Goal: Task Accomplishment & Management: Complete application form

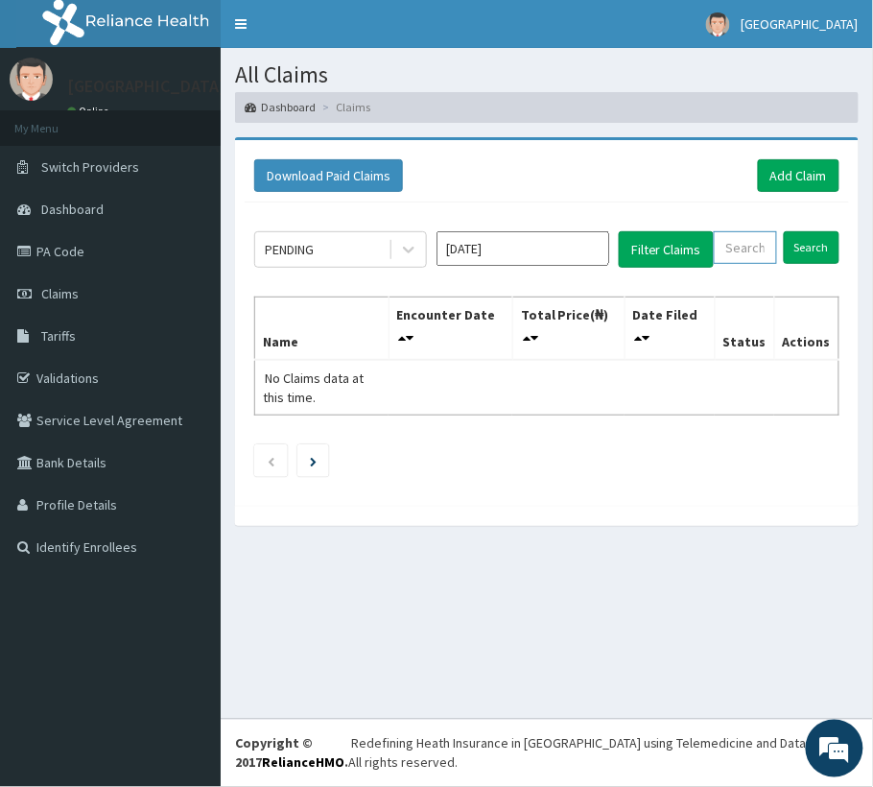
click at [760, 247] on input "text" at bounding box center [745, 247] width 63 height 33
paste input "IFS/10115/A"
type input "IFS/10115/A"
click at [783, 236] on form "IFS/10115/A Search" at bounding box center [777, 247] width 126 height 33
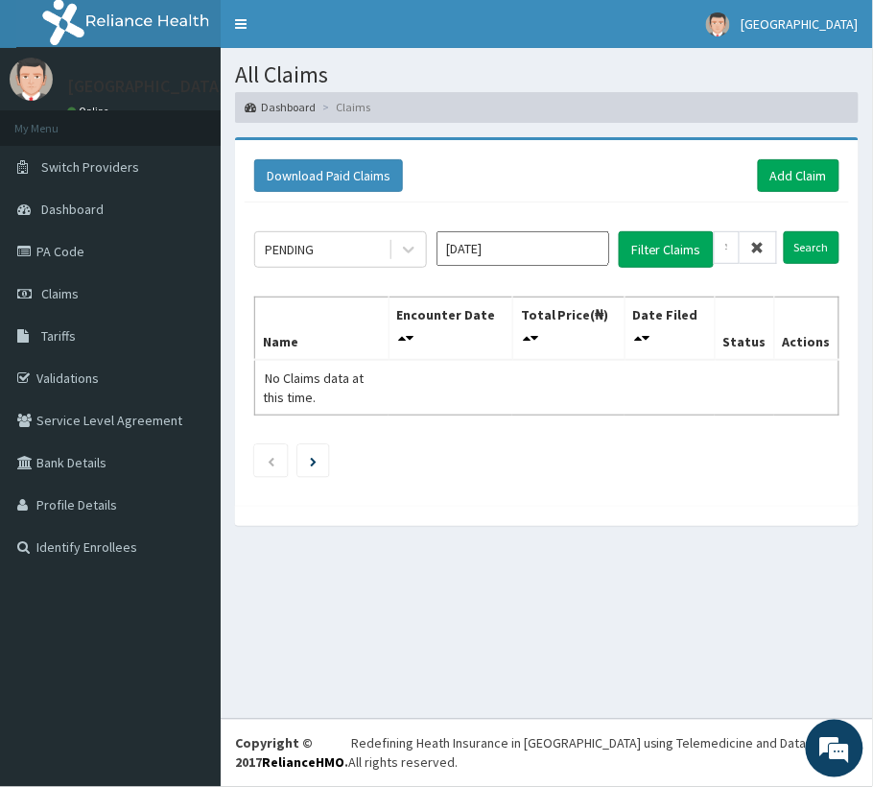
scroll to position [0, 0]
click at [796, 247] on input "Search" at bounding box center [812, 247] width 56 height 33
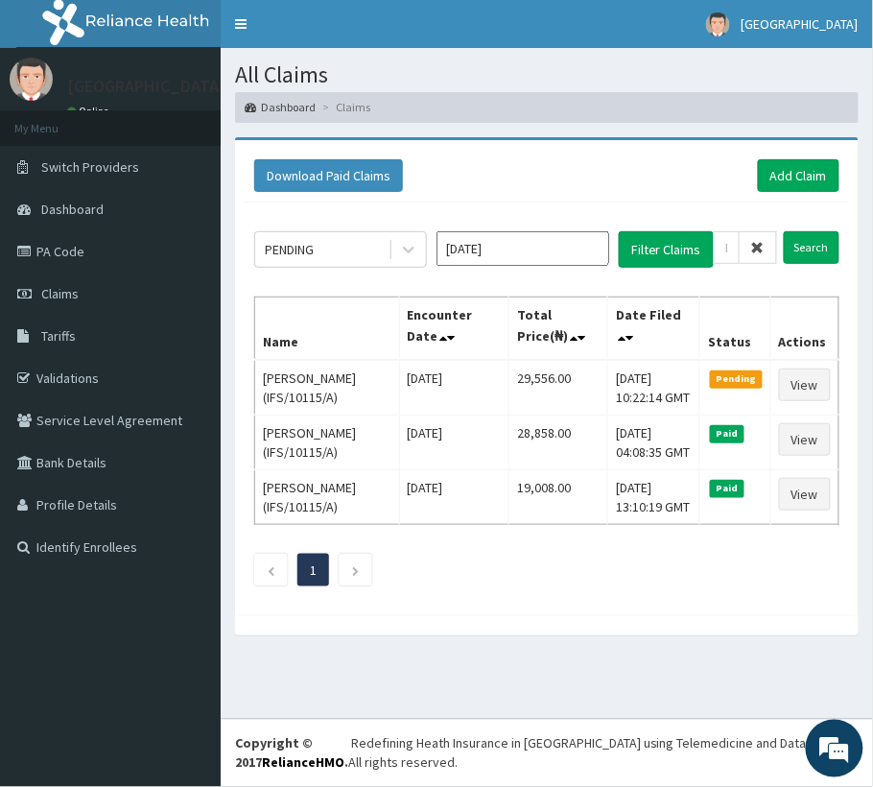
click at [762, 250] on icon at bounding box center [757, 247] width 13 height 13
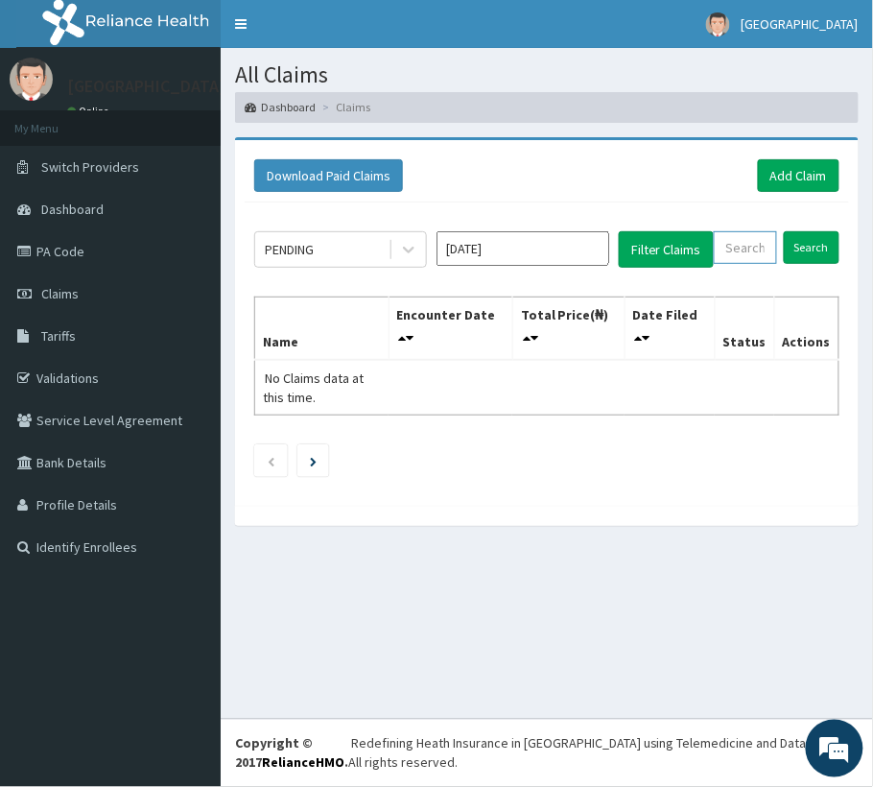
paste input "ASS/10027/A"
type input "ASS/10027/A"
click at [812, 253] on input "Search" at bounding box center [812, 247] width 56 height 33
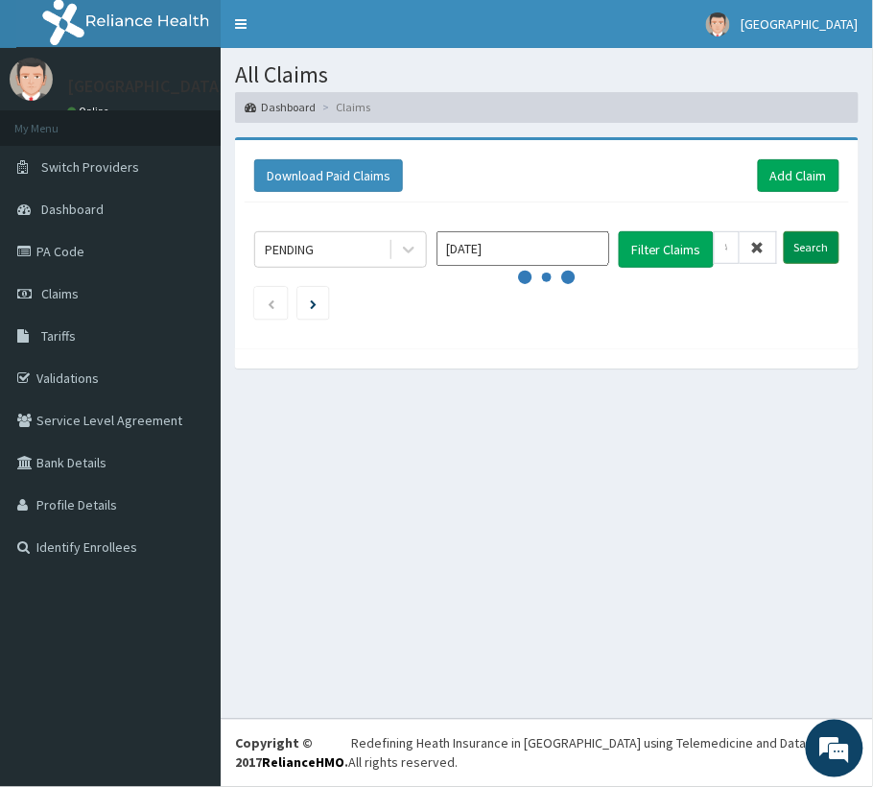
scroll to position [0, 0]
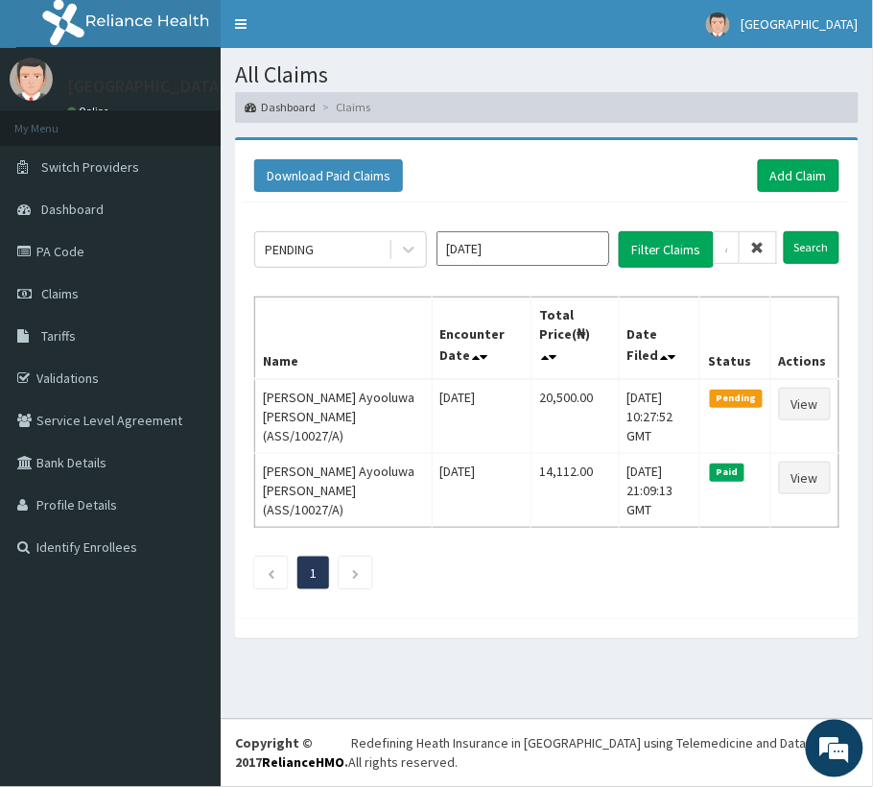
click at [756, 247] on icon at bounding box center [757, 247] width 13 height 13
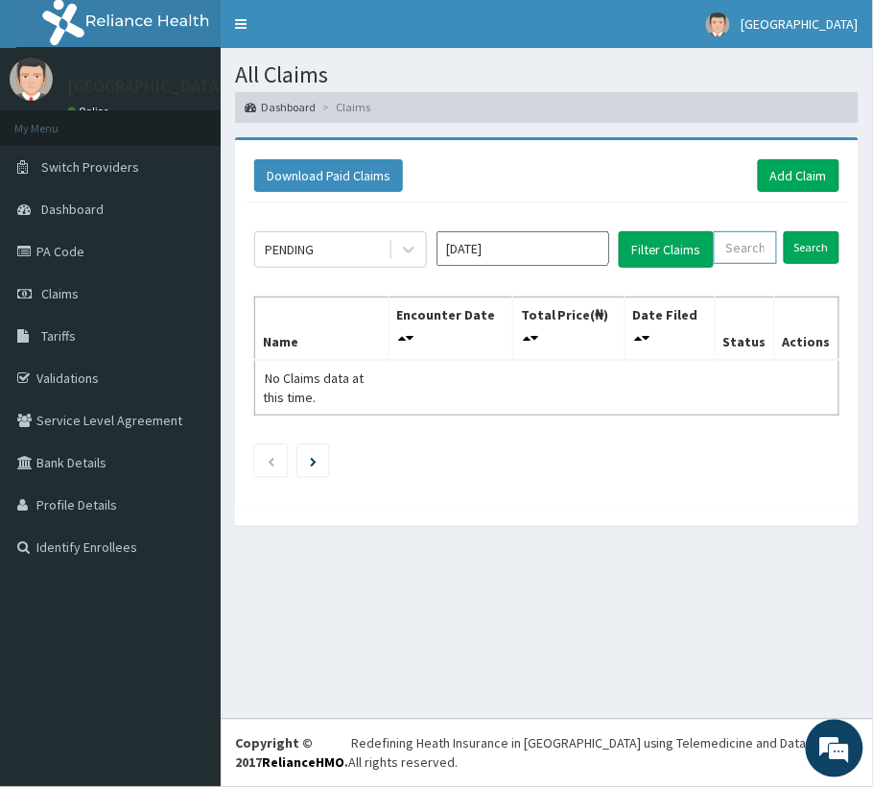
paste input "SLB/10572/A"
type input "SLB/10572/A"
click at [816, 255] on input "Search" at bounding box center [812, 247] width 56 height 33
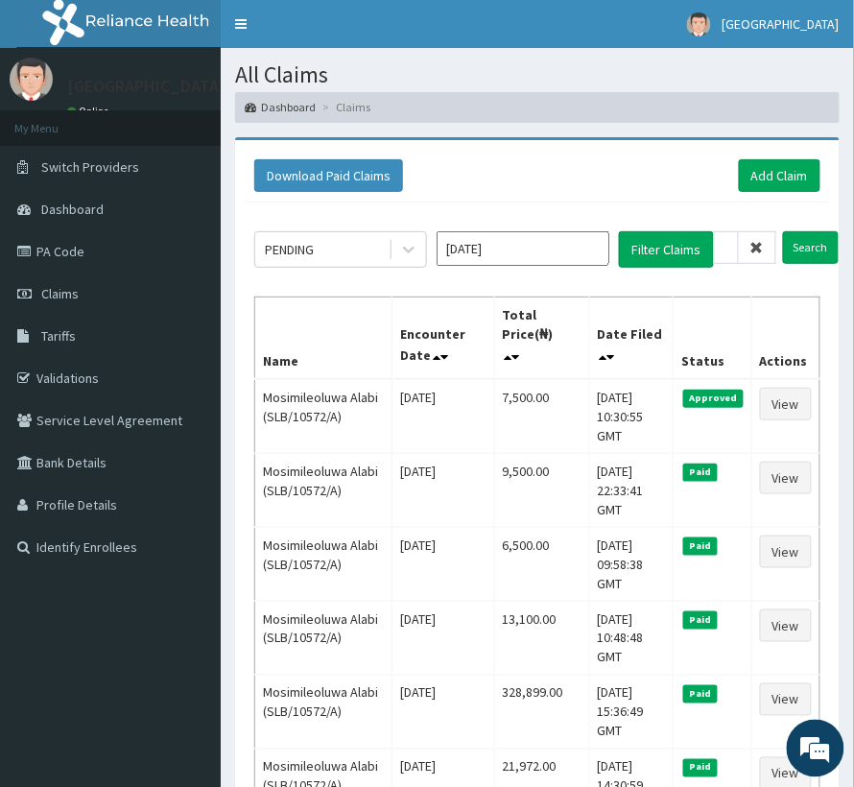
click at [764, 241] on icon at bounding box center [757, 247] width 13 height 13
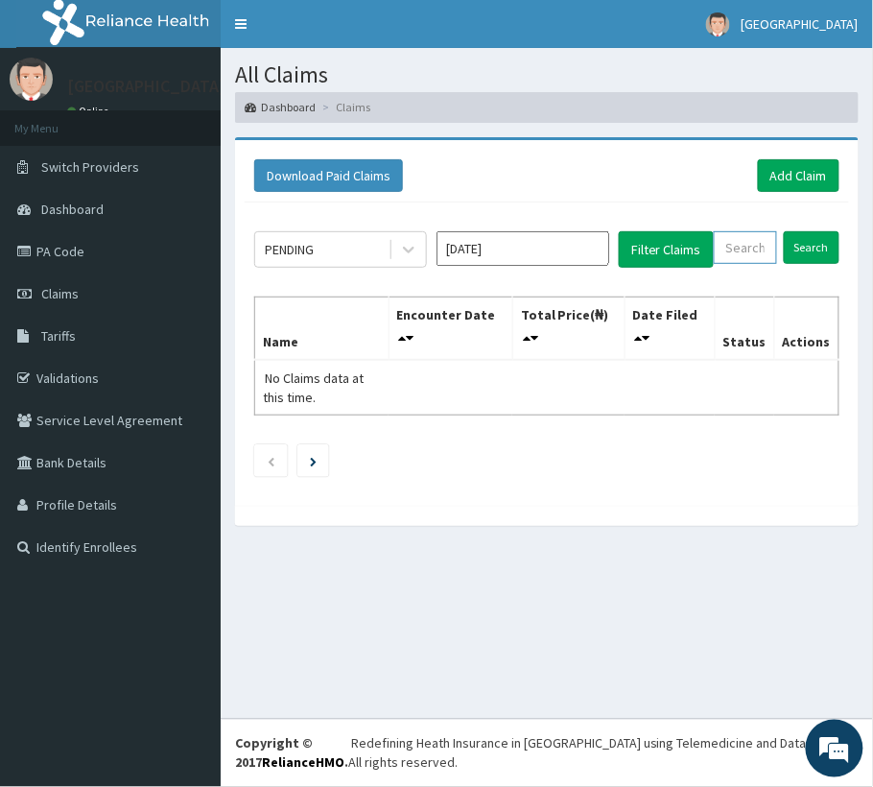
paste input "RRI/10024/A"
type input "RRI/10024/A"
click at [795, 232] on input "Search" at bounding box center [812, 247] width 56 height 33
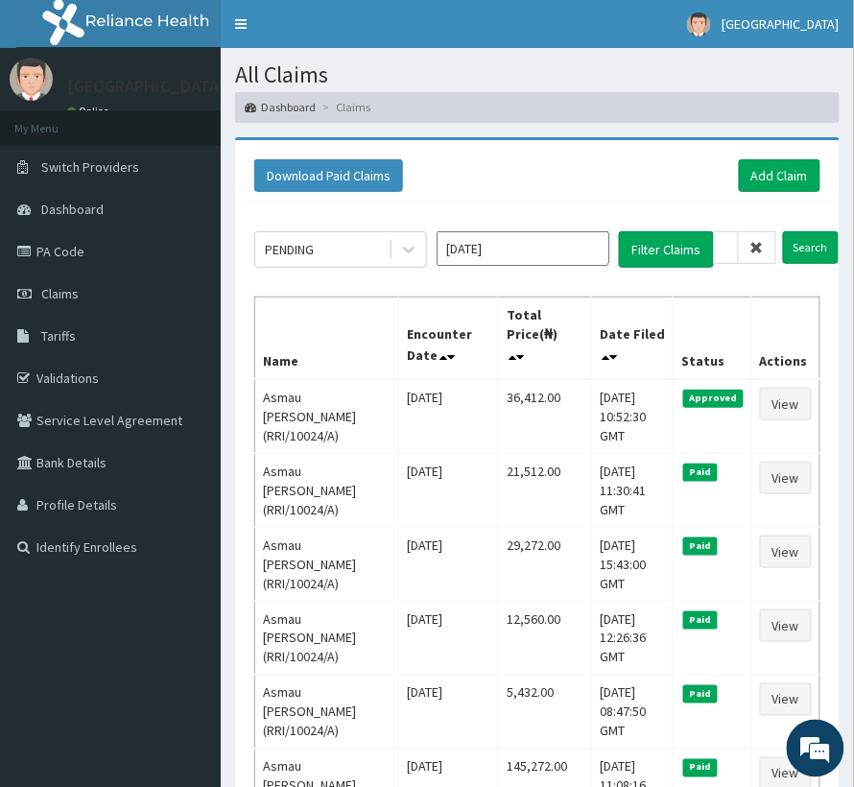
click at [766, 246] on span at bounding box center [757, 247] width 37 height 33
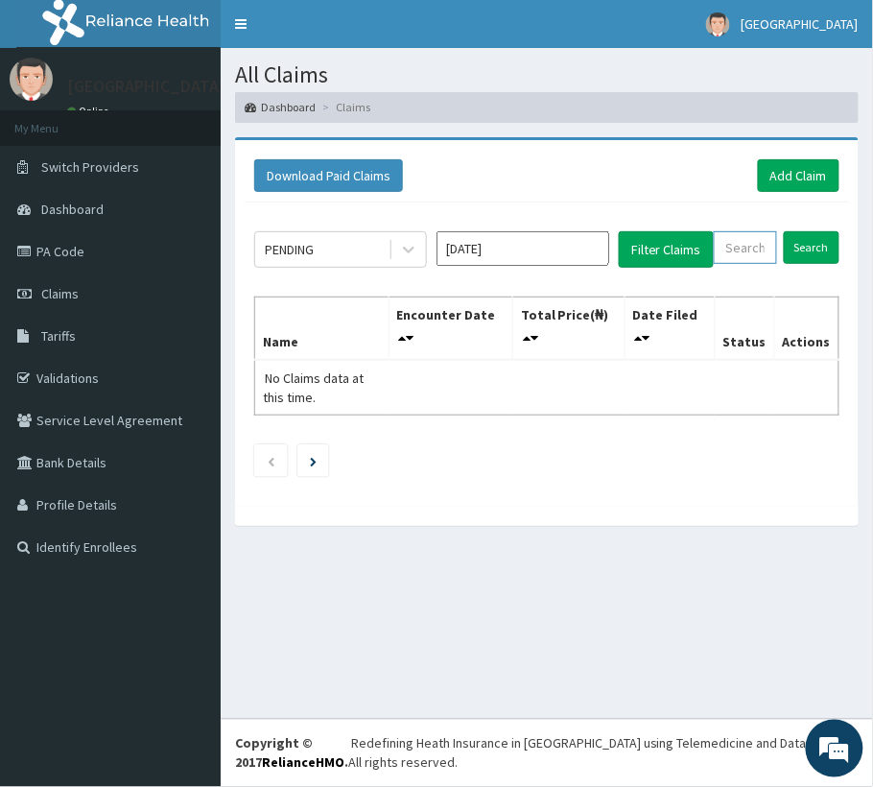
paste input "FCC/11375/A"
type input "FCC/11375/A"
click at [815, 240] on input "Search" at bounding box center [812, 247] width 56 height 33
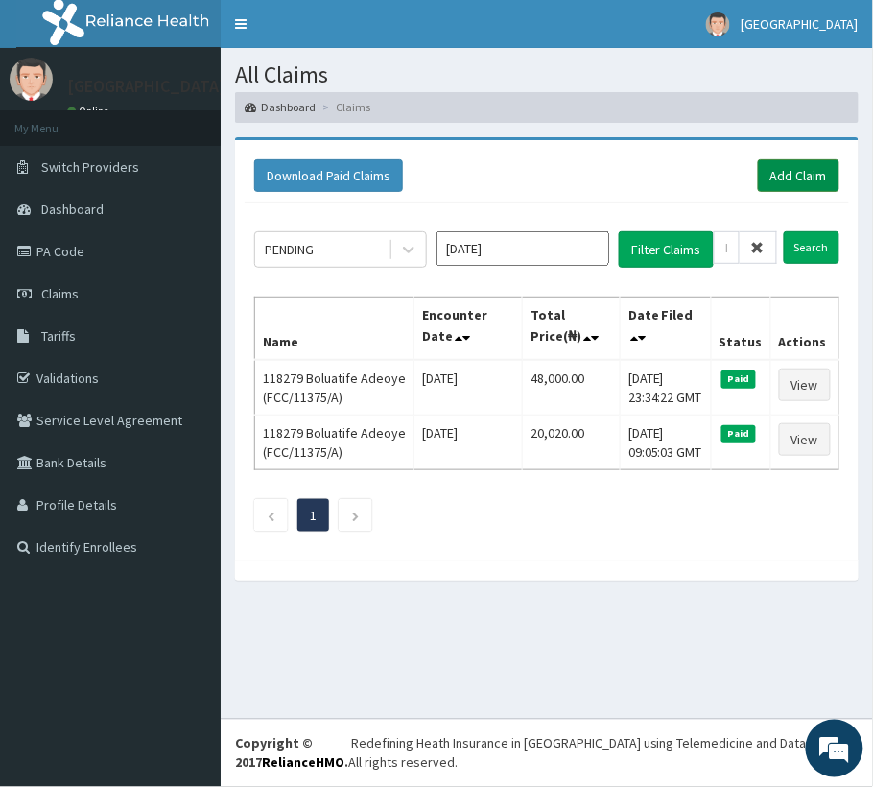
click at [785, 180] on link "Add Claim" at bounding box center [799, 175] width 82 height 33
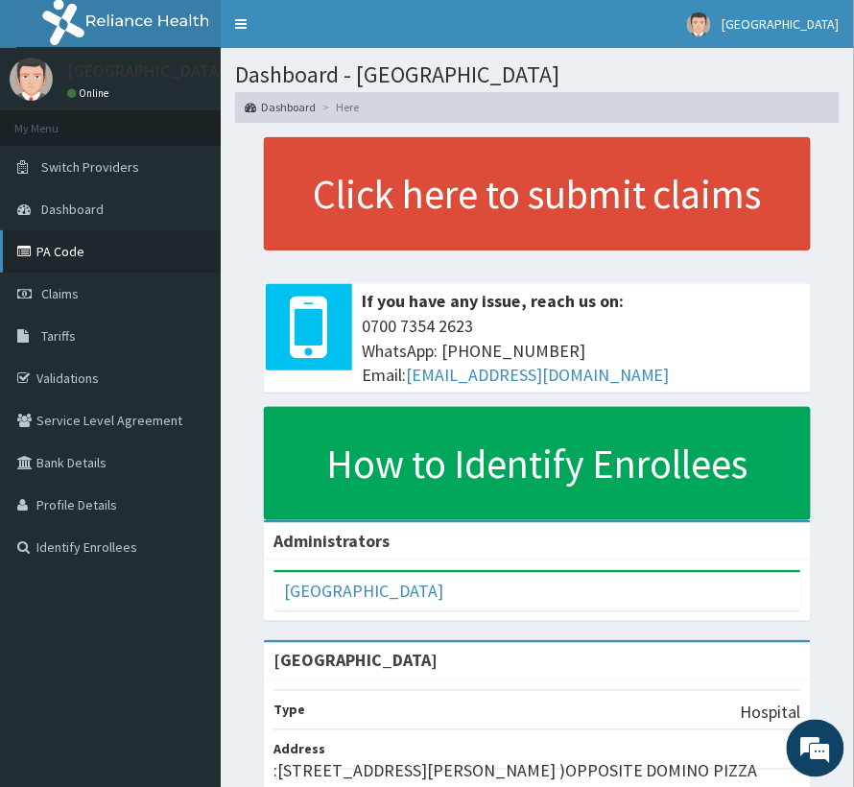
click at [61, 255] on link "PA Code" at bounding box center [110, 251] width 221 height 42
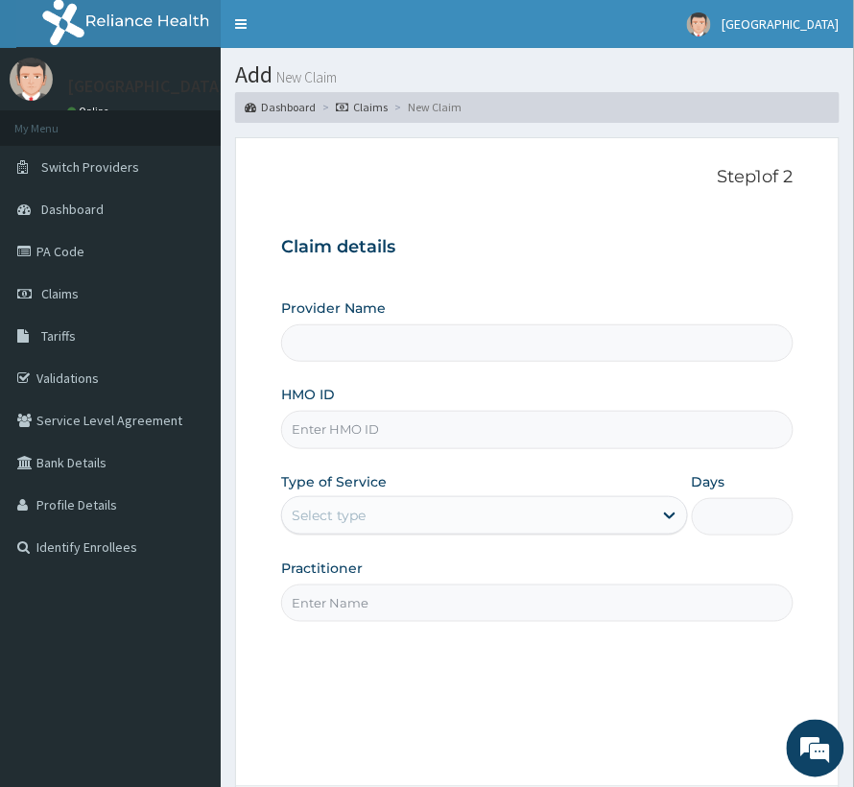
paste input "FCC/11375/A"
type input "FCC/11375/A"
click at [393, 520] on div "Select type" at bounding box center [467, 515] width 370 height 31
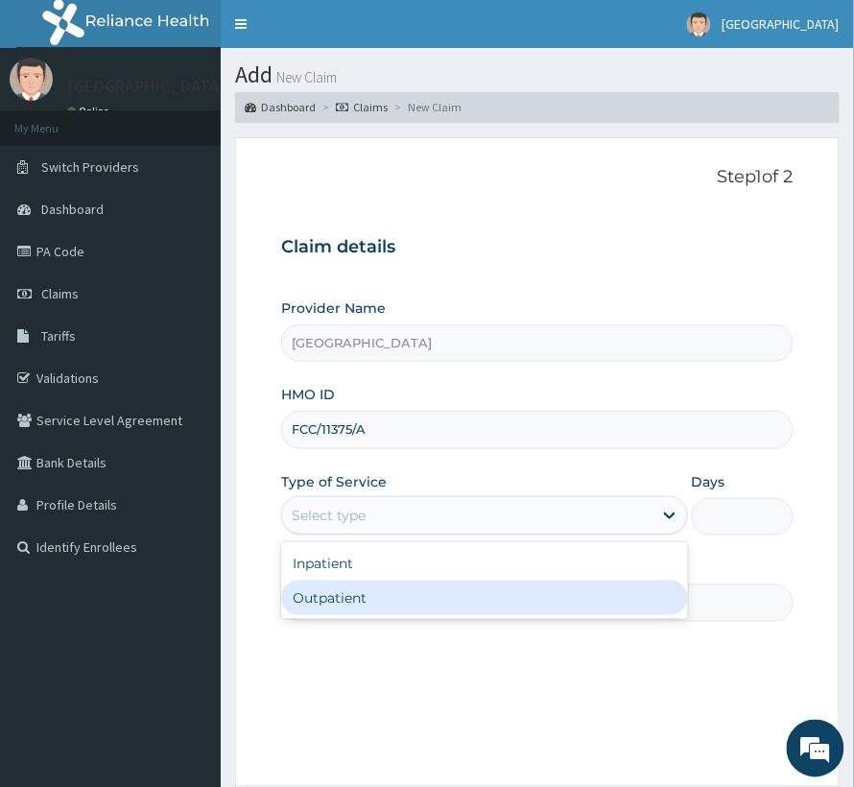
type input "[GEOGRAPHIC_DATA]"
click at [372, 596] on div "Outpatient" at bounding box center [484, 598] width 407 height 35
type input "1"
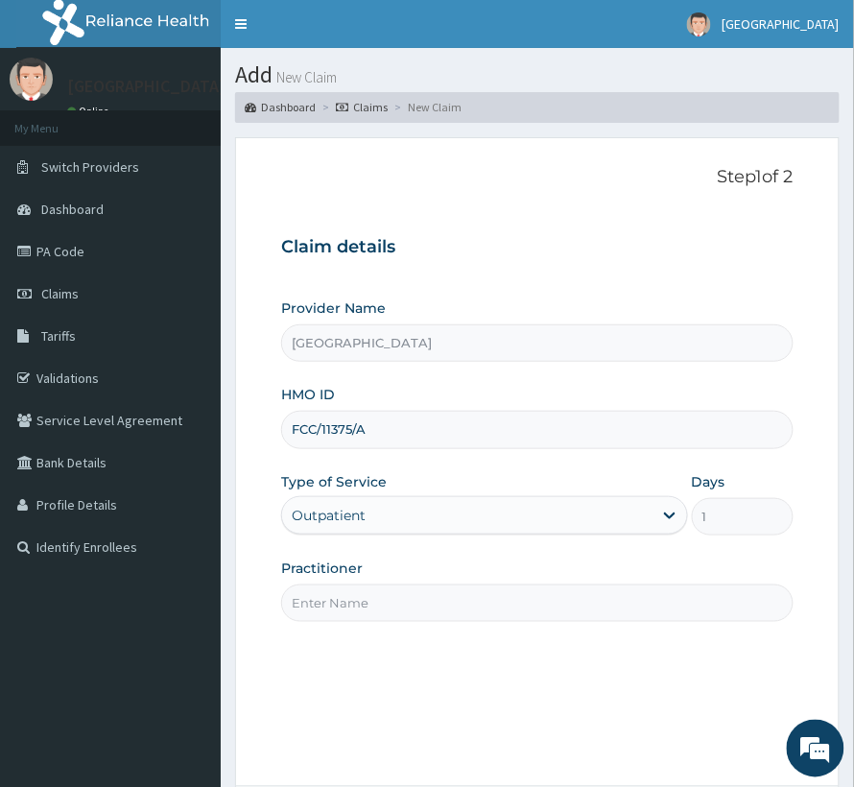
click at [366, 607] on input "Practitioner" at bounding box center [537, 602] width 513 height 37
click at [346, 593] on input "Practitioner" at bounding box center [537, 602] width 513 height 37
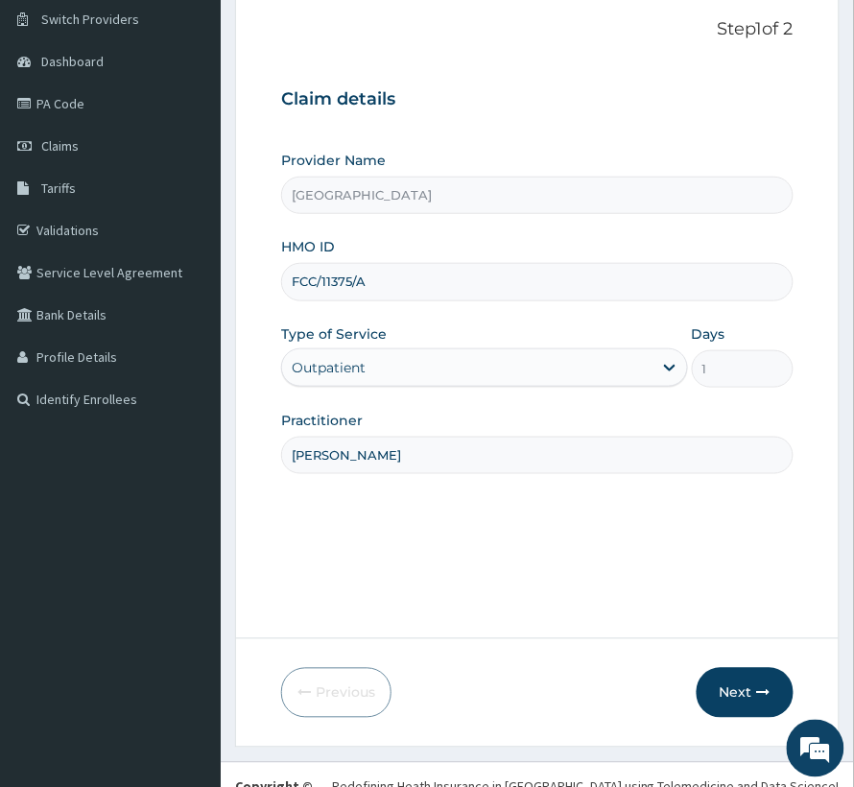
scroll to position [192, 0]
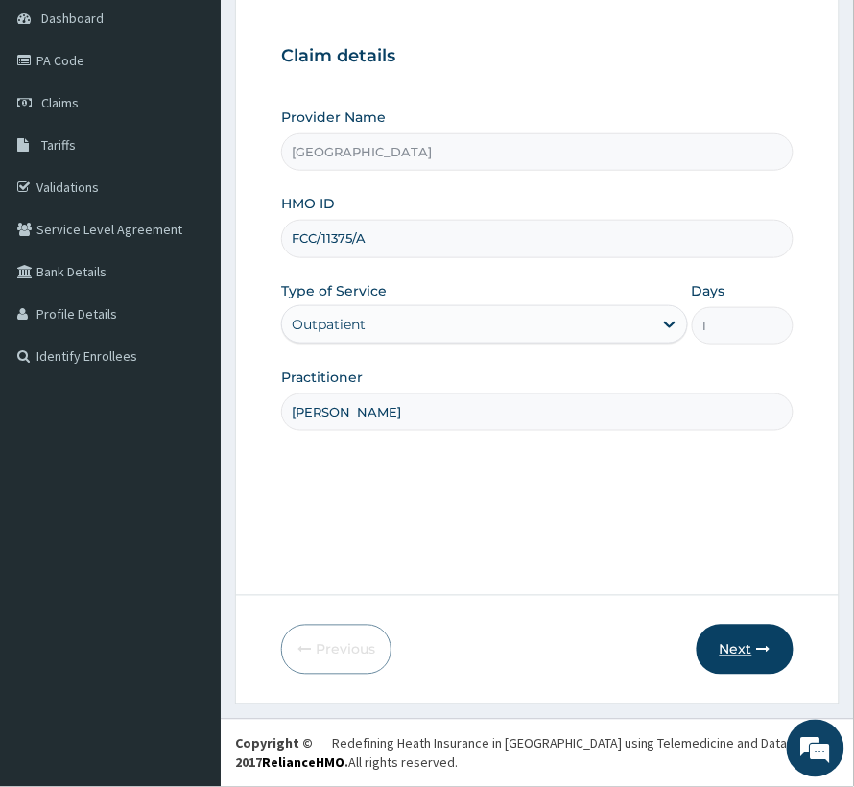
type input "[PERSON_NAME]"
click at [753, 658] on button "Next" at bounding box center [745, 650] width 97 height 50
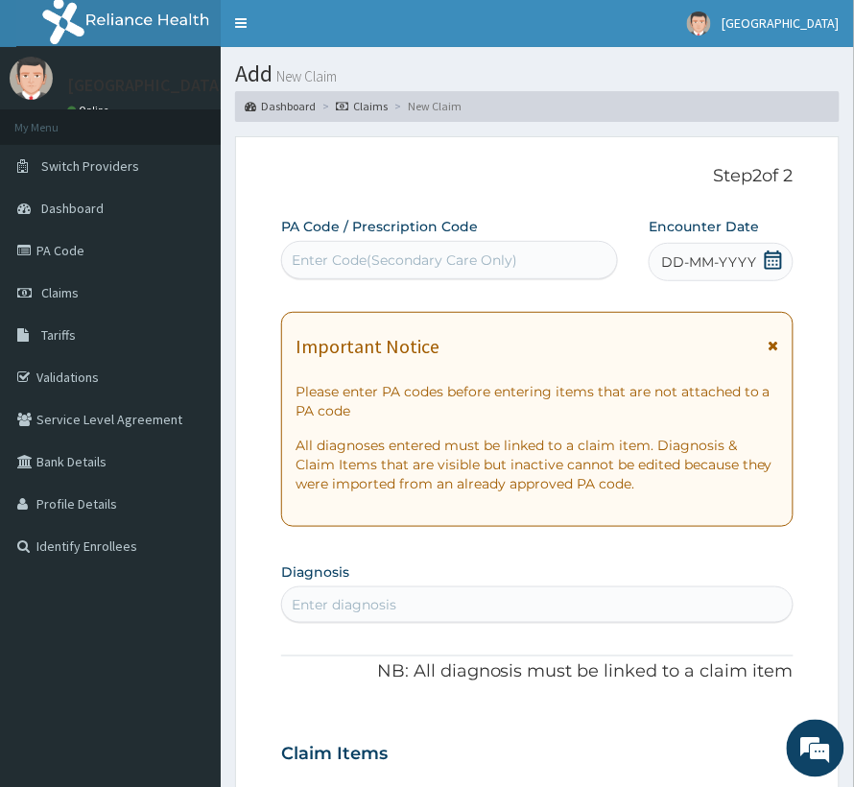
scroll to position [0, 0]
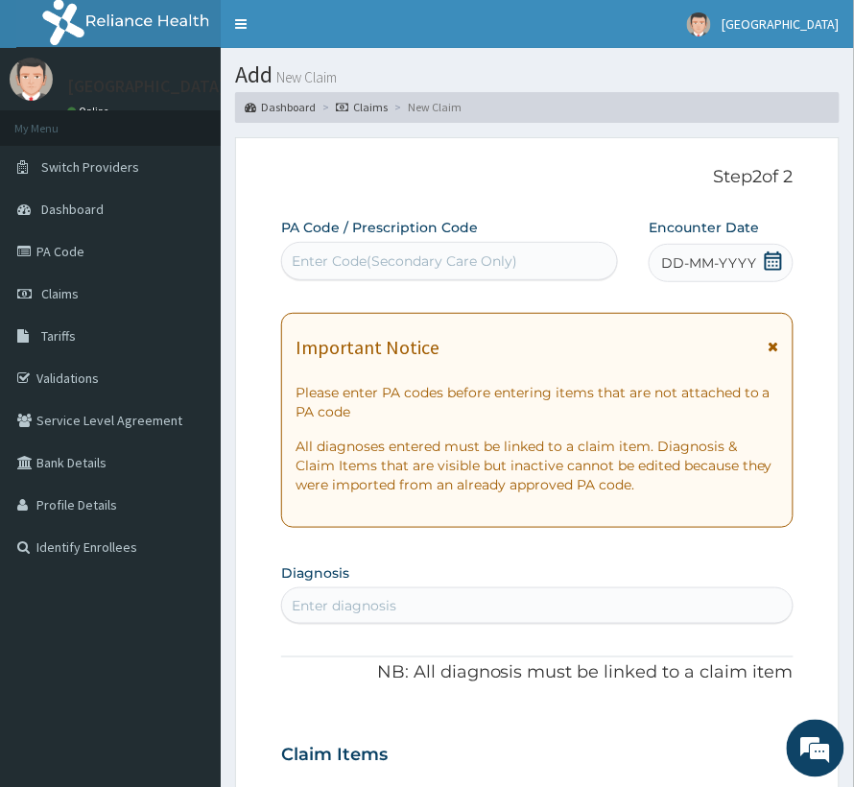
click at [766, 266] on icon at bounding box center [773, 260] width 17 height 19
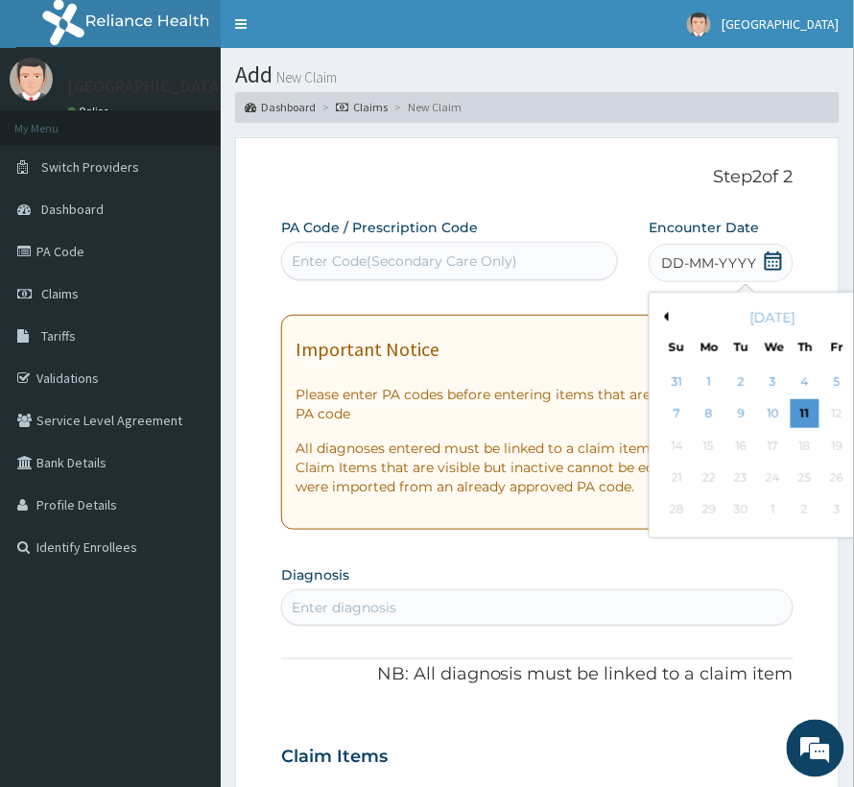
click at [659, 319] on button "Previous Month" at bounding box center [664, 317] width 10 height 10
click at [727, 408] on div "5" at bounding box center [741, 414] width 29 height 29
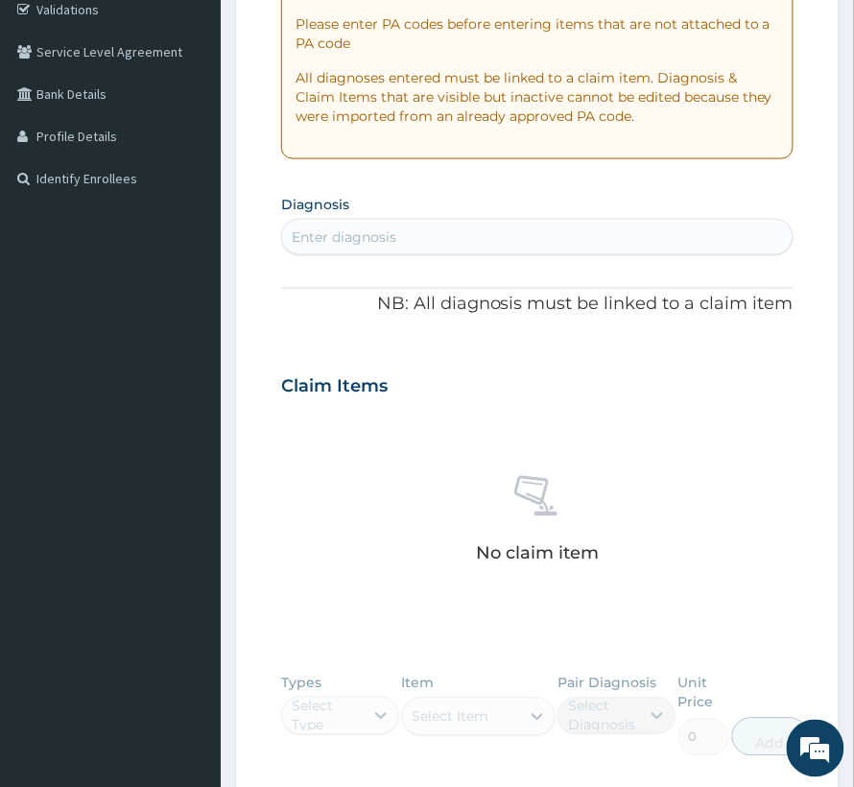
scroll to position [384, 0]
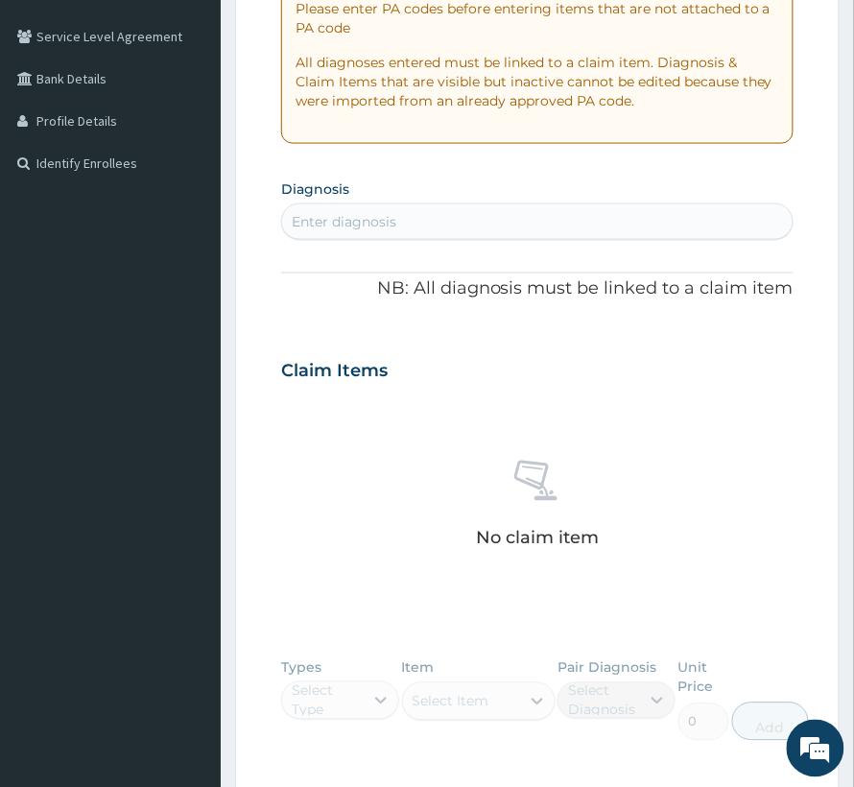
click at [330, 219] on div "Enter diagnosis" at bounding box center [344, 221] width 105 height 19
type input "COMPROMISE FETUS"
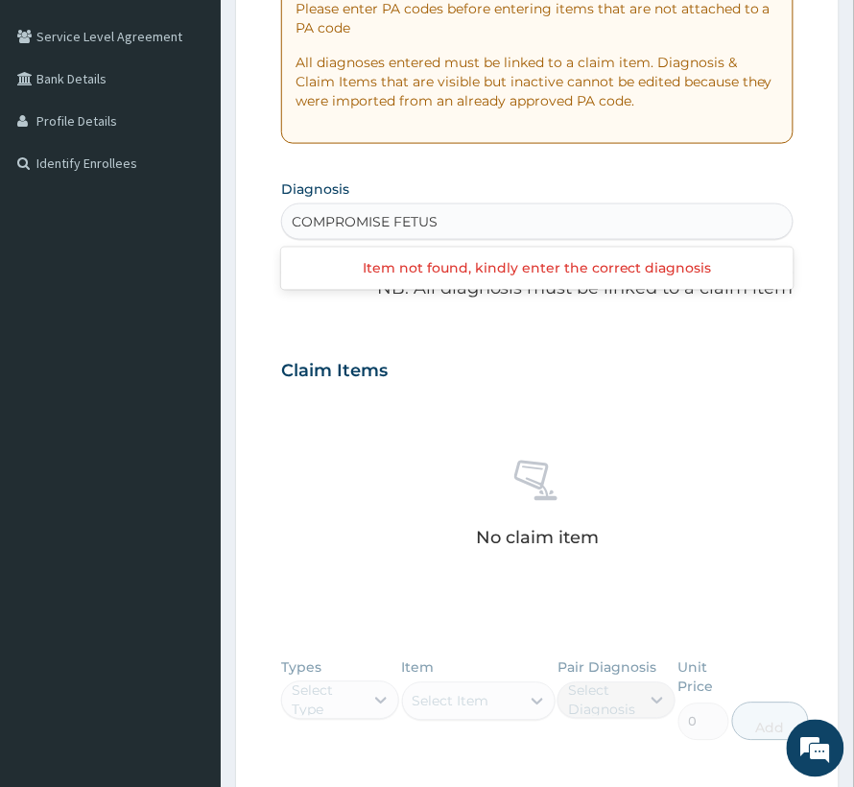
click at [434, 226] on input "COMPROMISE FETUS" at bounding box center [365, 221] width 147 height 19
drag, startPoint x: 451, startPoint y: 225, endPoint x: 339, endPoint y: 220, distance: 112.4
click at [339, 220] on div "Enter diagnosis" at bounding box center [537, 221] width 511 height 31
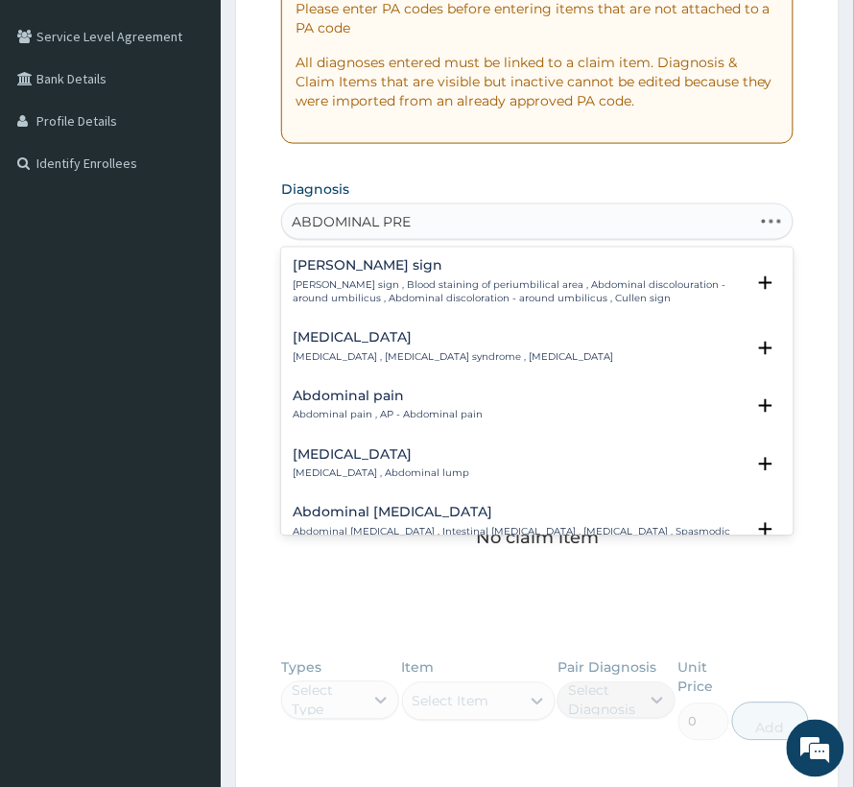
type input "ABDOMINAL PREG"
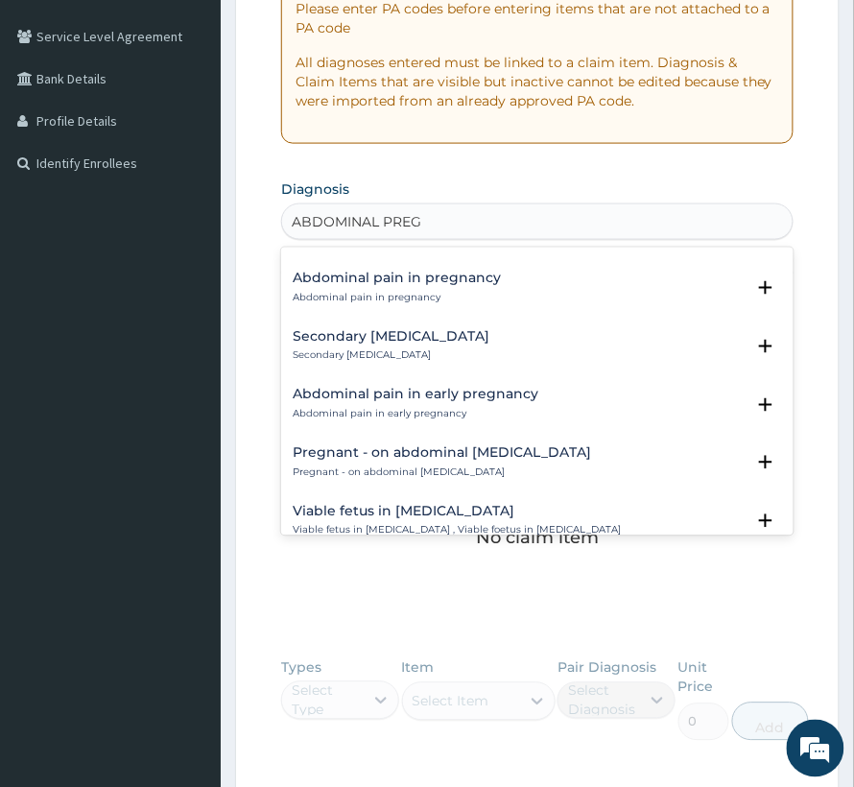
scroll to position [12, 0]
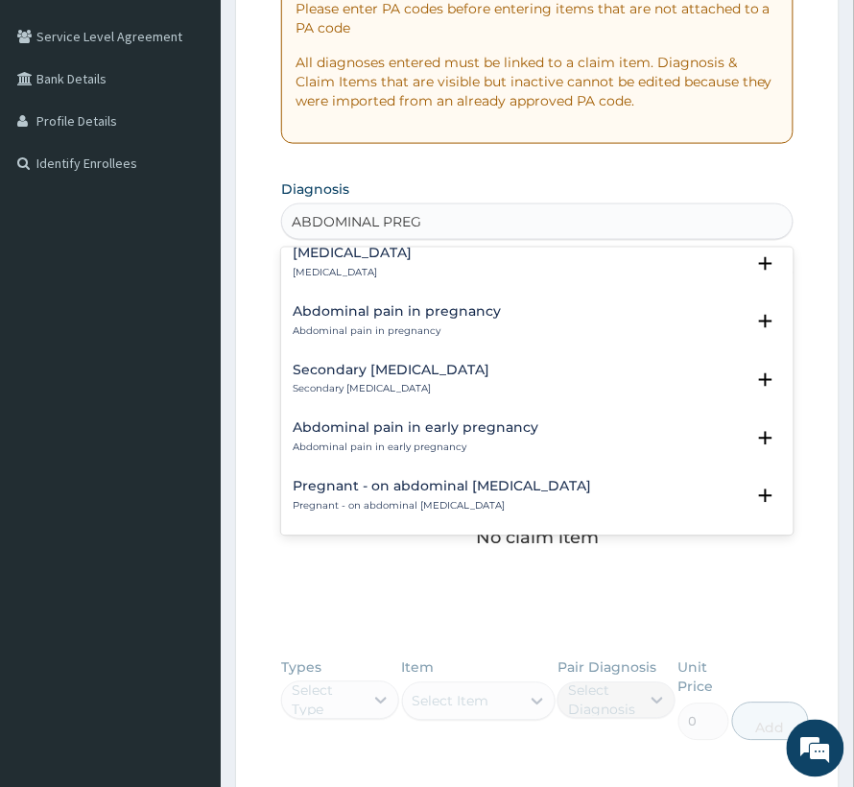
click at [369, 269] on p "Abdominal pregnancy" at bounding box center [352, 273] width 119 height 13
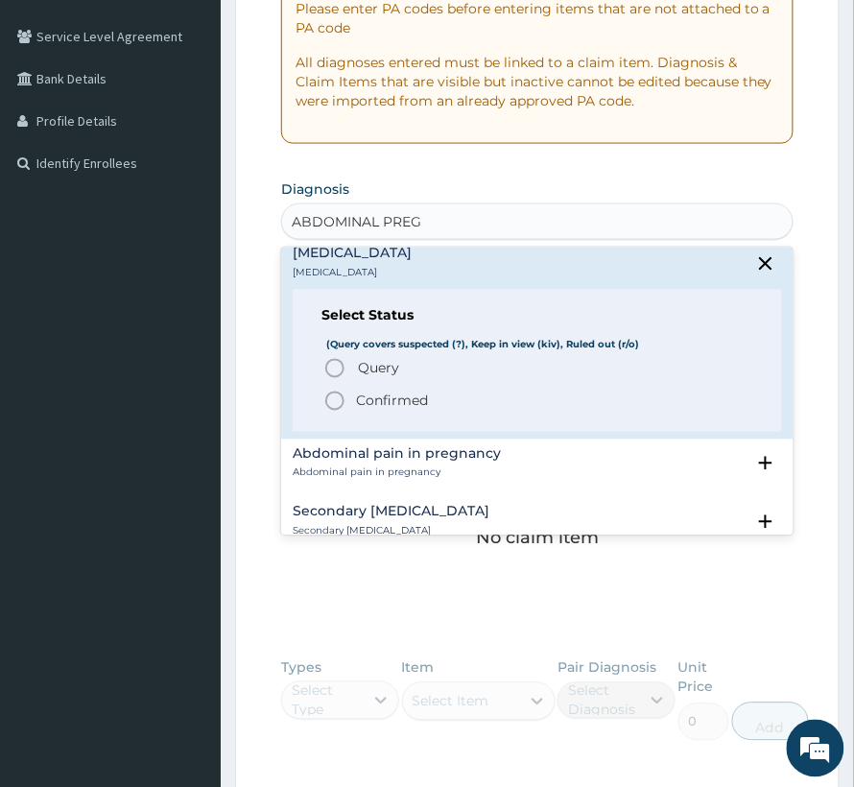
click at [384, 396] on p "Confirmed" at bounding box center [392, 401] width 72 height 19
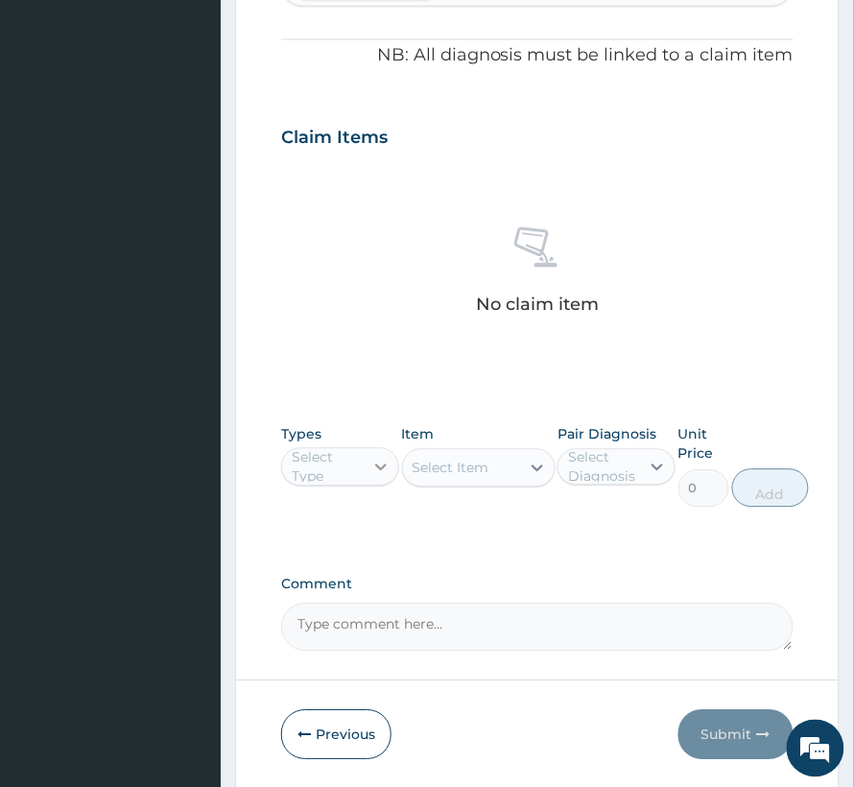
scroll to position [639, 0]
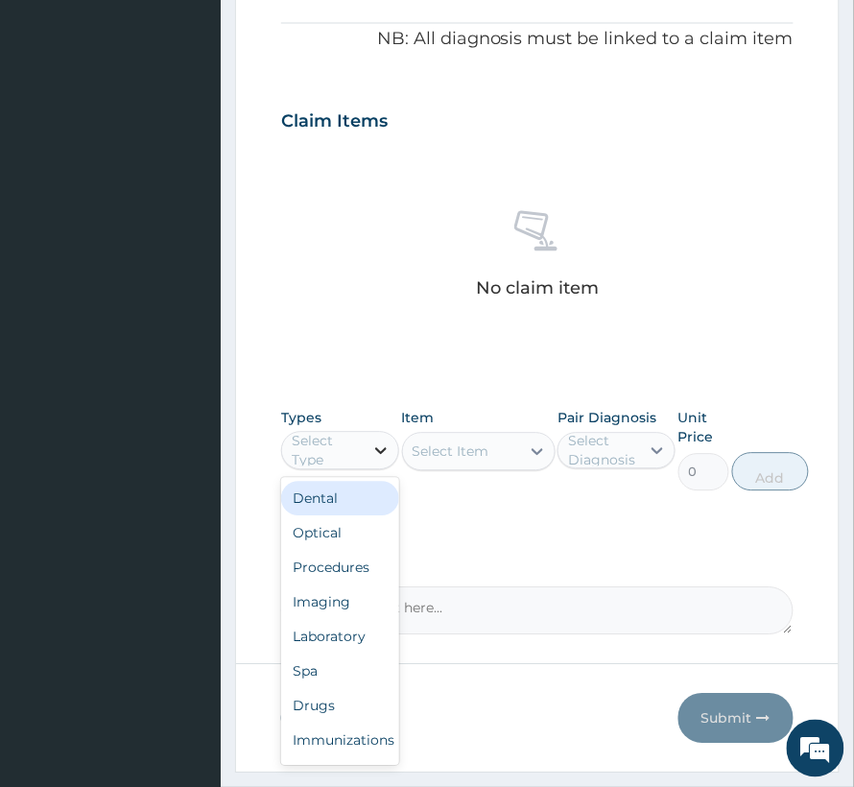
click at [377, 463] on div at bounding box center [381, 451] width 35 height 35
click at [350, 574] on div "Procedures" at bounding box center [340, 568] width 118 height 35
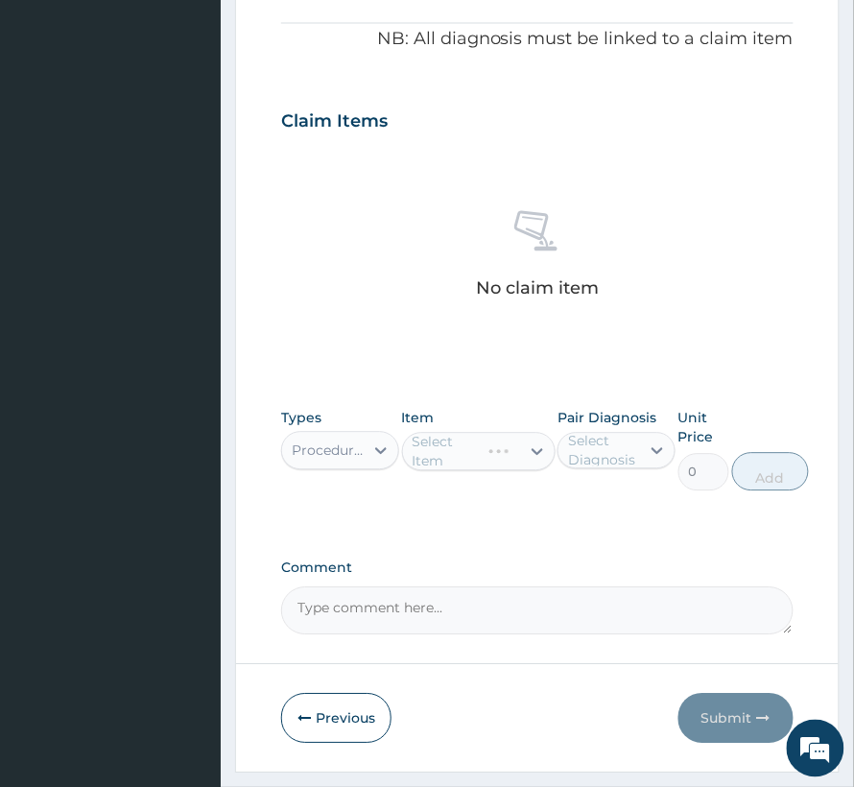
click at [630, 474] on div "Pair Diagnosis Select Diagnosis" at bounding box center [617, 450] width 118 height 83
click at [614, 442] on div "Select Diagnosis" at bounding box center [603, 451] width 70 height 38
click at [608, 501] on label "Abdominal pregnancy" at bounding box center [636, 498] width 95 height 19
checkbox input "true"
click at [477, 441] on div "Select Item" at bounding box center [479, 452] width 154 height 38
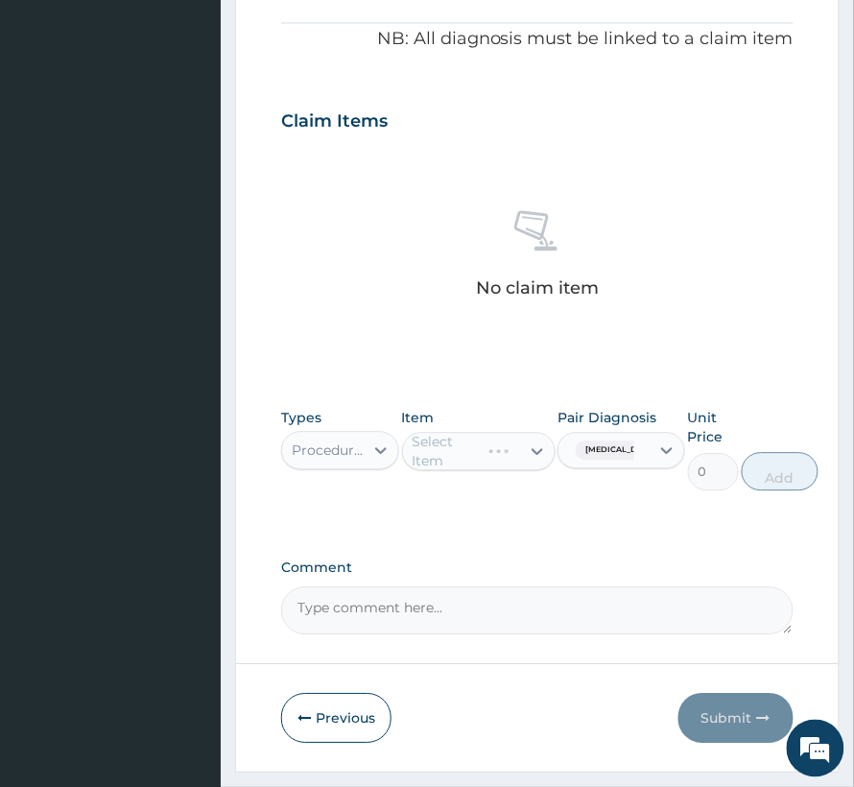
click at [469, 450] on div "Select Item" at bounding box center [479, 452] width 154 height 38
click at [472, 449] on div "Select Item" at bounding box center [451, 451] width 77 height 19
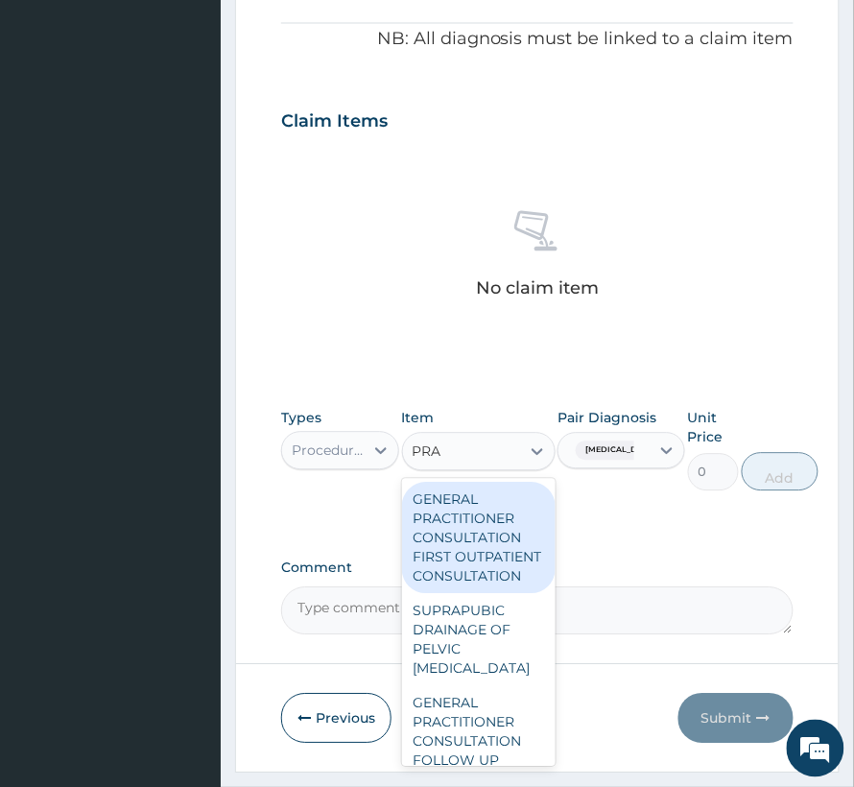
type input "PRAC"
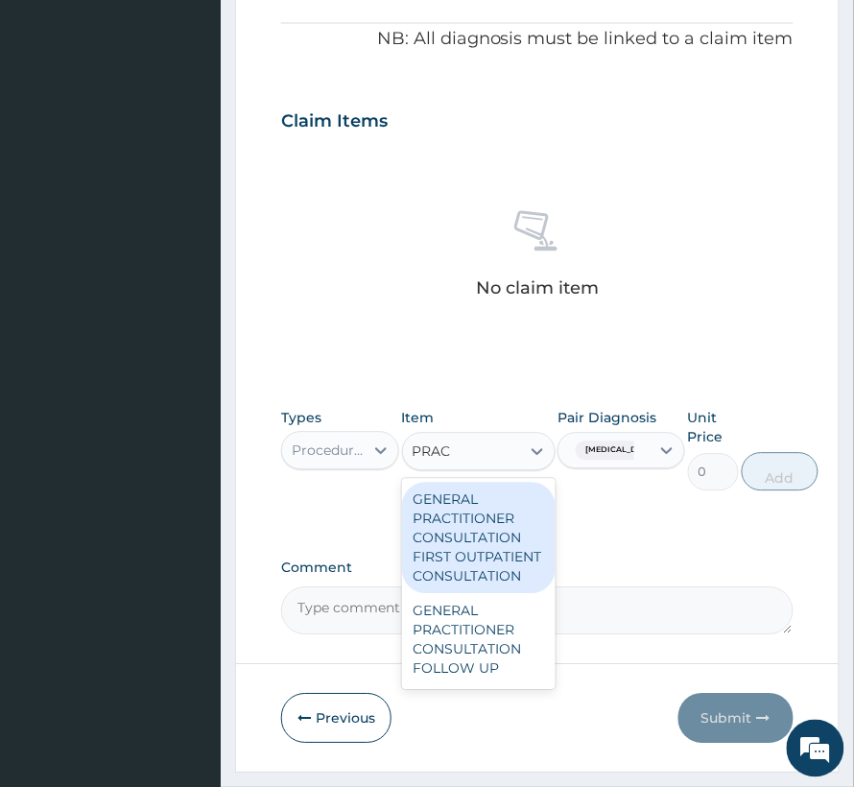
click at [446, 519] on div "GENERAL PRACTITIONER CONSULTATION FIRST OUTPATIENT CONSULTATION" at bounding box center [479, 538] width 154 height 111
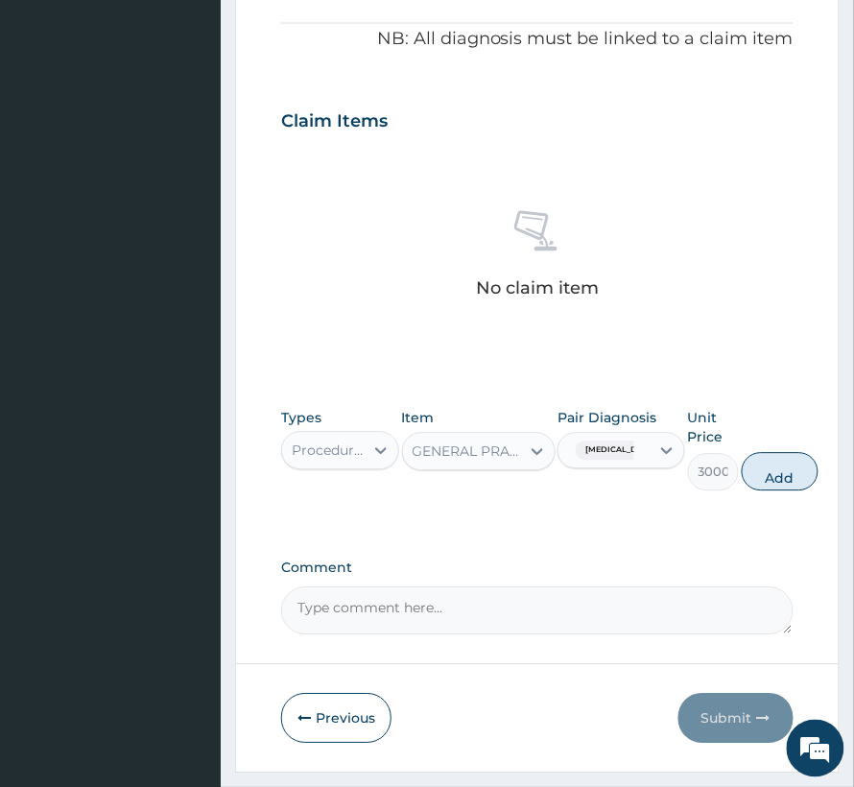
click at [808, 473] on button "Add" at bounding box center [780, 472] width 77 height 38
type input "0"
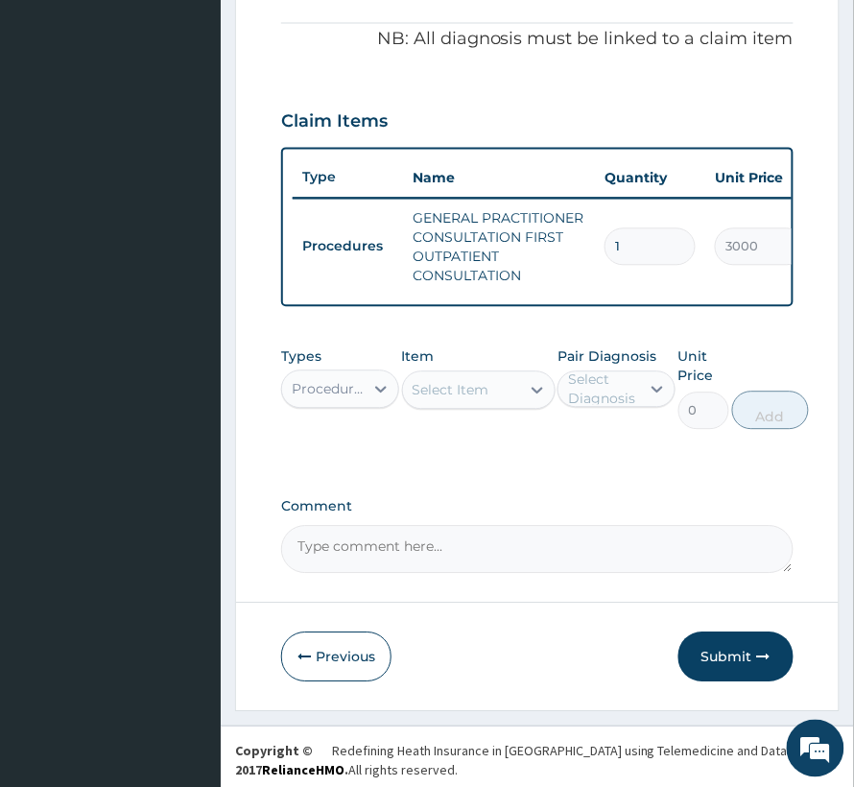
click at [346, 399] on div "Procedures" at bounding box center [329, 389] width 74 height 19
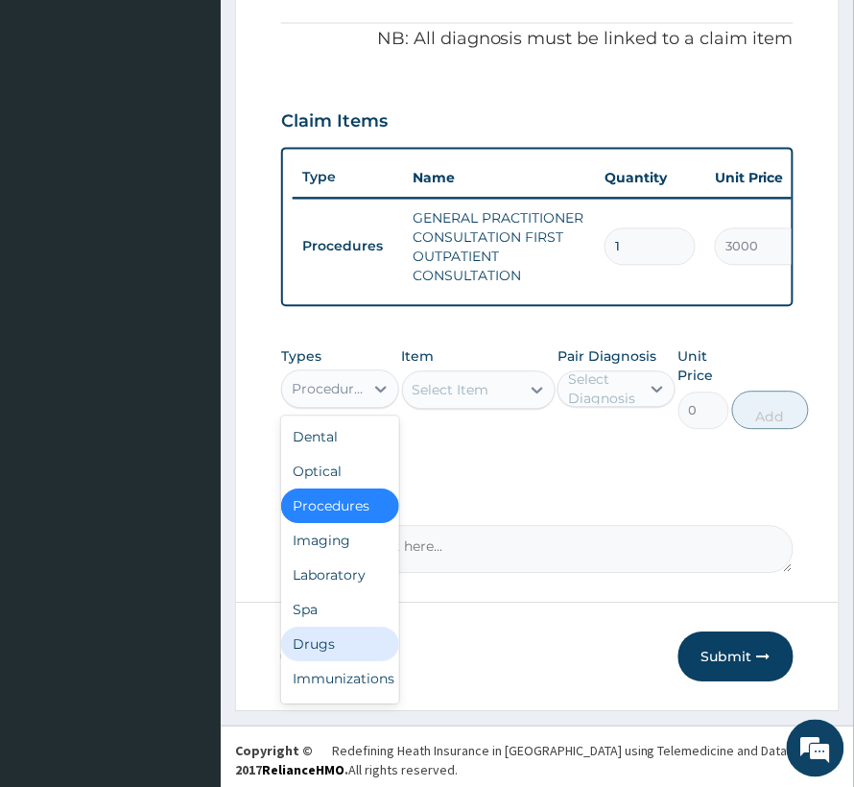
click at [312, 658] on div "Drugs" at bounding box center [340, 645] width 118 height 35
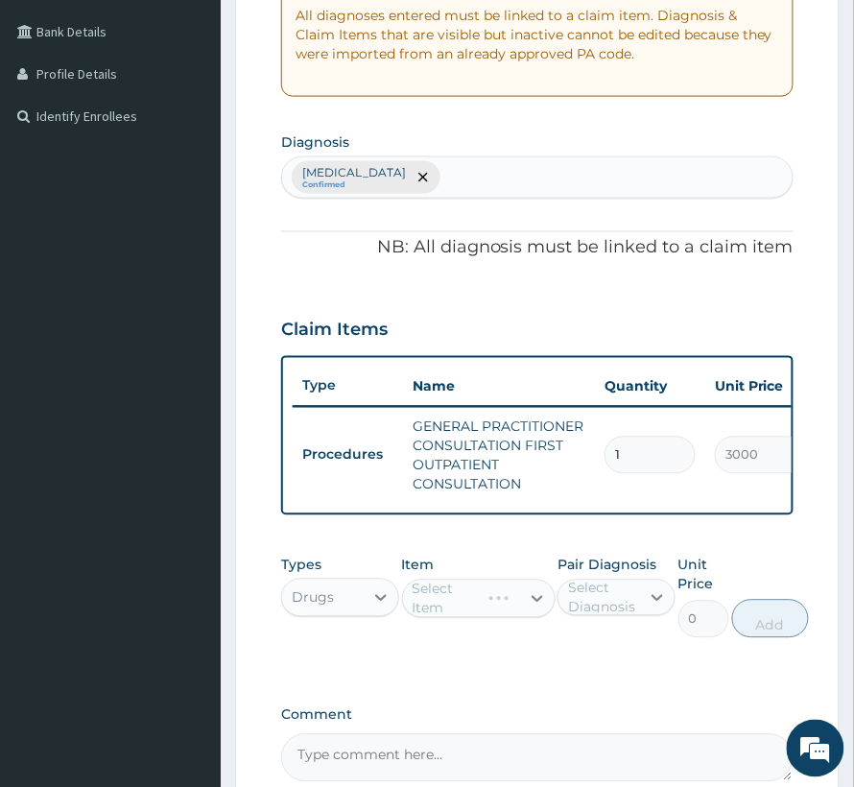
scroll to position [384, 0]
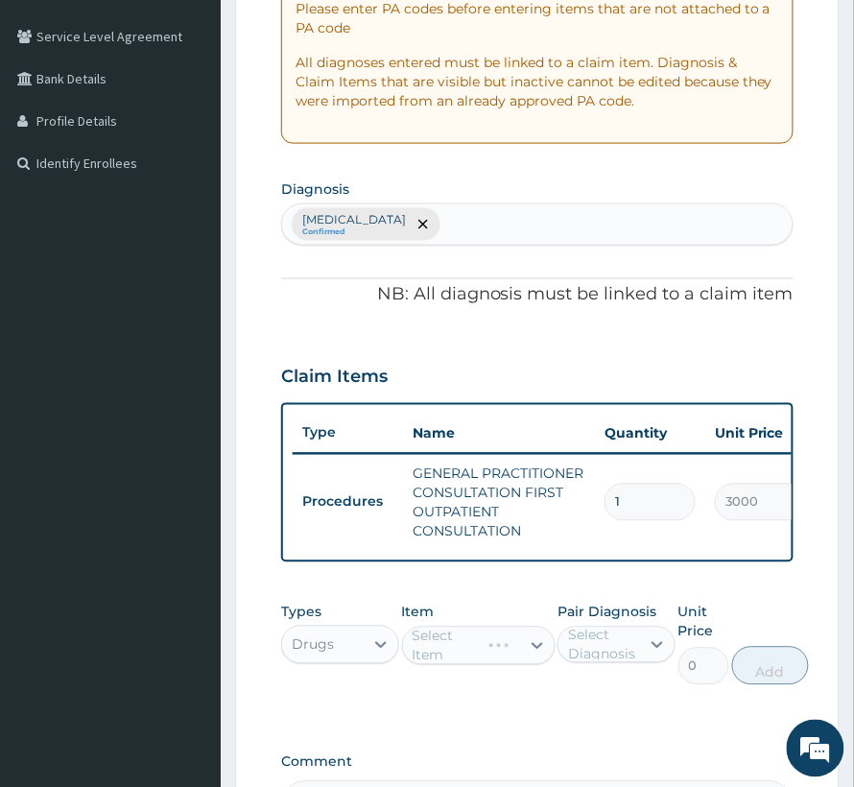
click at [518, 232] on div "Abdominal pregnancy Confirmed" at bounding box center [537, 224] width 511 height 40
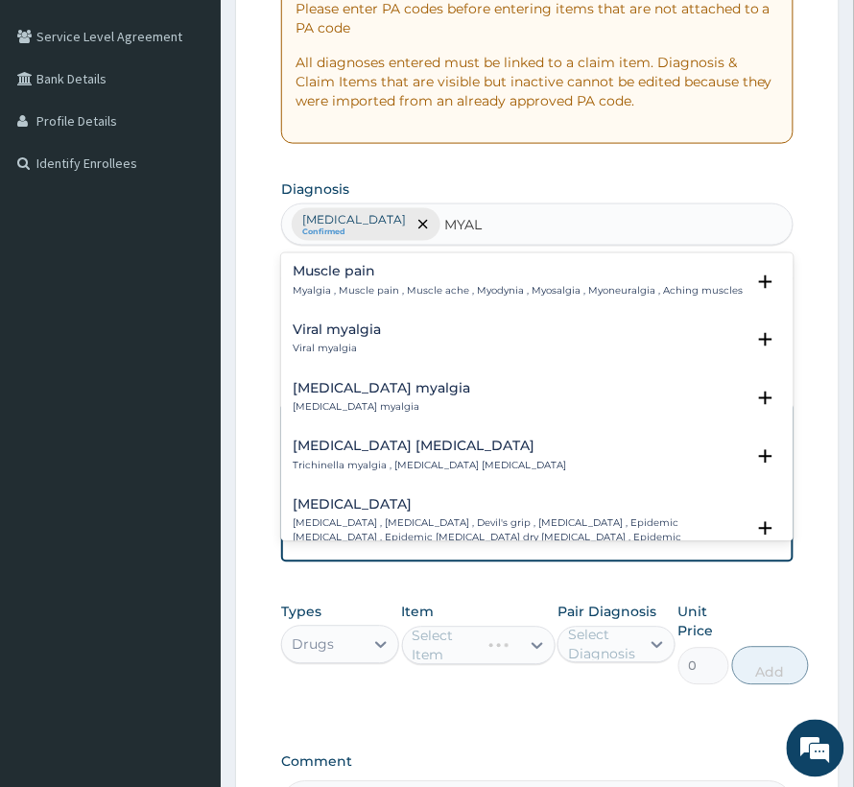
click at [338, 279] on h4 "Muscle pain" at bounding box center [518, 272] width 450 height 14
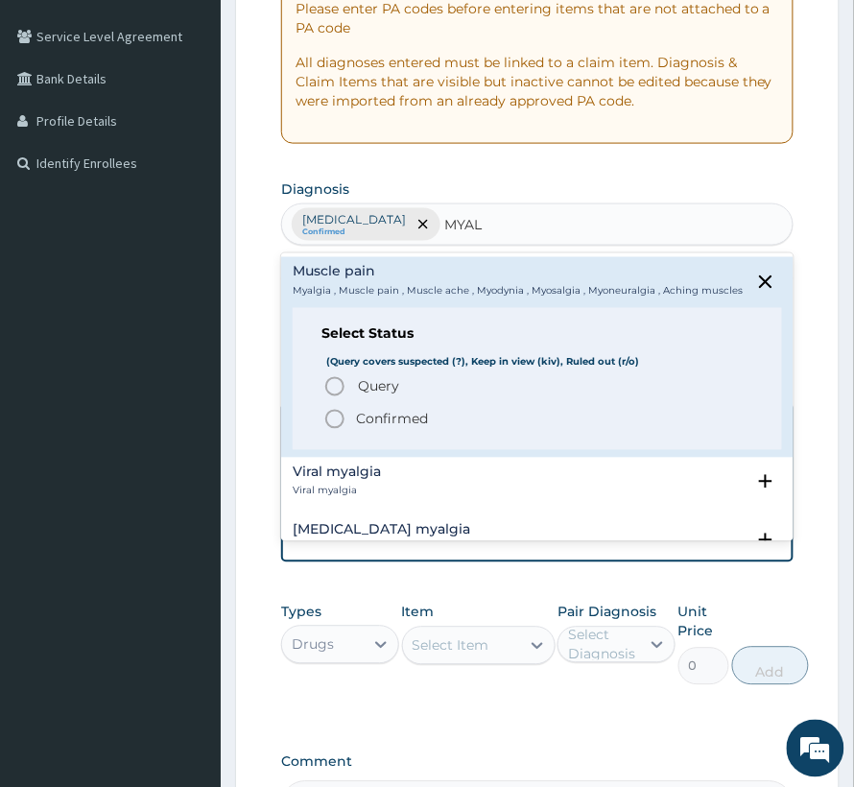
click at [361, 420] on div "Query Query covers suspected (?), Keep in view (kiv), Ruled out (r/o) Confirmed" at bounding box center [538, 403] width 432 height 56
click at [531, 516] on div "Viral myalgia Viral myalgia Select Status (Query covers suspected (?), Keep in …" at bounding box center [537, 487] width 513 height 59
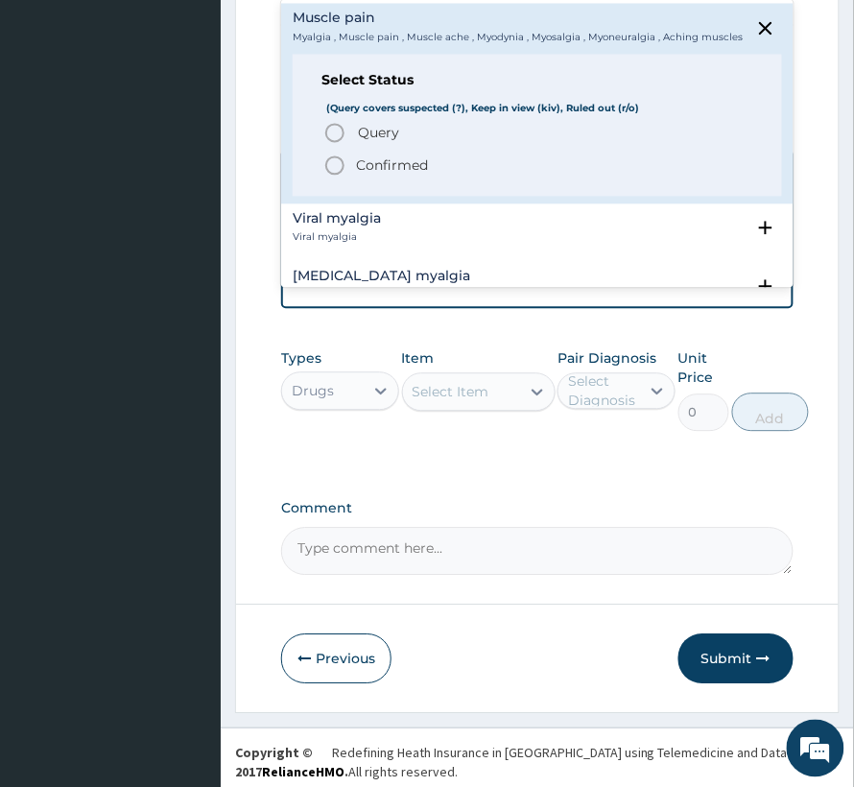
scroll to position [639, 0]
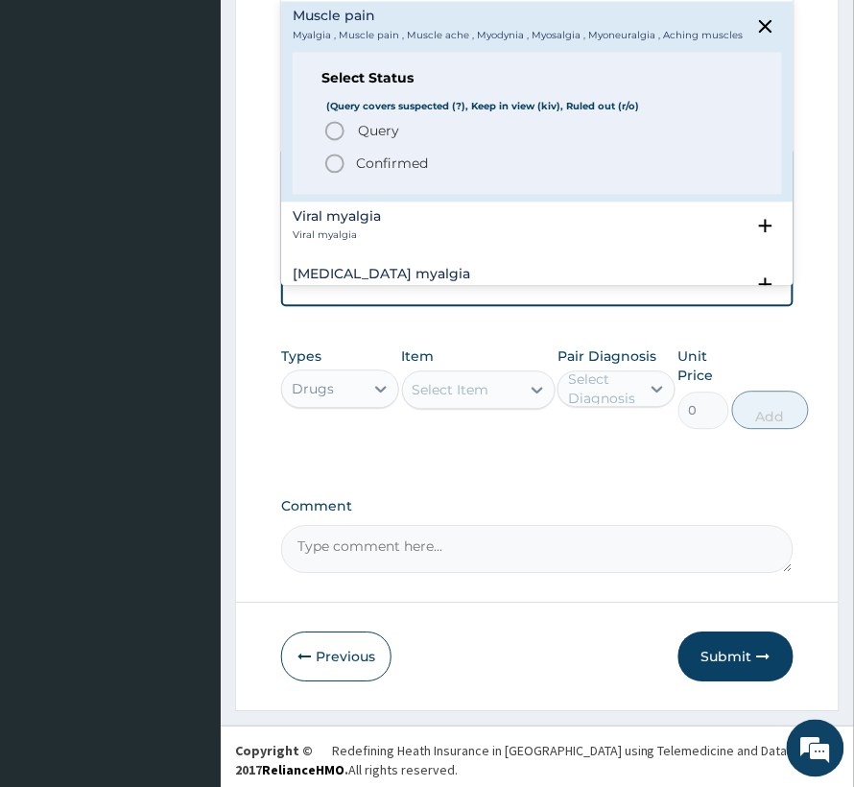
type input "MYAL"
click at [428, 400] on div "Select Item" at bounding box center [451, 390] width 77 height 19
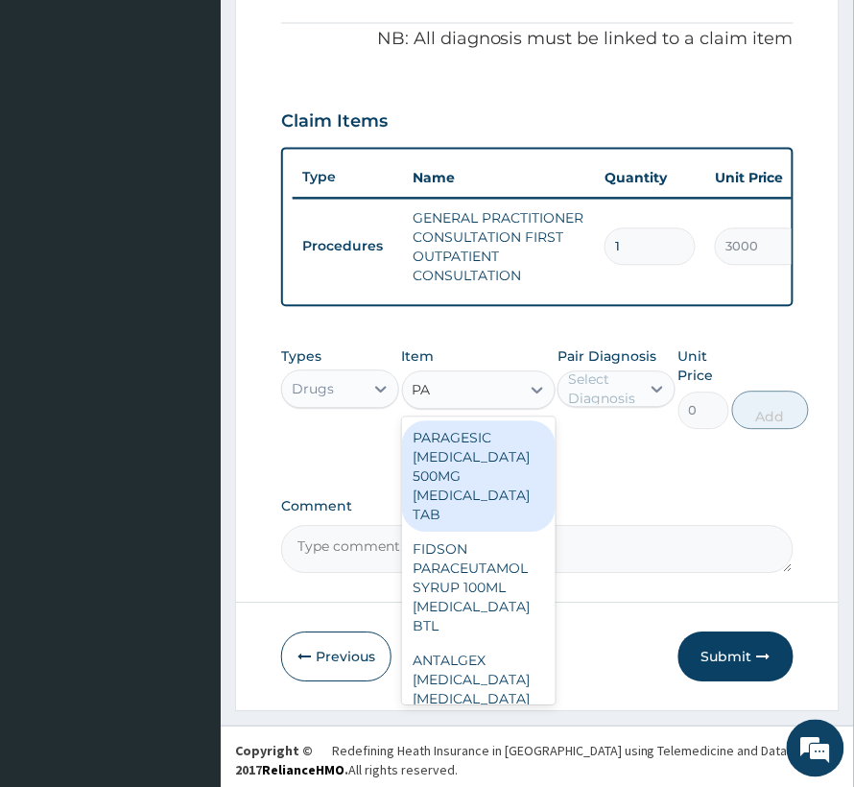
type input "P"
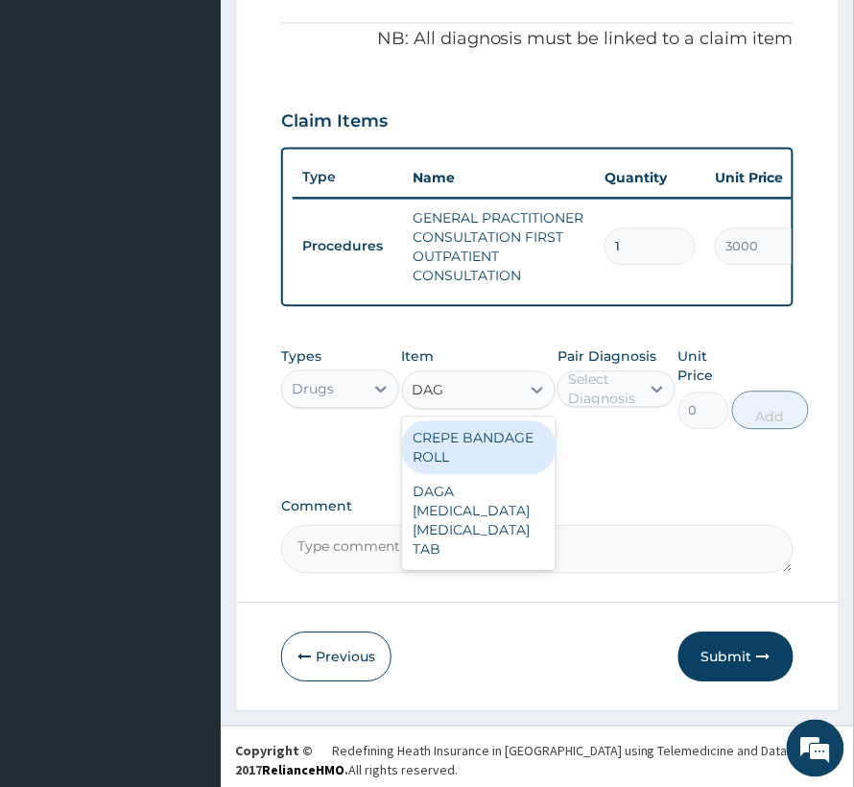
type input "DAGA"
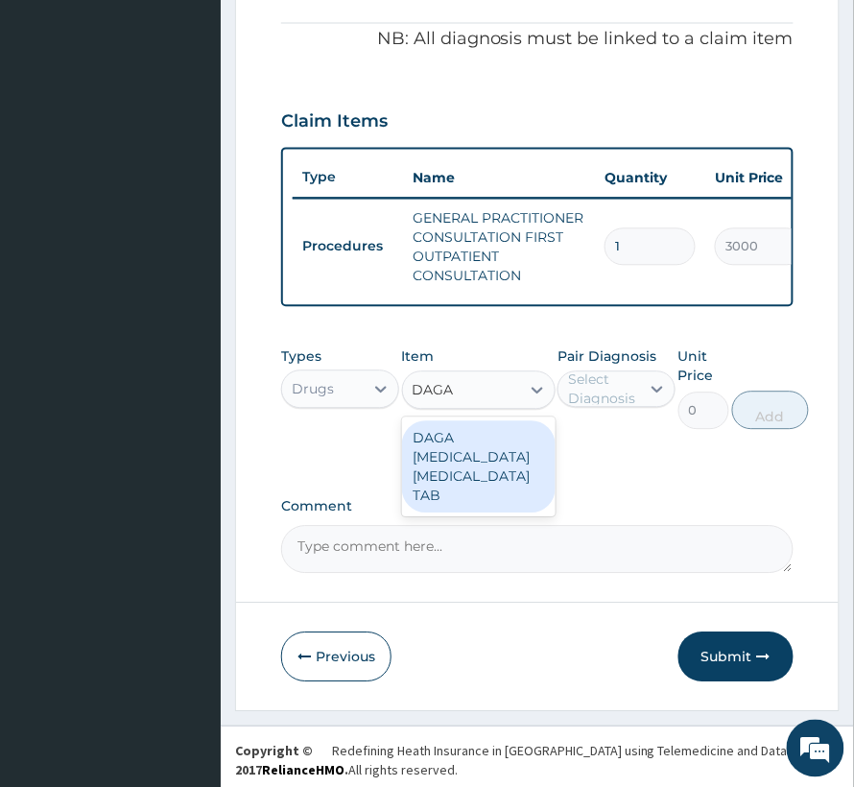
click at [477, 469] on div "DAGA [MEDICAL_DATA] [MEDICAL_DATA] TAB" at bounding box center [479, 467] width 154 height 92
type input "24"
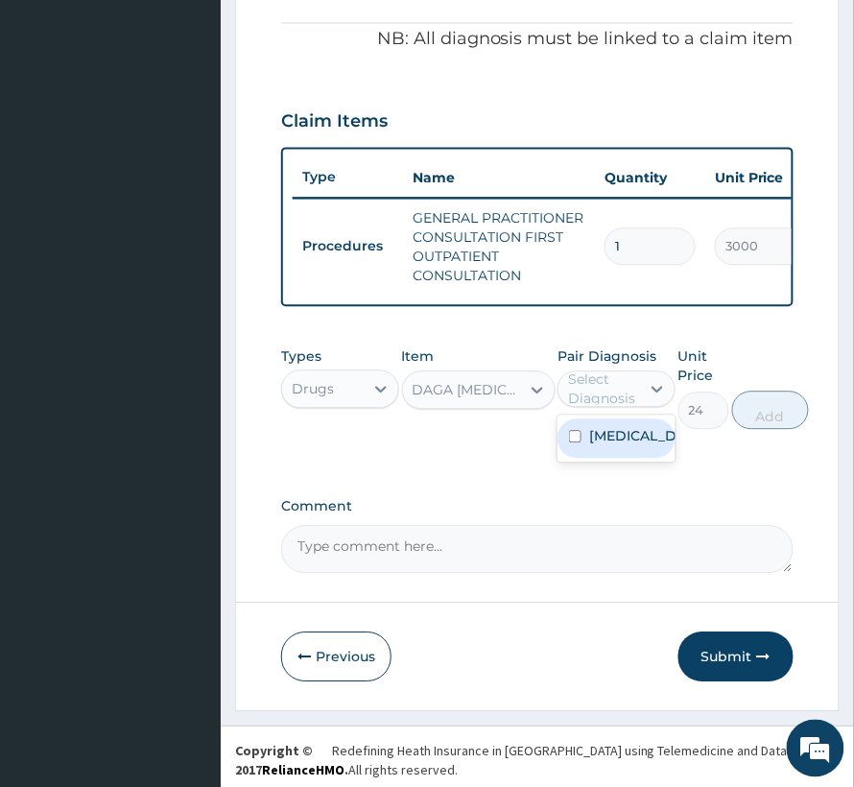
drag, startPoint x: 601, startPoint y: 403, endPoint x: 597, endPoint y: 418, distance: 15.8
click at [600, 409] on div "Select Diagnosis" at bounding box center [603, 389] width 70 height 38
click at [600, 446] on label "Abdominal pregnancy" at bounding box center [636, 436] width 95 height 19
checkbox input "true"
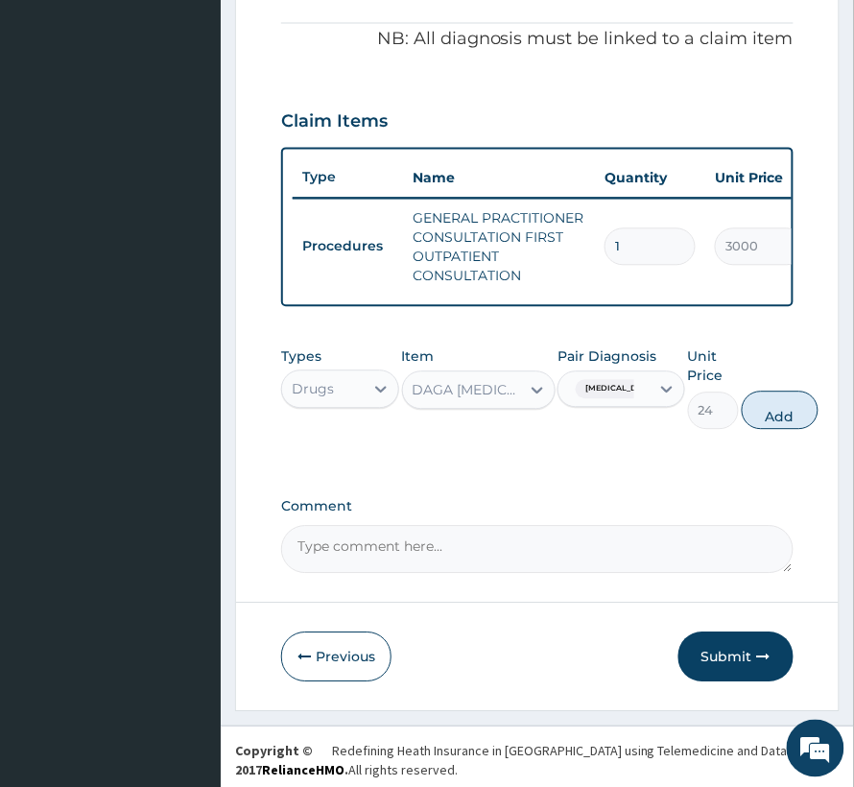
click at [816, 430] on button "Add" at bounding box center [780, 411] width 77 height 38
type input "0"
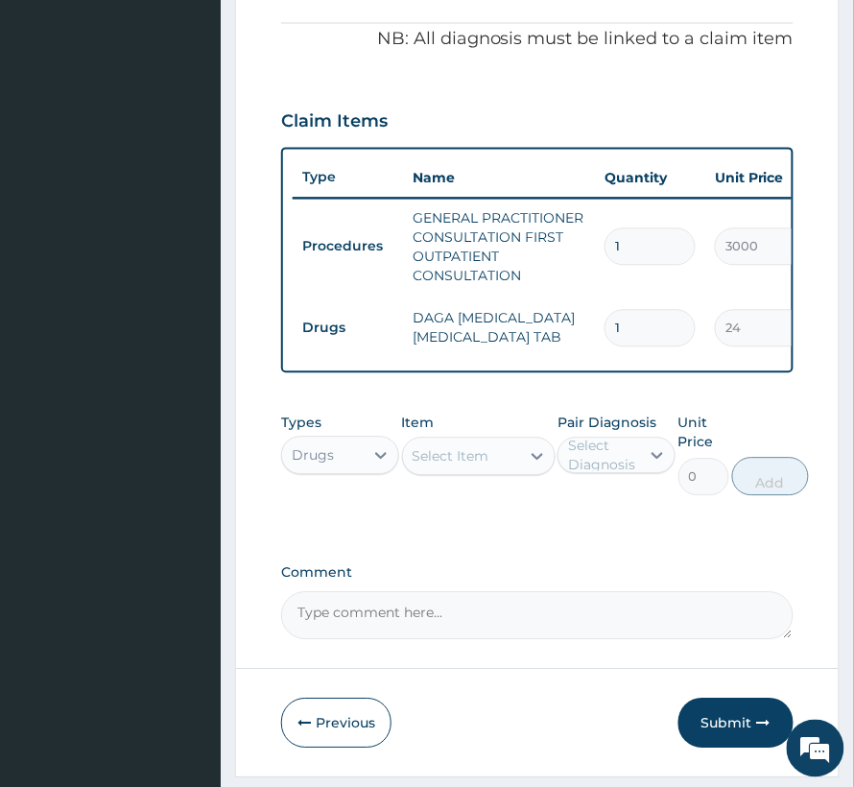
type input "18"
type input "432.00"
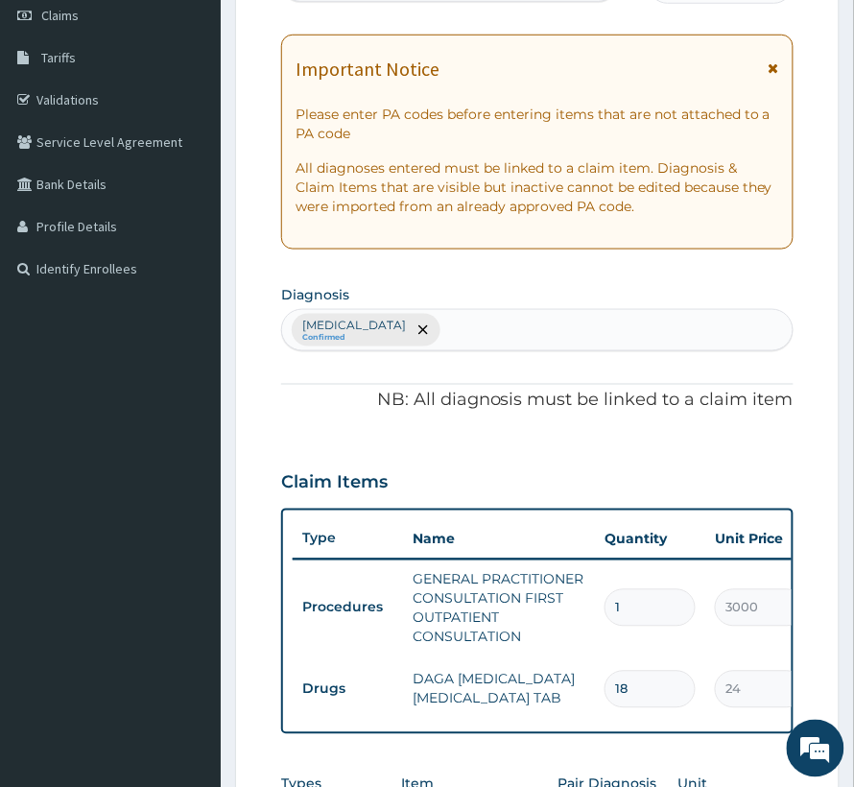
scroll to position [93, 0]
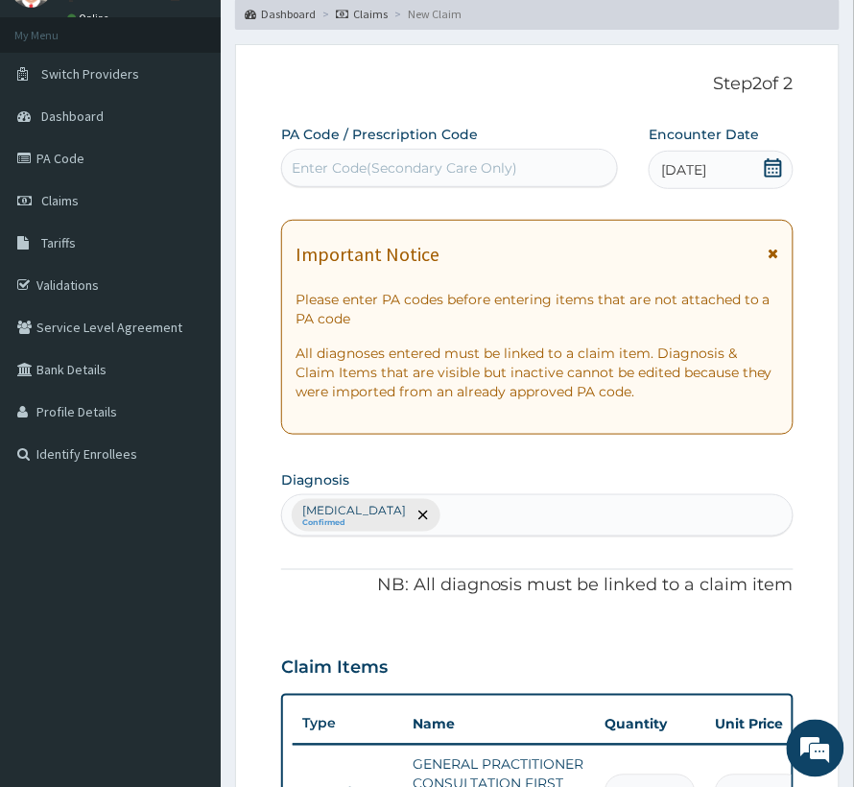
type input "18"
click at [495, 523] on div "Abdominal pregnancy Confirmed" at bounding box center [537, 515] width 511 height 40
type input "B"
type input "MYALG"
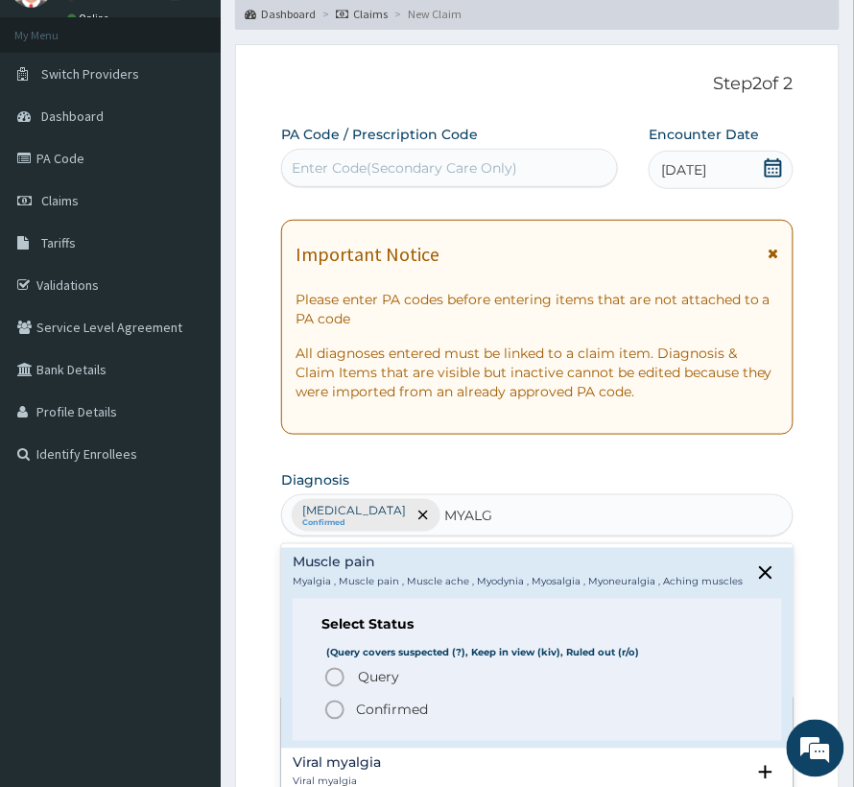
scroll to position [1, 0]
click at [362, 719] on p "Confirmed" at bounding box center [392, 709] width 72 height 19
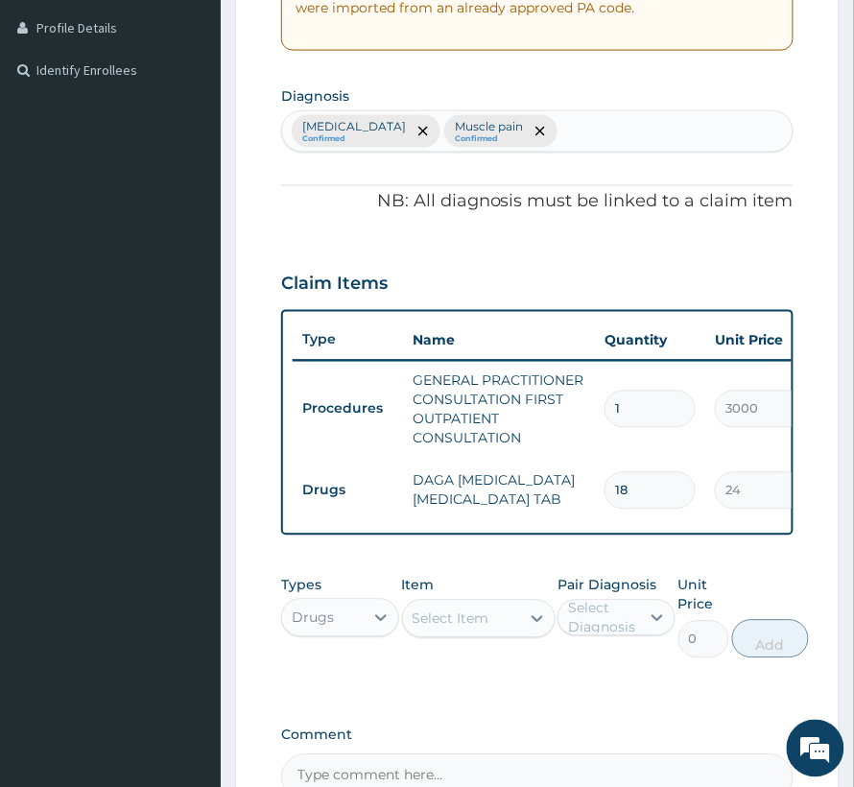
scroll to position [0, 445]
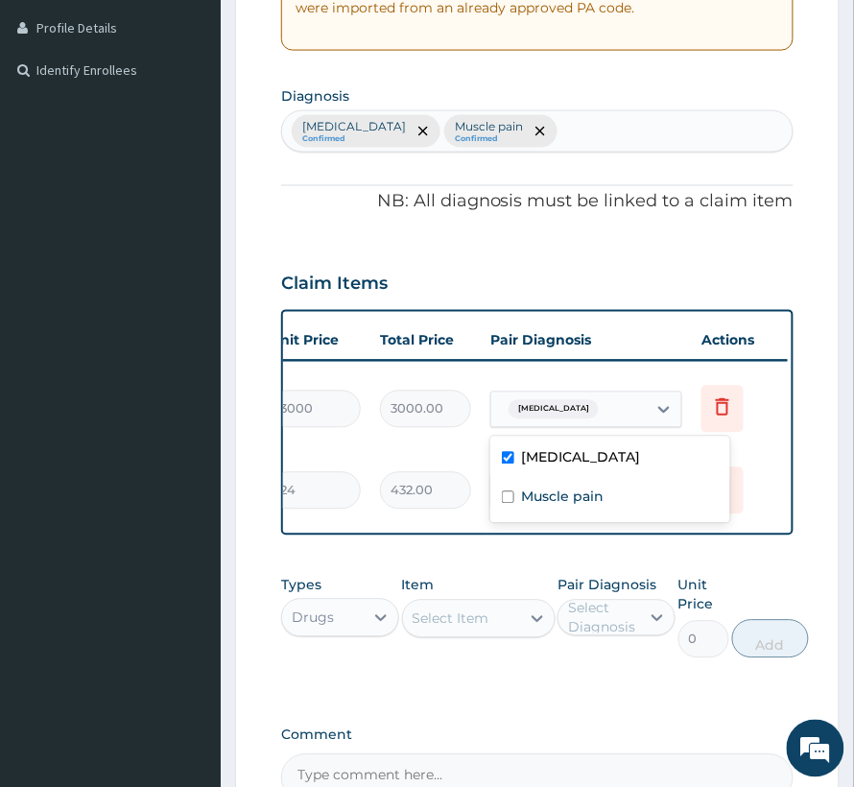
click at [608, 422] on div "Abdominal pregnancy" at bounding box center [568, 409] width 155 height 33
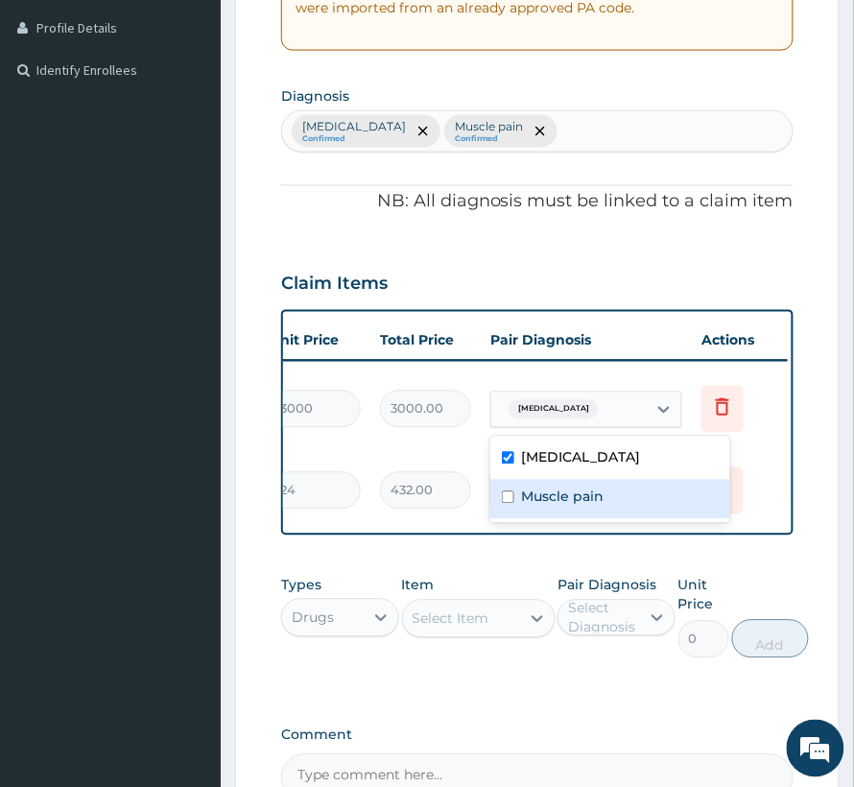
click at [559, 497] on label "Muscle pain" at bounding box center [563, 497] width 83 height 19
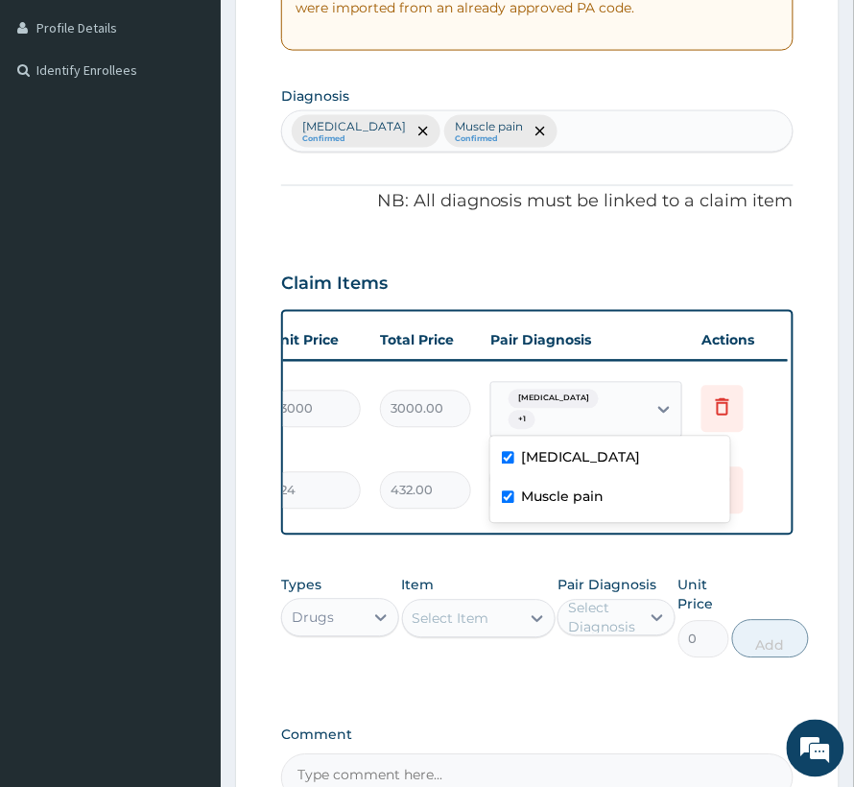
click at [559, 497] on label "Muscle pain" at bounding box center [563, 497] width 83 height 19
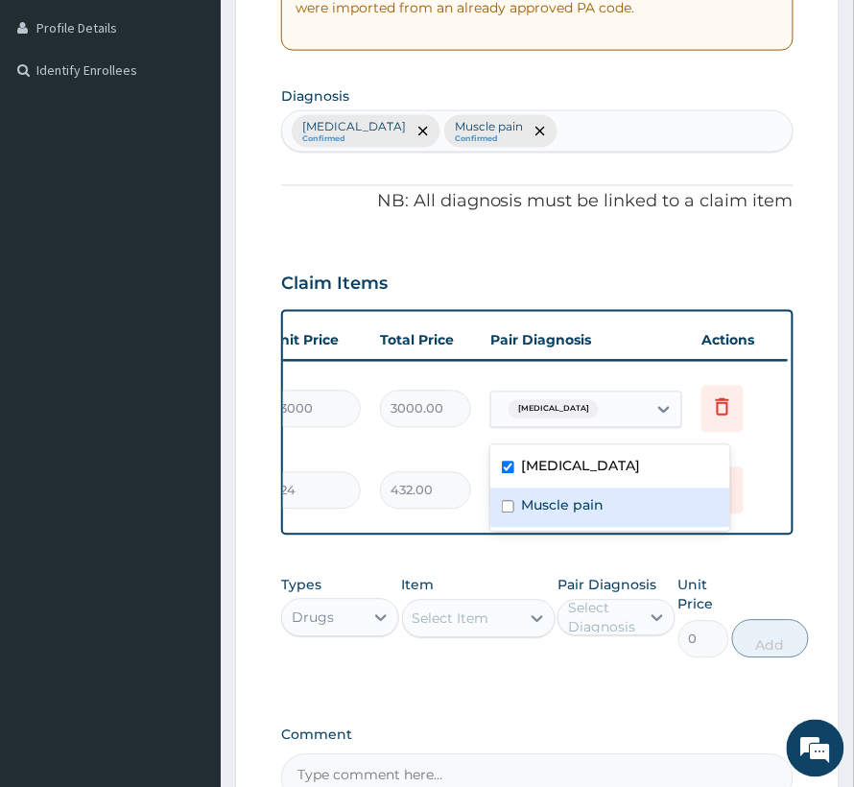
click at [564, 501] on label "Muscle pain" at bounding box center [563, 505] width 83 height 19
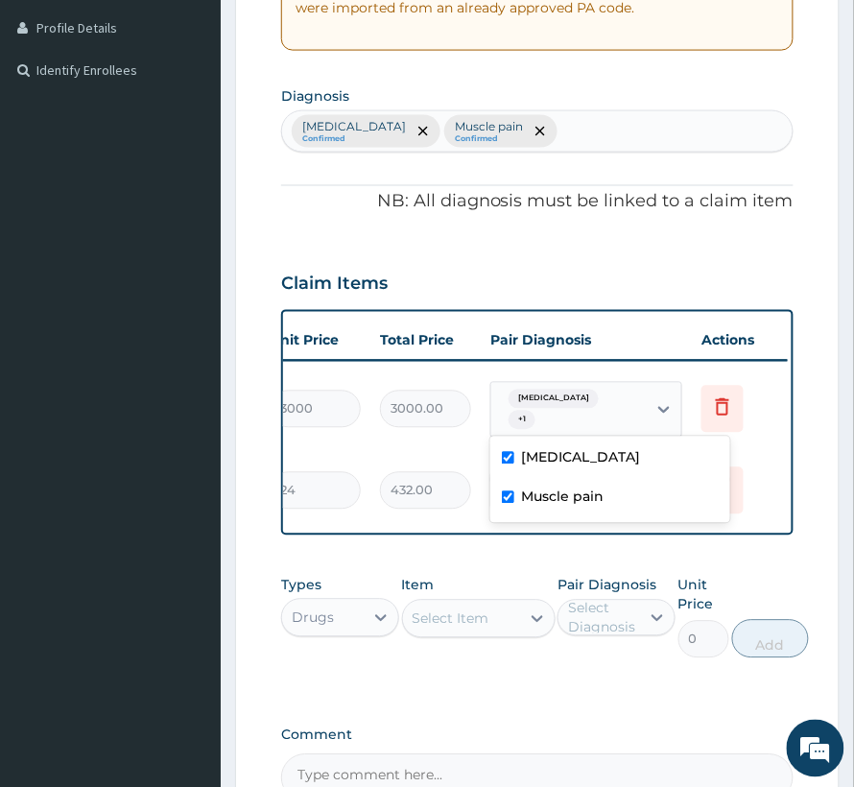
checkbox input "true"
click at [654, 354] on th "Pair Diagnosis" at bounding box center [586, 341] width 211 height 38
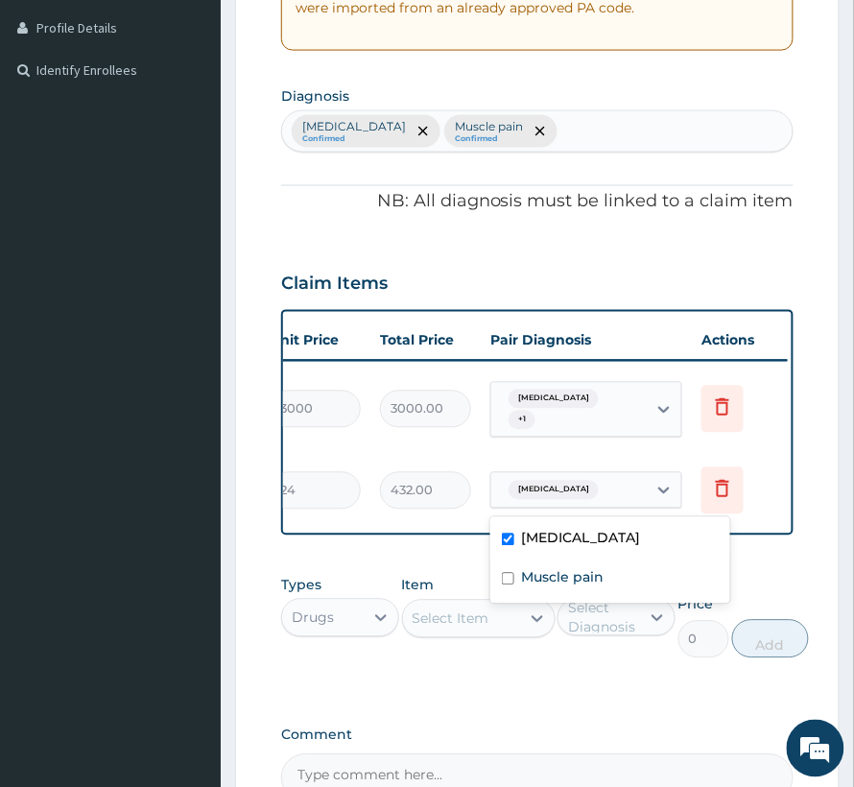
click at [608, 499] on input "text" at bounding box center [607, 490] width 2 height 19
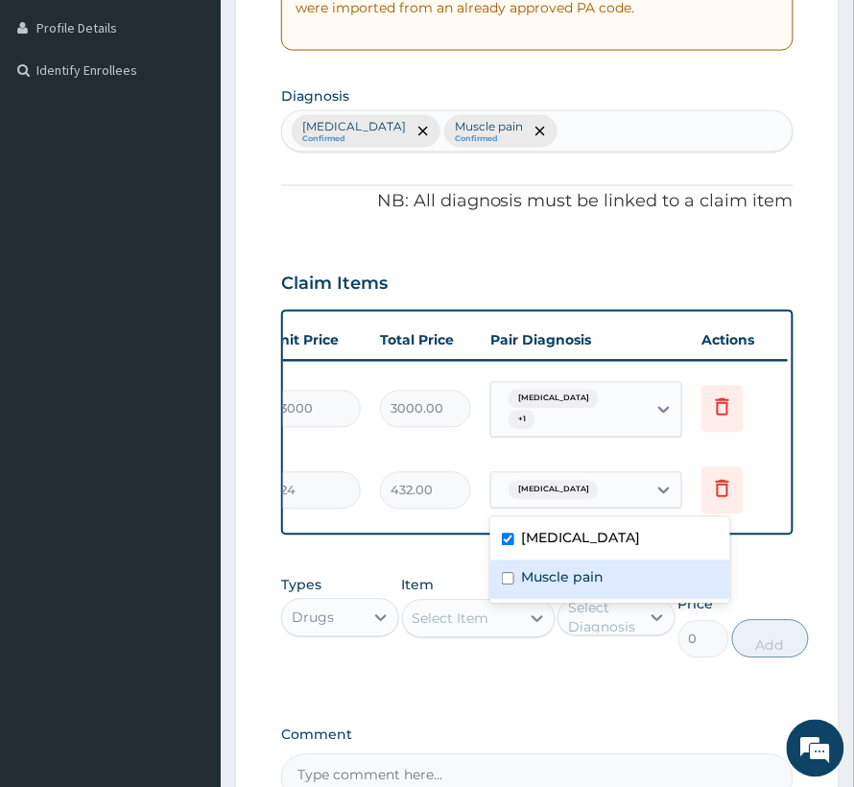
click at [608, 564] on div "Muscle pain" at bounding box center [610, 579] width 240 height 39
checkbox input "true"
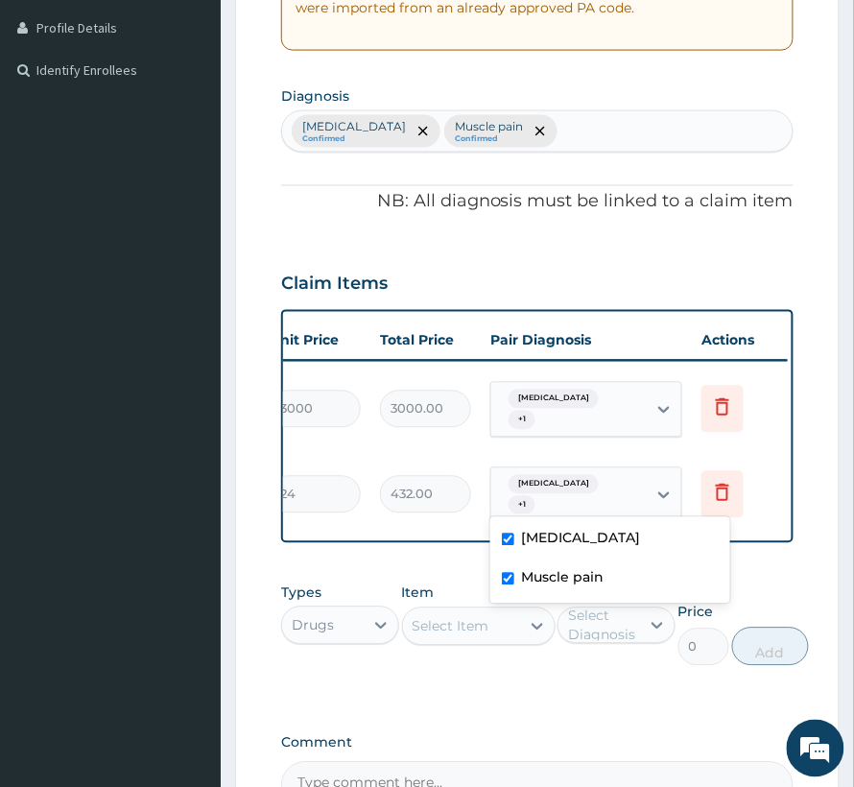
click at [761, 511] on td "Delete" at bounding box center [740, 495] width 96 height 66
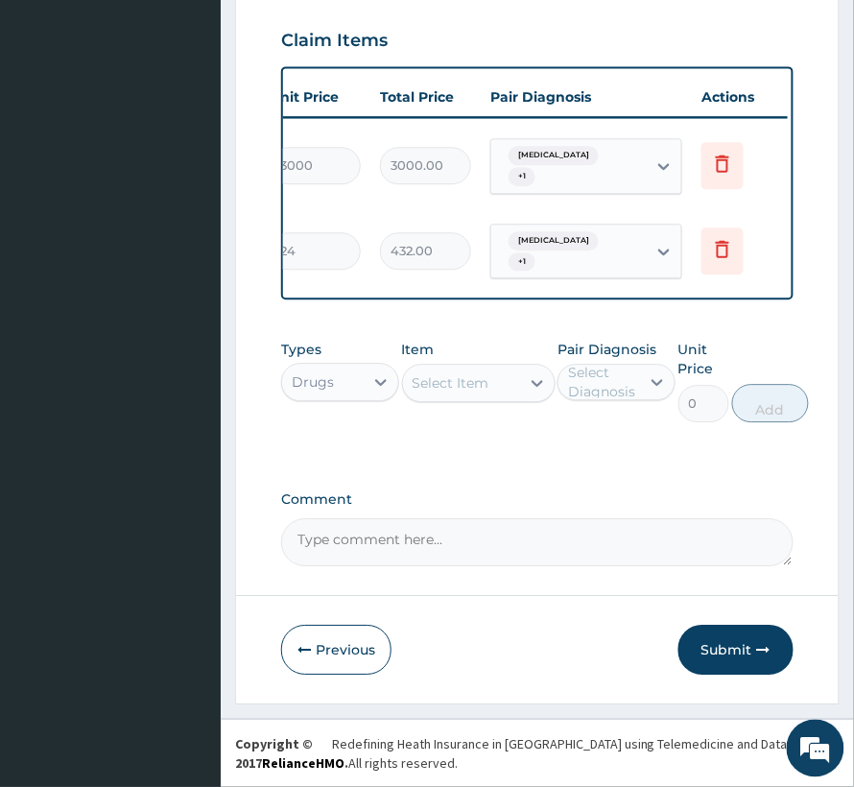
scroll to position [742, 0]
click at [741, 650] on button "Submit" at bounding box center [736, 650] width 115 height 50
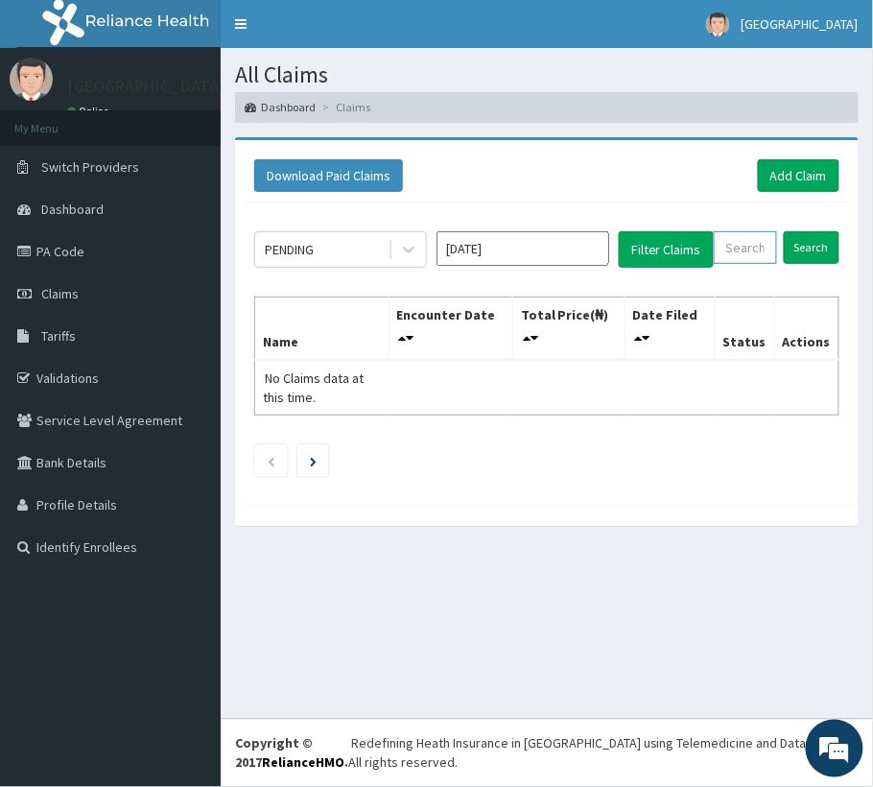
click at [749, 248] on input "text" at bounding box center [745, 247] width 63 height 33
paste input "RRI/10014/A"
type input "RRI/10014/A"
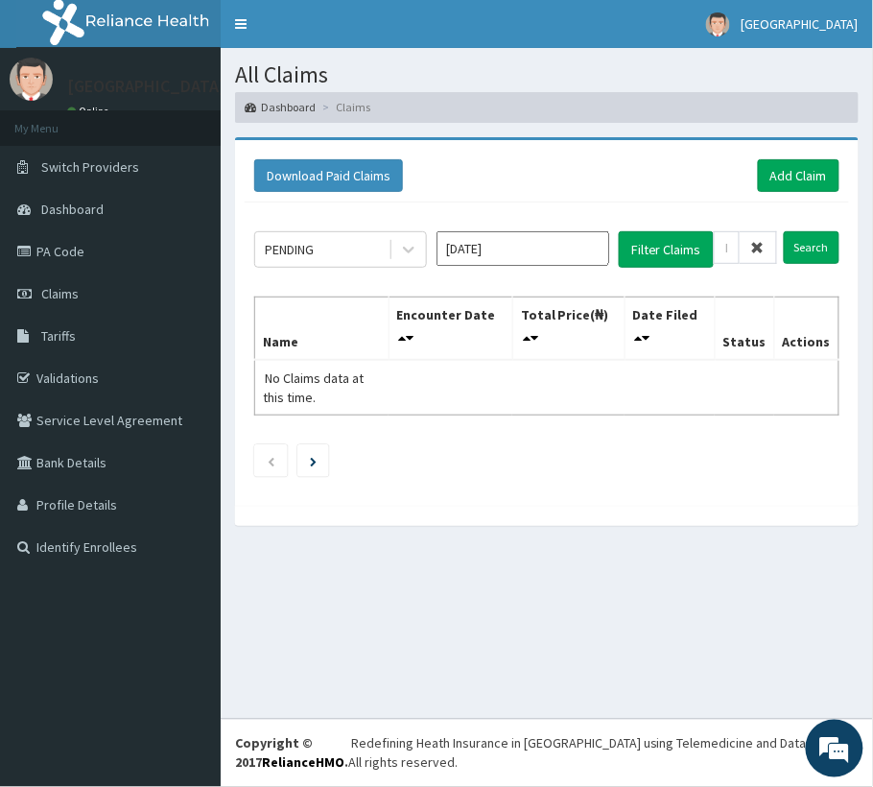
click at [825, 220] on div "PENDING Sep 2025 Filter Claims RRI/10014/A Search Name Encounter Date Total Pri…" at bounding box center [547, 350] width 605 height 294
click at [816, 247] on input "Search" at bounding box center [812, 247] width 56 height 33
click at [820, 167] on link "Add Claim" at bounding box center [799, 175] width 82 height 33
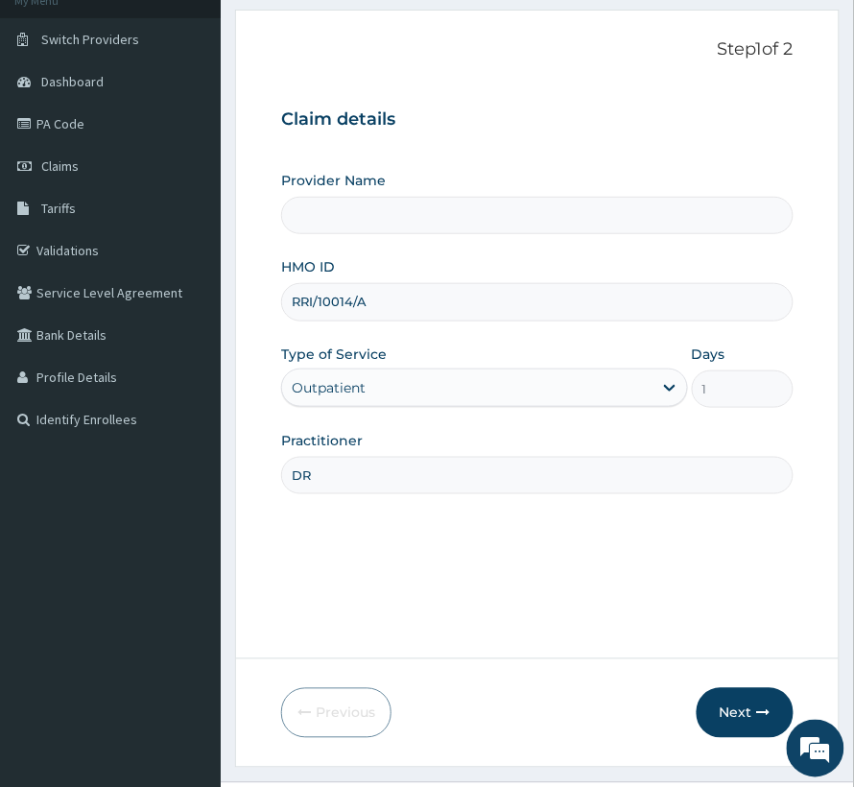
type input "DR"
type input "[GEOGRAPHIC_DATA]"
type input "DR PROSPER"
click at [739, 700] on button "Next" at bounding box center [745, 713] width 97 height 50
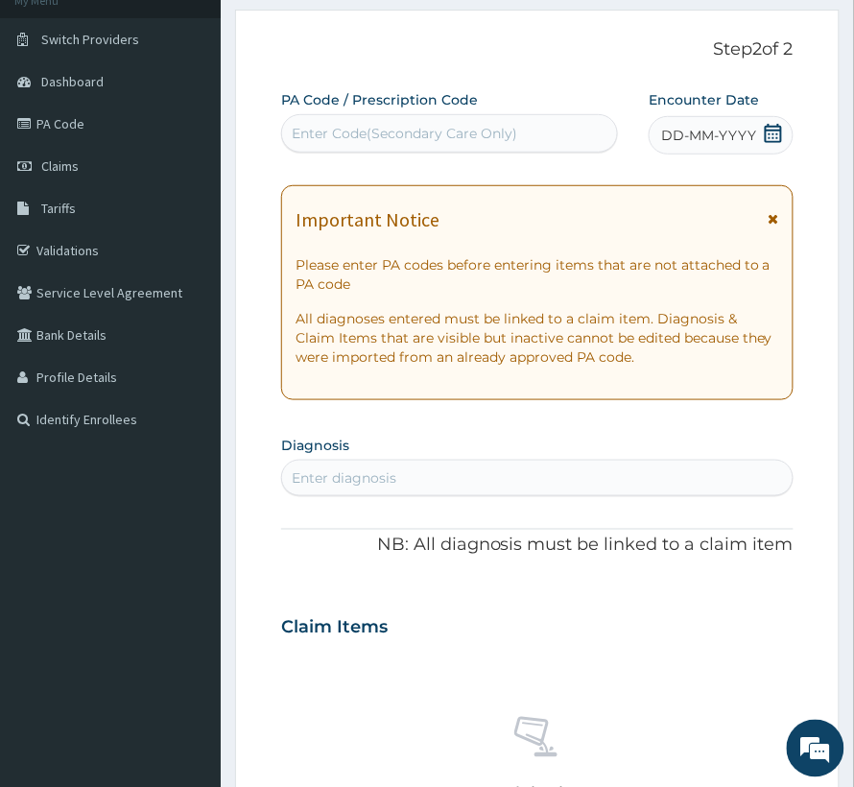
click at [385, 131] on div "Enter Code(Secondary Care Only)" at bounding box center [405, 133] width 226 height 19
paste input "PA/47C077"
type input "PA/47C077"
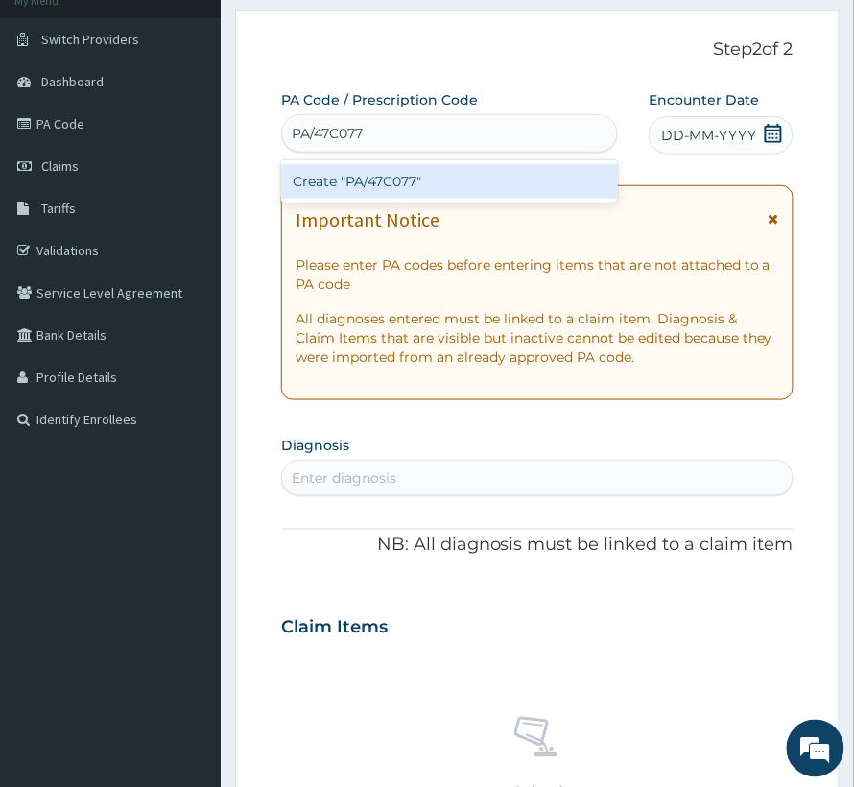
click at [415, 174] on div "Create "PA/47C077"" at bounding box center [449, 181] width 337 height 35
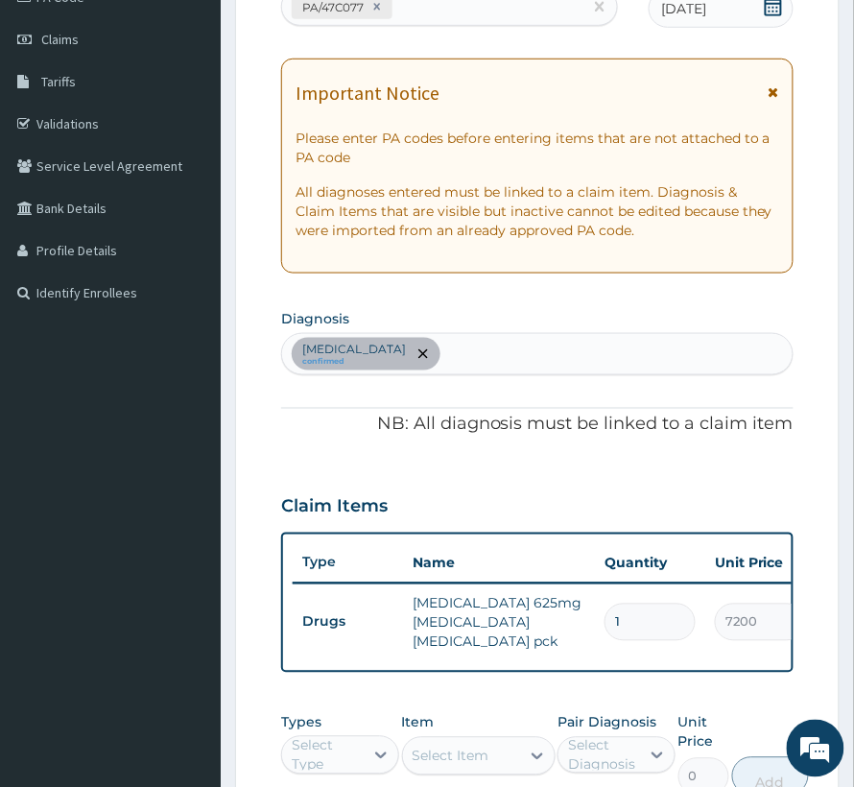
scroll to position [255, 0]
click at [445, 355] on div "Sepsis confirmed" at bounding box center [537, 353] width 511 height 40
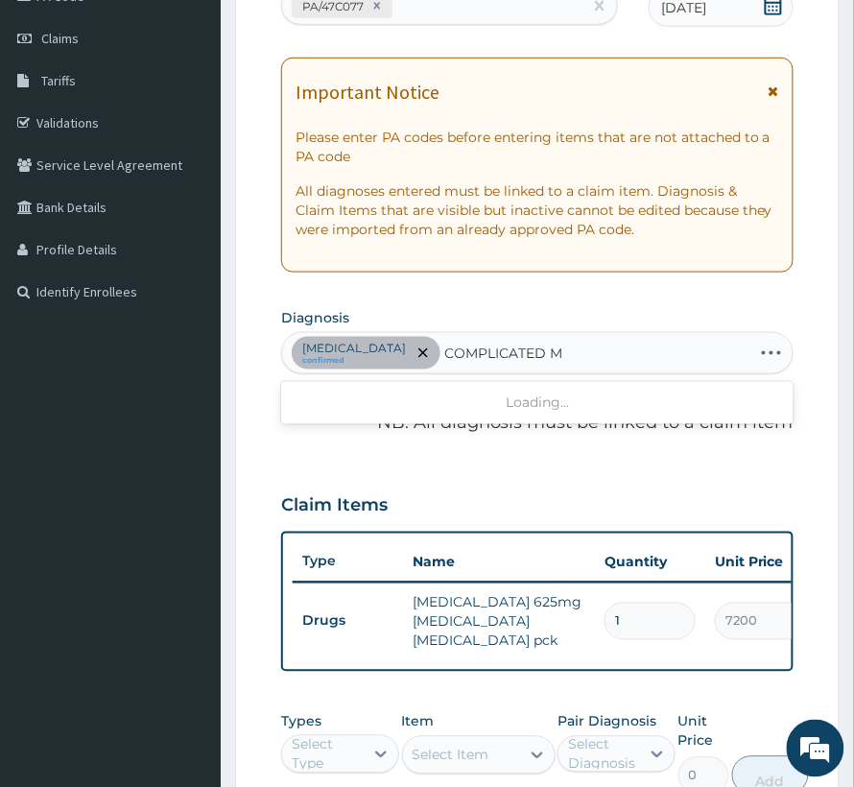
type input "COMPLICATED MA"
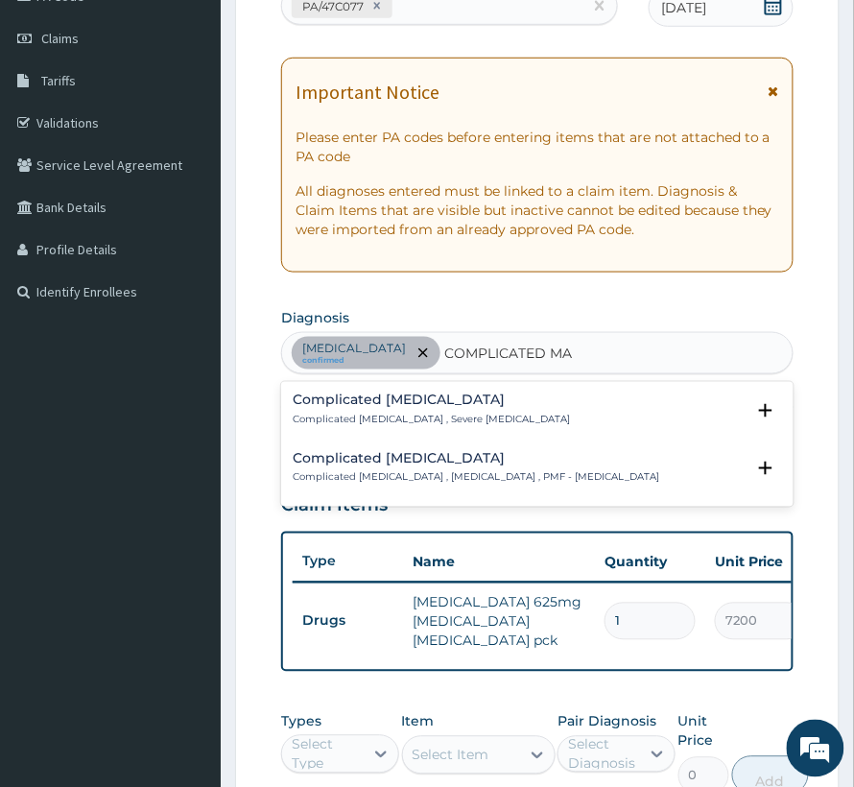
click at [415, 386] on div "Complicated malaria Complicated malaria , Severe malaria Select Status (Query c…" at bounding box center [537, 415] width 513 height 59
click at [415, 404] on h4 "Complicated malaria" at bounding box center [431, 400] width 277 height 14
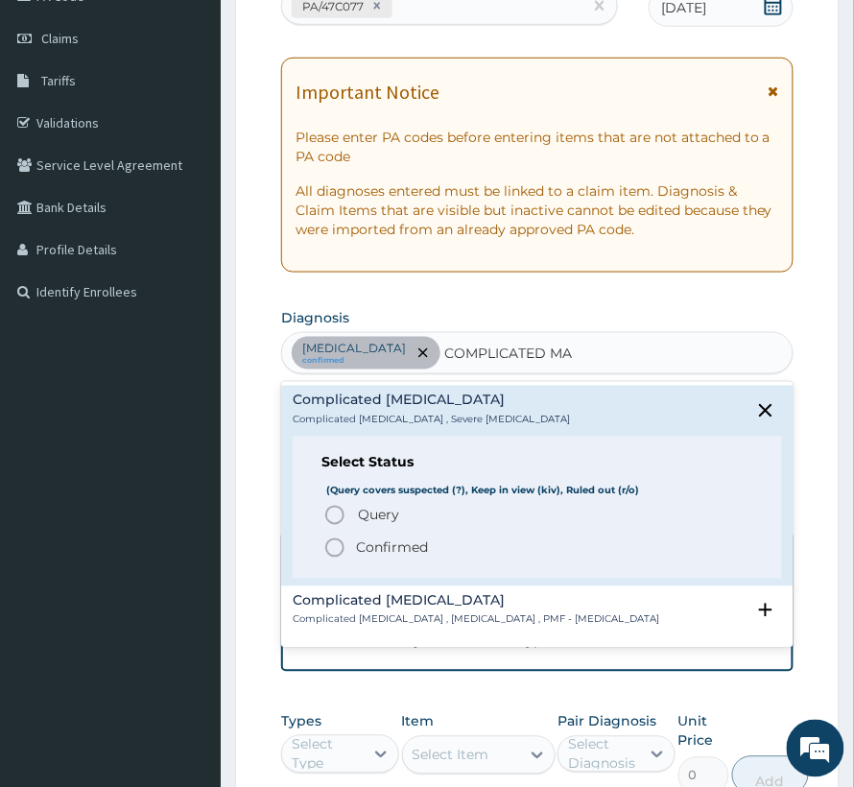
click at [386, 536] on span "Confirmed" at bounding box center [538, 547] width 430 height 23
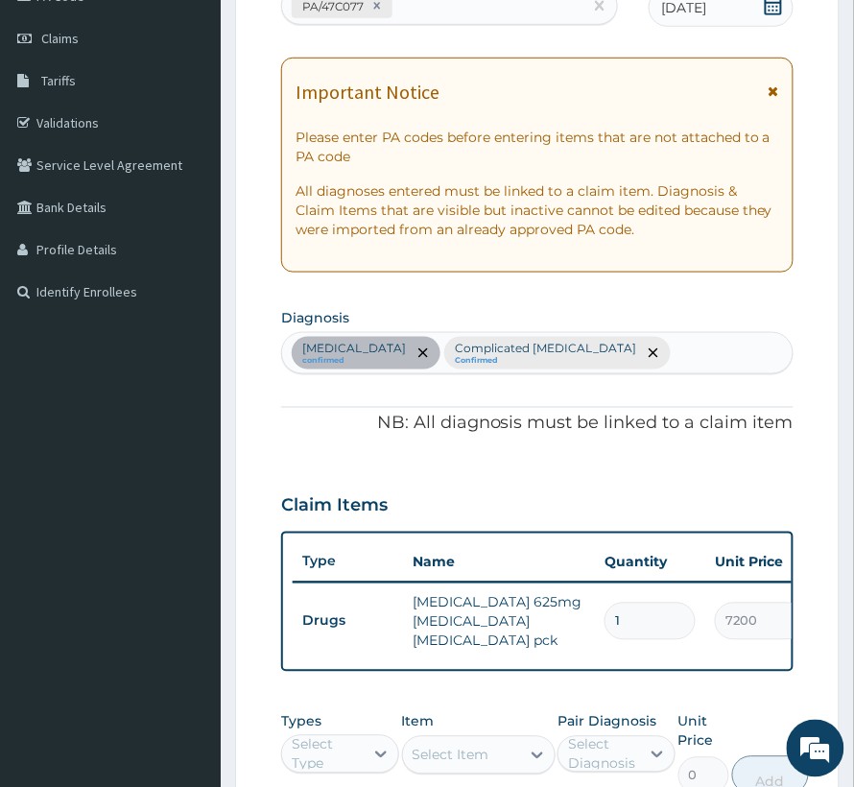
scroll to position [639, 0]
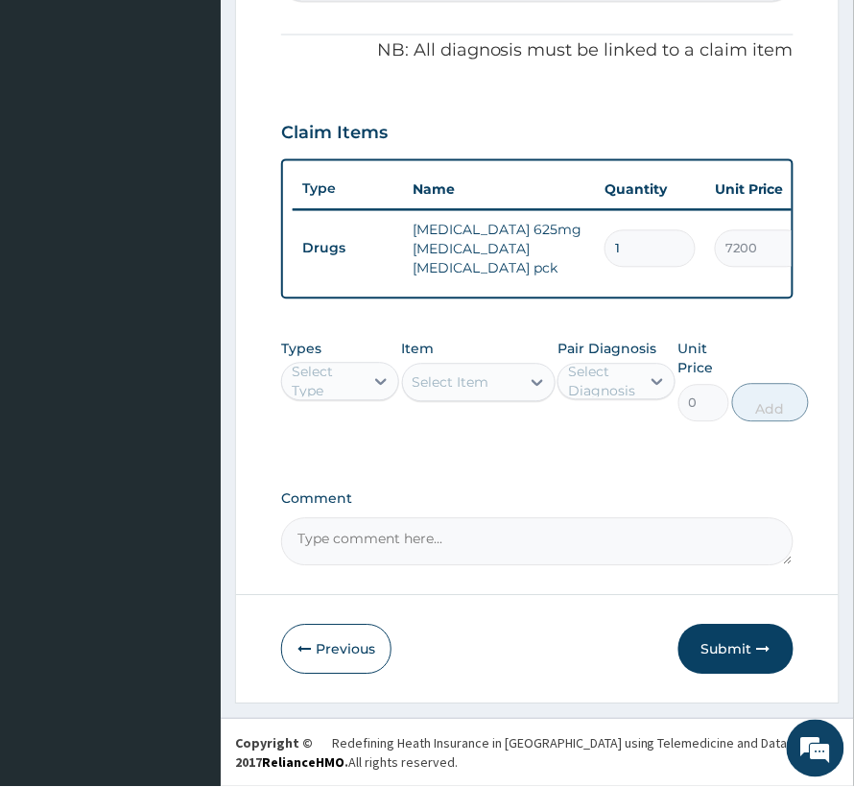
click at [353, 376] on div "Select Type" at bounding box center [327, 382] width 70 height 38
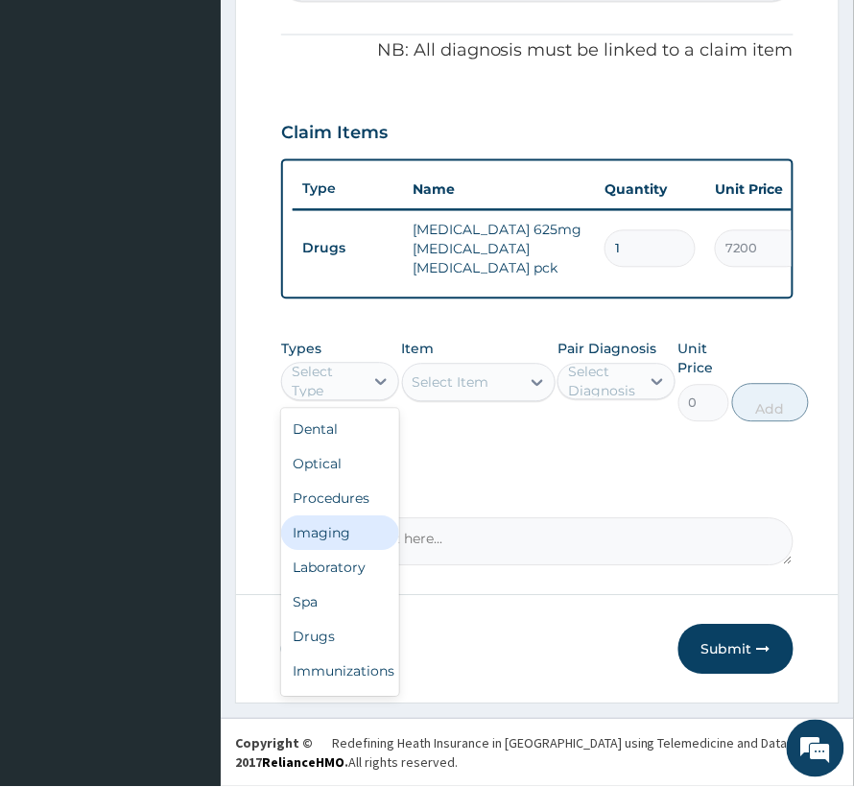
click at [324, 523] on div "Imaging" at bounding box center [340, 533] width 118 height 35
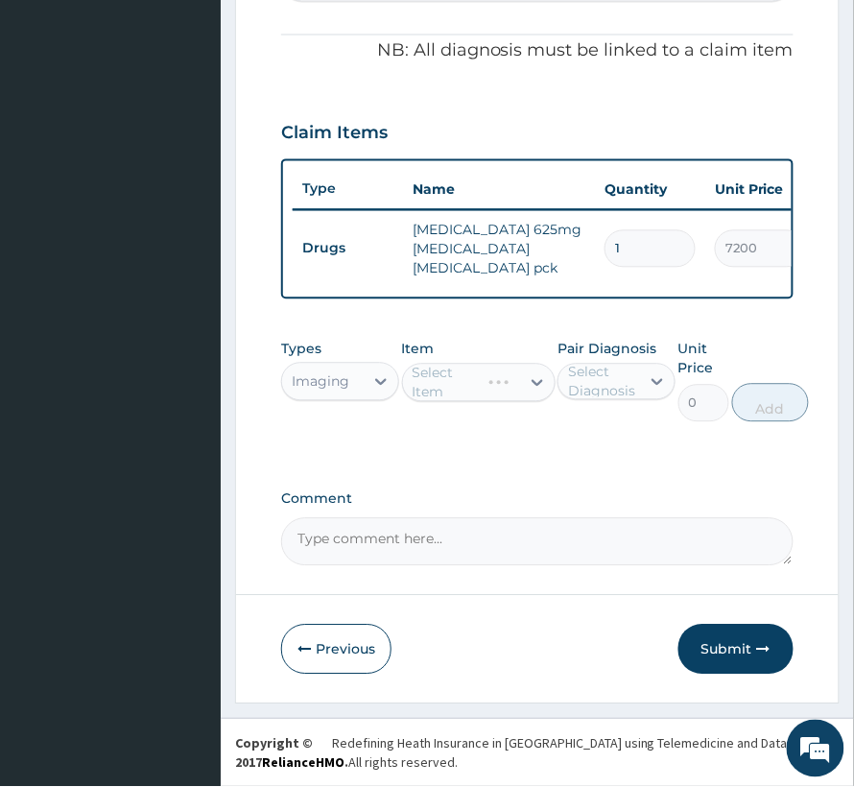
drag, startPoint x: 324, startPoint y: 523, endPoint x: 326, endPoint y: 513, distance: 10.7
click at [324, 520] on div "Comment" at bounding box center [537, 528] width 513 height 75
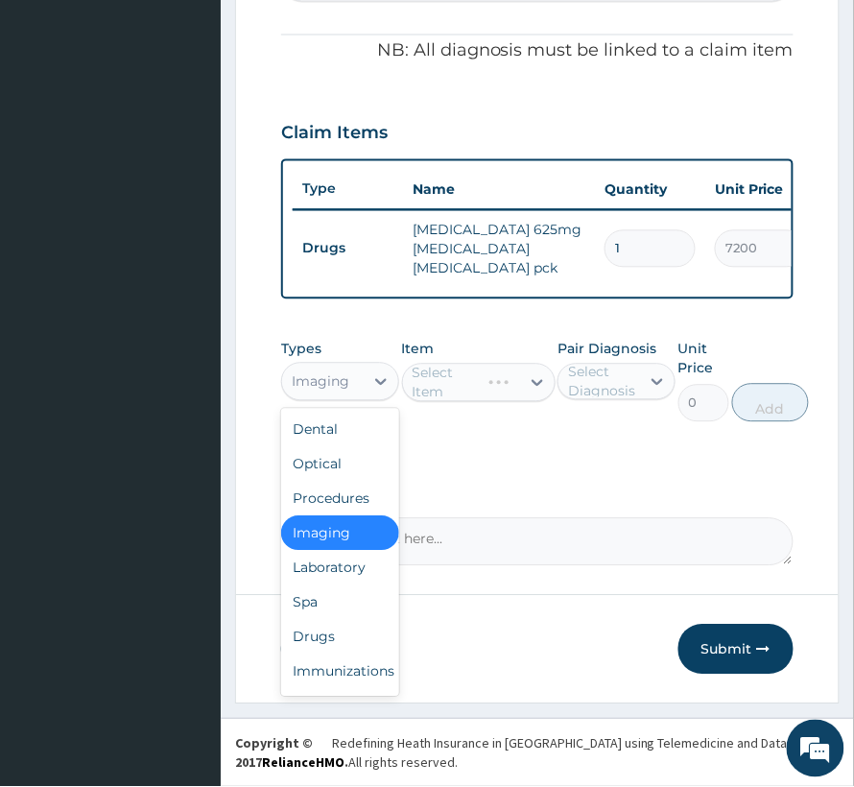
click at [340, 397] on div "Imaging" at bounding box center [323, 382] width 82 height 31
click at [330, 493] on div "Procedures" at bounding box center [340, 499] width 118 height 35
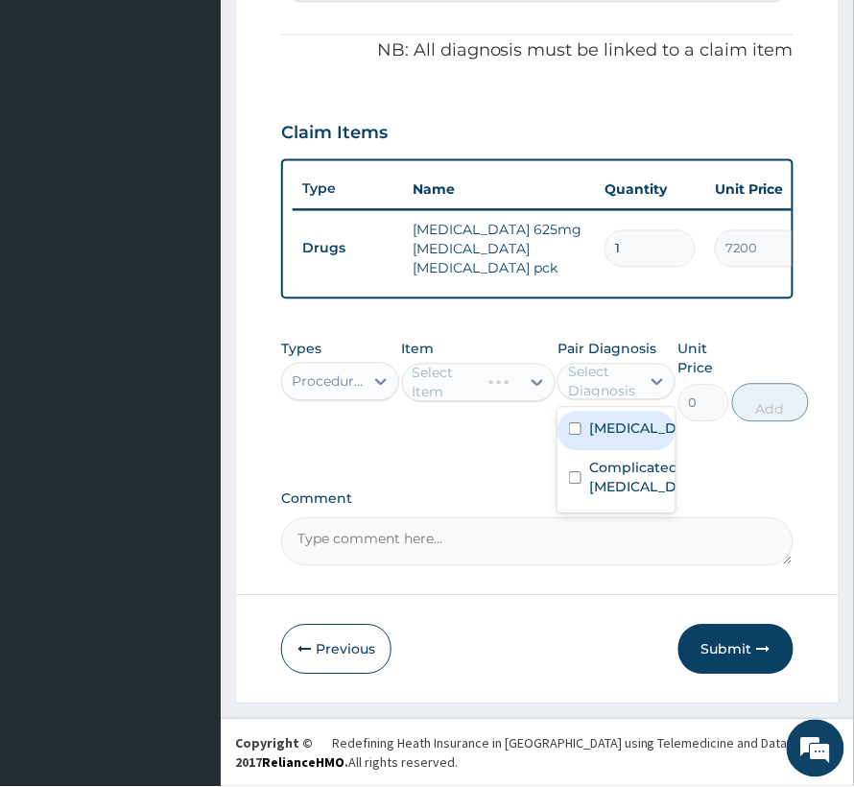
click at [593, 392] on div "Select Diagnosis" at bounding box center [603, 382] width 70 height 38
click at [604, 451] on div "Sepsis" at bounding box center [617, 431] width 118 height 39
checkbox input "true"
click at [608, 398] on div "Sepsis" at bounding box center [604, 382] width 91 height 33
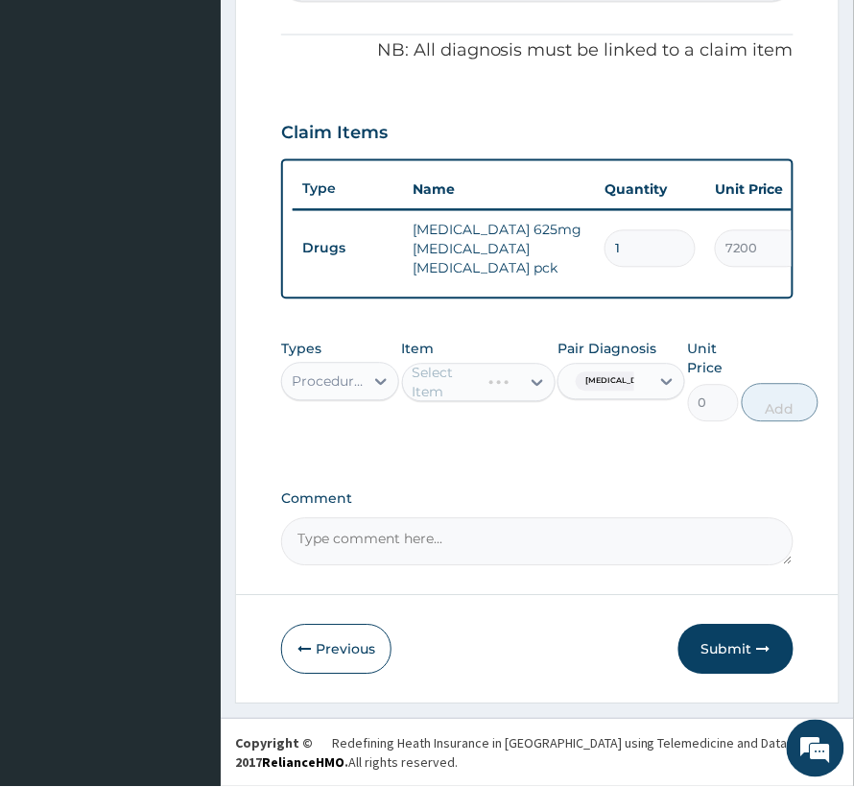
click at [631, 398] on div "Sepsis" at bounding box center [604, 382] width 91 height 33
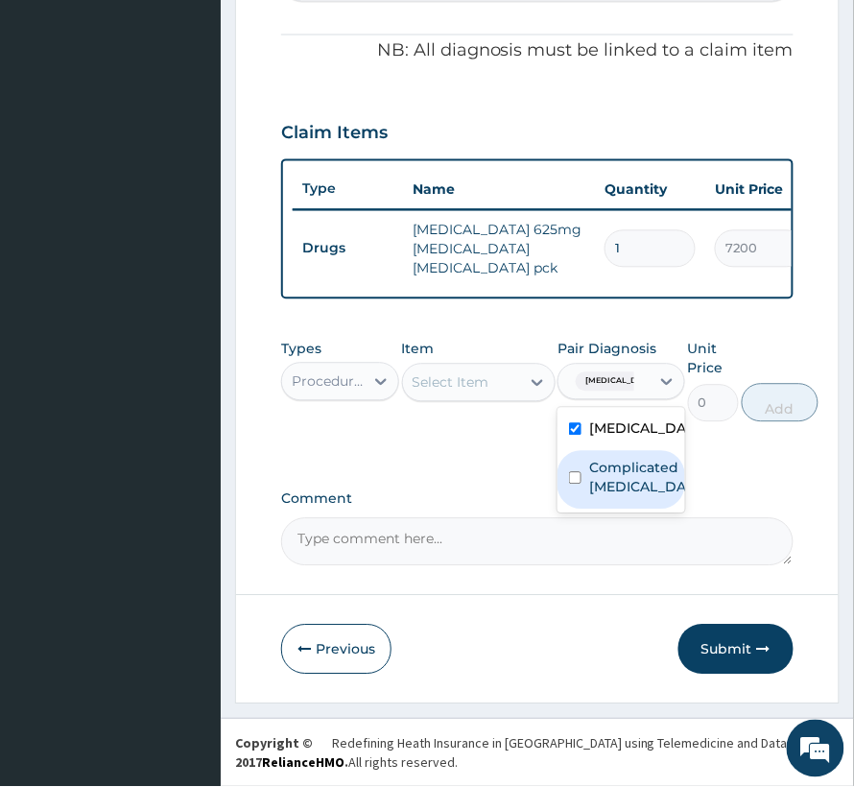
click at [620, 480] on label "Complicated malaria" at bounding box center [641, 478] width 105 height 38
checkbox input "true"
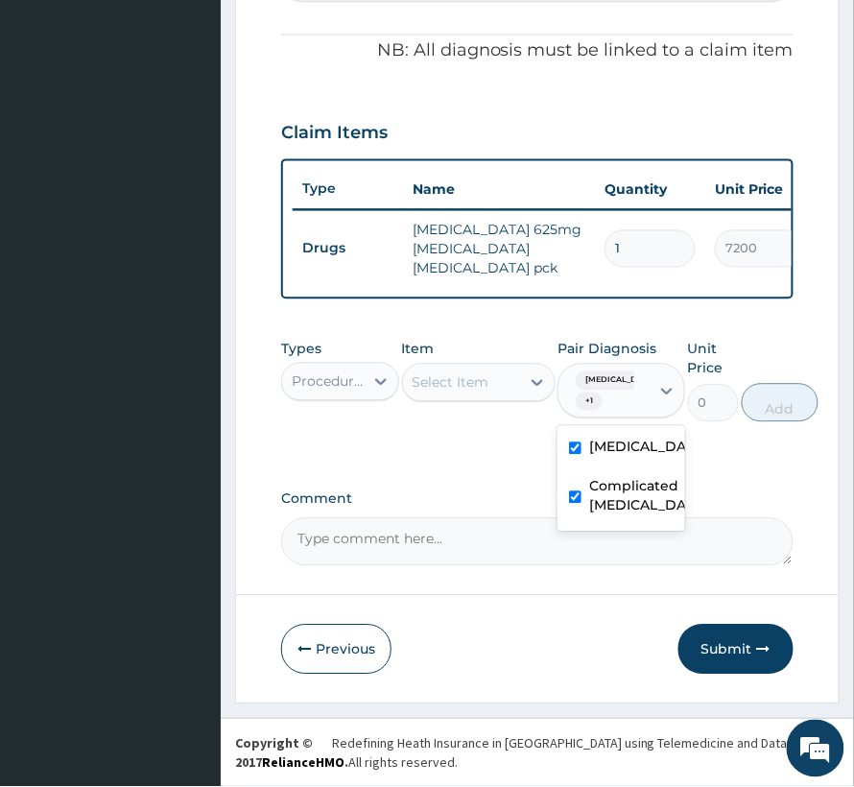
click at [468, 392] on div "Select Item" at bounding box center [451, 382] width 77 height 19
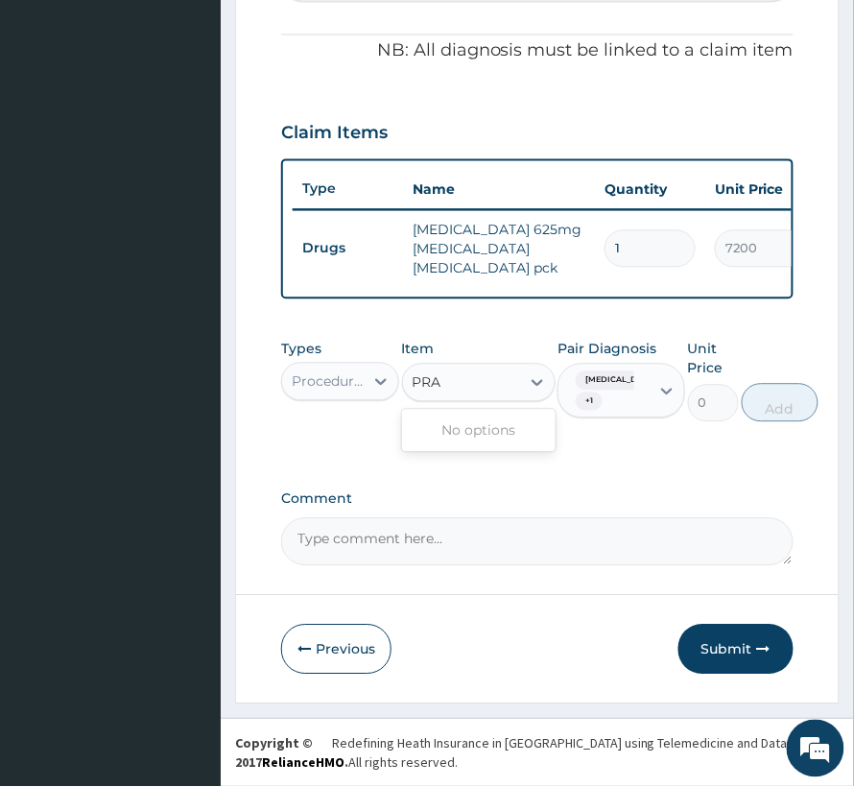
type input "PRAC"
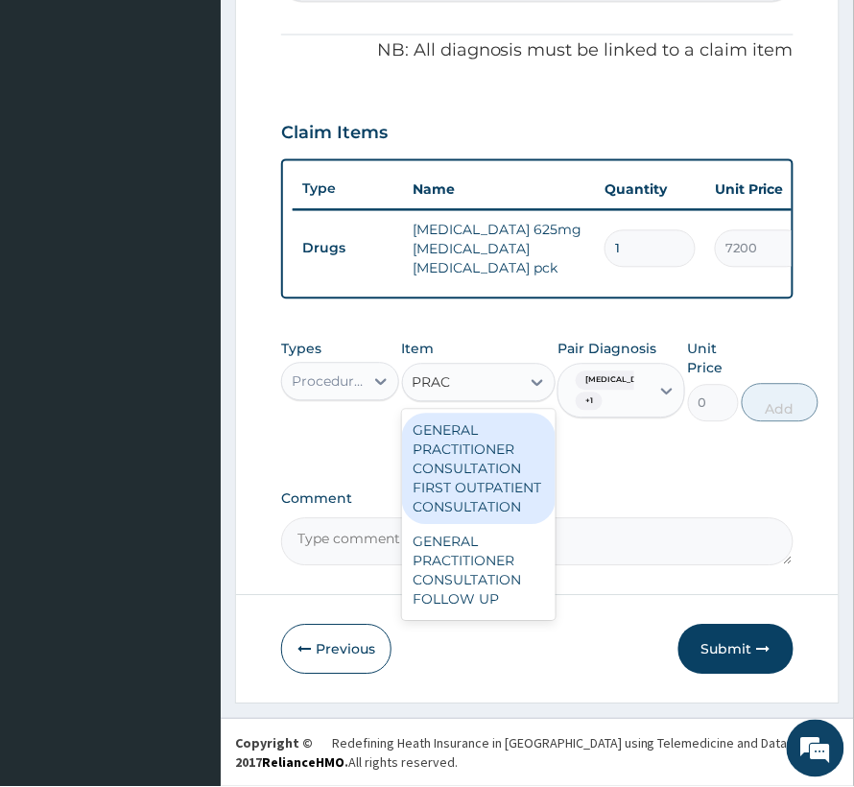
click at [481, 441] on div "GENERAL PRACTITIONER CONSULTATION FIRST OUTPATIENT CONSULTATION" at bounding box center [479, 469] width 154 height 111
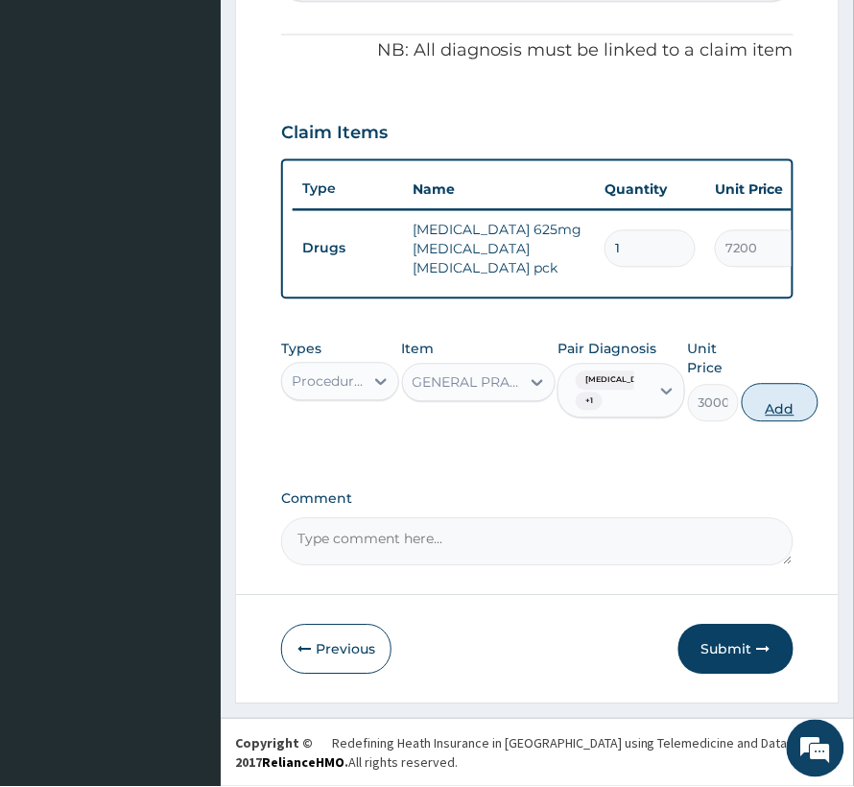
click at [799, 411] on button "Add" at bounding box center [780, 403] width 77 height 38
type input "0"
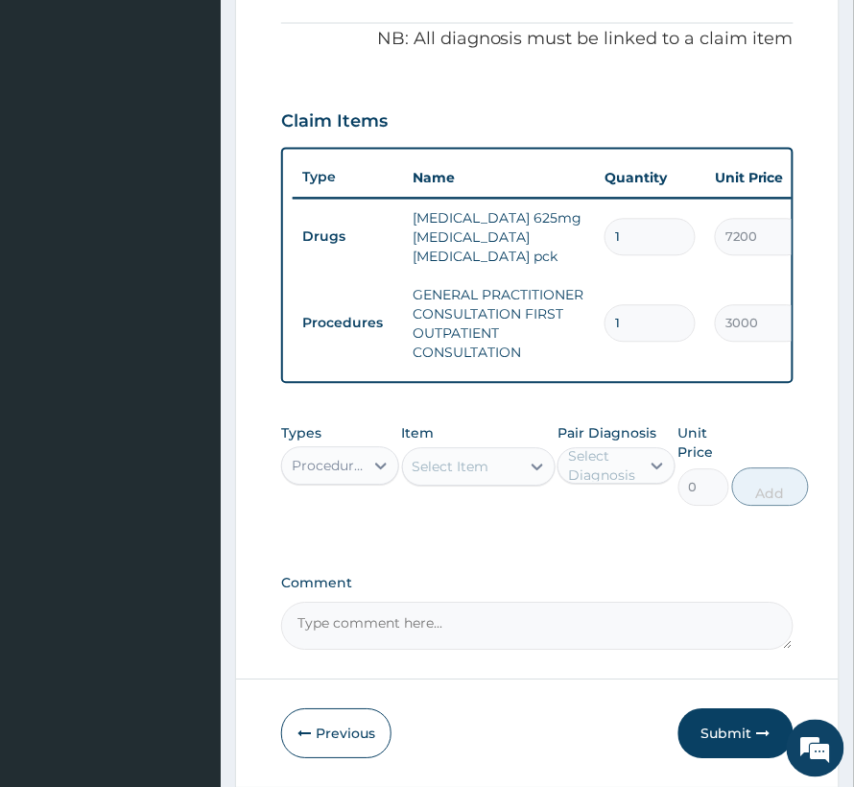
click at [357, 476] on div "Procedures" at bounding box center [329, 466] width 74 height 19
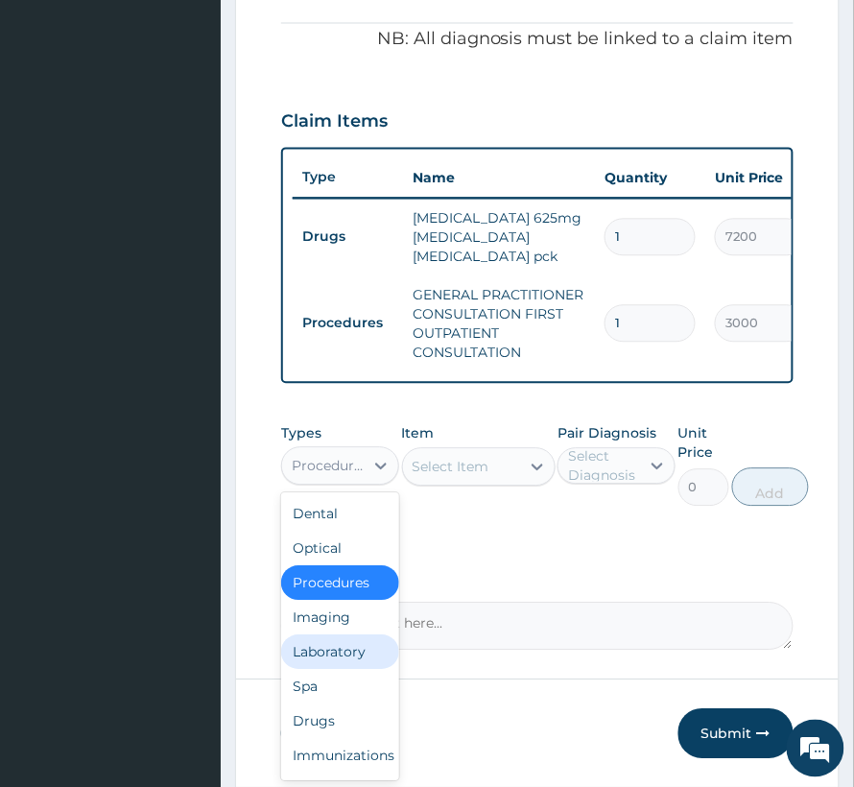
click at [332, 670] on div "Laboratory" at bounding box center [340, 652] width 118 height 35
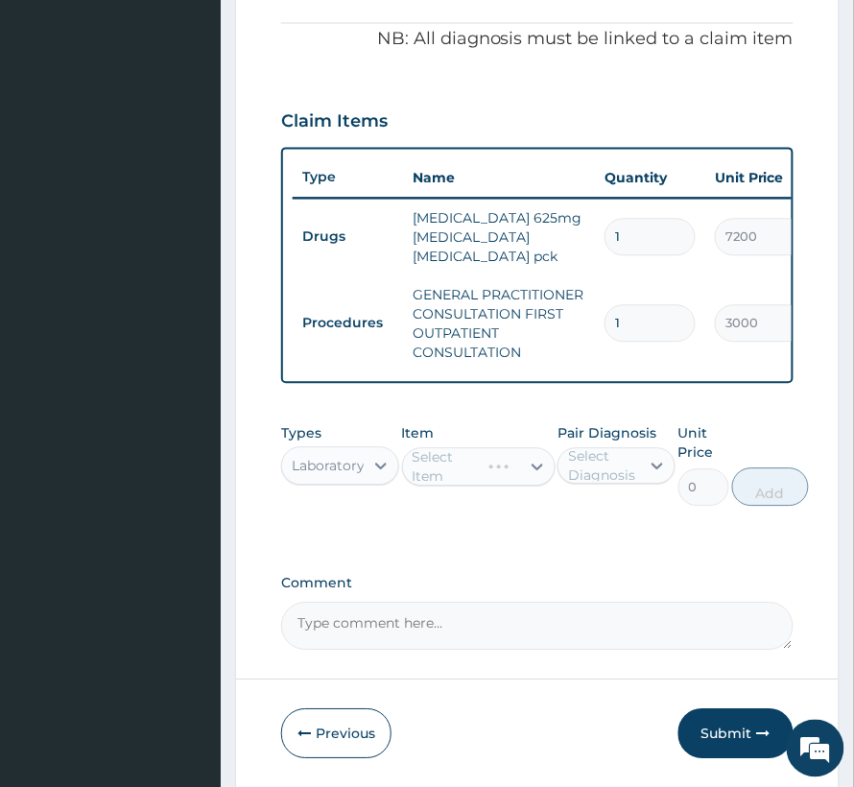
click at [631, 486] on div "Select Diagnosis" at bounding box center [603, 466] width 70 height 38
click at [634, 536] on div "Sepsis" at bounding box center [617, 515] width 118 height 39
checkbox input "true"
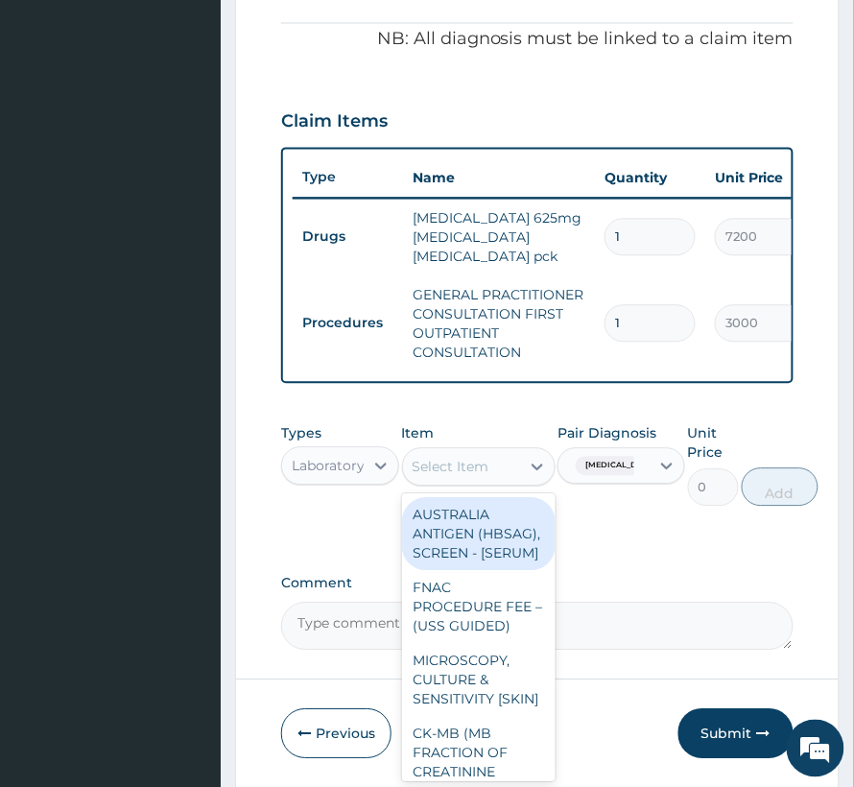
click at [455, 477] on div "Select Item" at bounding box center [451, 467] width 77 height 19
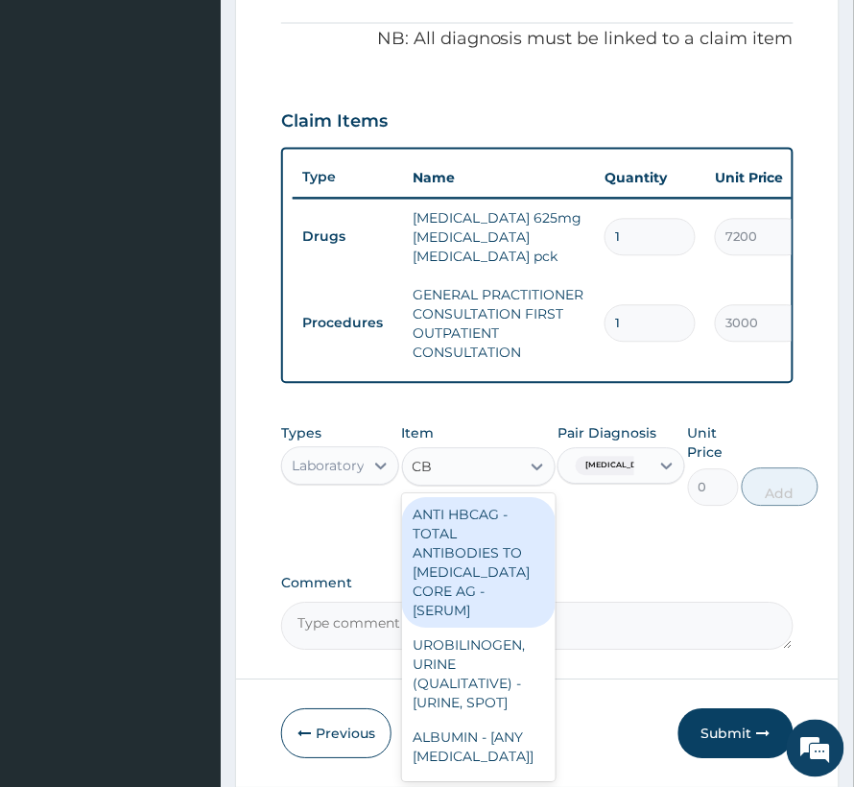
type input "CBC"
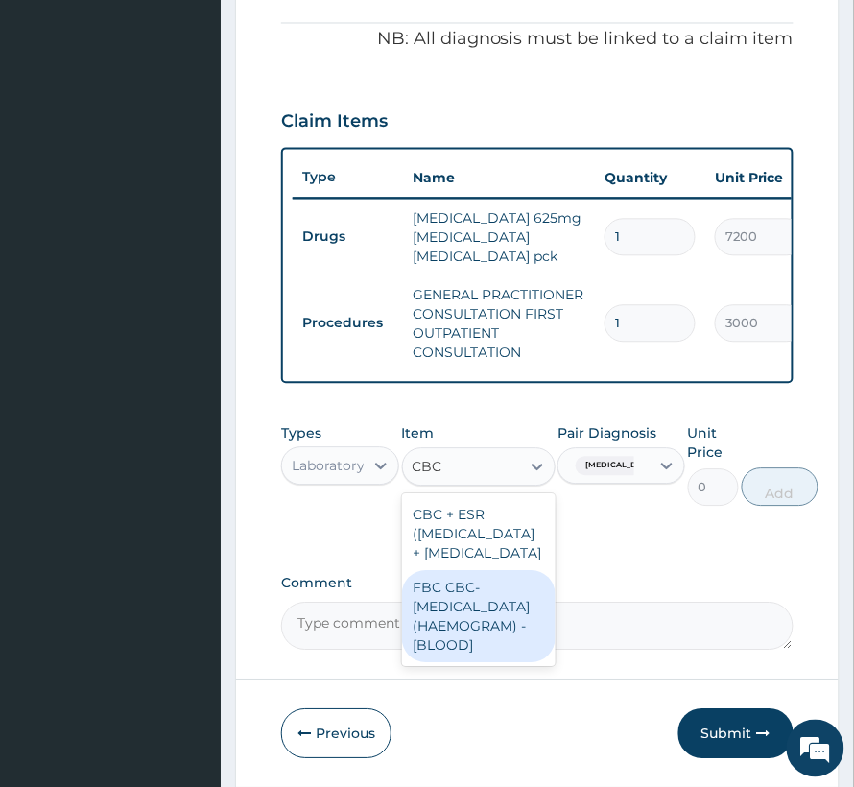
click at [461, 663] on div "FBC CBC-COMPLETE BLOOD COUNT (HAEMOGRAM) - [BLOOD]" at bounding box center [479, 617] width 154 height 92
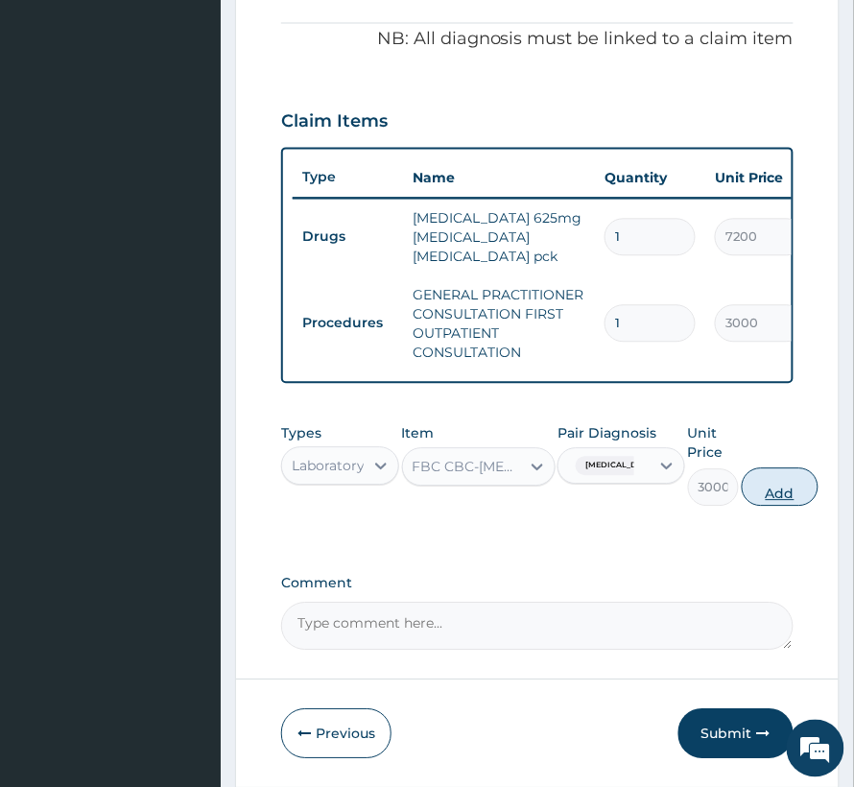
click at [751, 501] on button "Add" at bounding box center [780, 487] width 77 height 38
type input "0"
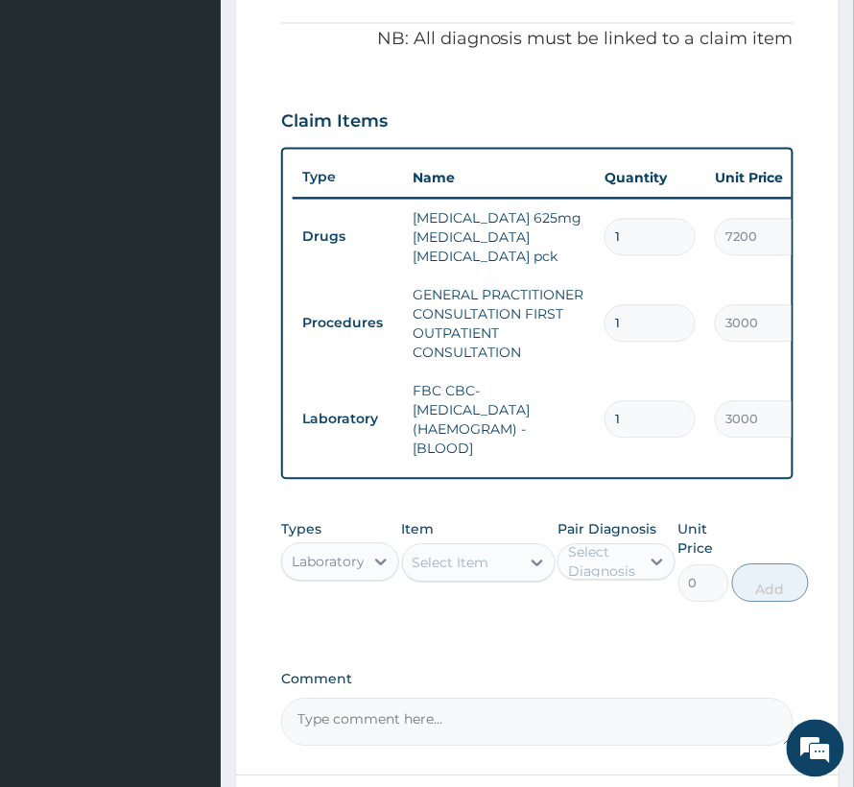
click at [439, 573] on div "Select Item" at bounding box center [451, 563] width 77 height 19
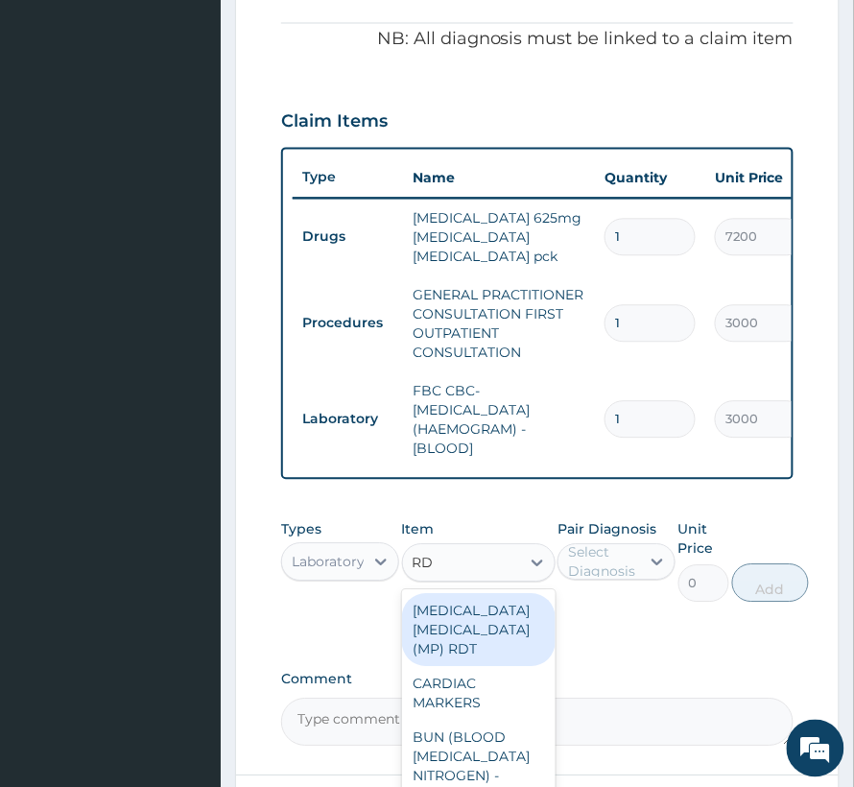
type input "RDT"
click at [488, 655] on div "MALARIA PARASITE (MP) RDT" at bounding box center [479, 630] width 154 height 73
type input "1500"
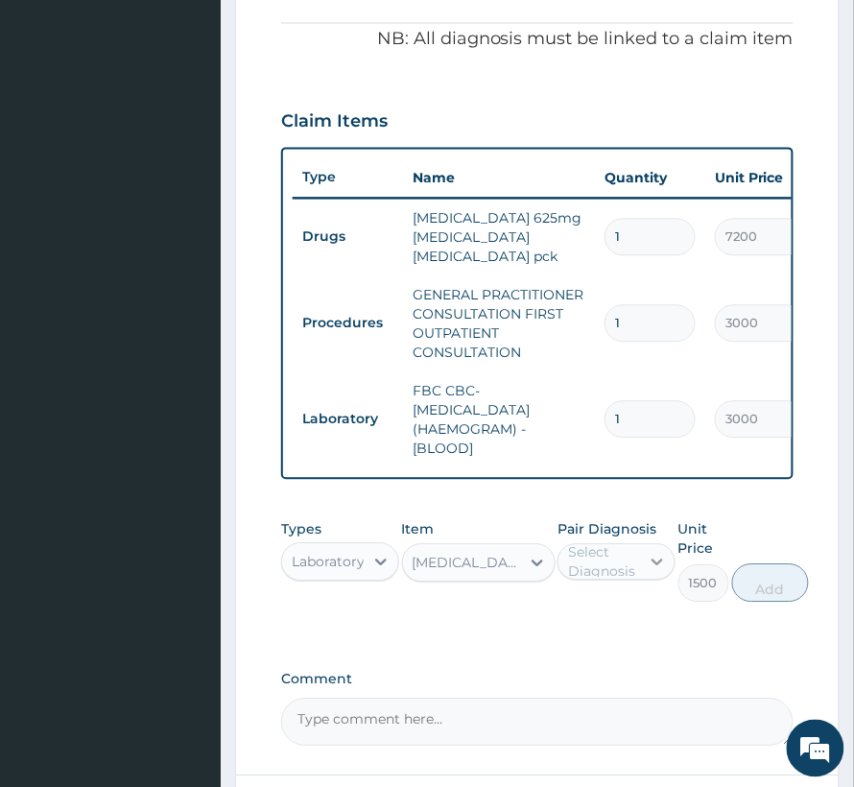
click at [665, 580] on div at bounding box center [657, 562] width 35 height 35
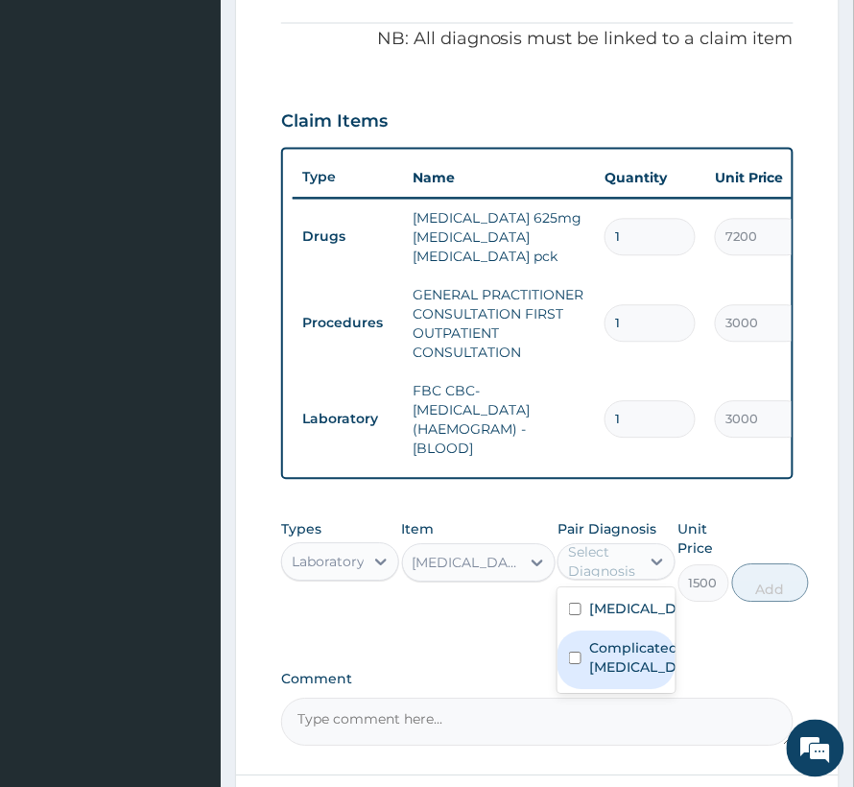
click at [624, 672] on label "Complicated malaria" at bounding box center [636, 658] width 95 height 38
checkbox input "true"
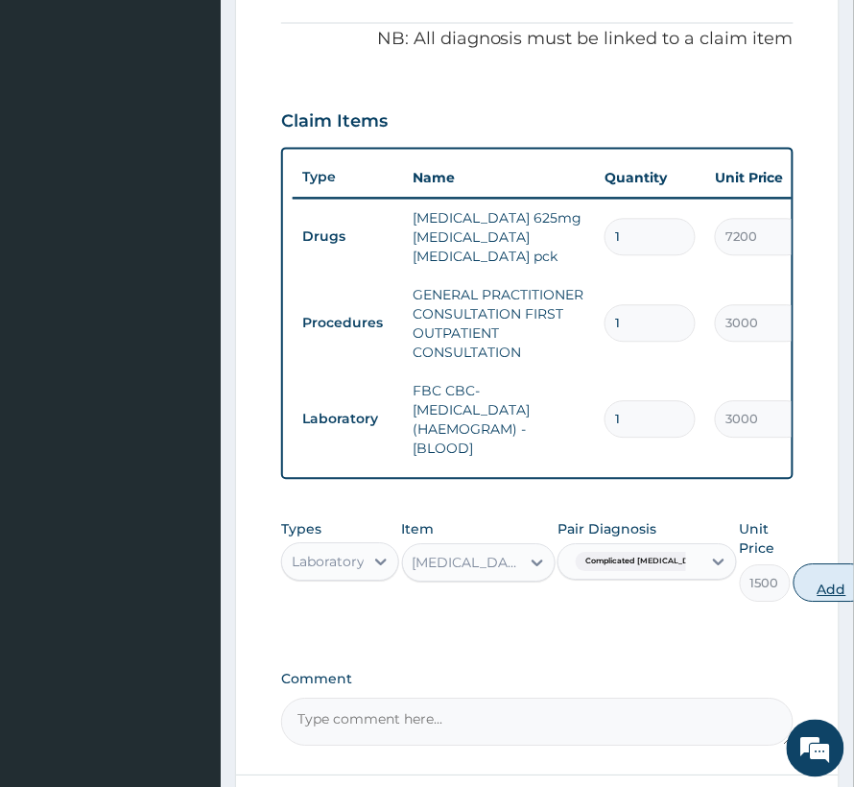
click at [794, 603] on button "Add" at bounding box center [832, 583] width 77 height 38
type input "0"
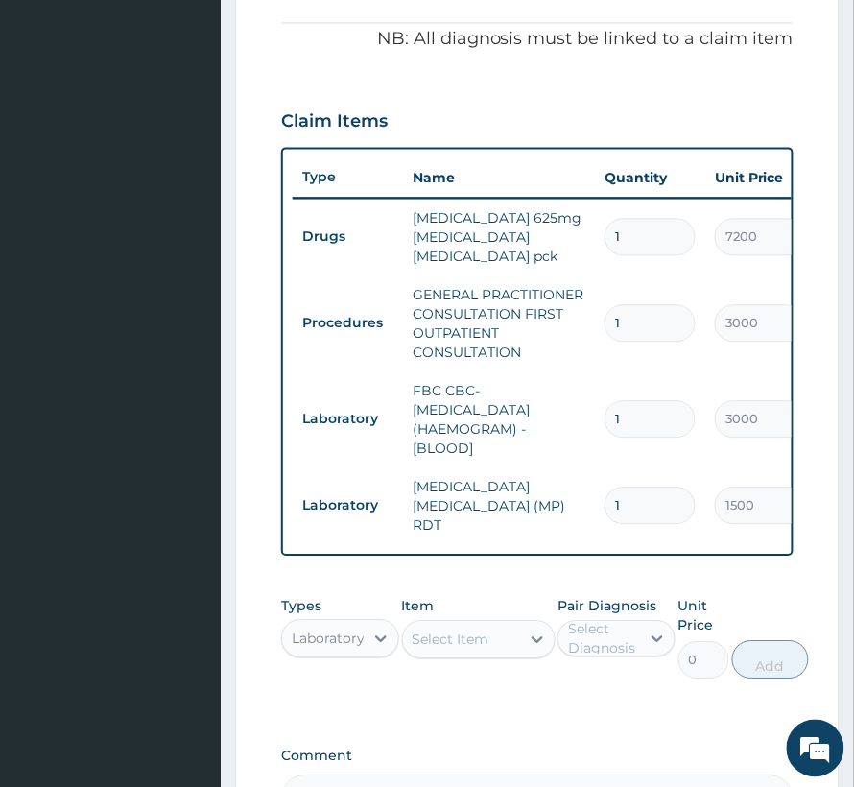
click at [439, 645] on div "Select Item" at bounding box center [451, 640] width 77 height 19
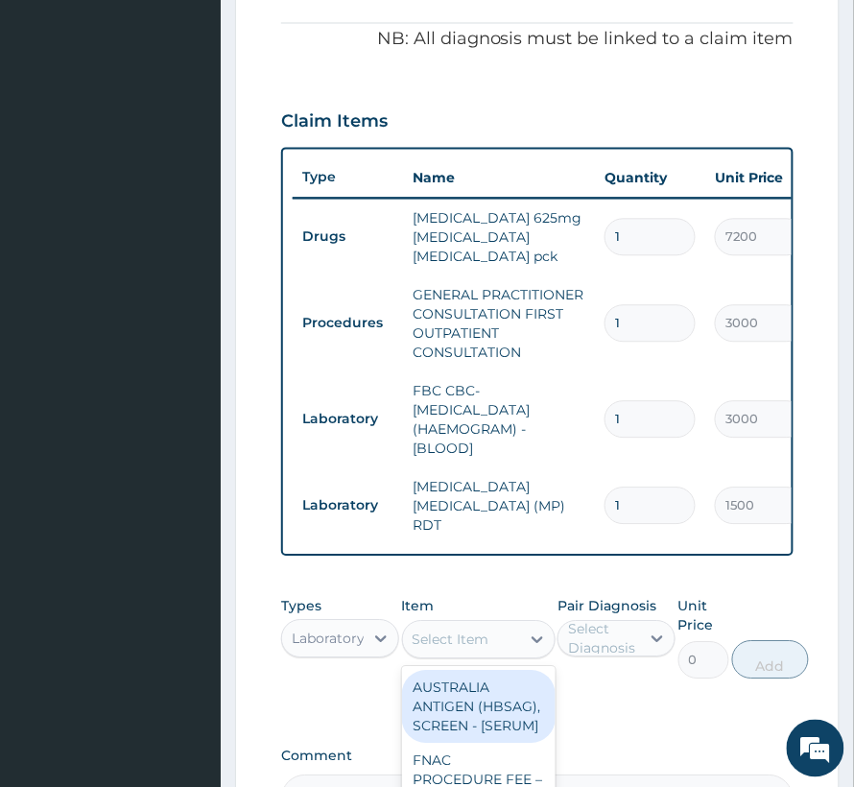
click at [322, 658] on div "Laboratory" at bounding box center [340, 639] width 118 height 38
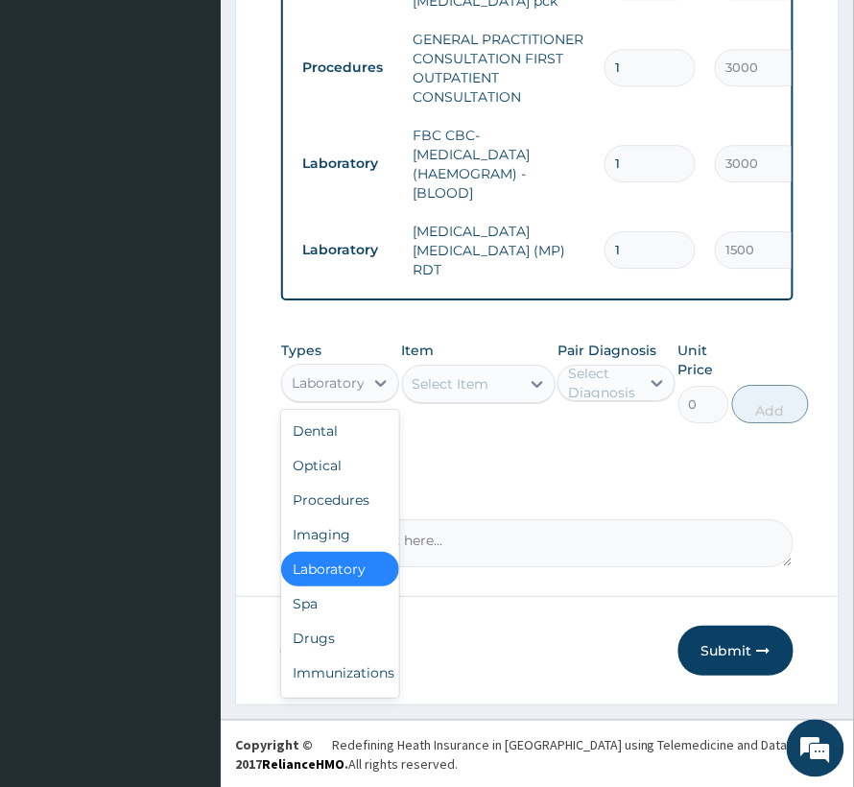
scroll to position [84, 0]
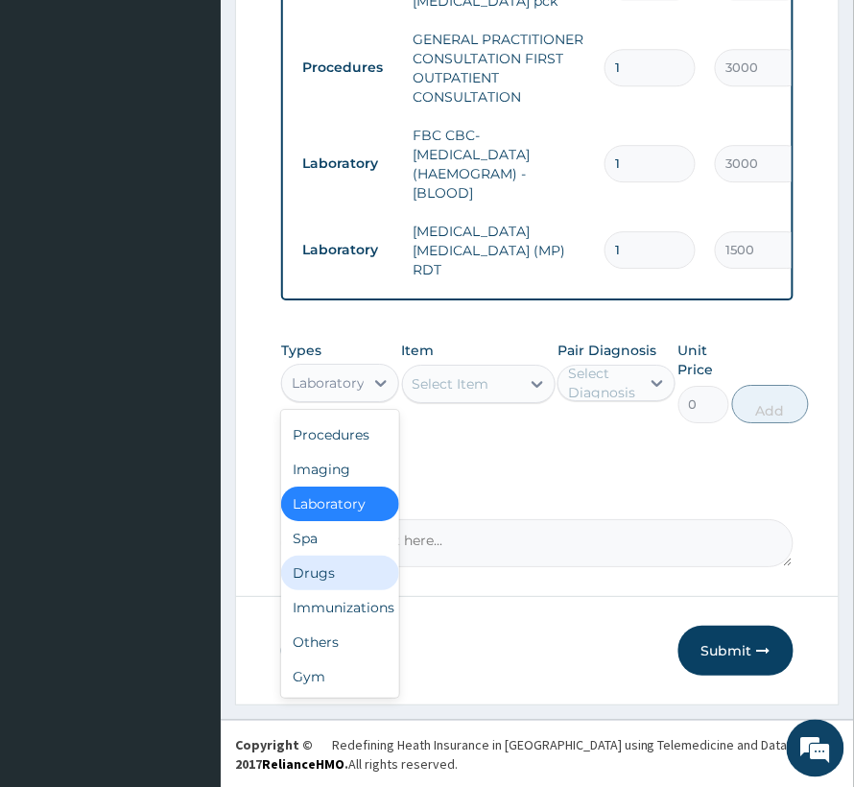
click at [312, 570] on div "Drugs" at bounding box center [340, 573] width 118 height 35
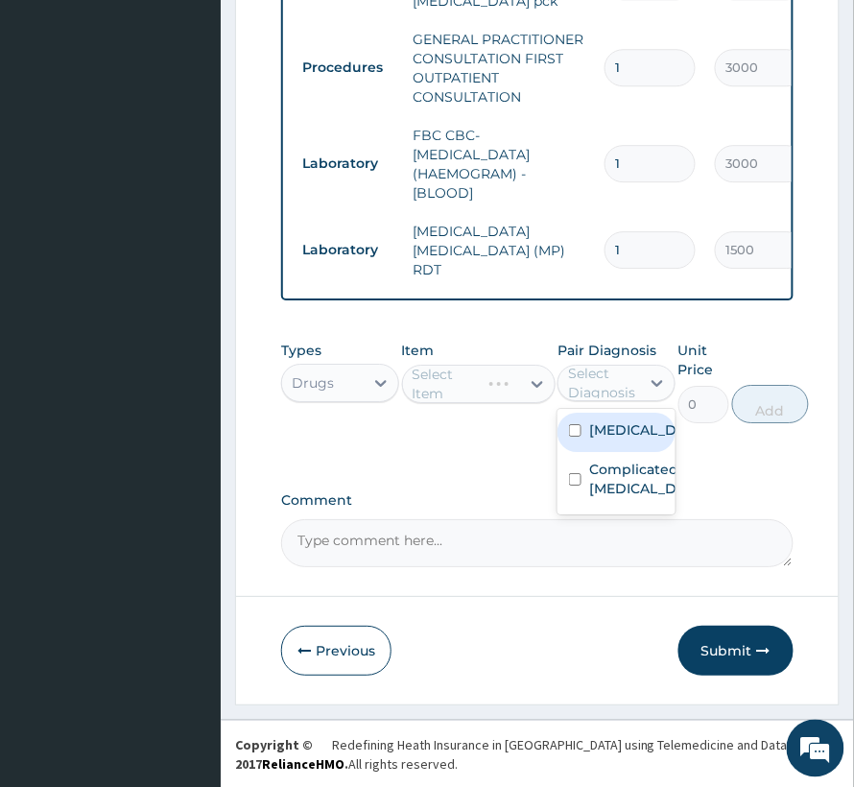
click at [597, 381] on div "Select Diagnosis" at bounding box center [603, 383] width 70 height 38
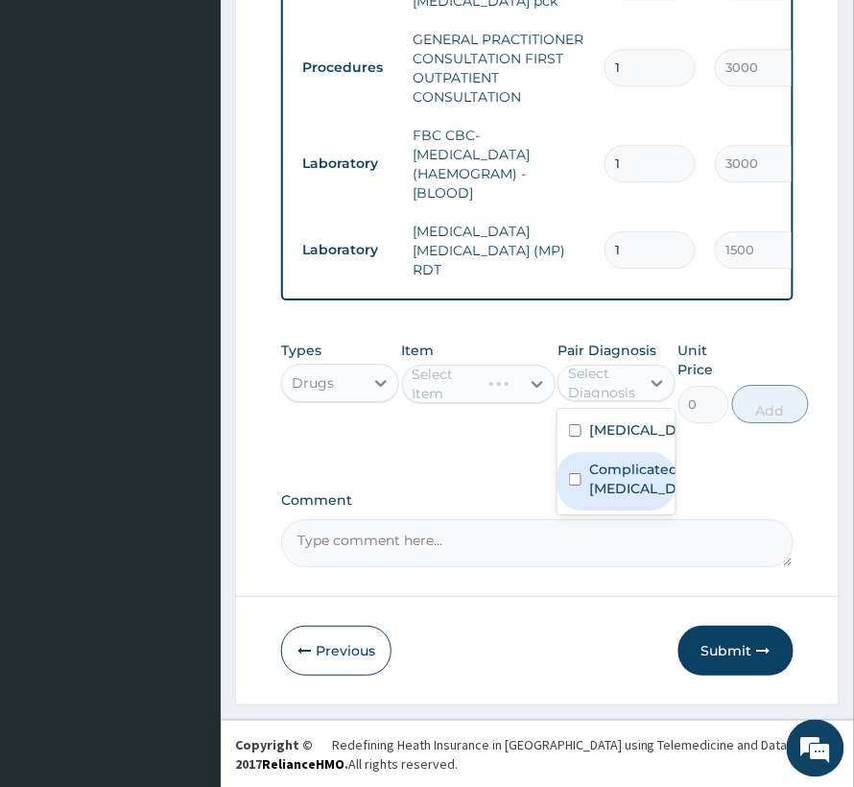
click at [603, 484] on label "Complicated malaria" at bounding box center [636, 479] width 95 height 38
checkbox input "true"
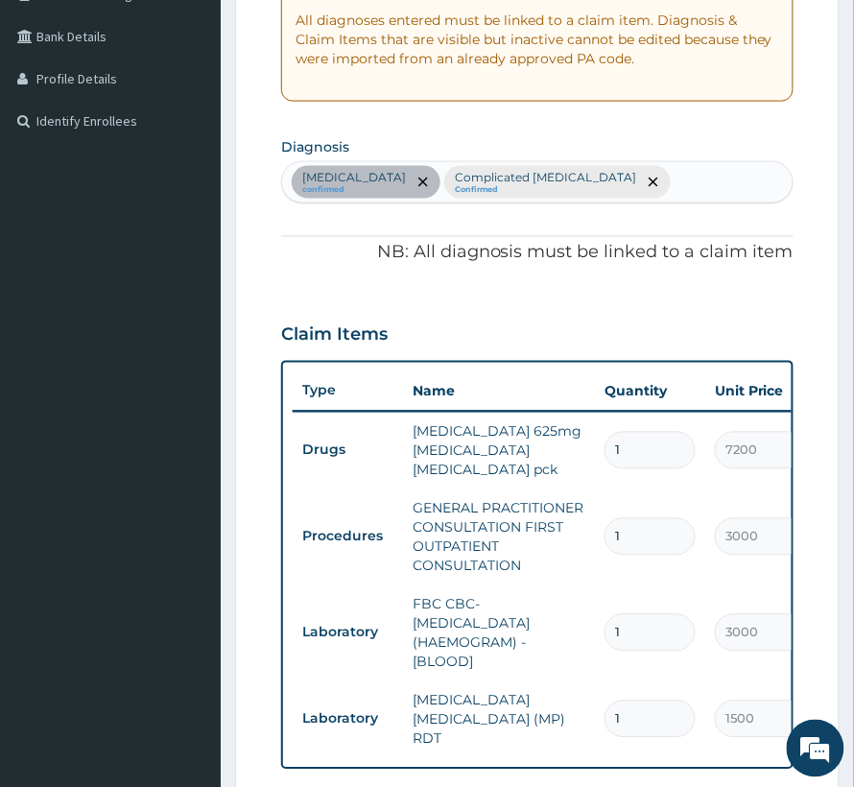
scroll to position [384, 0]
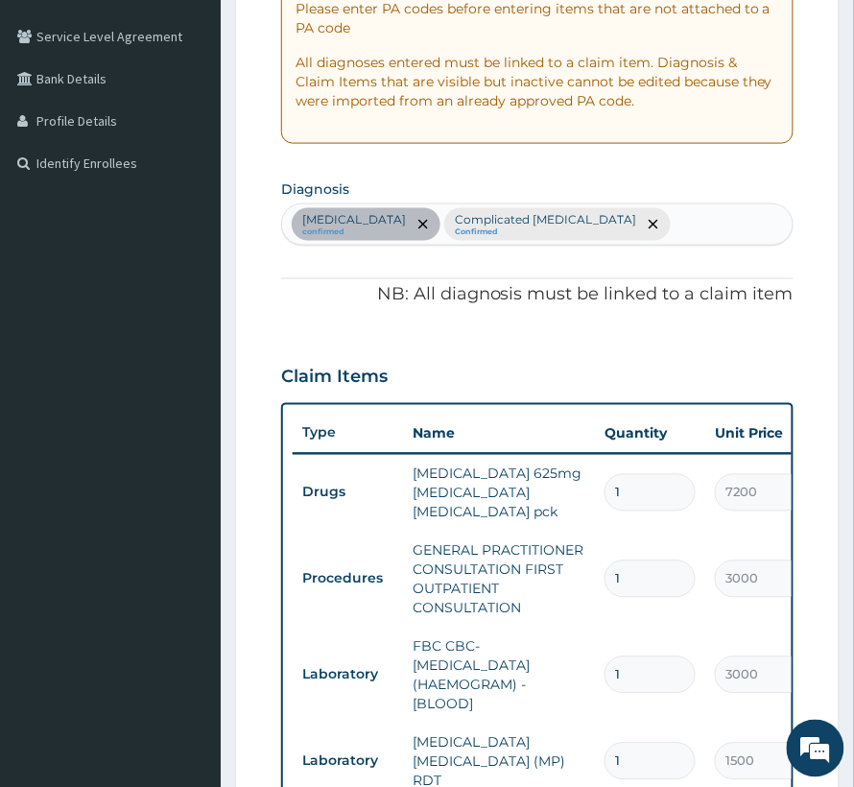
click at [577, 216] on div "Sepsis confirmed Complicated malaria Confirmed" at bounding box center [537, 224] width 511 height 40
type input "MYALGI"
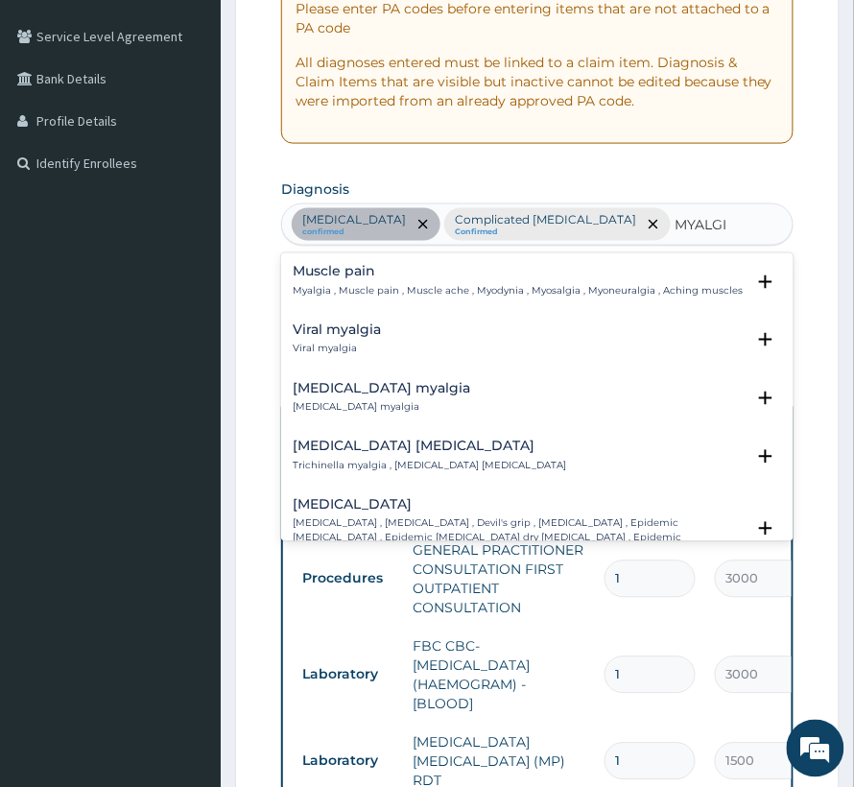
click at [374, 285] on p "Myalgia , Muscle pain , Muscle ache , Myodynia , Myosalgia , Myoneuralgia , Ach…" at bounding box center [518, 291] width 450 height 13
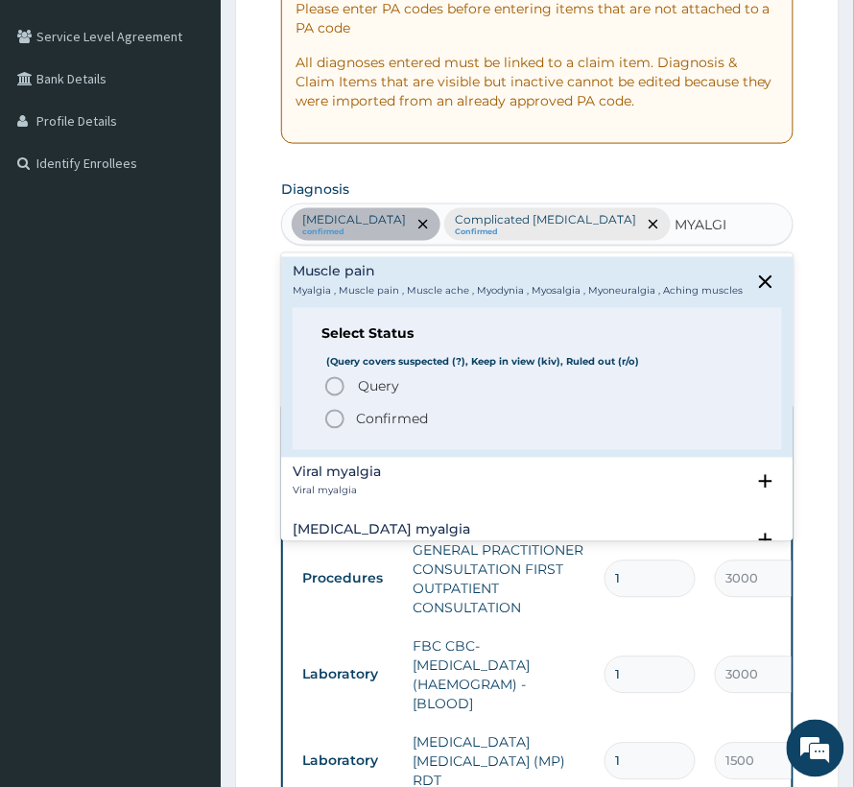
click at [376, 431] on span "Confirmed" at bounding box center [538, 419] width 430 height 23
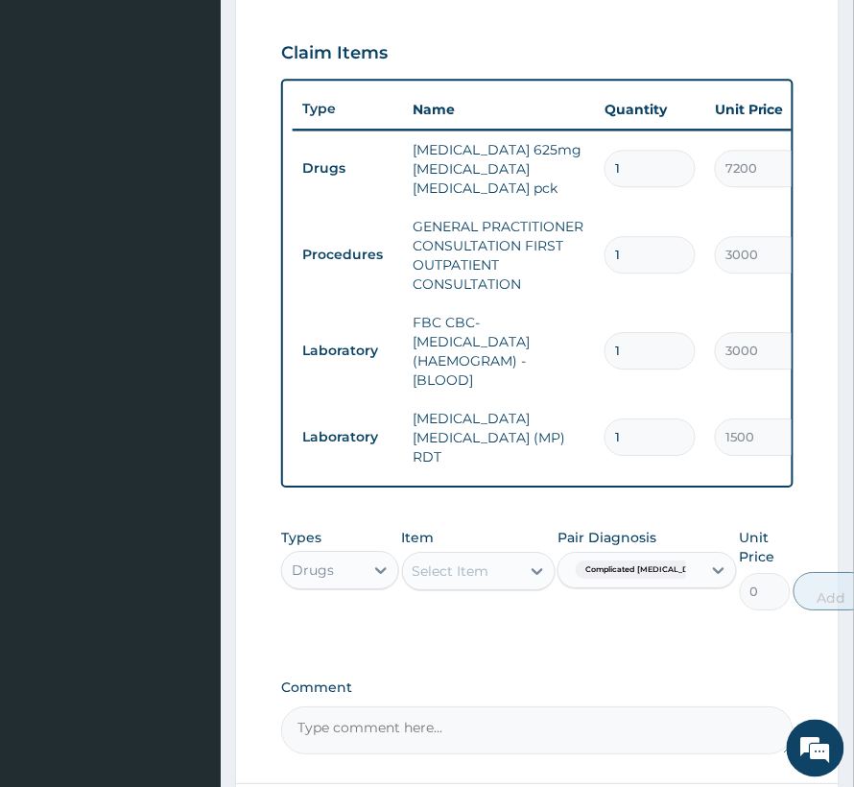
scroll to position [768, 0]
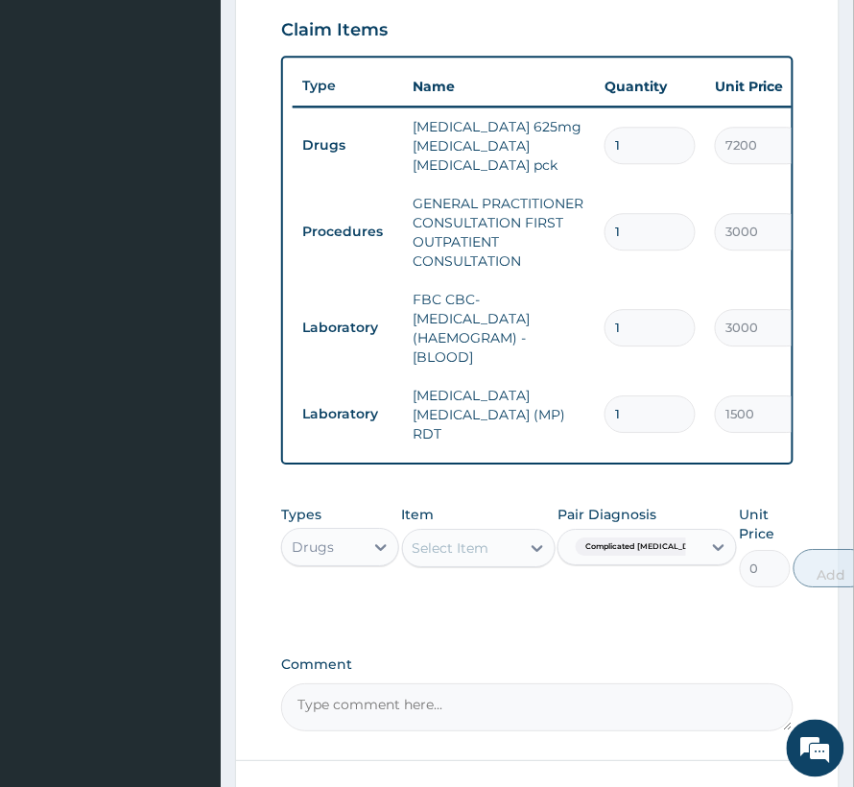
click at [496, 533] on div "Select Item" at bounding box center [461, 548] width 117 height 31
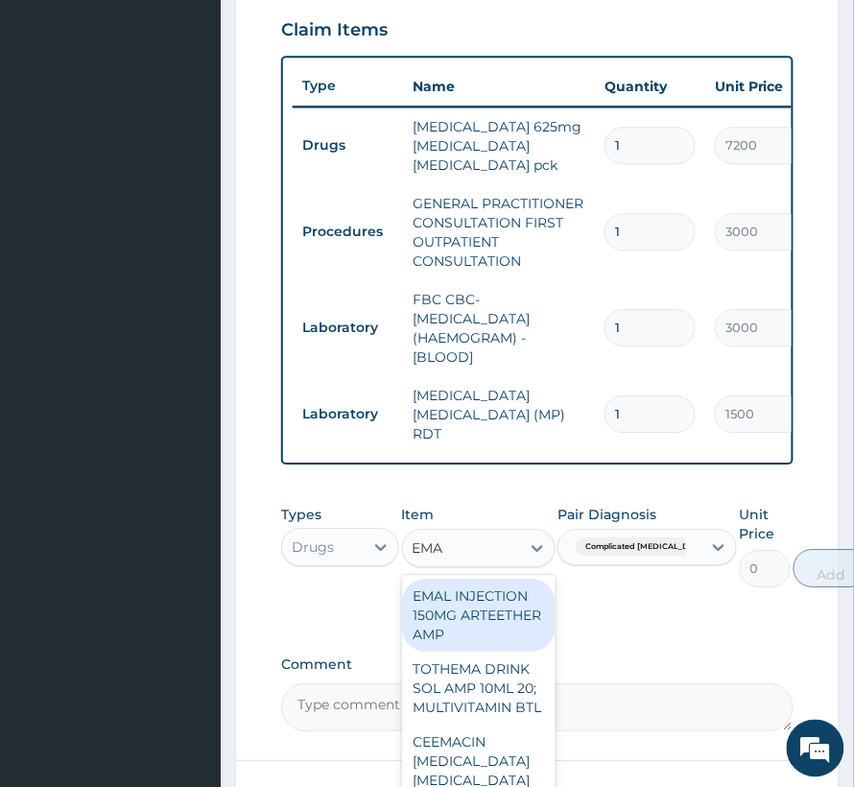
type input "EMAL"
click at [512, 581] on div "EMAL INJECTION 150MG ARTEETHER AMP" at bounding box center [479, 615] width 154 height 73
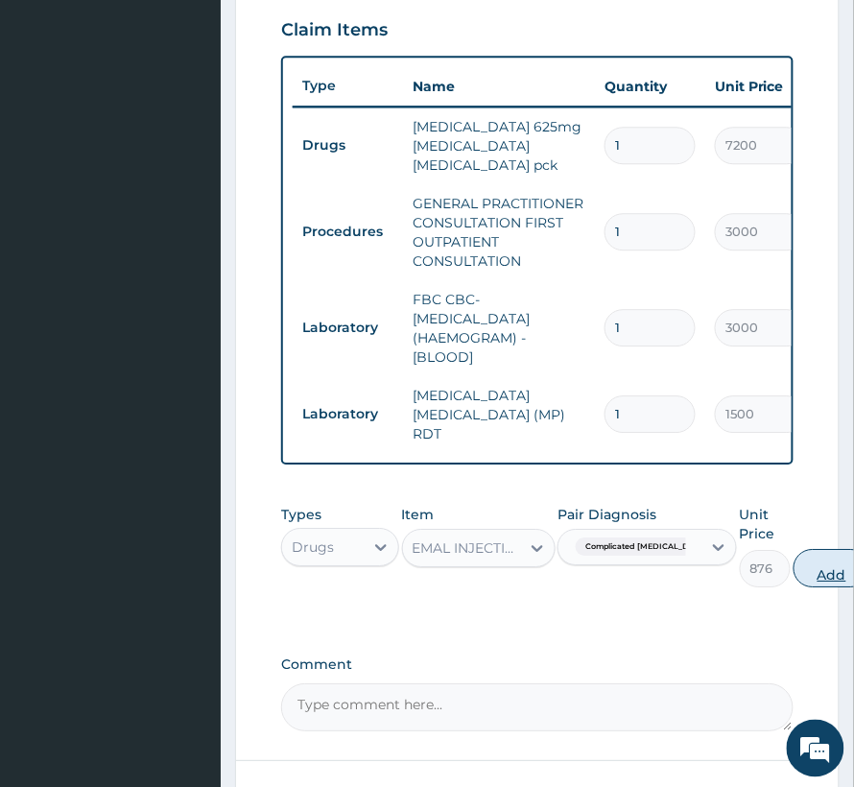
click at [797, 551] on button "Add" at bounding box center [832, 568] width 77 height 38
type input "0"
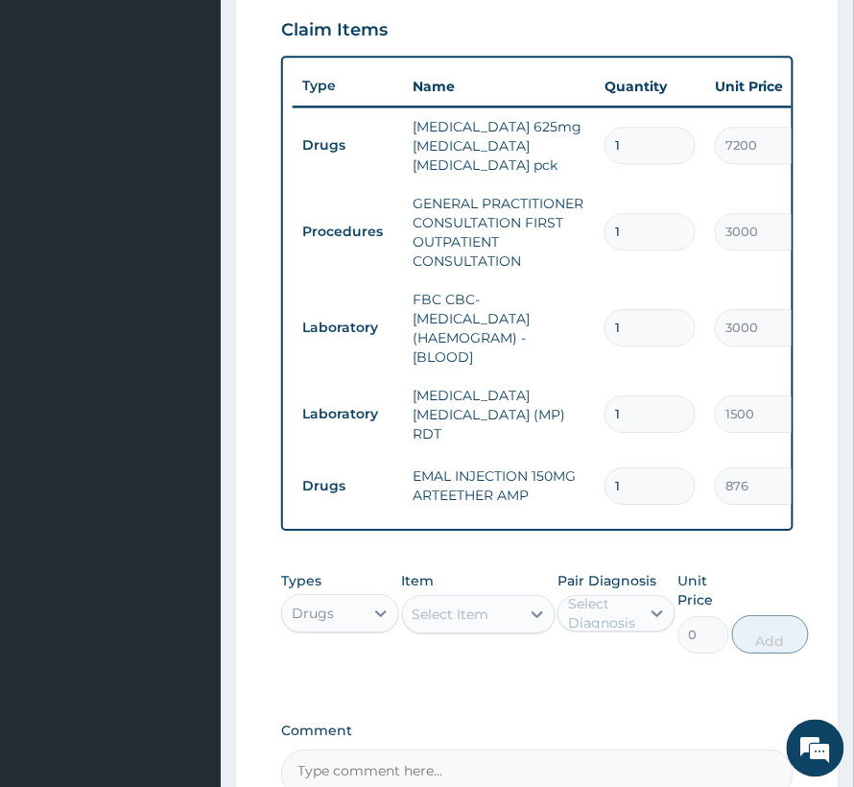
click at [503, 599] on div "Select Item" at bounding box center [461, 614] width 117 height 31
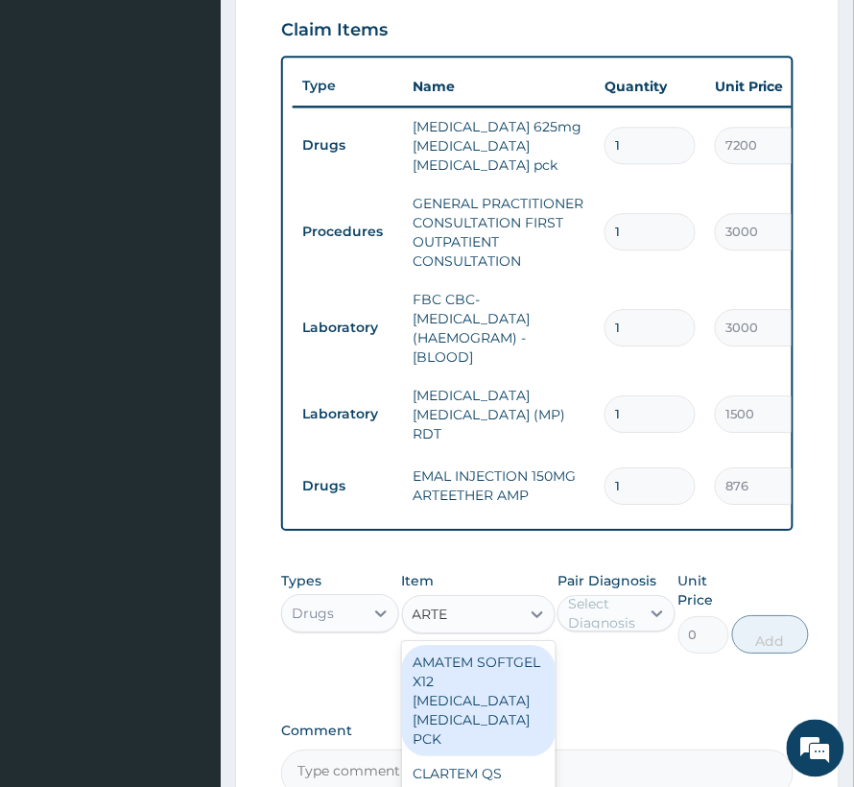
type input "ARTEM"
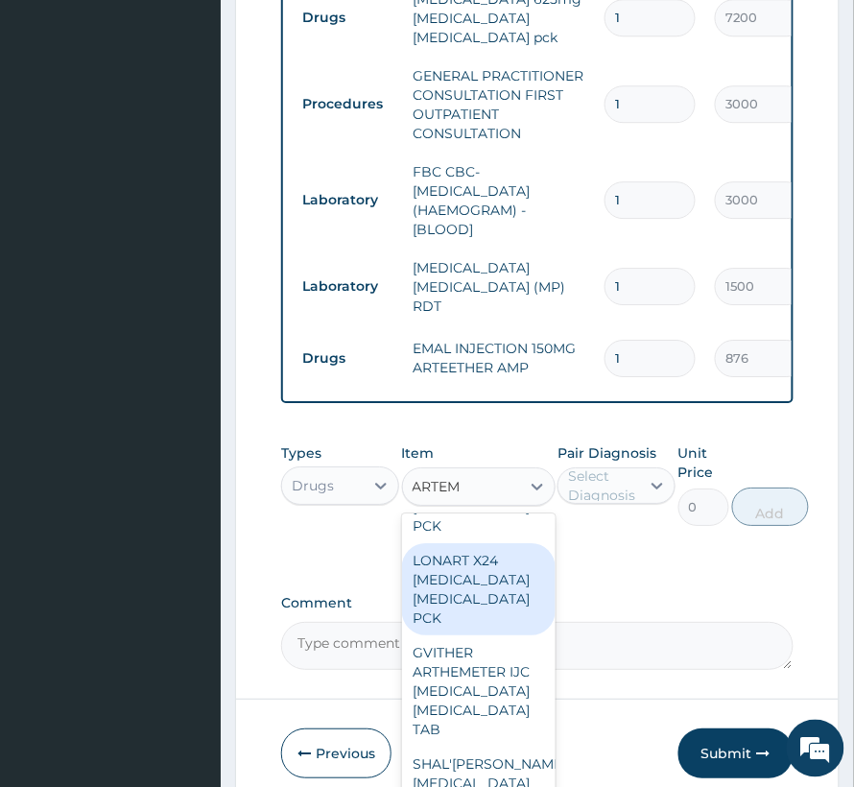
scroll to position [895, 0]
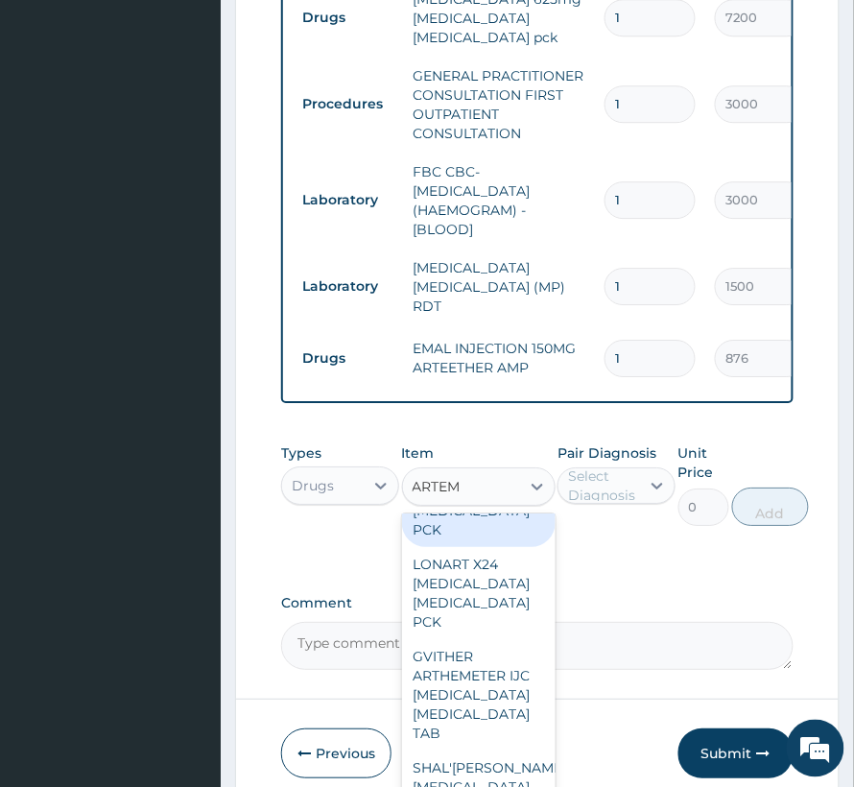
drag, startPoint x: 446, startPoint y: 608, endPoint x: 442, endPoint y: 523, distance: 85.5
click at [442, 531] on div "AMATEM SOFTGEL X12 ARTEMETHER LUMEFANTRINE PCK CLARTEM QS ARTHEMETHER LUMEFANTR…" at bounding box center [479, 657] width 154 height 288
click at [442, 523] on div "AMATEM SOFTGEL X24 ARTEMETHER LUMEFANTRINE PCK" at bounding box center [479, 491] width 154 height 111
type input "1122"
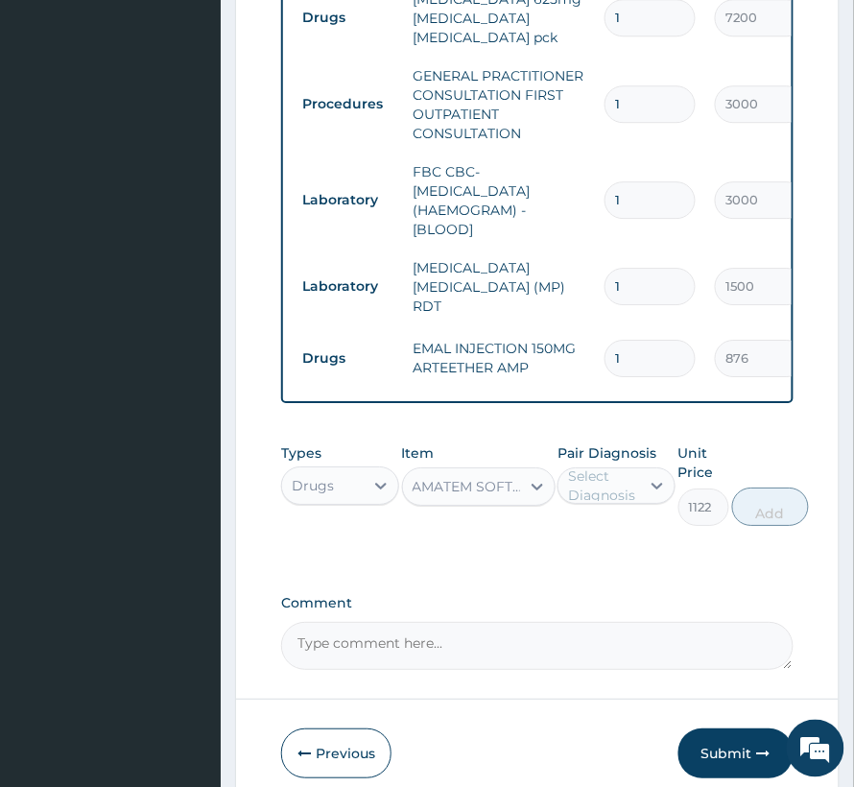
click at [493, 471] on div "AMATEM SOFTGEL X24 ARTEMETHER LUMEFANTRINE PCK" at bounding box center [461, 486] width 117 height 31
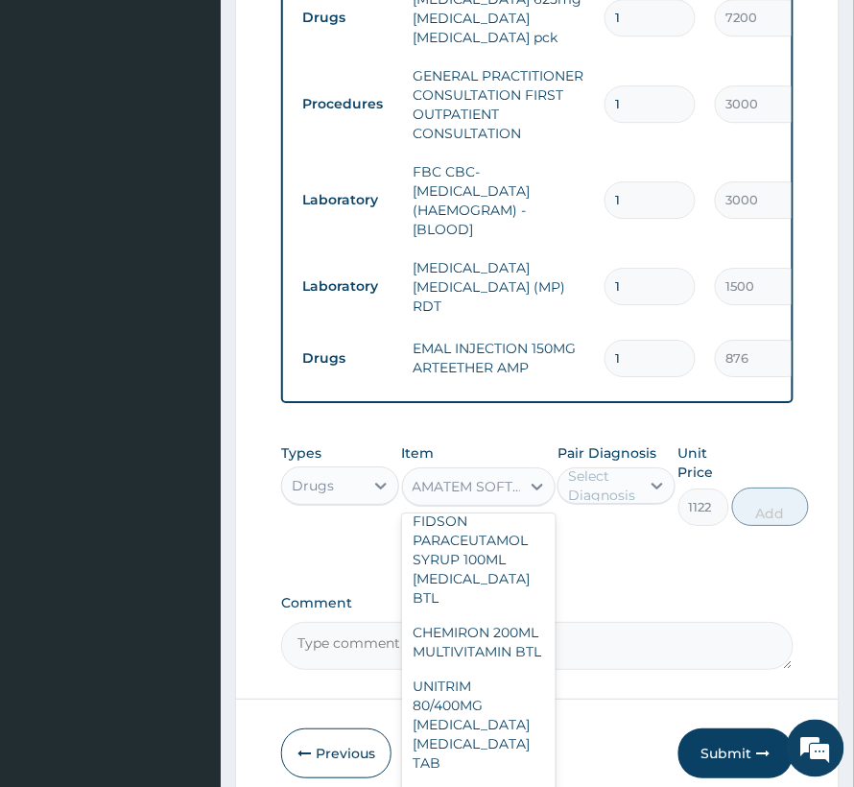
scroll to position [12988, 0]
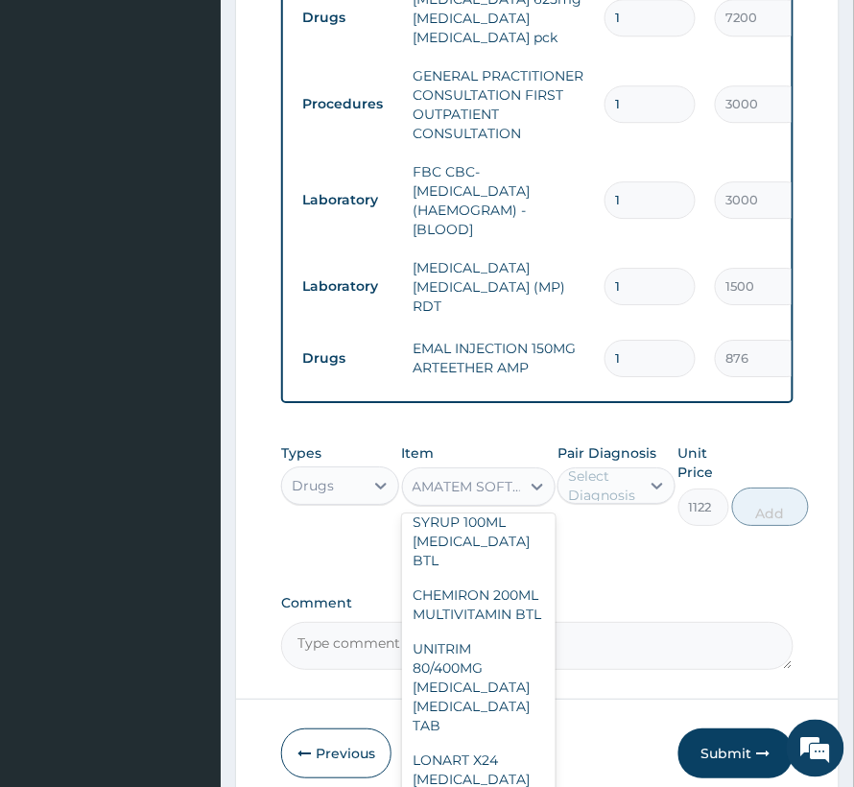
click at [422, 471] on div "AMATEM SOFTGEL X24 ARTEMETHER LUMEFANTRINE PCK" at bounding box center [461, 486] width 117 height 31
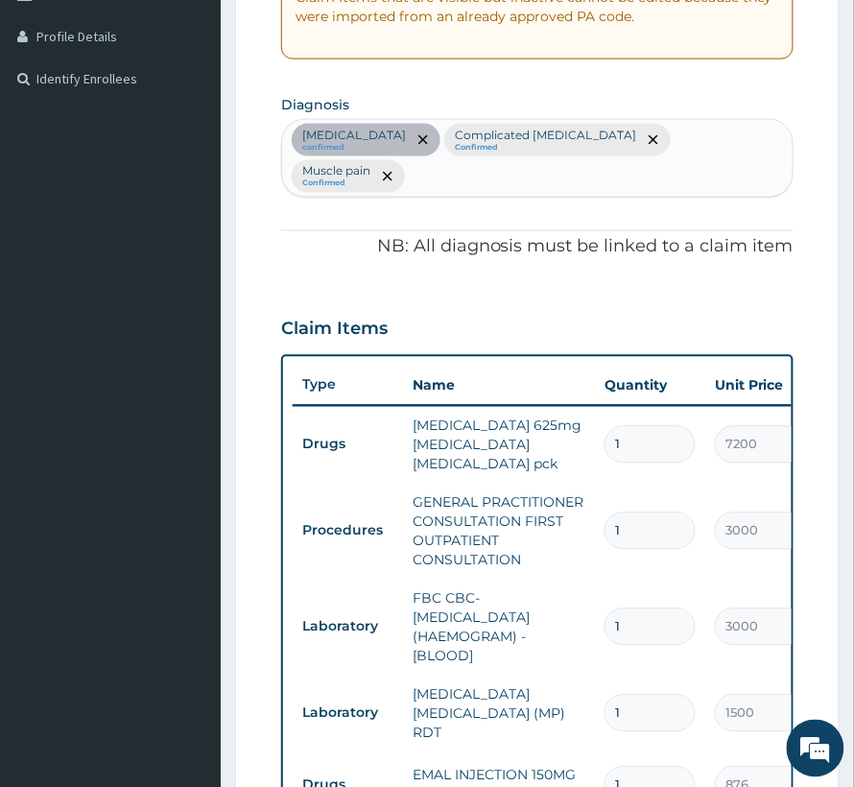
scroll to position [384, 0]
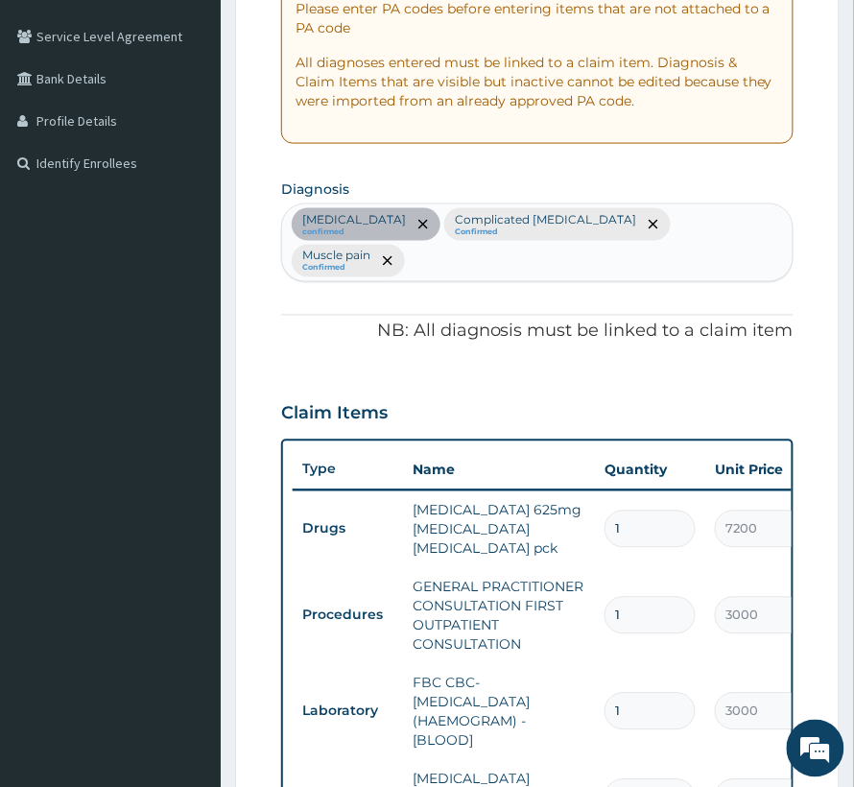
click at [696, 244] on div "Sepsis confirmed Complicated malaria Confirmed Muscle pain Confirmed" at bounding box center [537, 242] width 511 height 77
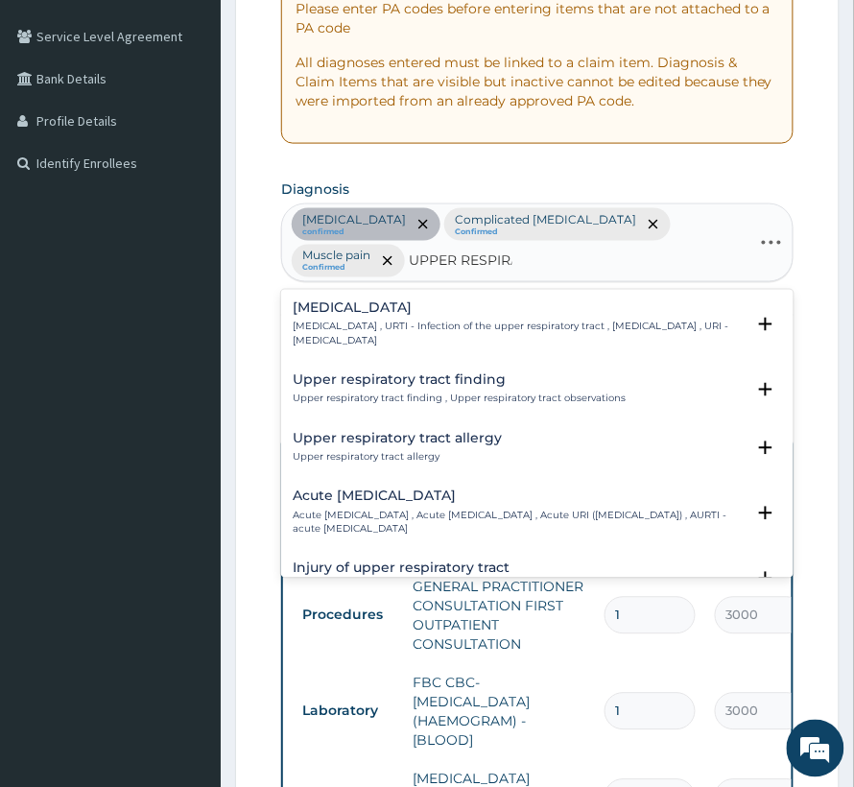
type input "UPPER RESPIRAT"
click at [355, 301] on h4 "Upper respiratory infection" at bounding box center [519, 308] width 452 height 14
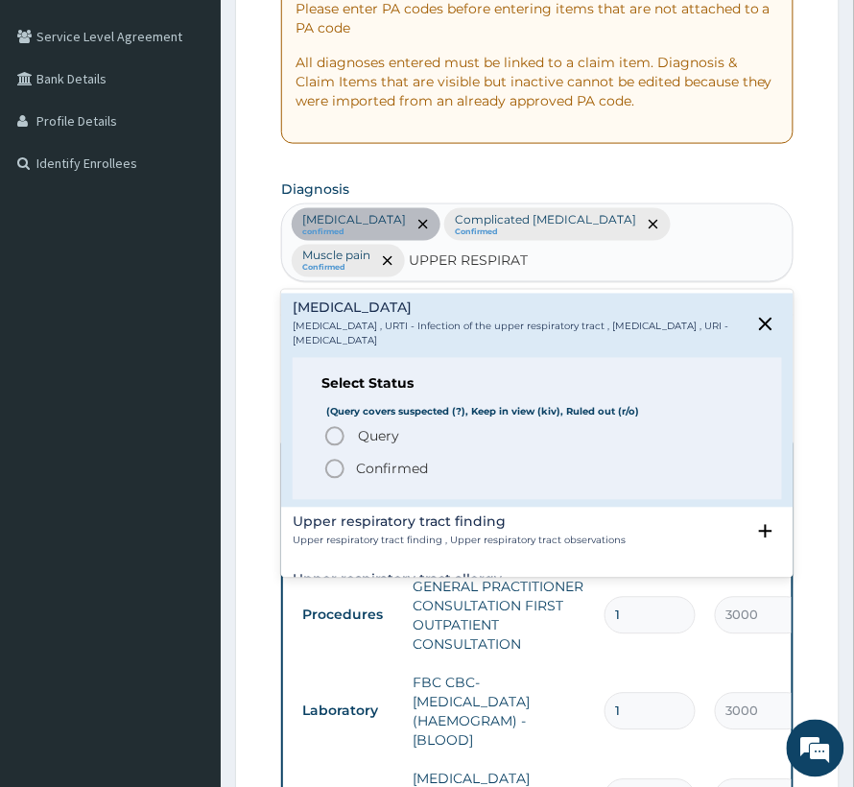
click at [382, 460] on p "Confirmed" at bounding box center [392, 469] width 72 height 19
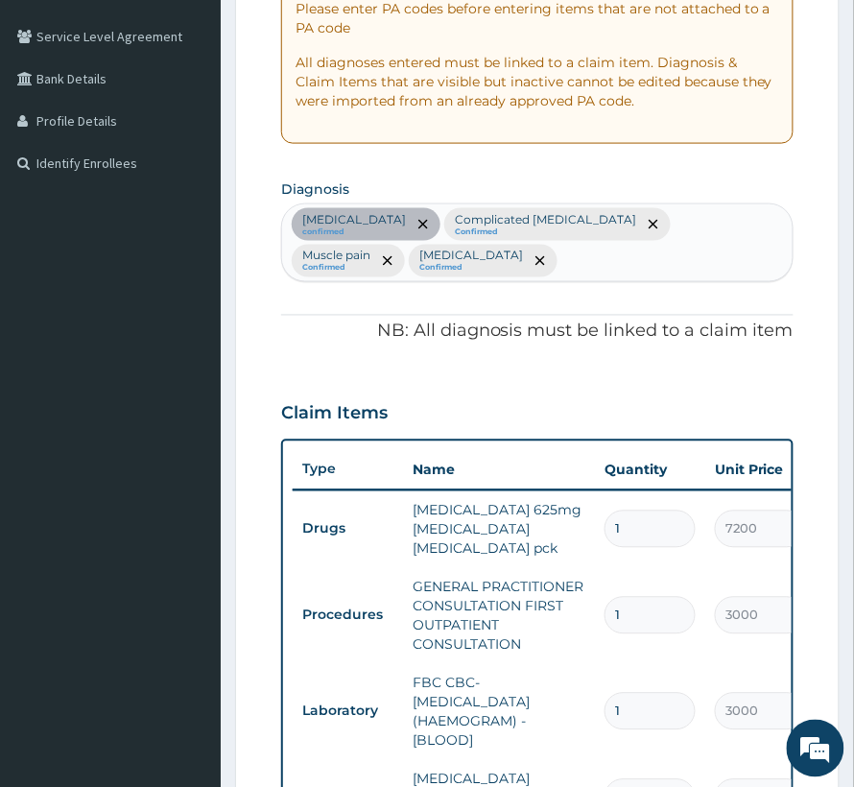
scroll to position [1010, 0]
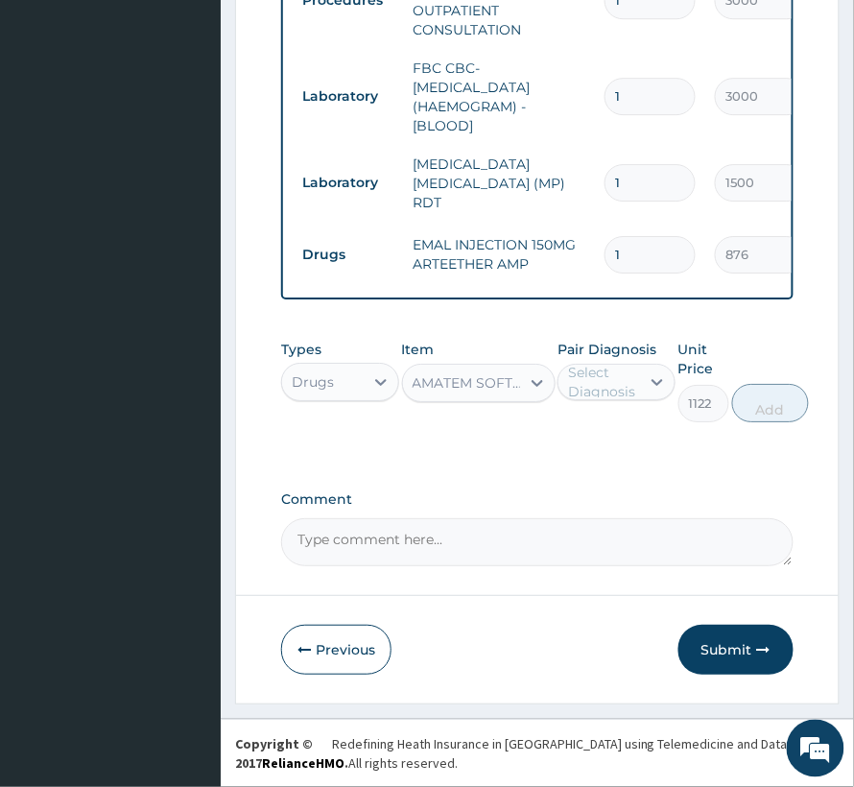
click at [476, 390] on div "AMATEM SOFTGEL X24 ARTEMETHER LUMEFANTRINE PCK" at bounding box center [467, 382] width 109 height 19
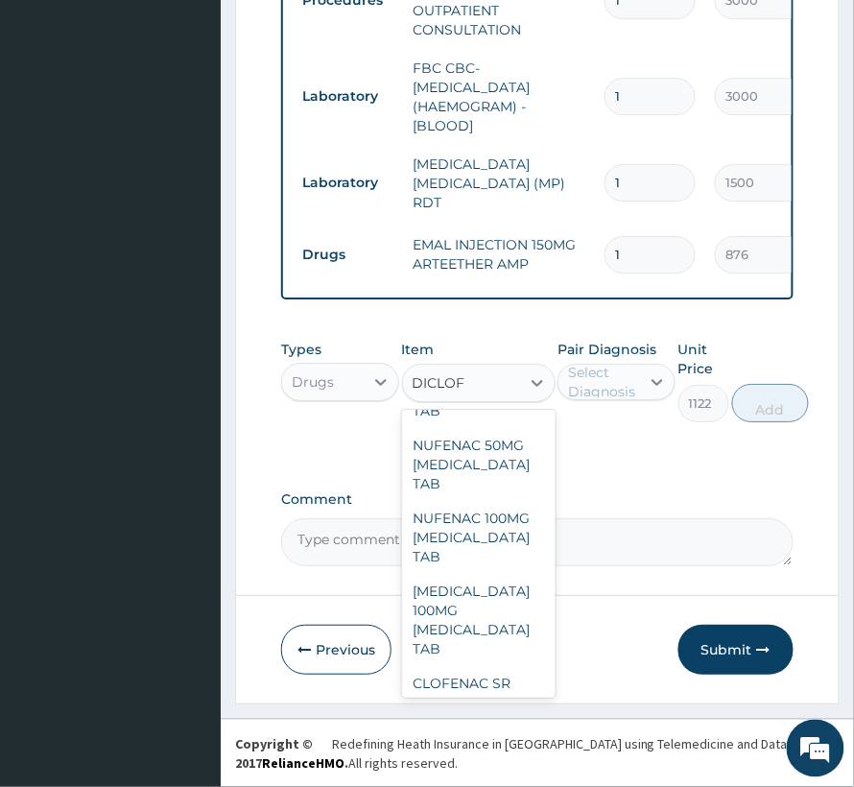
scroll to position [2838, 0]
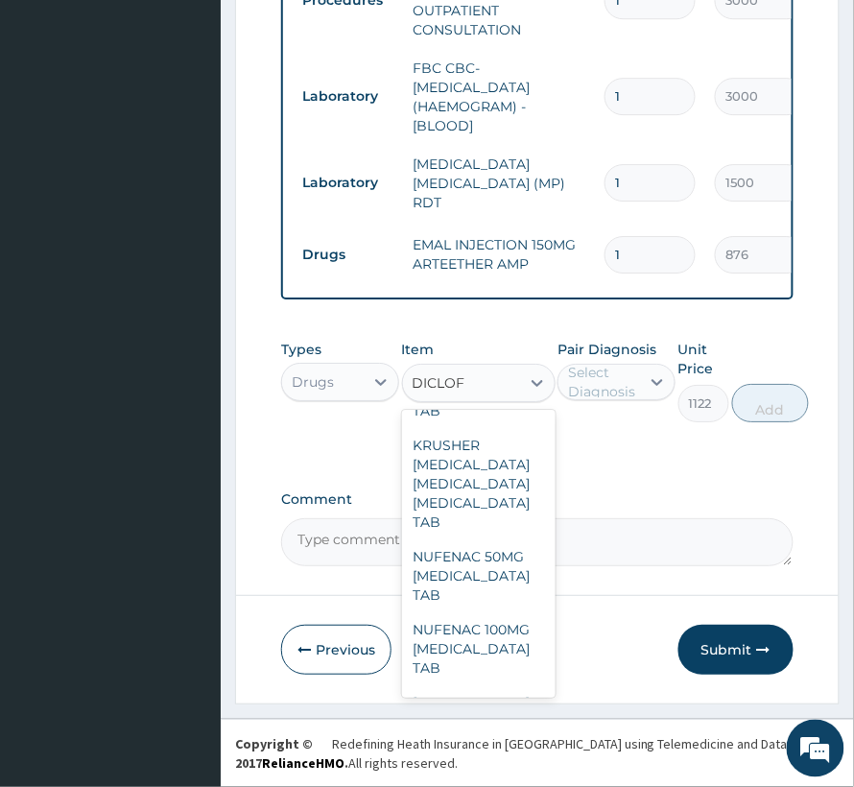
type input "DICLOFE"
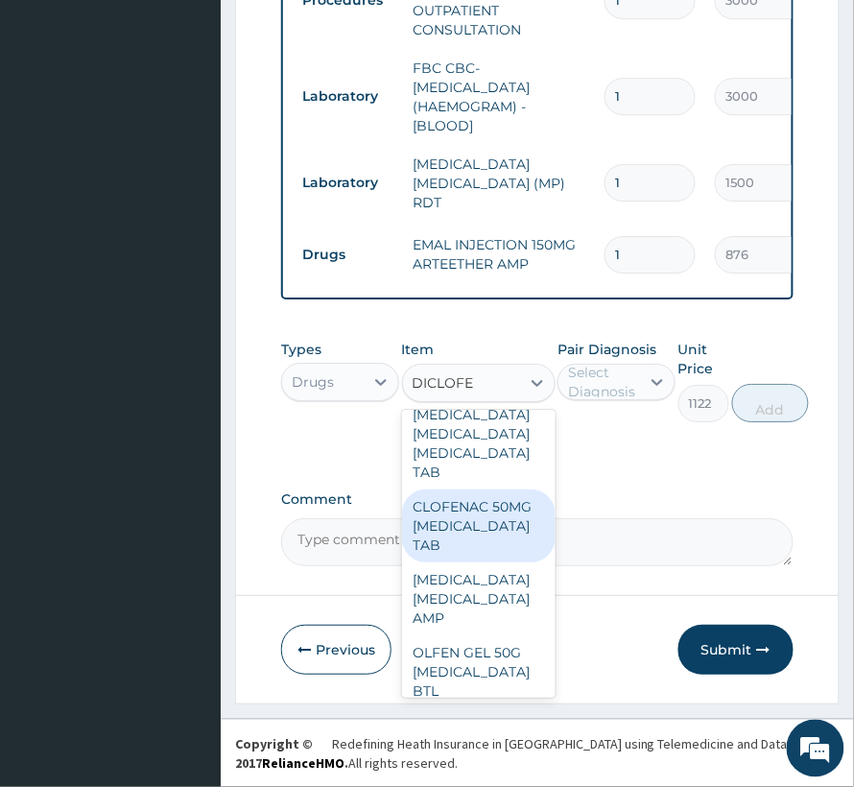
scroll to position [255, 0]
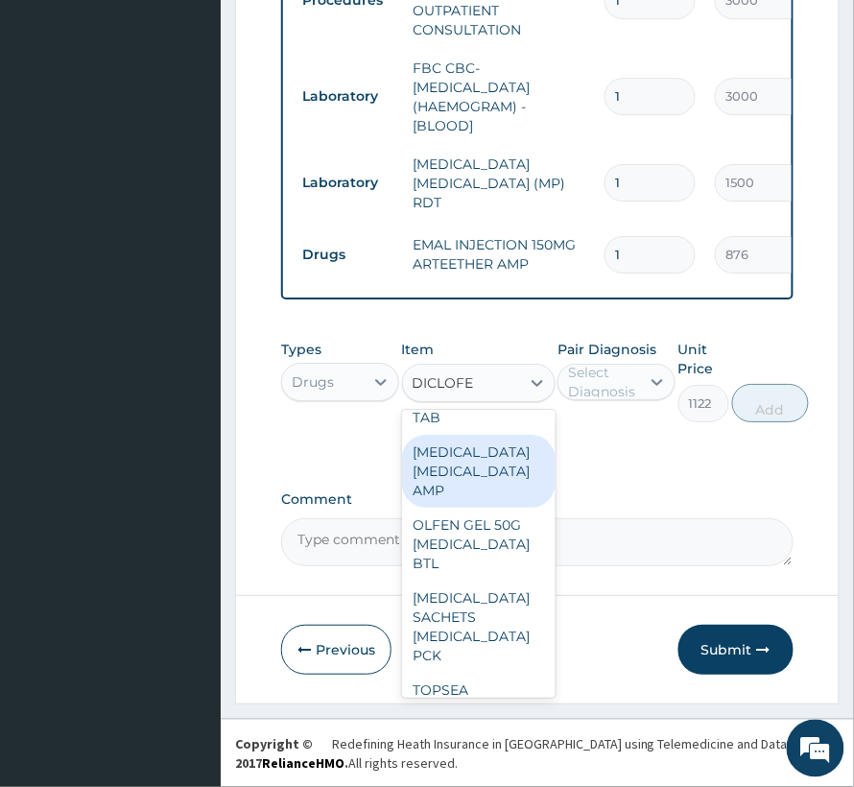
click at [457, 508] on div "DICLOFENAC DICLOFENAC AMP" at bounding box center [479, 471] width 154 height 73
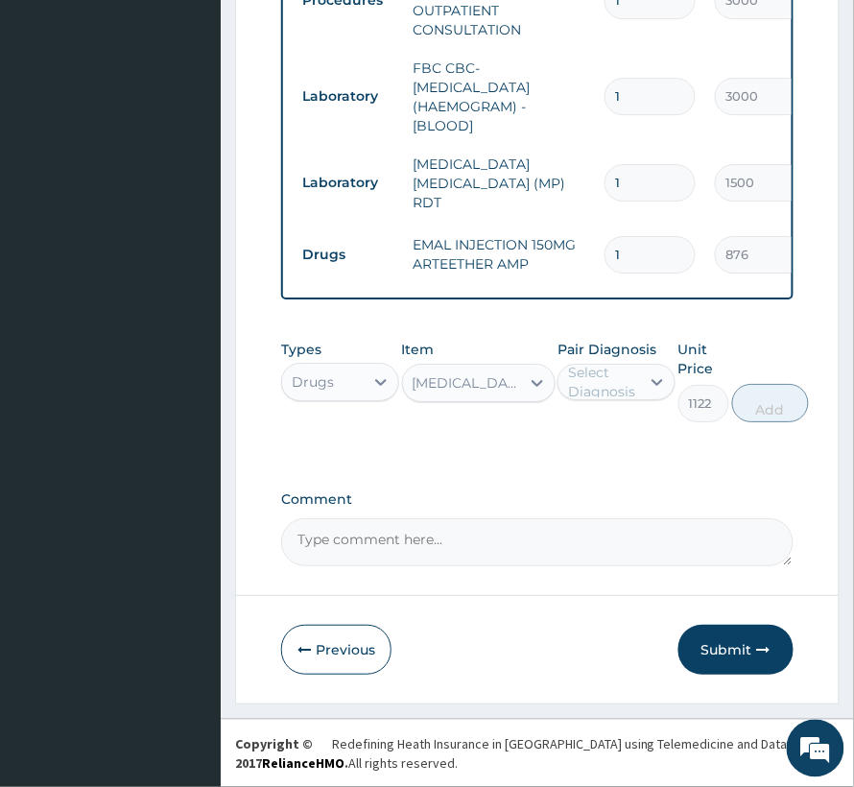
type input "288"
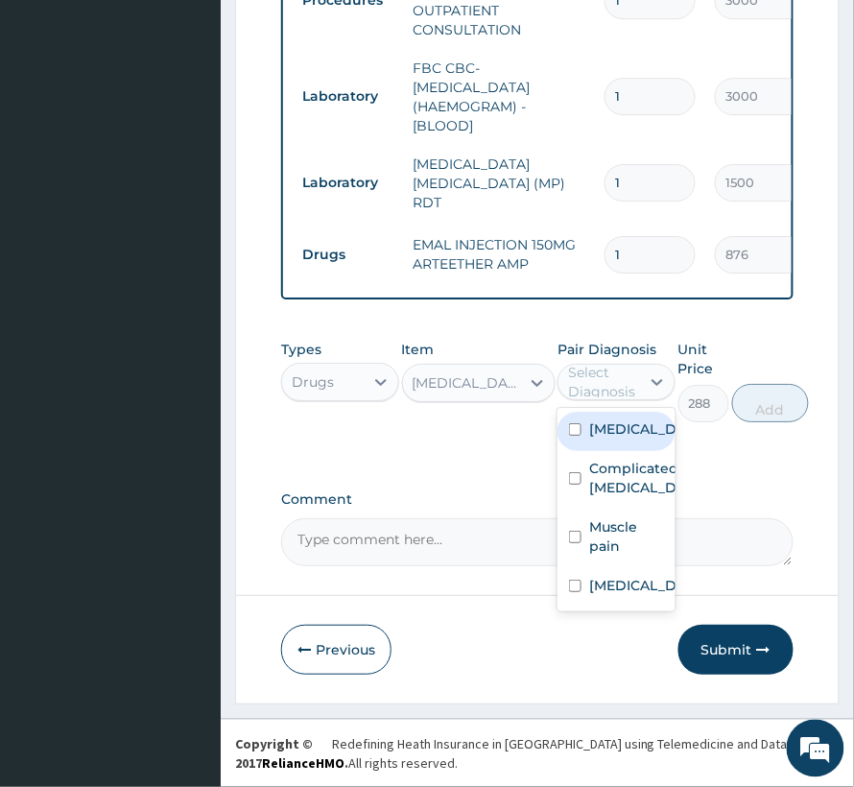
click at [611, 381] on div "Select Diagnosis" at bounding box center [603, 382] width 70 height 38
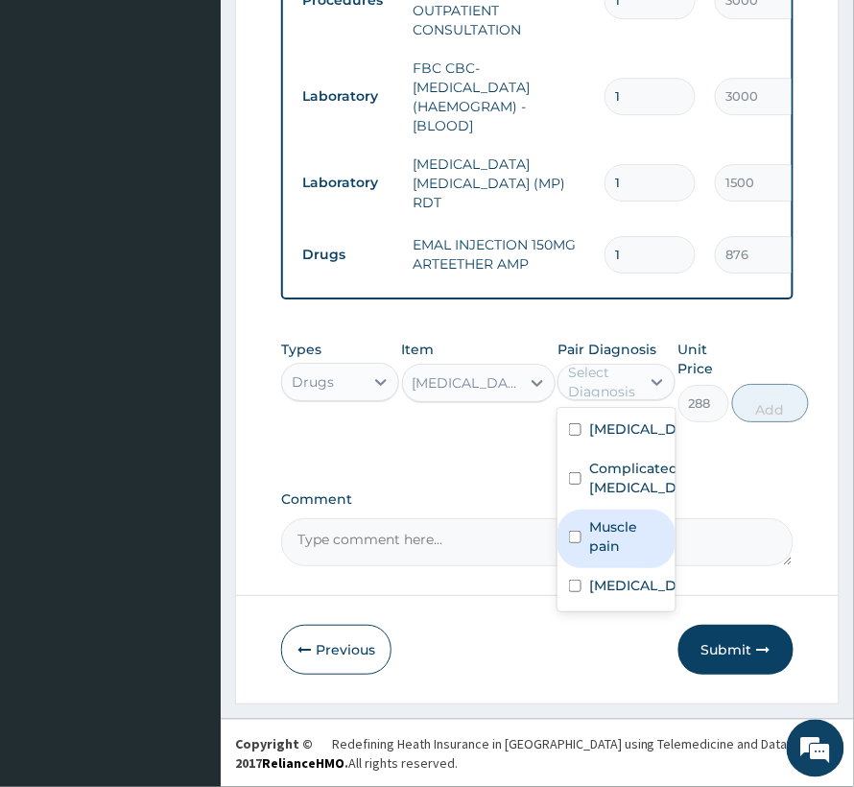
drag, startPoint x: 596, startPoint y: 599, endPoint x: 588, endPoint y: 550, distance: 49.5
click at [588, 550] on div "Sepsis Complicated malaria Muscle pain Upper respiratory infection" at bounding box center [617, 509] width 118 height 203
click at [588, 542] on div "Muscle pain" at bounding box center [617, 539] width 118 height 59
checkbox input "true"
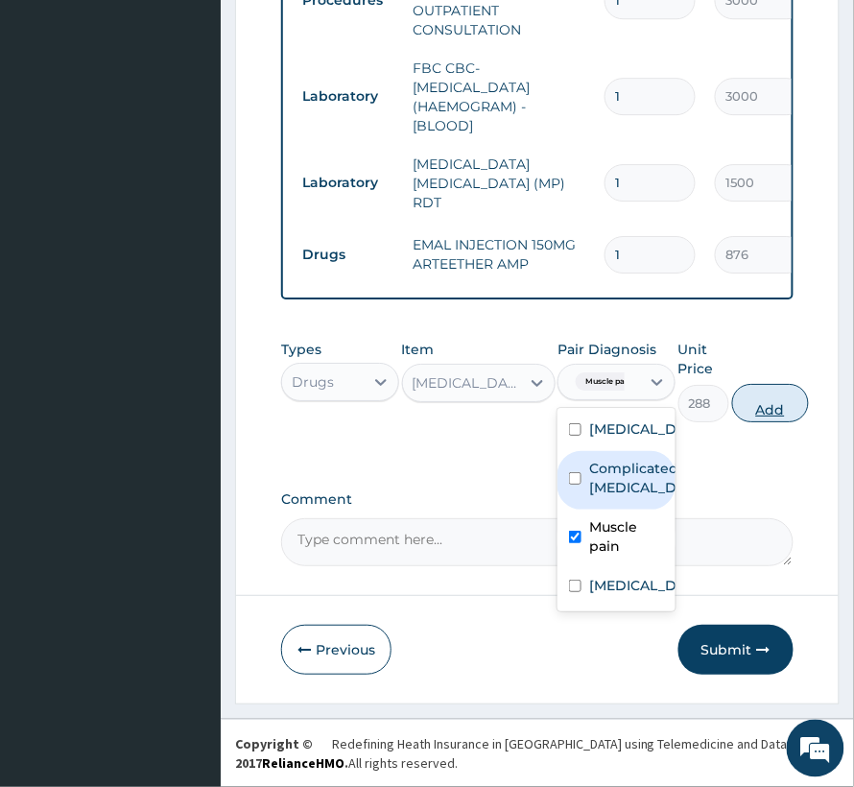
click at [785, 408] on button "Add" at bounding box center [770, 403] width 77 height 38
type input "0"
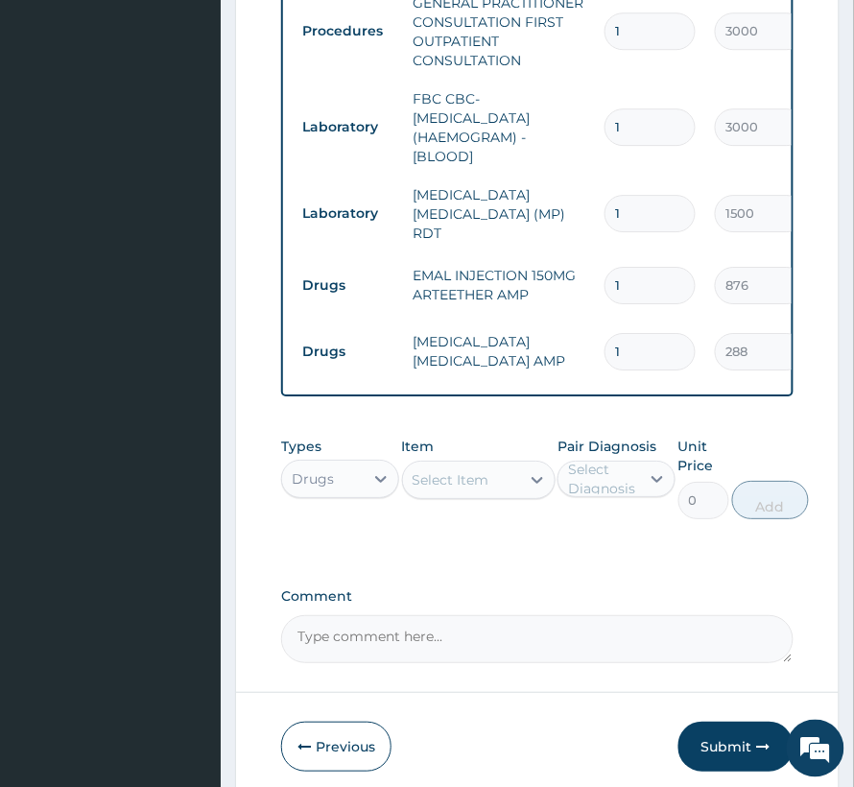
scroll to position [1010, 0]
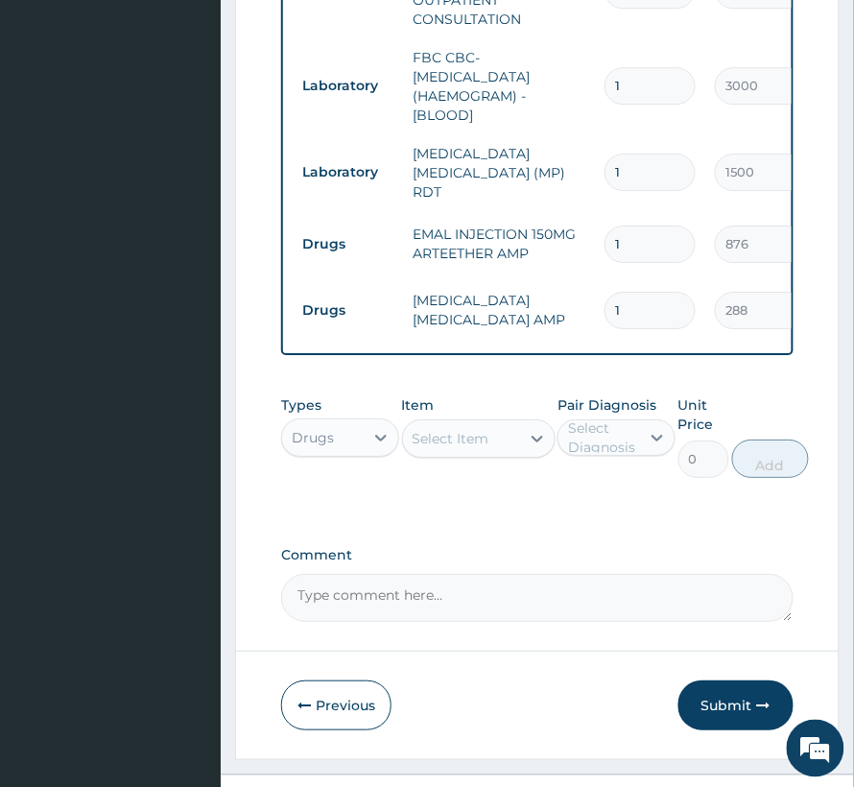
click at [503, 443] on div "Select Item" at bounding box center [461, 438] width 117 height 31
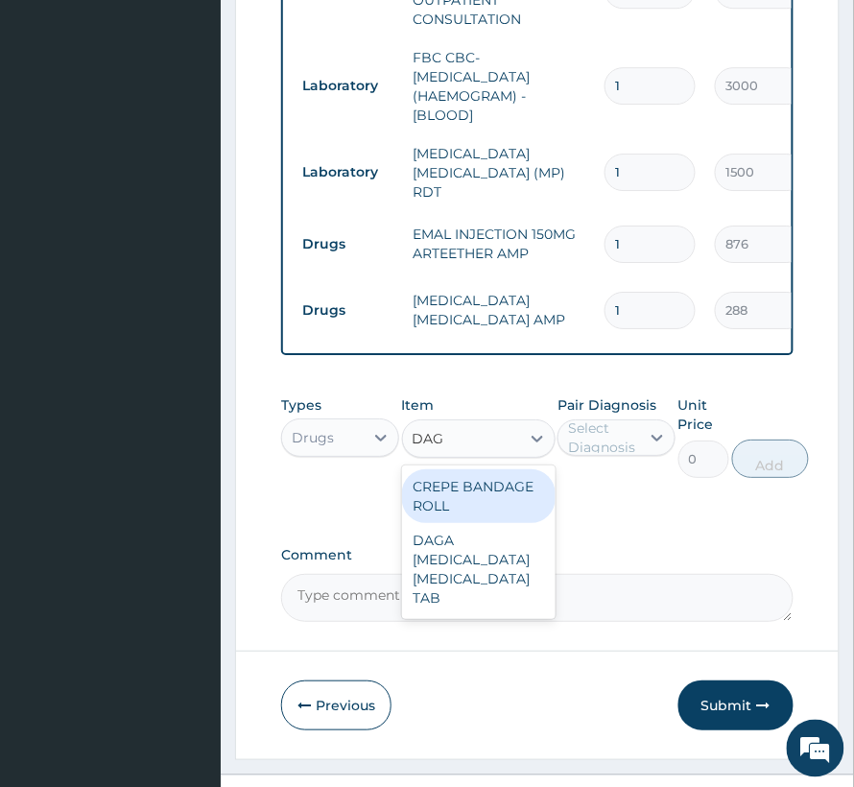
type input "DAGA"
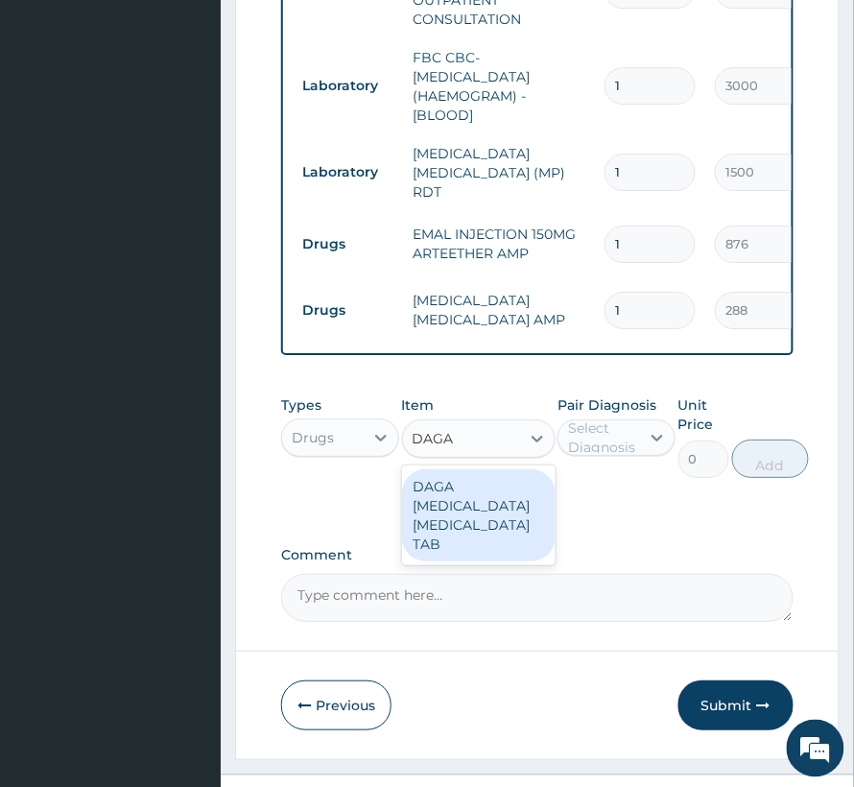
click at [493, 530] on div "DAGA PARACETAMOL ACETAMINOPHEN TAB" at bounding box center [479, 515] width 154 height 92
type input "24"
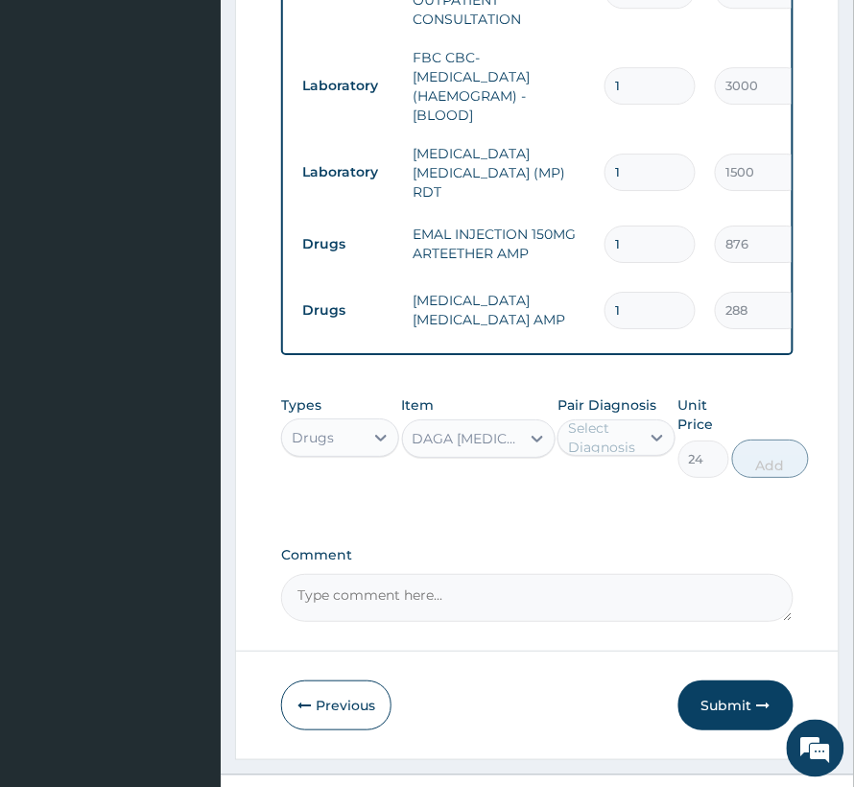
click at [608, 457] on div "Select Diagnosis" at bounding box center [603, 437] width 70 height 38
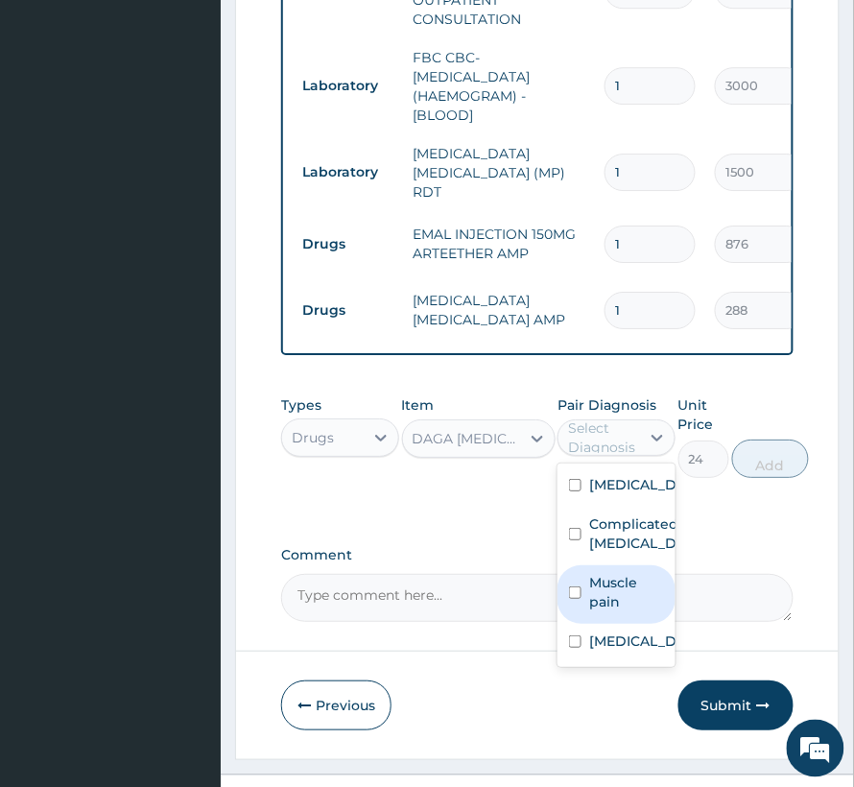
click at [599, 603] on label "Muscle pain" at bounding box center [626, 592] width 75 height 38
checkbox input "true"
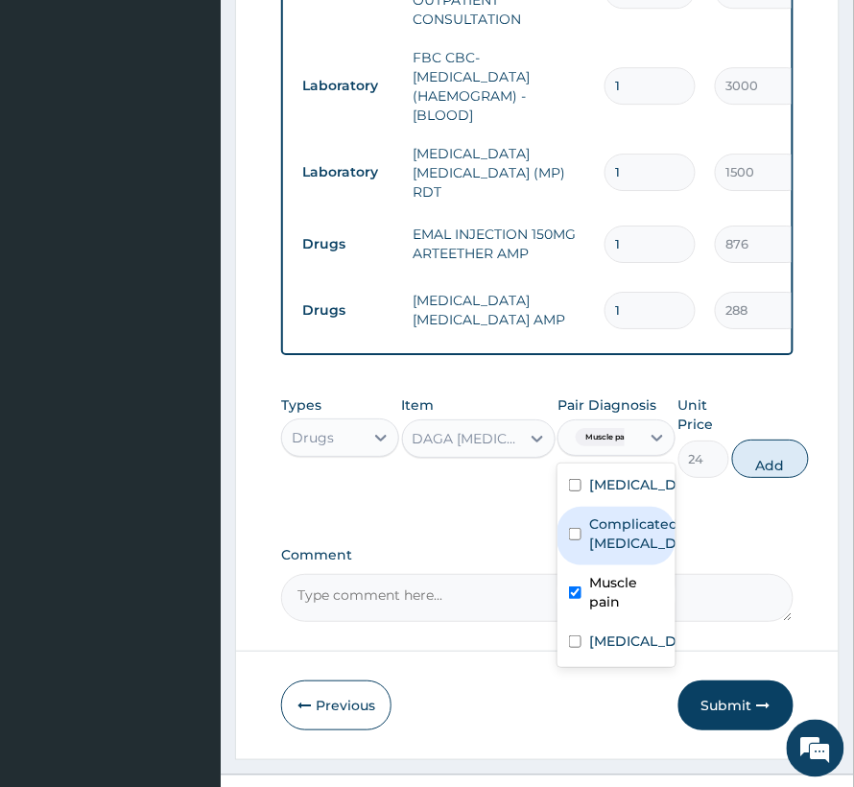
click at [614, 545] on label "Complicated malaria" at bounding box center [636, 533] width 95 height 38
checkbox input "true"
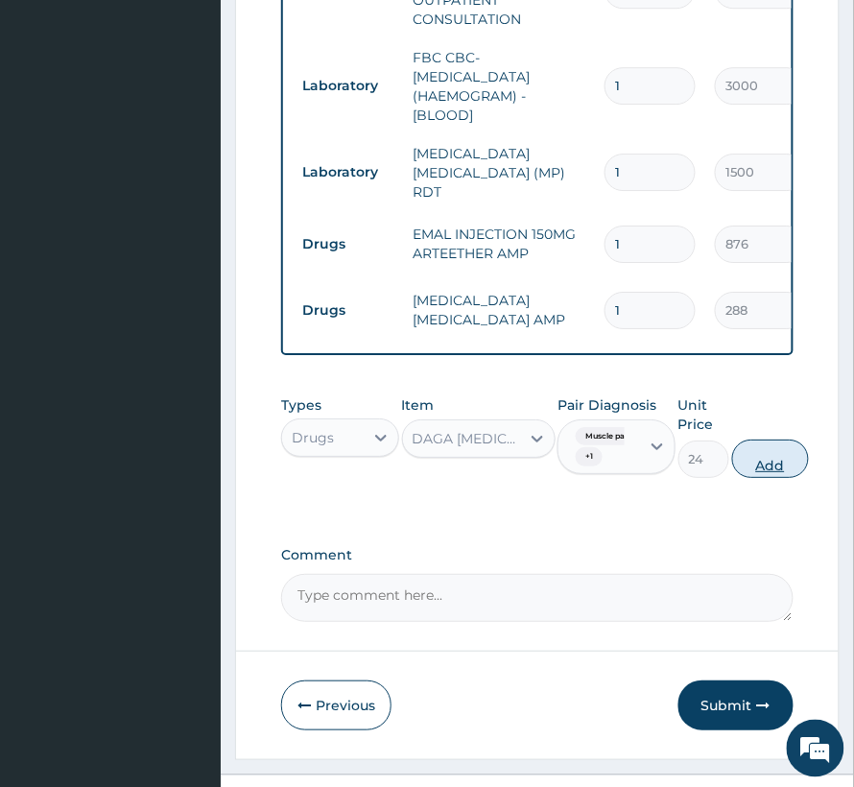
click at [752, 466] on button "Add" at bounding box center [770, 459] width 77 height 38
type input "0"
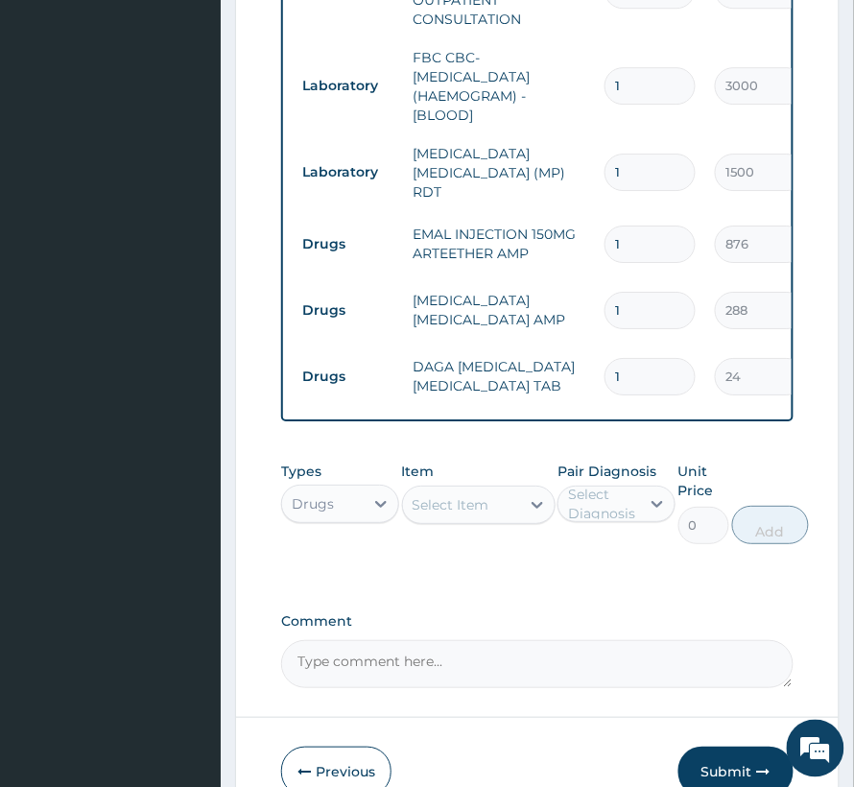
type input "18"
type input "432.00"
type input "18"
click at [454, 514] on div "Select Item" at bounding box center [451, 504] width 77 height 19
drag, startPoint x: 622, startPoint y: 232, endPoint x: 643, endPoint y: 232, distance: 21.1
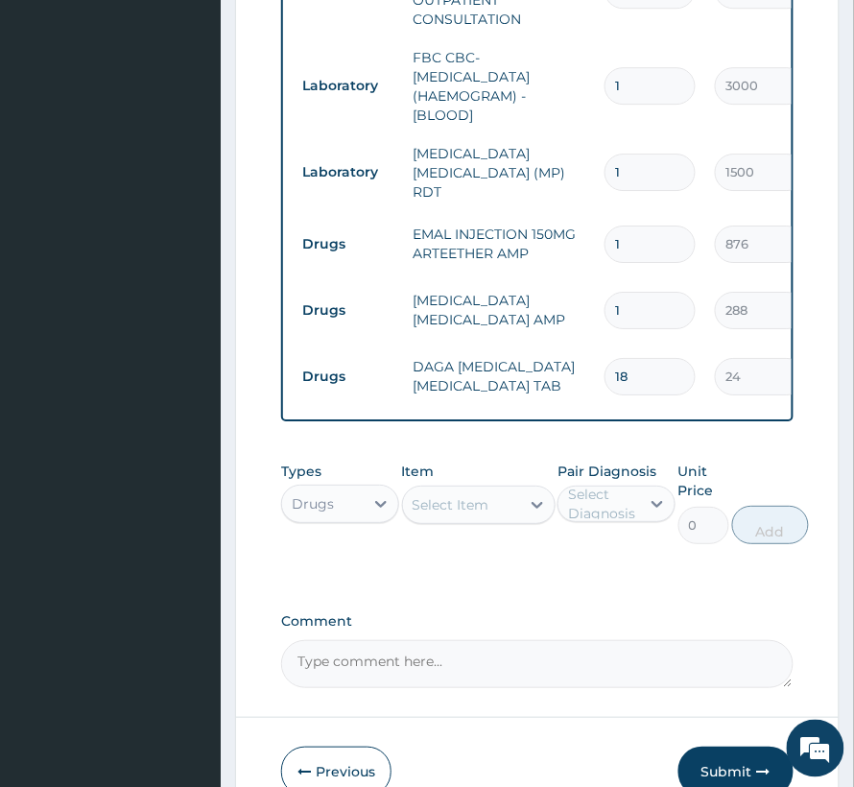
click at [643, 232] on input "1" at bounding box center [650, 244] width 91 height 37
drag, startPoint x: 645, startPoint y: 238, endPoint x: 554, endPoint y: 265, distance: 95.1
click at [554, 265] on tr "Drugs EMAL INJECTION 150MG ARTEETHER AMP 1 876 876.00 Complicated malaria Delete" at bounding box center [763, 244] width 941 height 66
type input "3"
type input "2628.00"
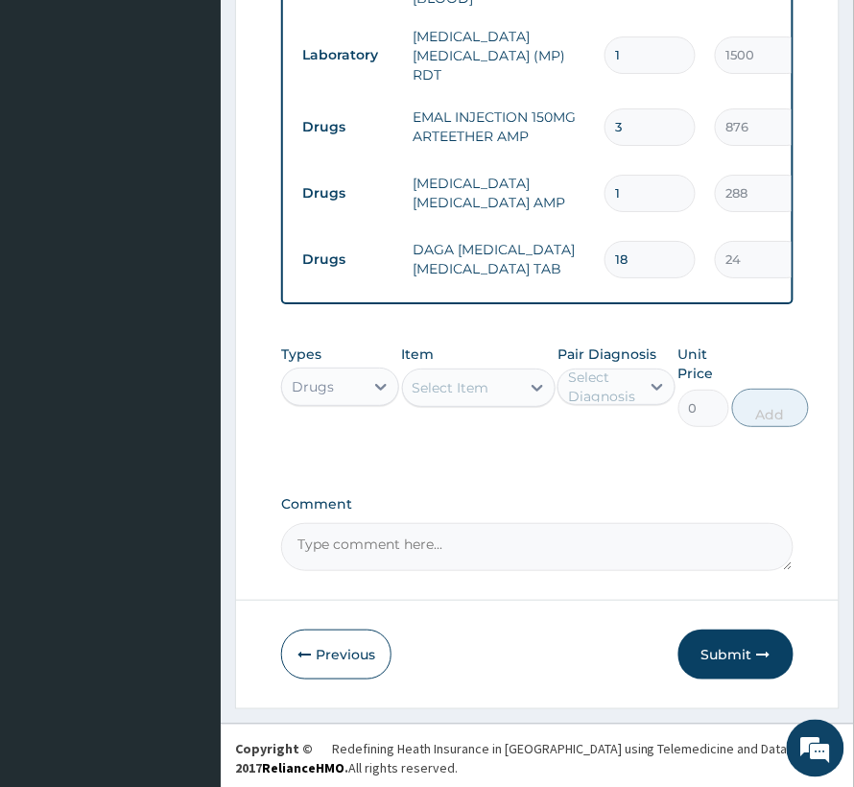
scroll to position [1142, 0]
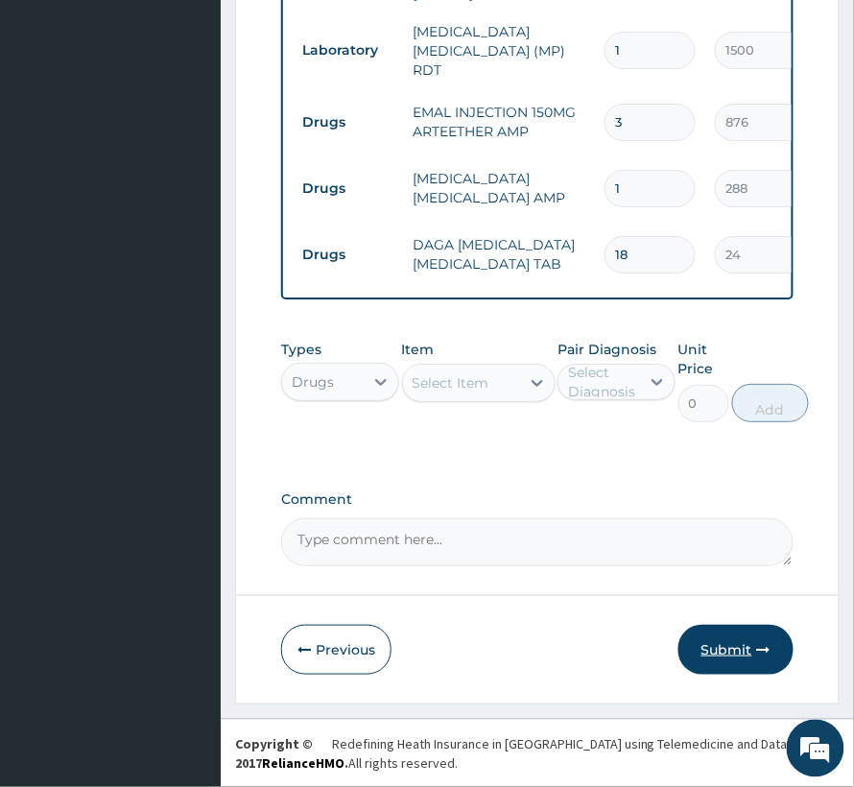
type input "3"
click at [734, 654] on button "Submit" at bounding box center [736, 650] width 115 height 50
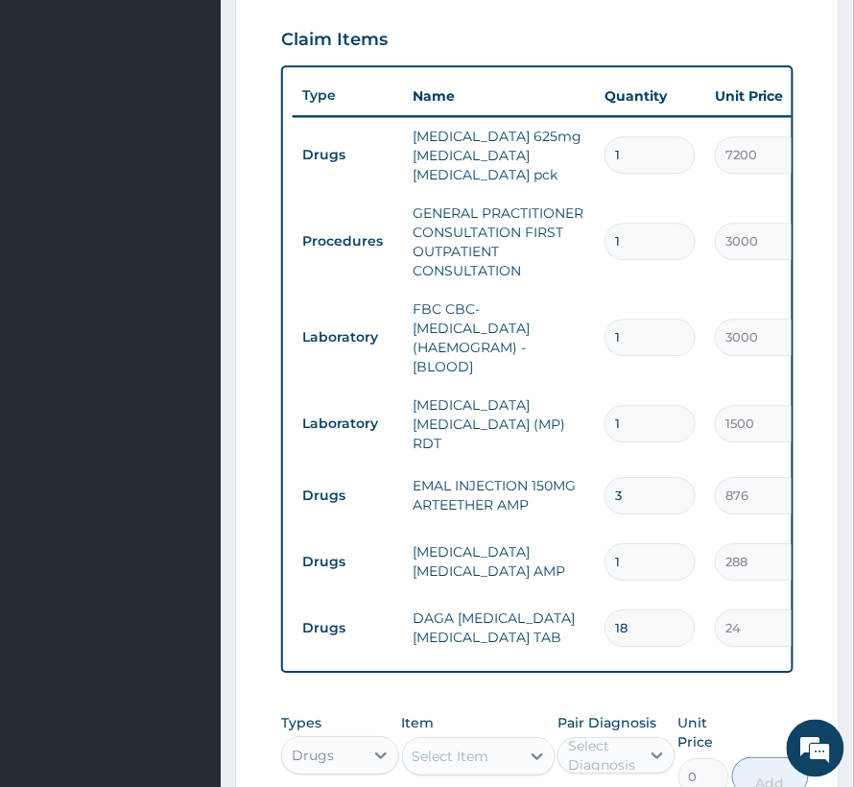
scroll to position [0, 445]
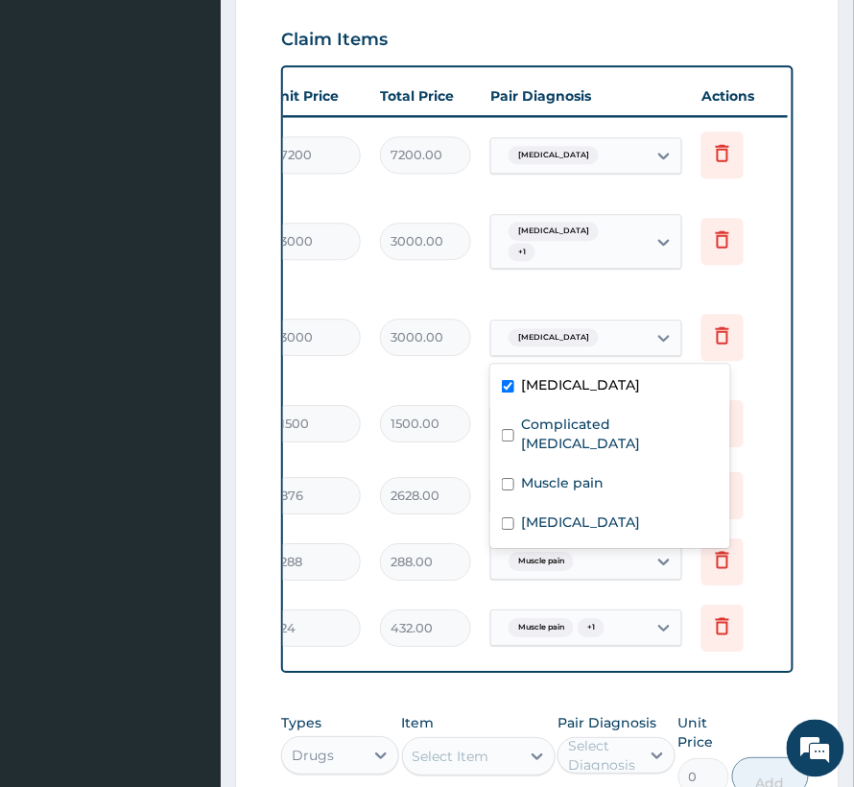
click at [566, 339] on div "Sepsis" at bounding box center [568, 338] width 155 height 33
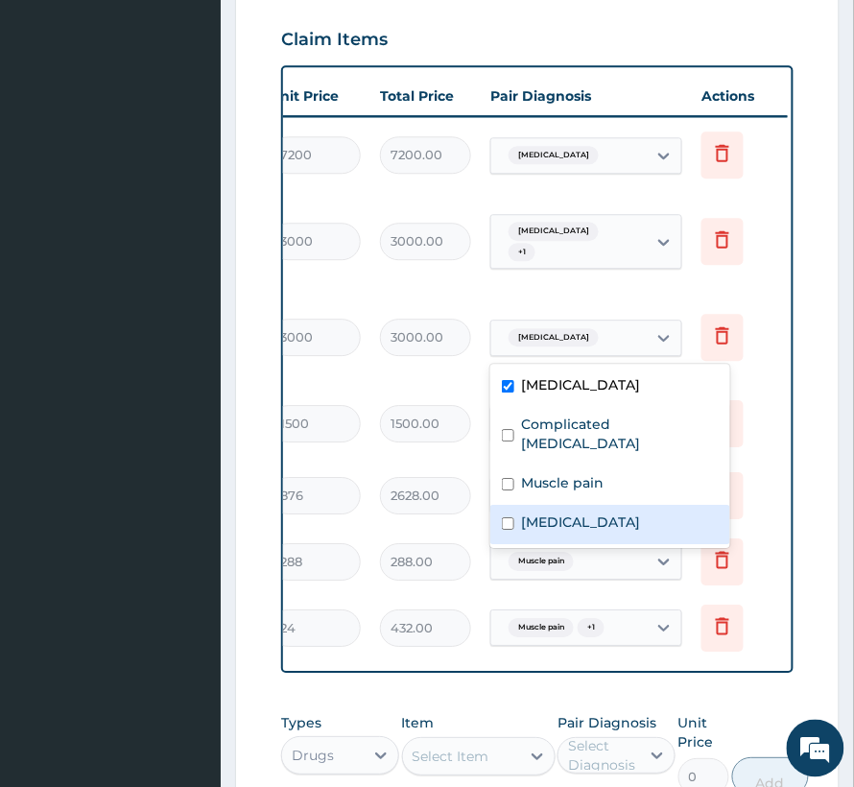
click at [582, 513] on label "Upper respiratory infection" at bounding box center [581, 522] width 119 height 19
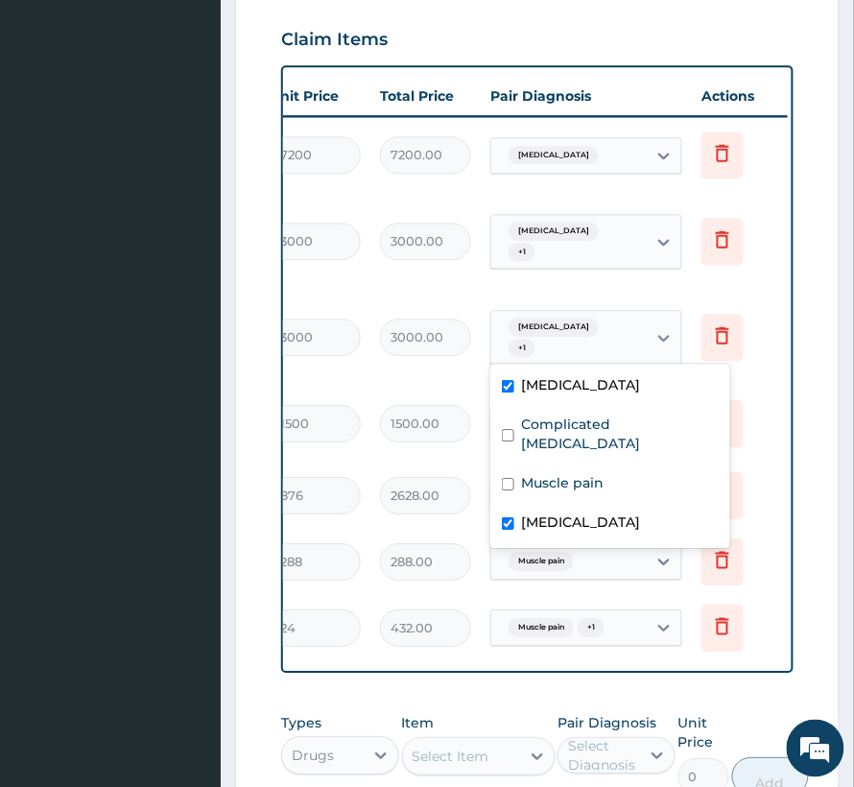
checkbox input "true"
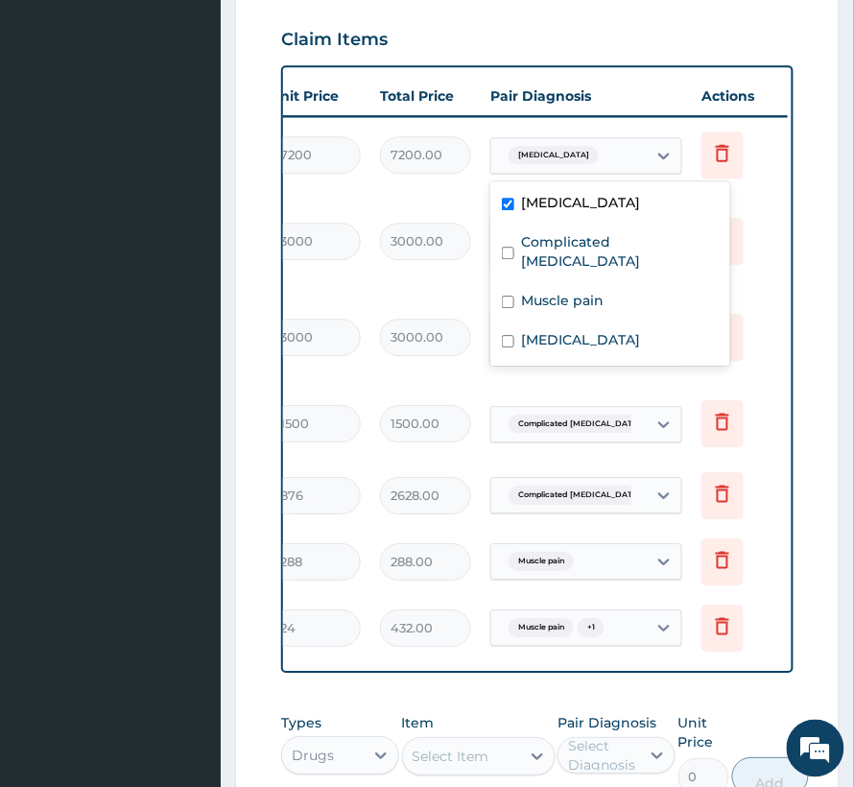
click at [585, 155] on div "Sepsis" at bounding box center [568, 155] width 155 height 33
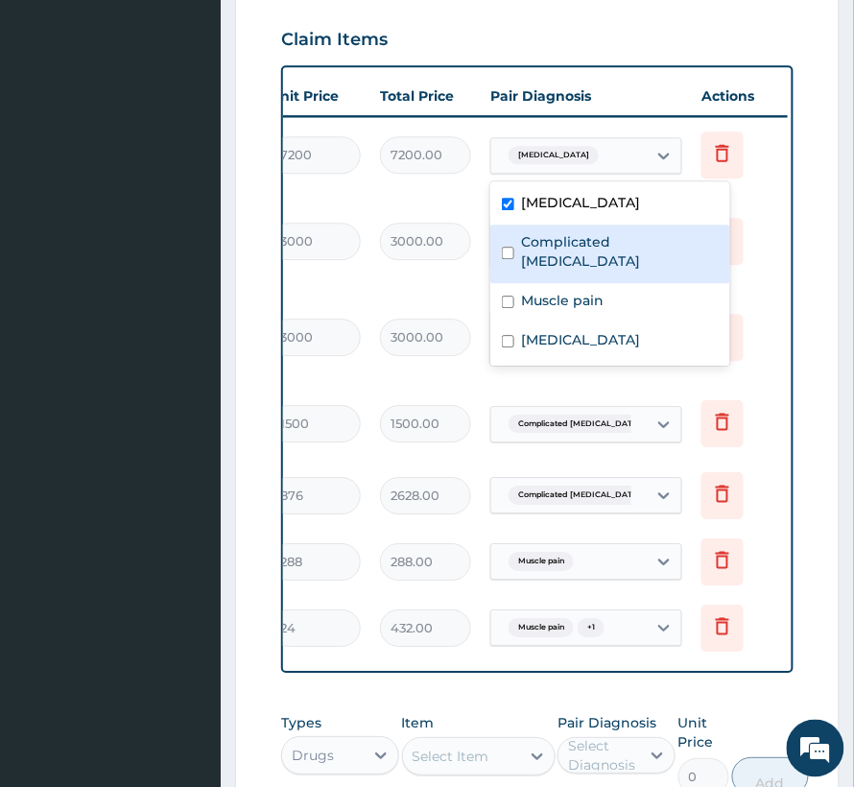
click at [572, 234] on label "Complicated malaria" at bounding box center [620, 251] width 197 height 38
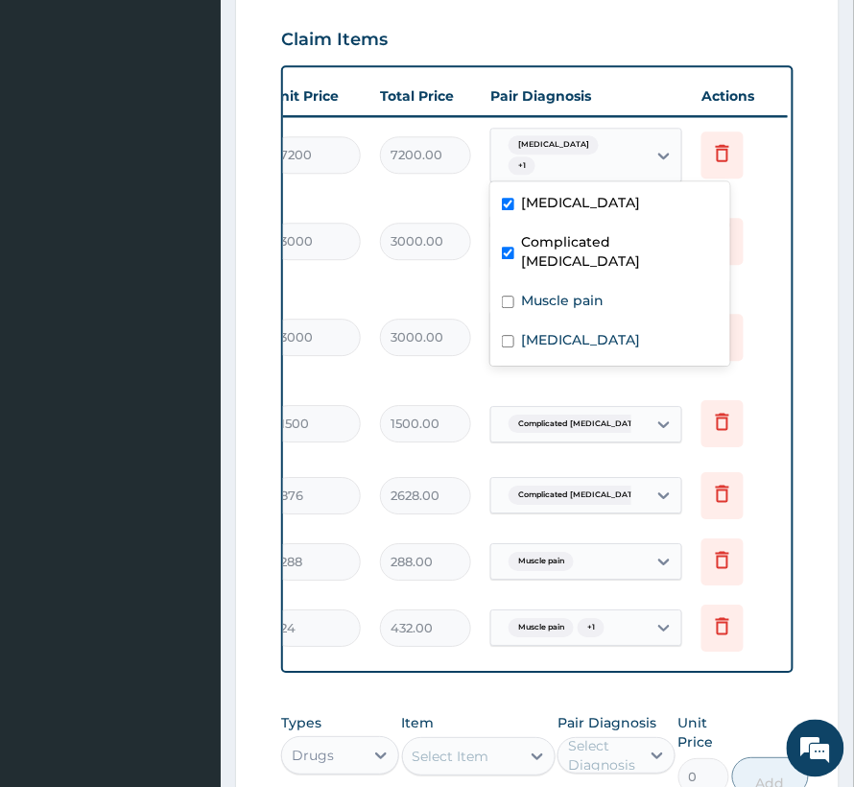
click at [572, 234] on label "Complicated malaria" at bounding box center [620, 251] width 197 height 38
checkbox input "false"
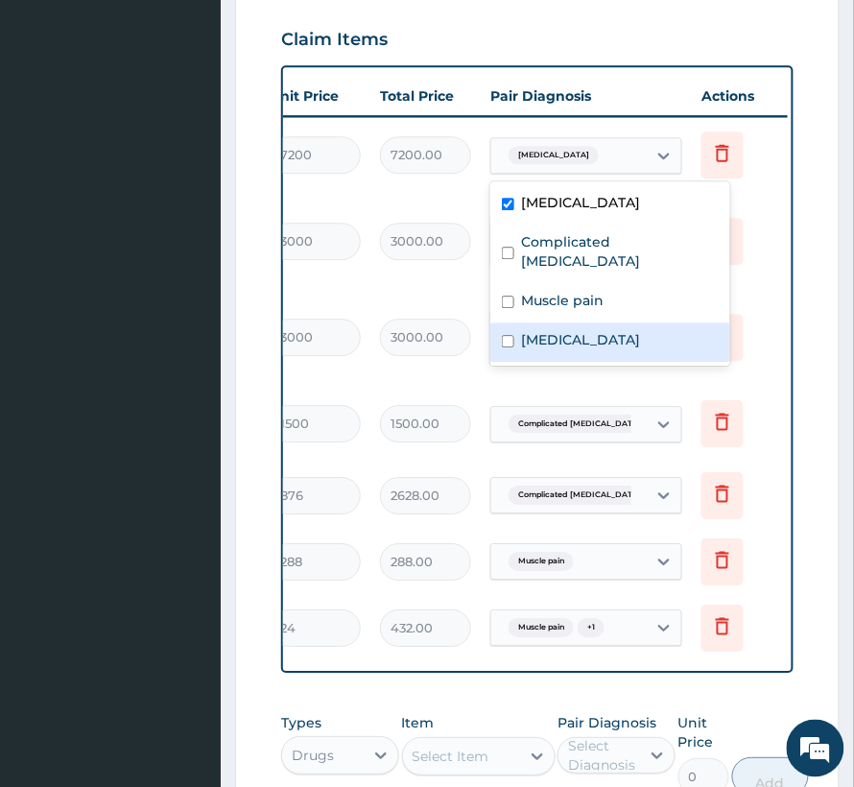
click at [562, 330] on label "Upper respiratory infection" at bounding box center [581, 339] width 119 height 19
checkbox input "true"
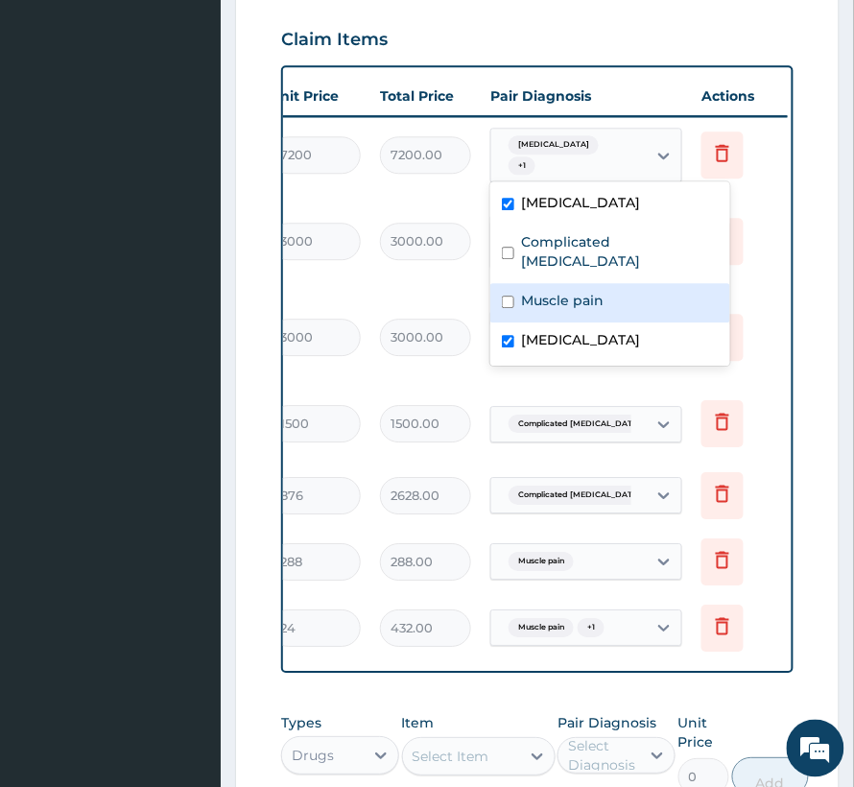
click at [455, 290] on tr "Laboratory FBC CBC-COMPLETE BLOOD COUNT (HAEMOGRAM) - [BLOOD] 1 3000 3000.00 Se…" at bounding box center [317, 338] width 941 height 96
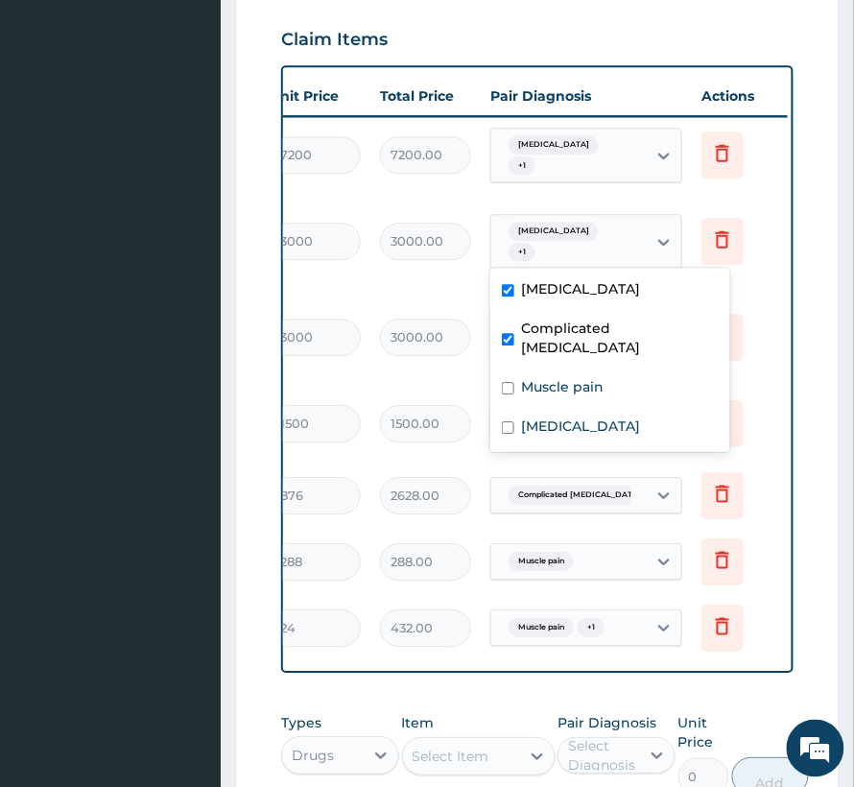
click at [524, 253] on div "Sepsis + 1" at bounding box center [566, 242] width 131 height 46
click at [564, 339] on div "Complicated malaria" at bounding box center [610, 340] width 240 height 59
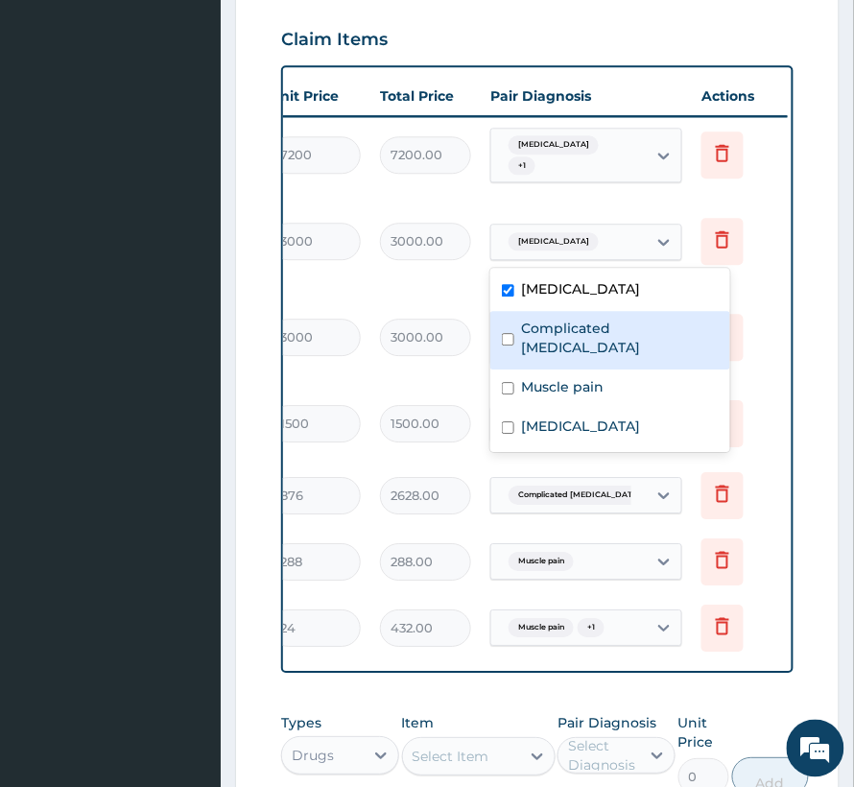
click at [561, 321] on label "Complicated malaria" at bounding box center [620, 338] width 197 height 38
checkbox input "true"
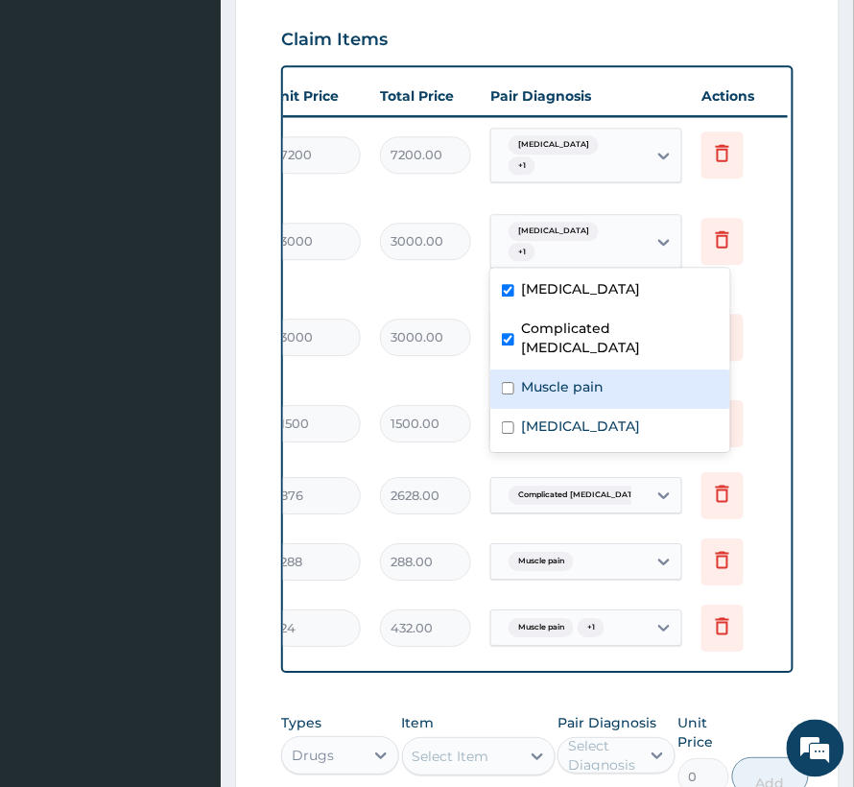
click at [560, 377] on label "Muscle pain" at bounding box center [563, 386] width 83 height 19
checkbox input "true"
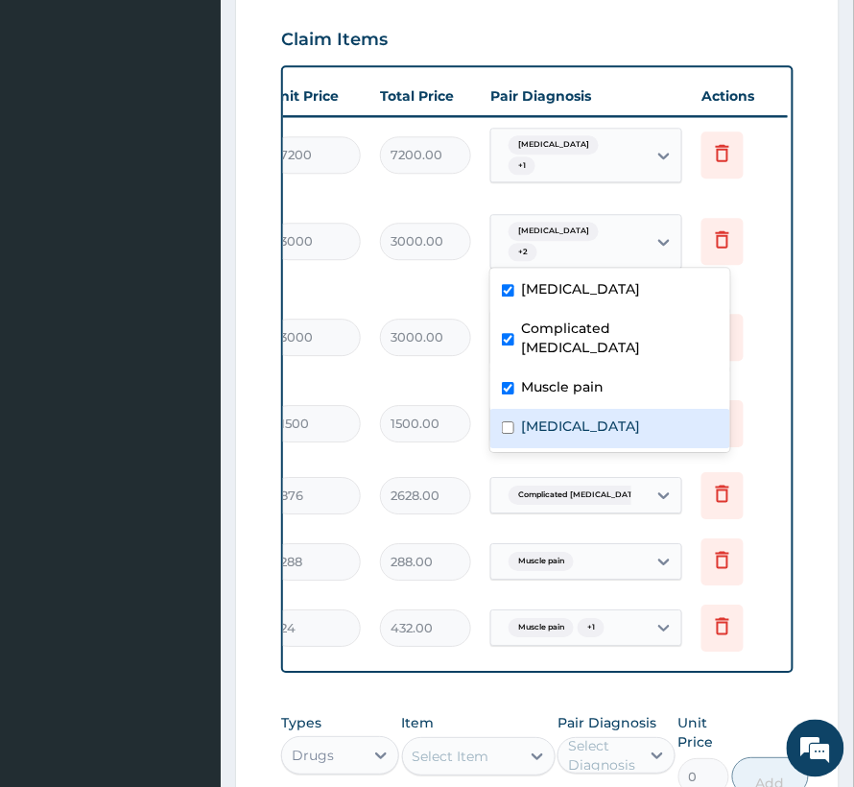
click at [561, 417] on label "Upper respiratory infection" at bounding box center [581, 426] width 119 height 19
checkbox input "true"
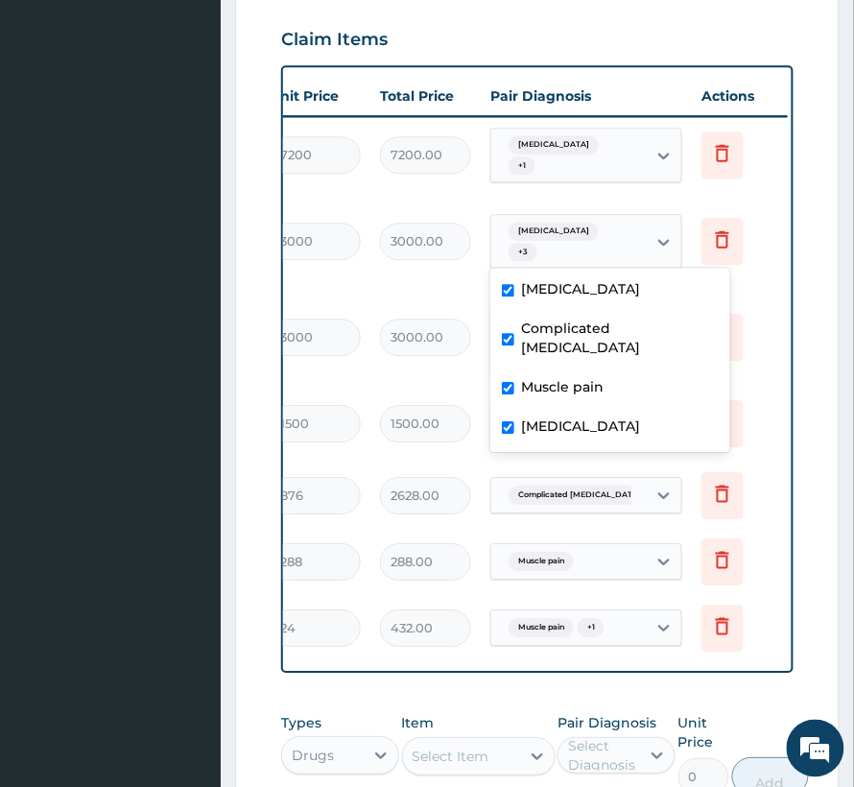
click at [761, 358] on td "Delete" at bounding box center [740, 337] width 96 height 66
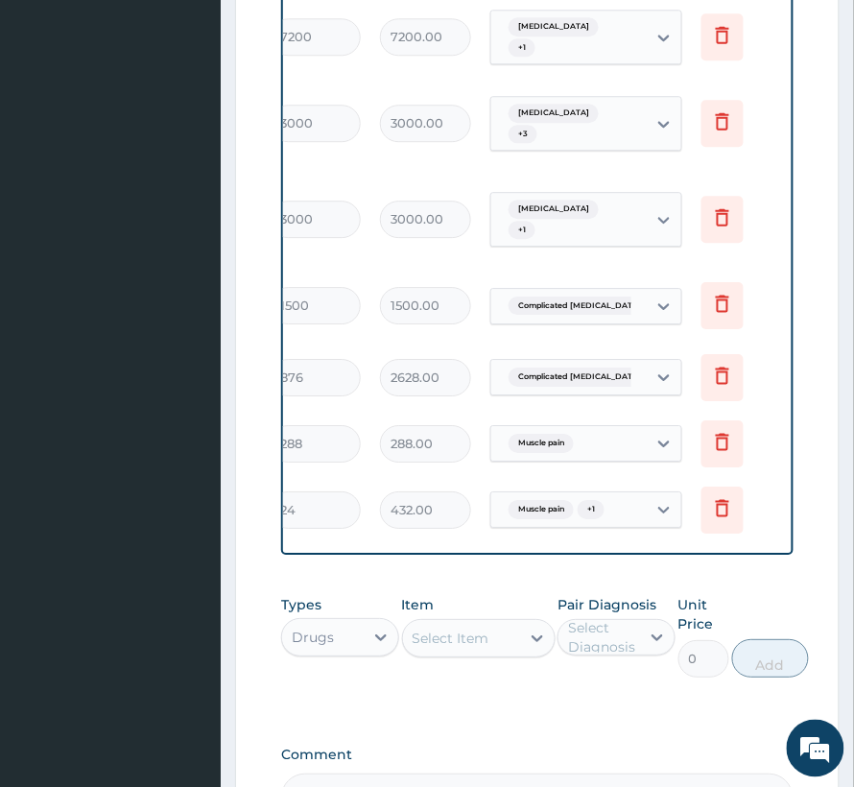
scroll to position [1142, 0]
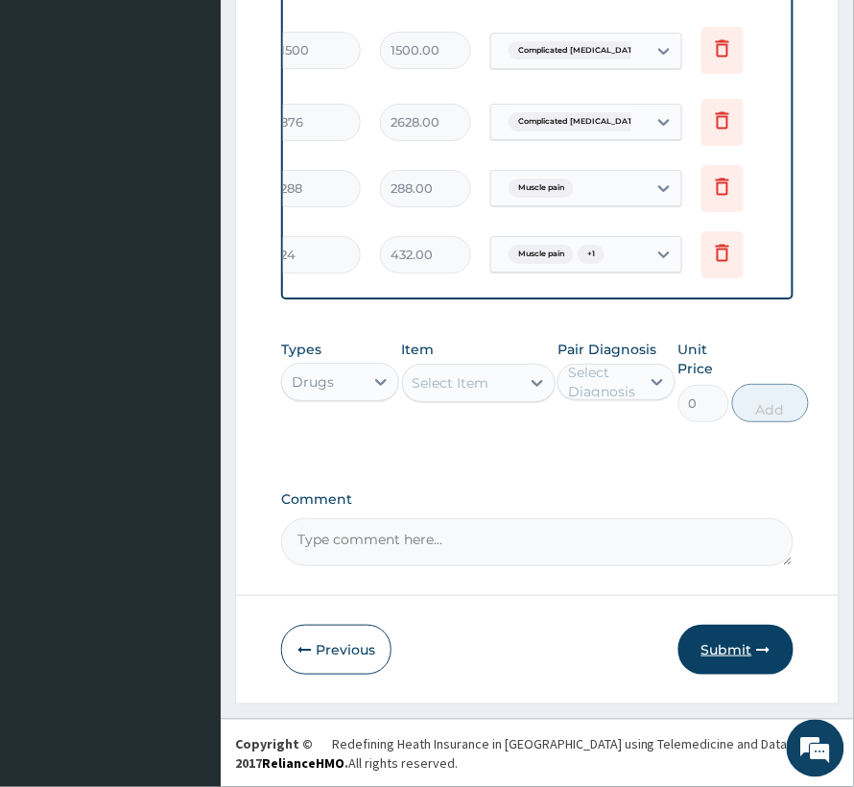
click at [738, 633] on button "Submit" at bounding box center [736, 650] width 115 height 50
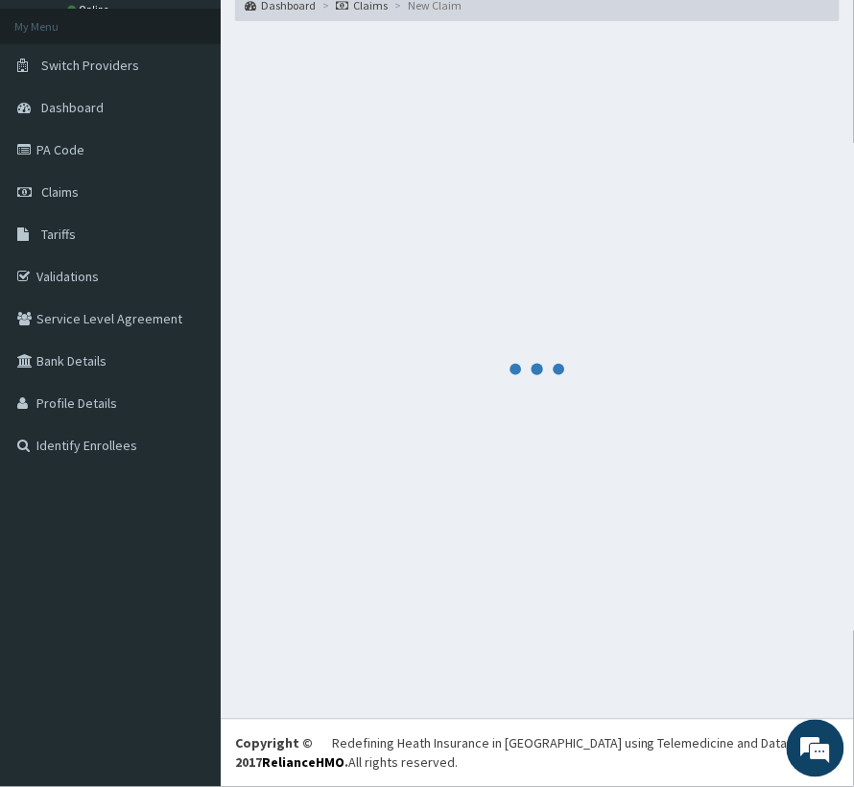
scroll to position [101, 0]
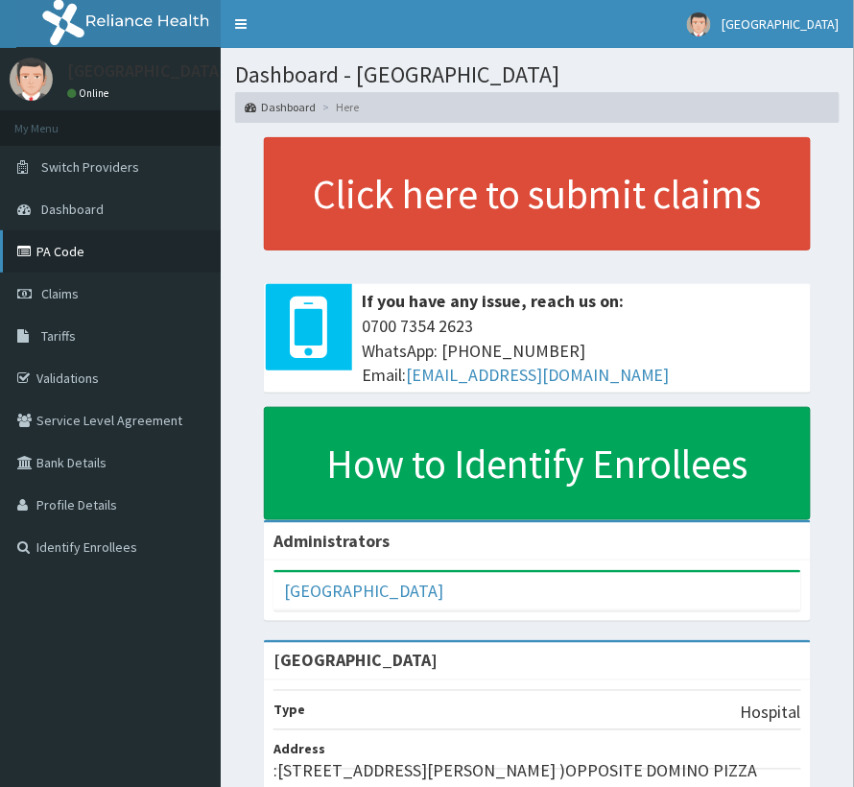
click at [77, 253] on link "PA Code" at bounding box center [110, 251] width 221 height 42
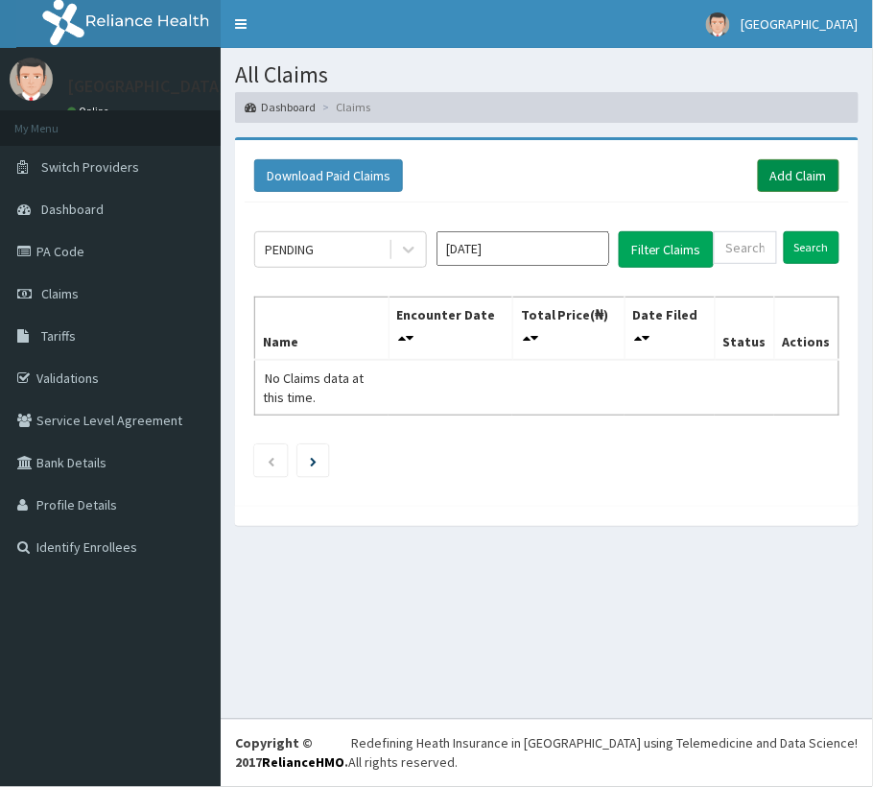
click at [793, 170] on link "Add Claim" at bounding box center [799, 175] width 82 height 33
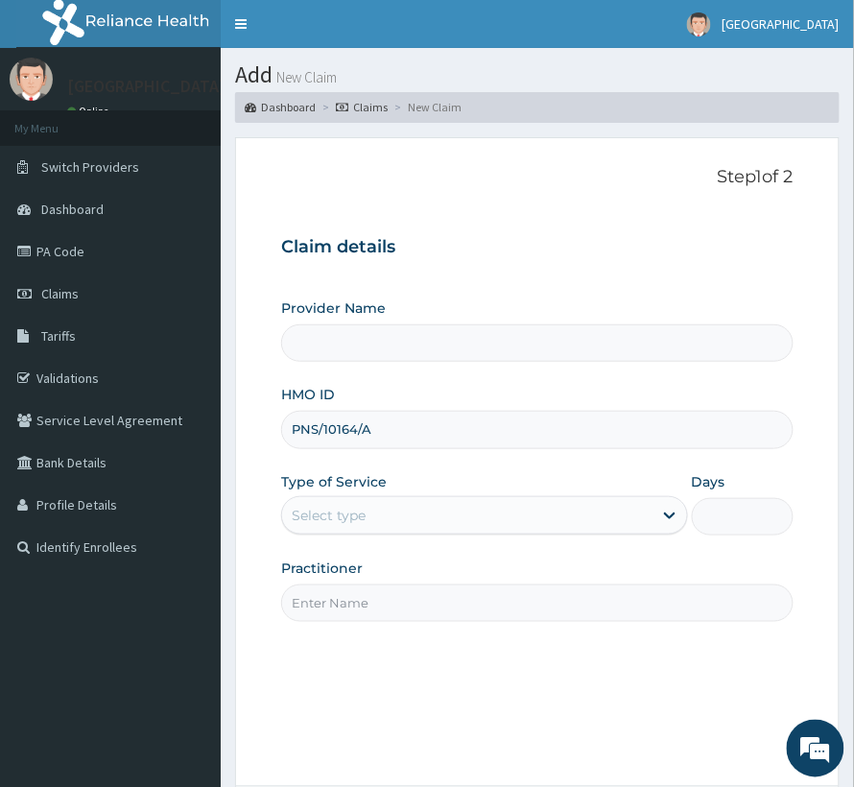
type input "PNS/10164/A"
click at [361, 536] on div "Type of Service Select type" at bounding box center [484, 503] width 407 height 63
click at [366, 523] on div "Select type" at bounding box center [329, 515] width 74 height 19
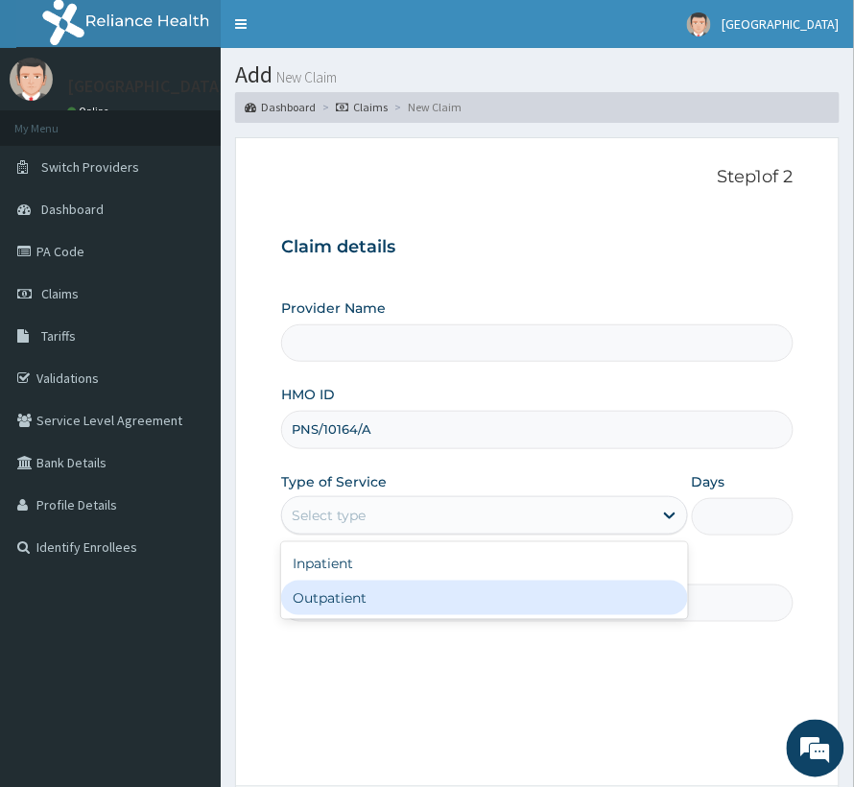
click at [355, 592] on div "Outpatient" at bounding box center [484, 598] width 407 height 35
type input "1"
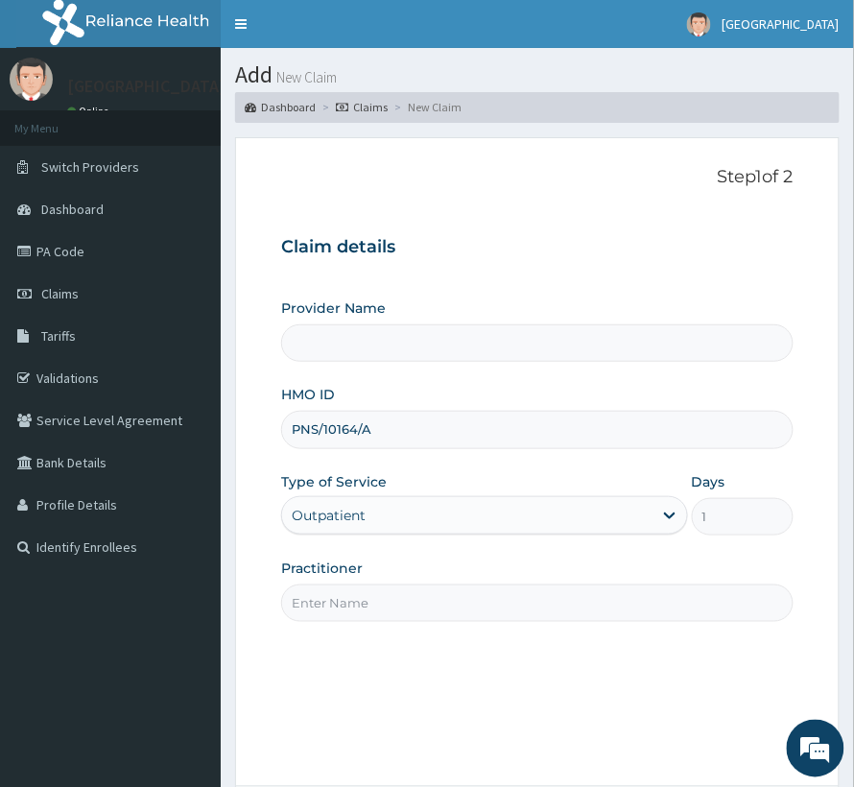
click at [355, 592] on input "Practitioner" at bounding box center [537, 602] width 513 height 37
type input "[GEOGRAPHIC_DATA]"
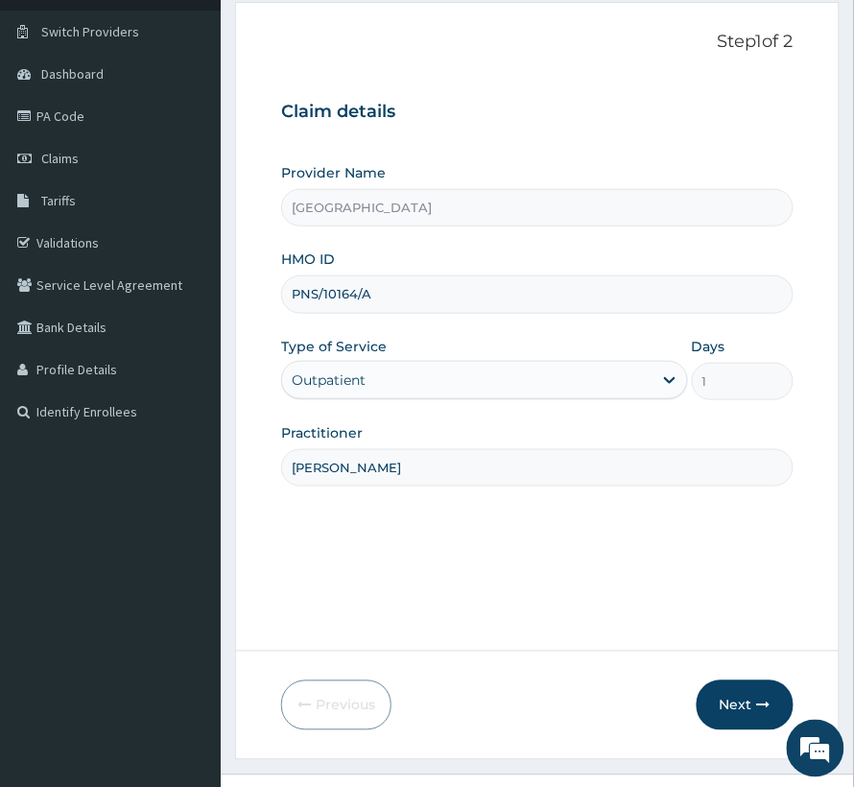
scroll to position [192, 0]
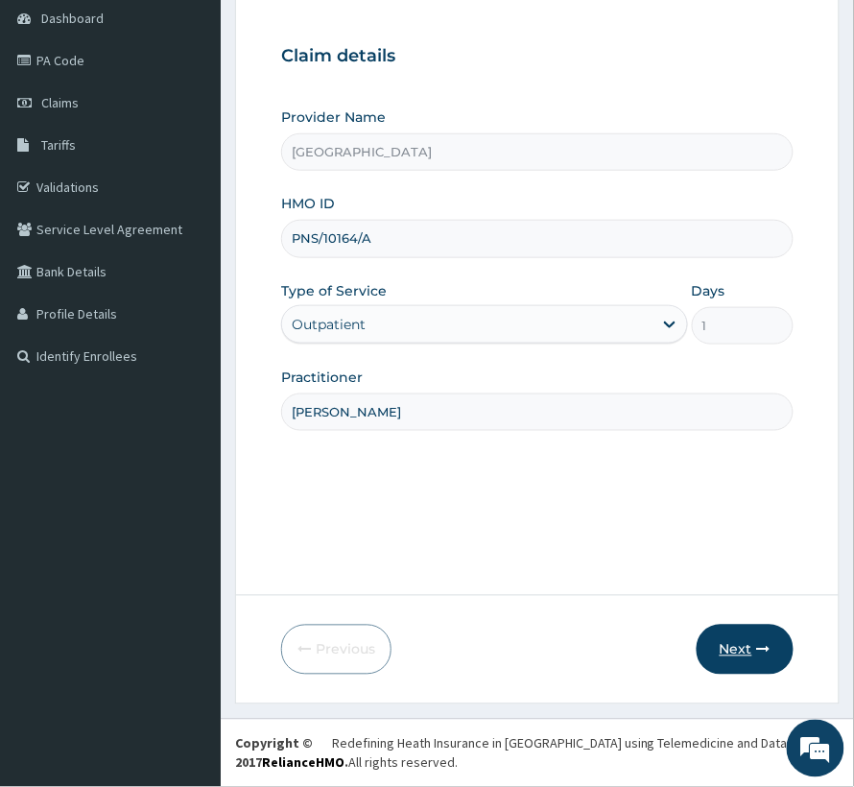
type input "[PERSON_NAME]"
click at [754, 664] on button "Next" at bounding box center [745, 650] width 97 height 50
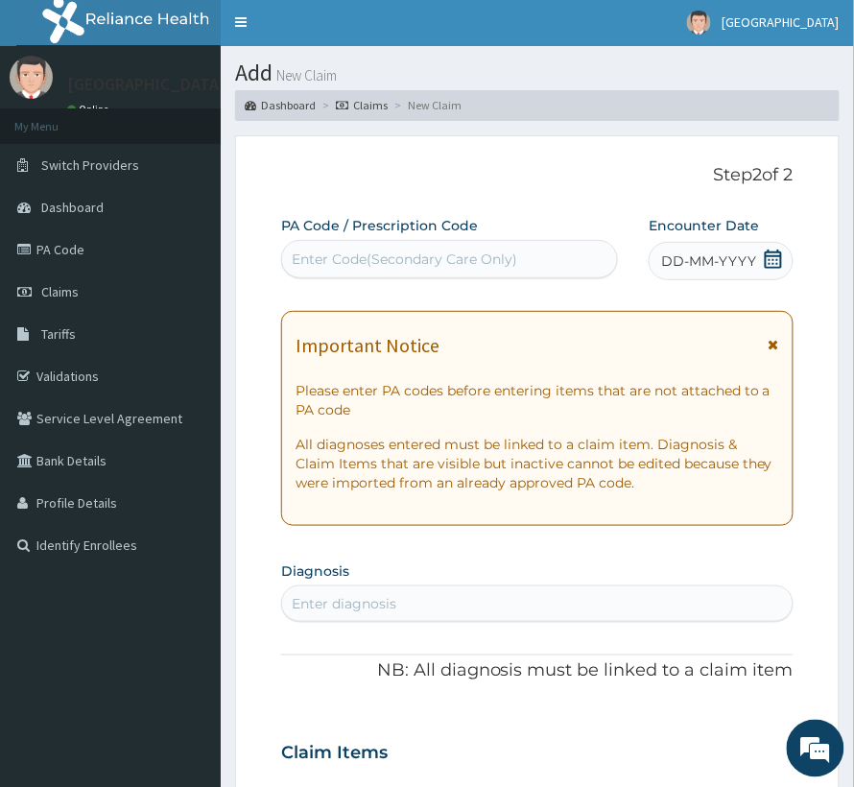
scroll to position [0, 0]
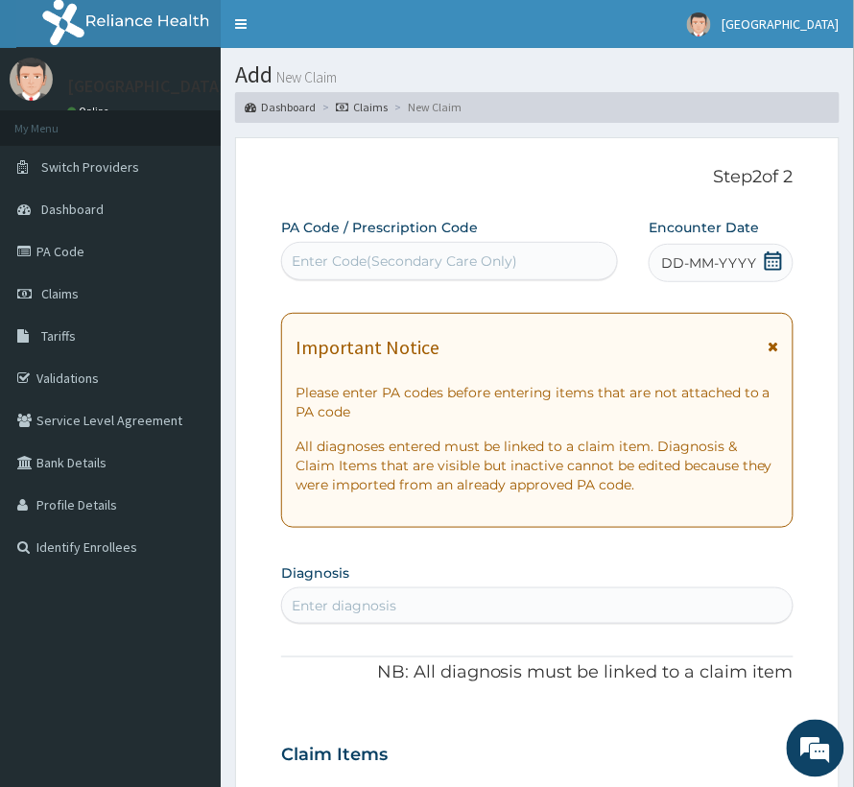
click at [772, 257] on icon at bounding box center [773, 260] width 19 height 19
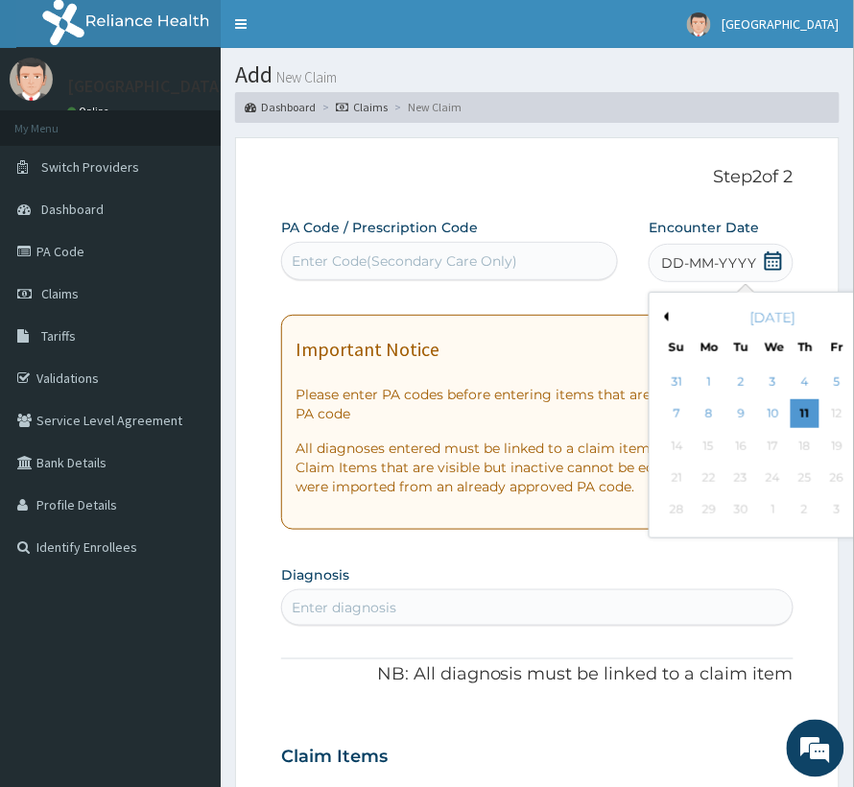
click at [659, 316] on button "Previous Month" at bounding box center [664, 317] width 10 height 10
click at [727, 416] on div "5" at bounding box center [741, 414] width 29 height 29
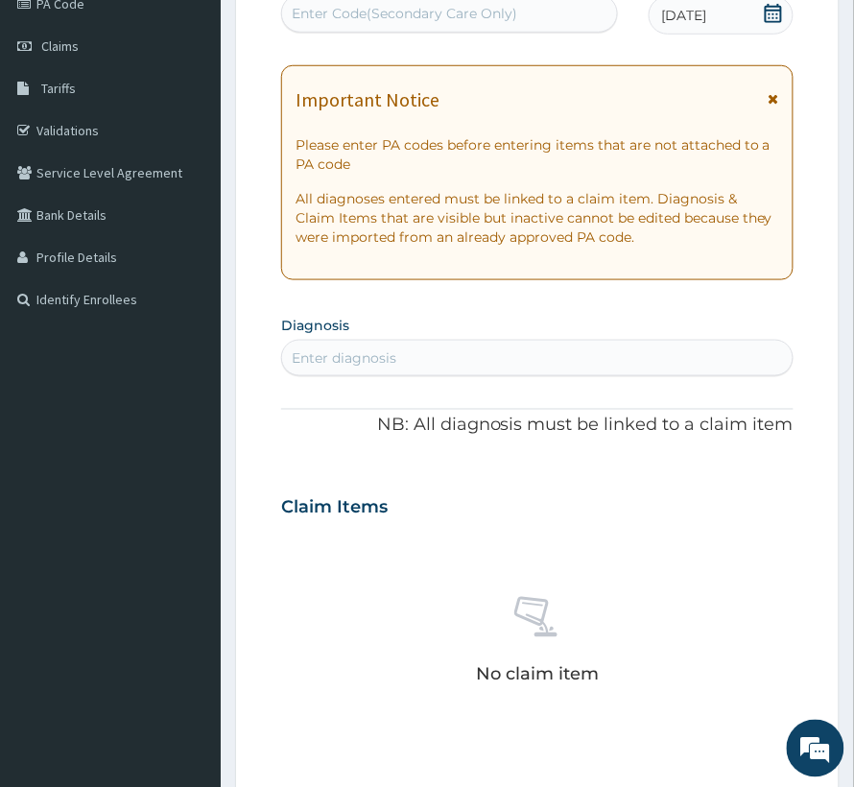
scroll to position [255, 0]
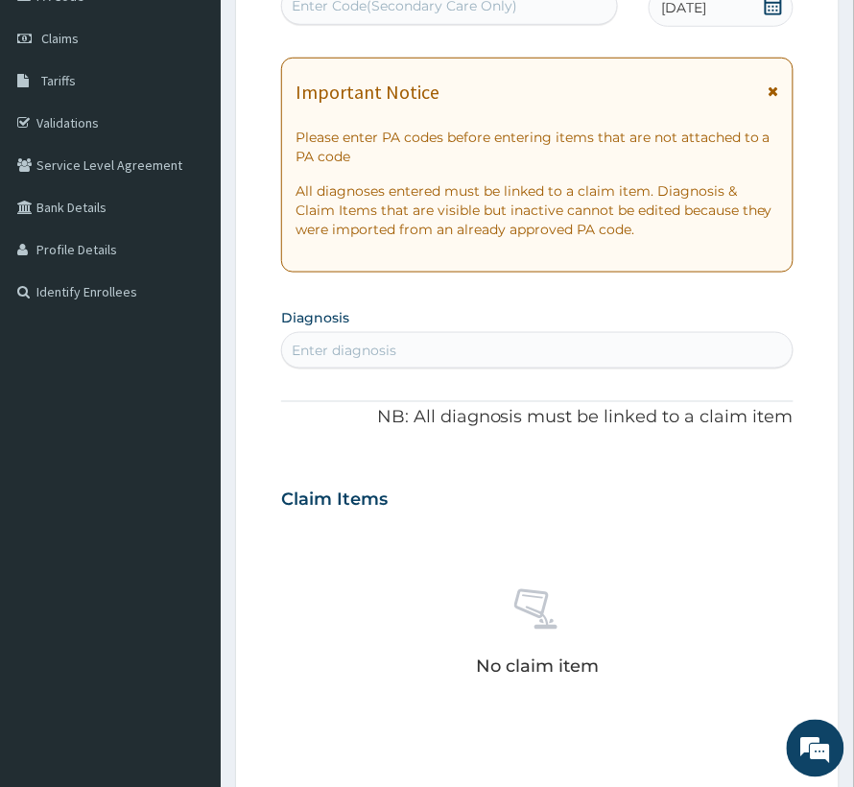
click at [405, 351] on div "Enter diagnosis" at bounding box center [537, 350] width 511 height 31
type input "ANGIO"
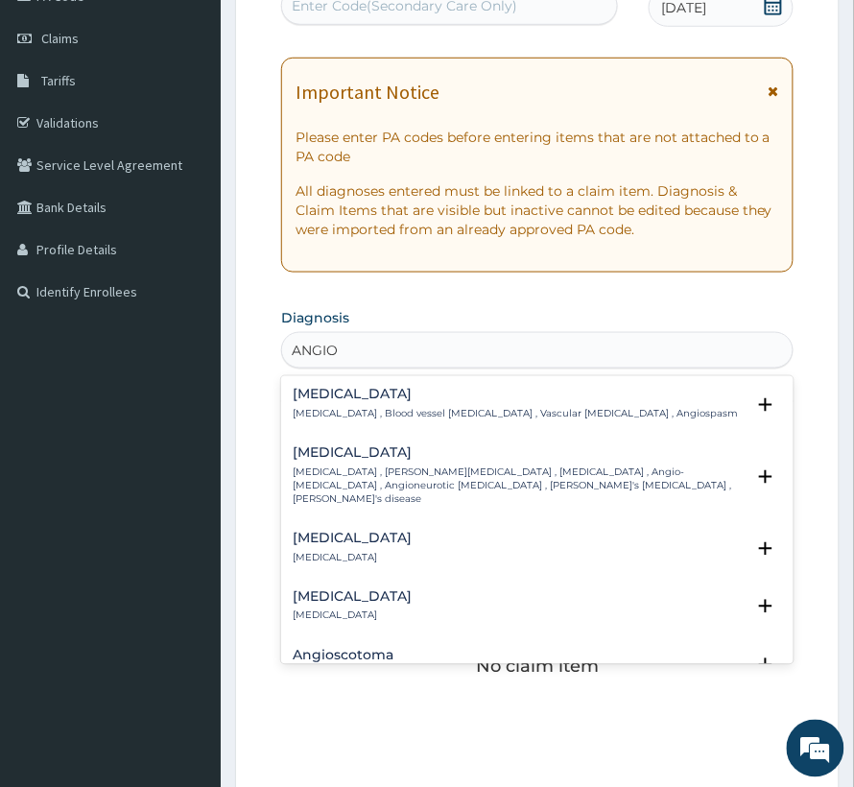
click at [354, 470] on p "Angioedema , Quincke's edema , Angioneurotic edema , Angio-oedema , Angioneurot…" at bounding box center [519, 486] width 452 height 41
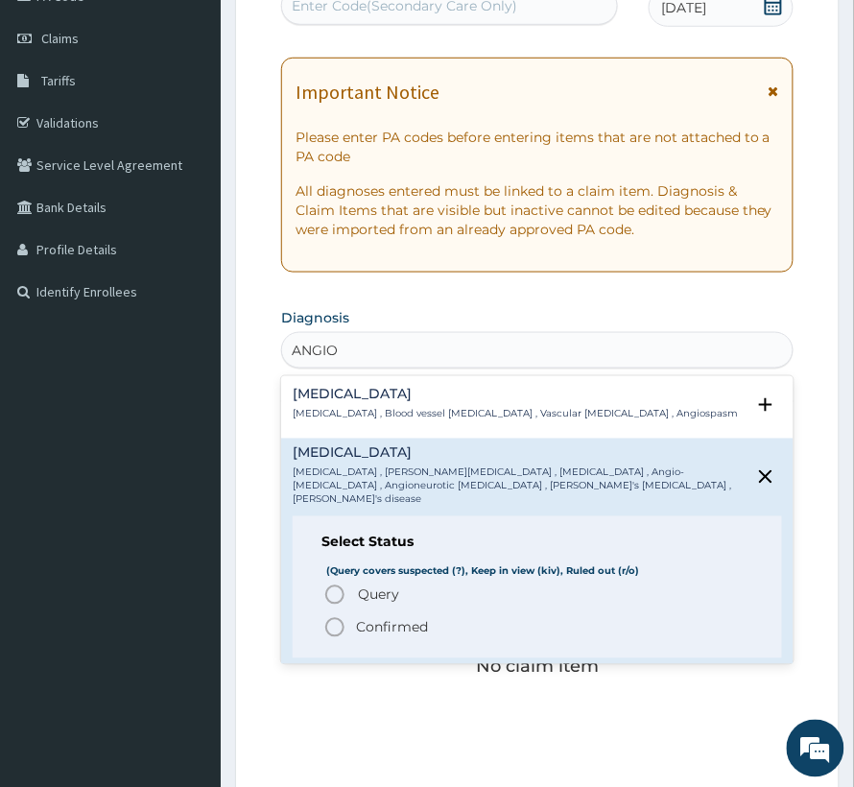
click at [365, 585] on span "Query" at bounding box center [378, 594] width 41 height 19
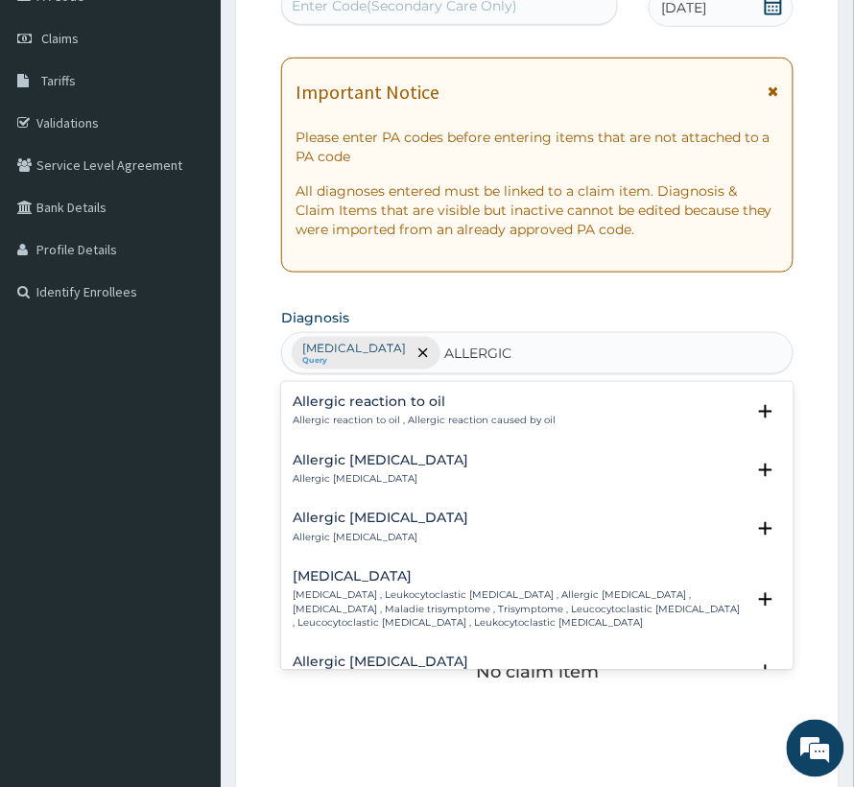
scroll to position [2700, 0]
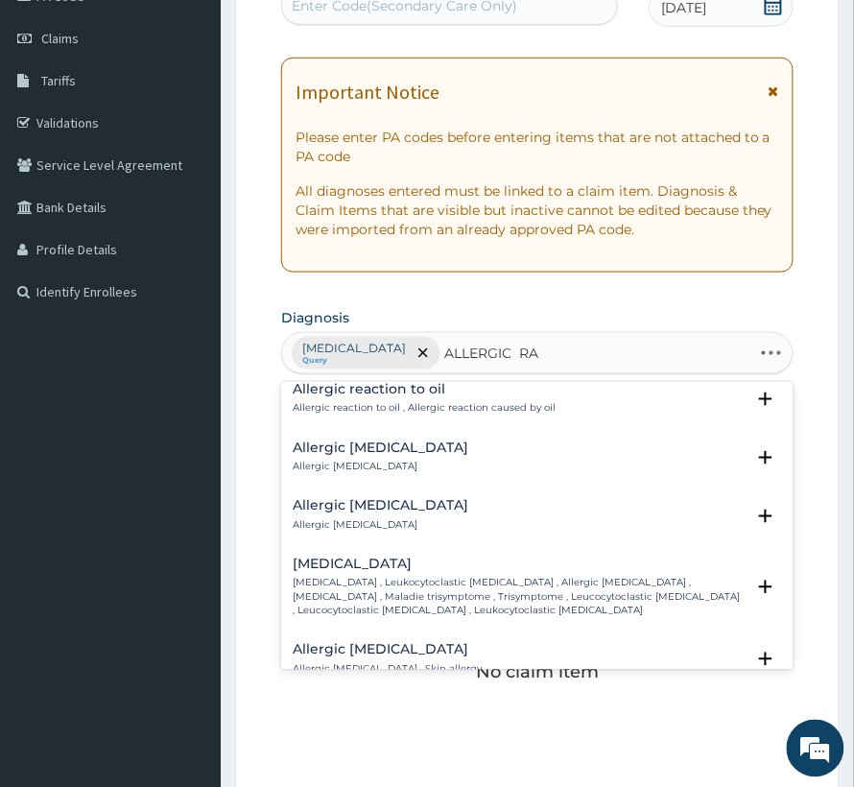
type input "ALLERGIC RAS"
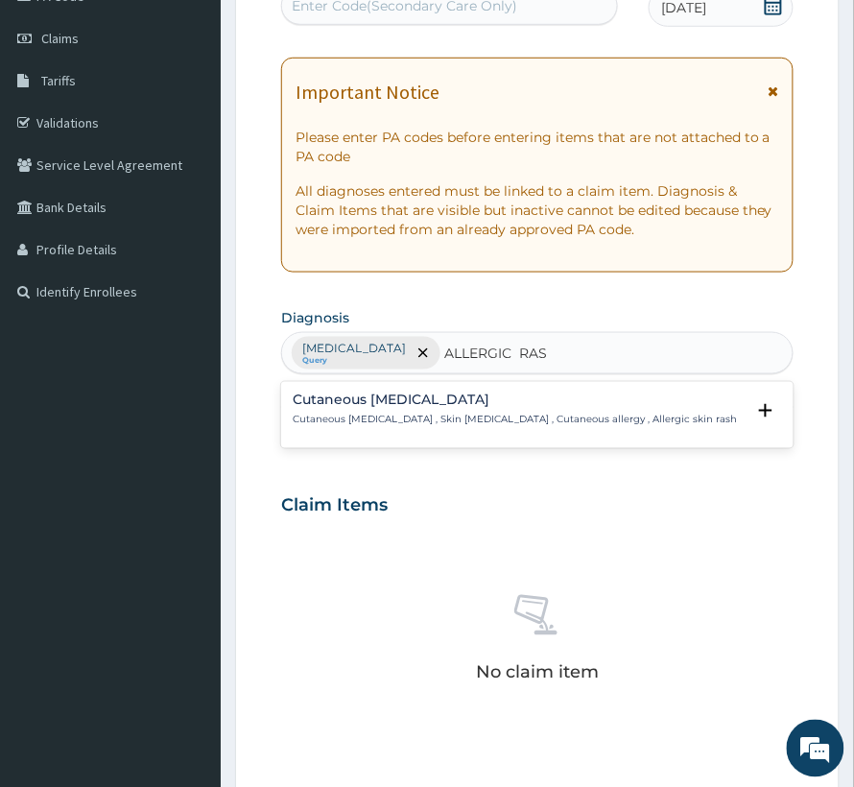
click at [561, 424] on p "Cutaneous hypersensitivity , Skin hypersensitivity , Cutaneous allergy , Allerg…" at bounding box center [515, 420] width 444 height 13
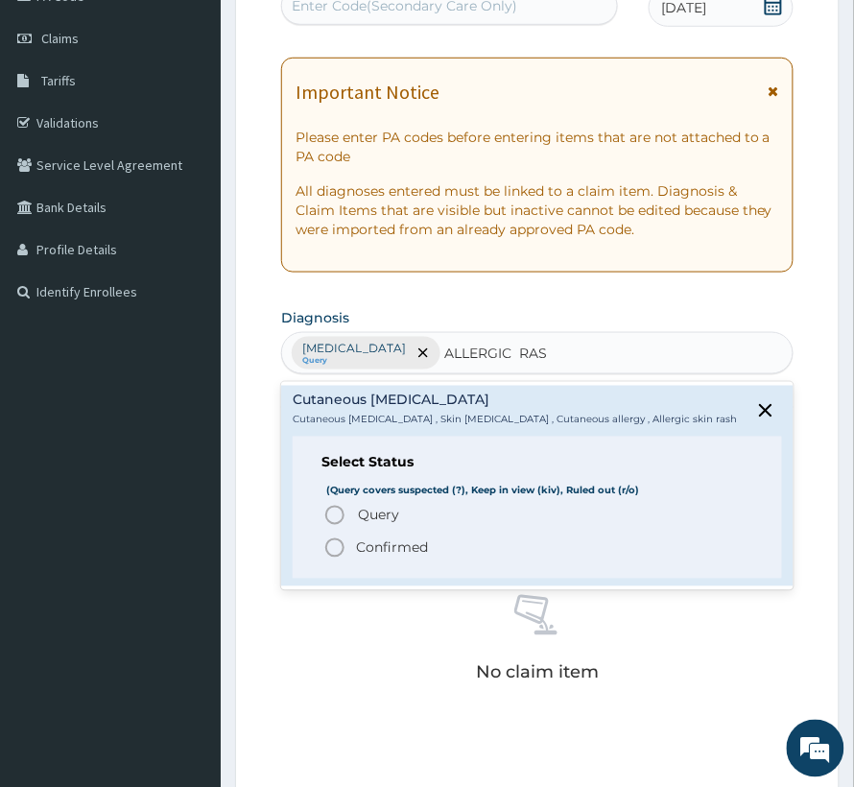
click at [386, 551] on p "Confirmed" at bounding box center [392, 547] width 72 height 19
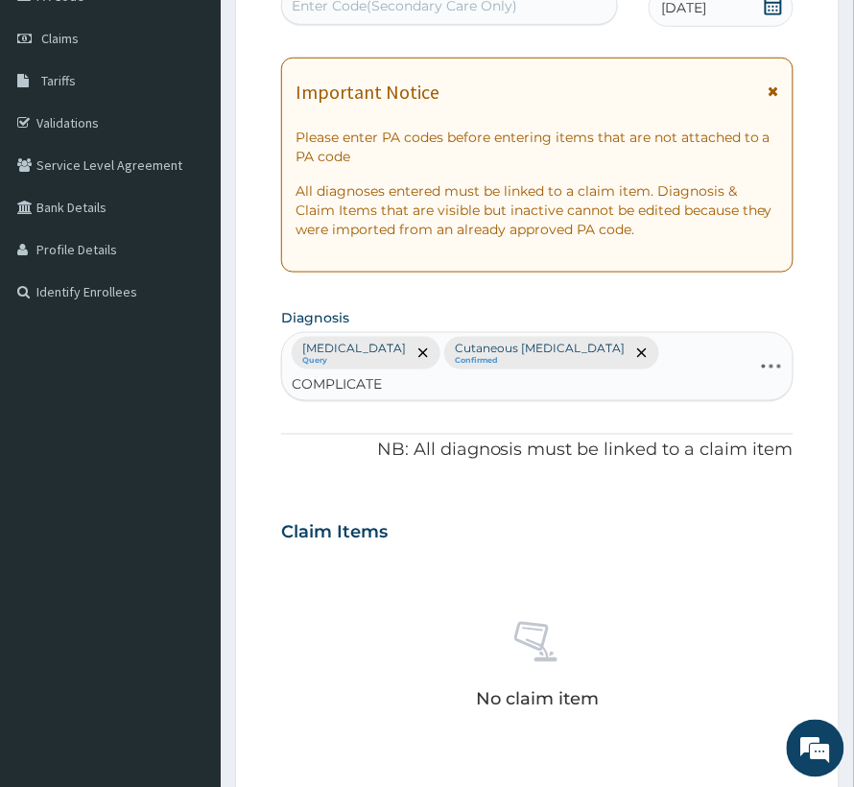
type input "COMPLICATED"
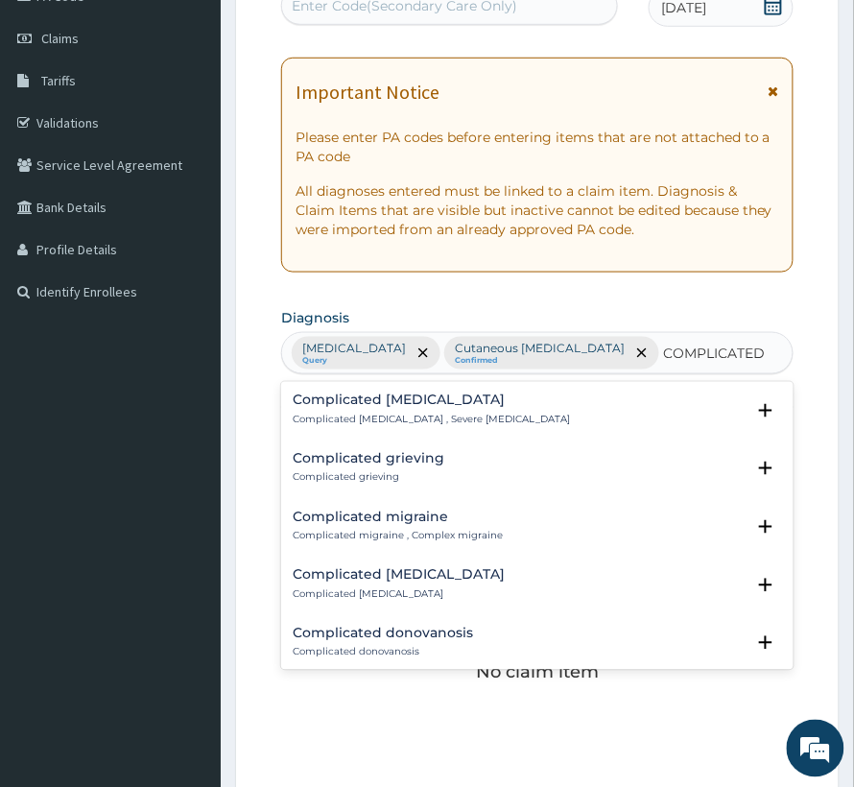
click at [434, 415] on p "Complicated [MEDICAL_DATA] , Severe [MEDICAL_DATA]" at bounding box center [431, 420] width 277 height 13
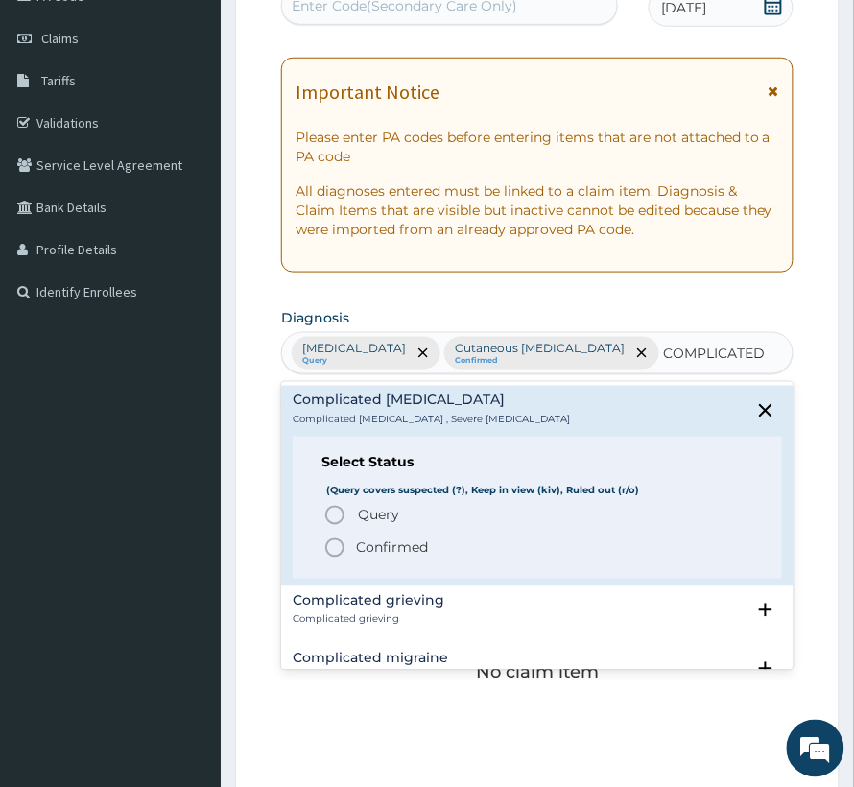
click at [412, 553] on p "Confirmed" at bounding box center [392, 547] width 72 height 19
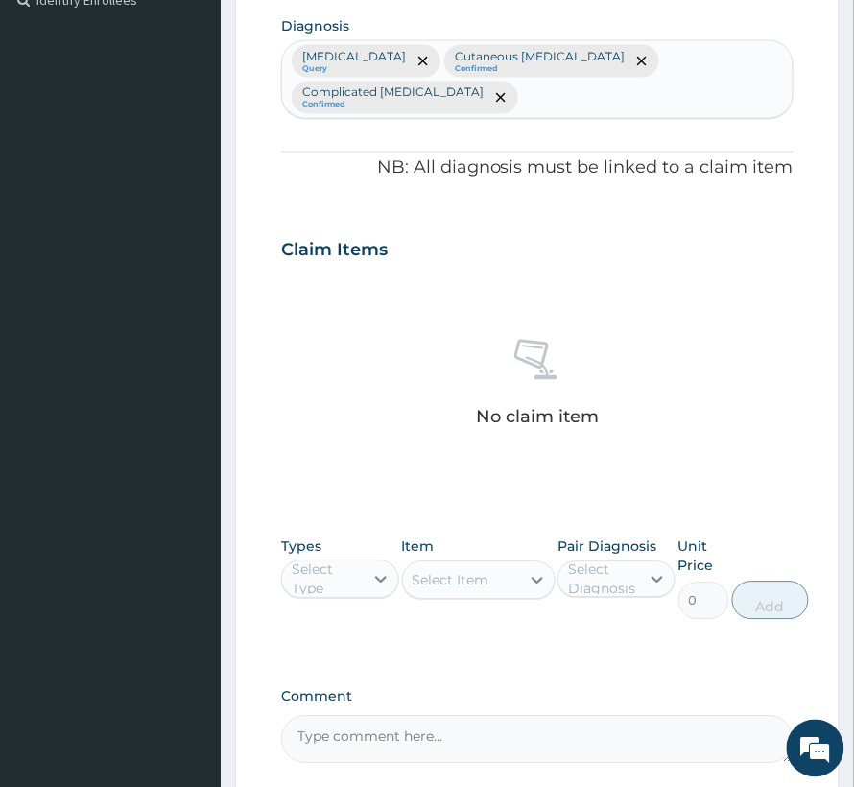
scroll to position [639, 0]
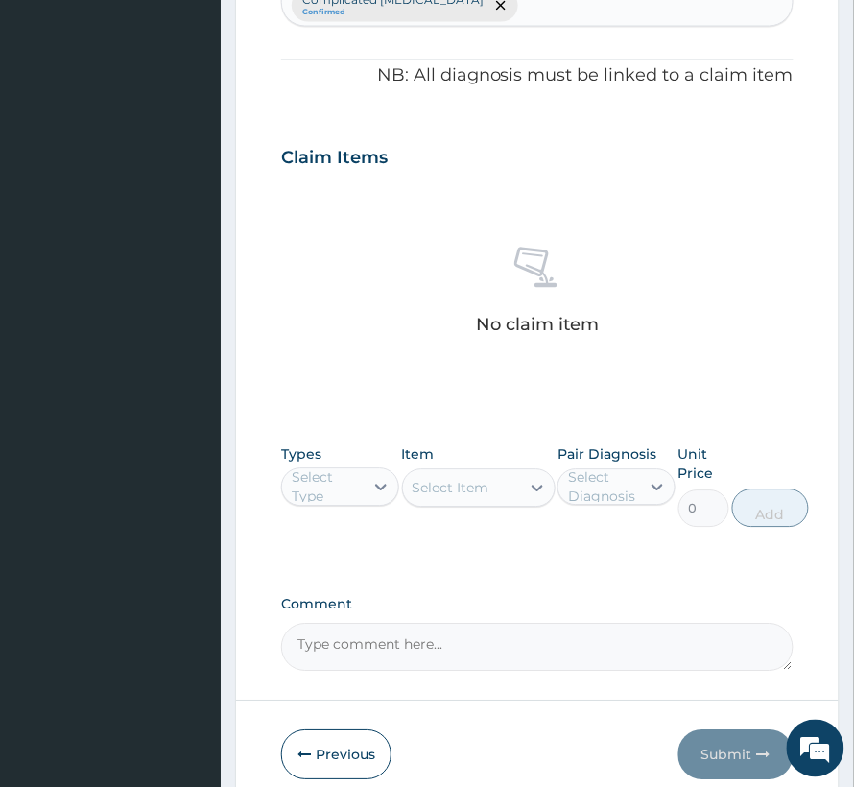
click at [307, 488] on div "Select Type" at bounding box center [327, 487] width 70 height 38
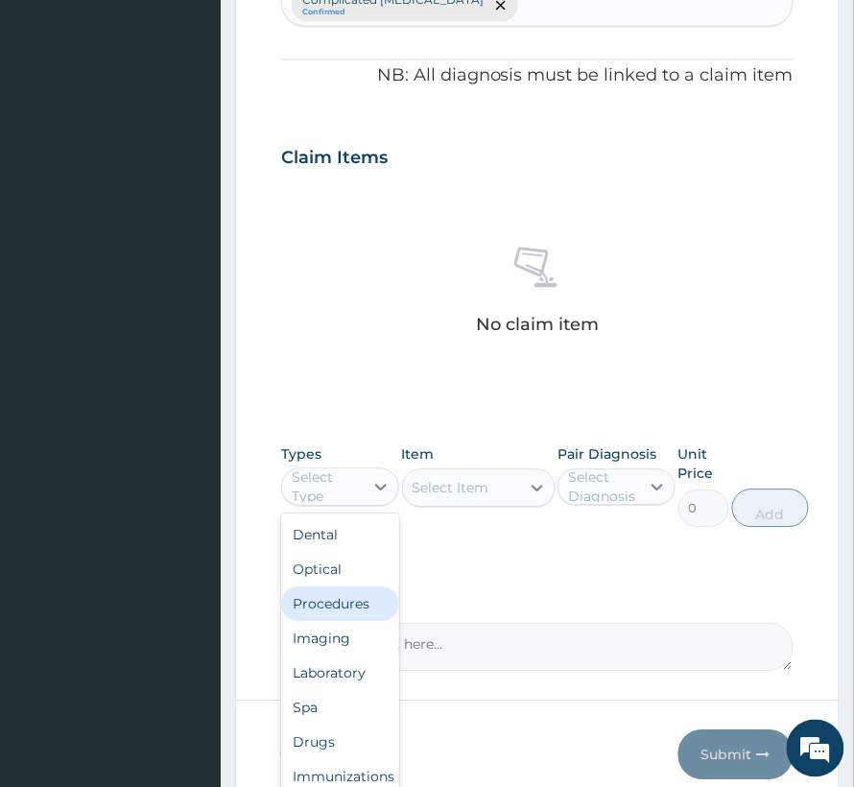
click at [342, 612] on div "Procedures" at bounding box center [340, 604] width 118 height 35
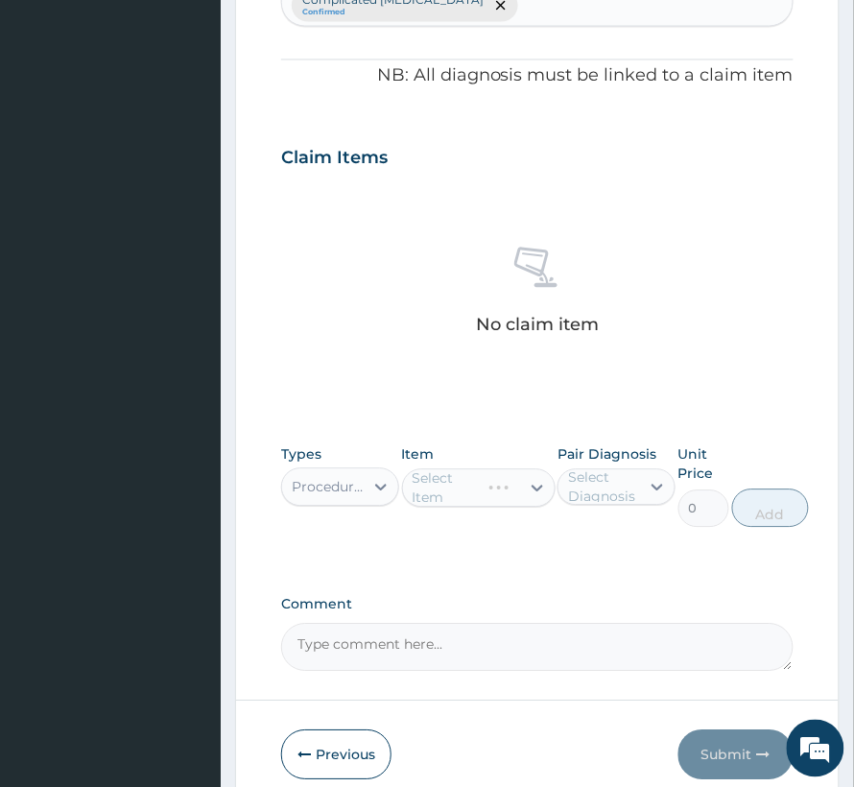
click at [569, 491] on div "Select Diagnosis" at bounding box center [603, 487] width 70 height 38
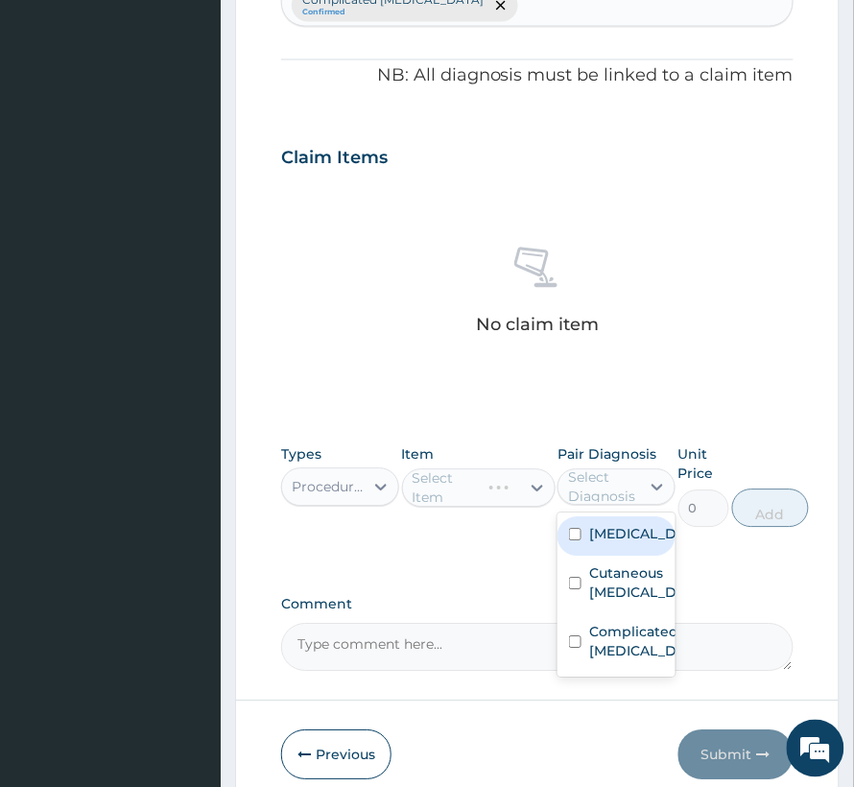
click at [580, 531] on input "checkbox" at bounding box center [575, 535] width 12 height 12
checkbox input "true"
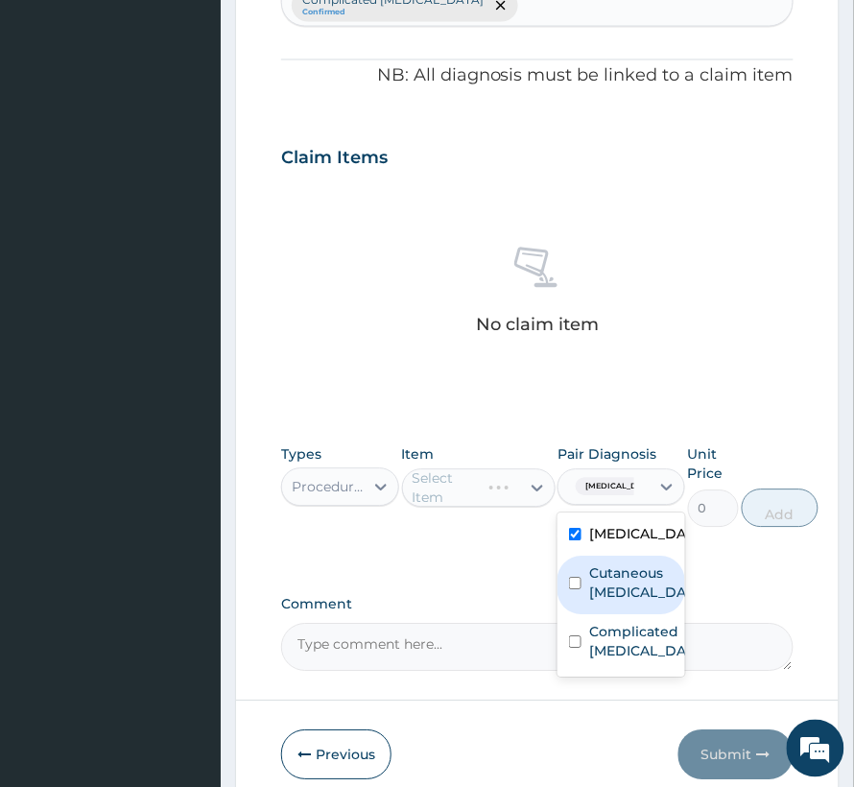
click at [582, 574] on div "Cutaneous hypersensitivity" at bounding box center [622, 586] width 128 height 59
checkbox input "true"
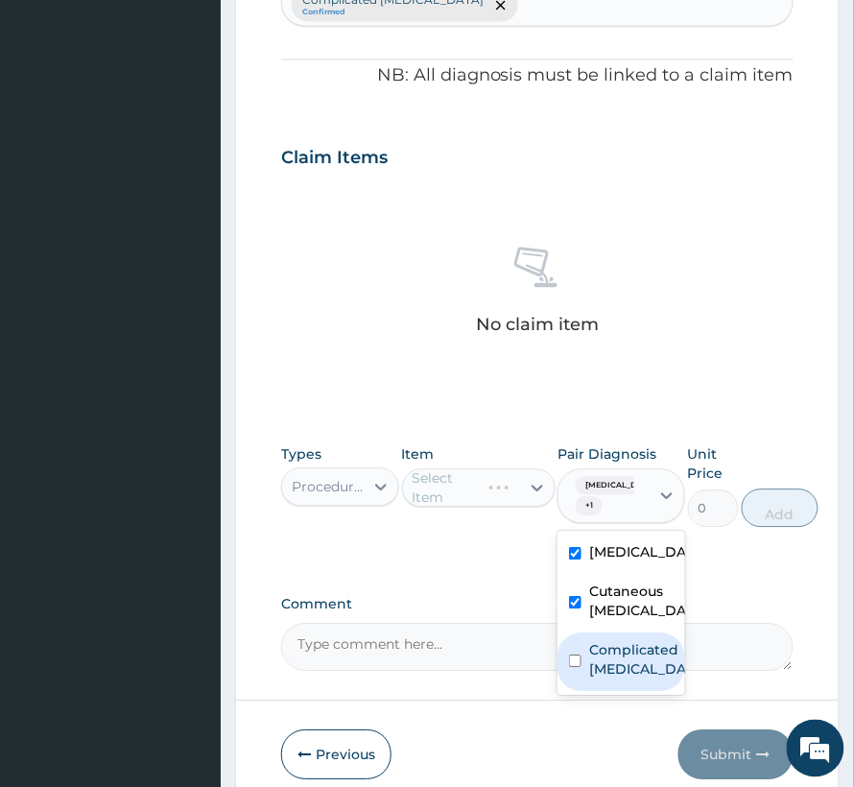
click at [588, 658] on div "Complicated malaria" at bounding box center [622, 662] width 128 height 59
checkbox input "true"
click at [450, 493] on div "Select Item" at bounding box center [451, 488] width 77 height 19
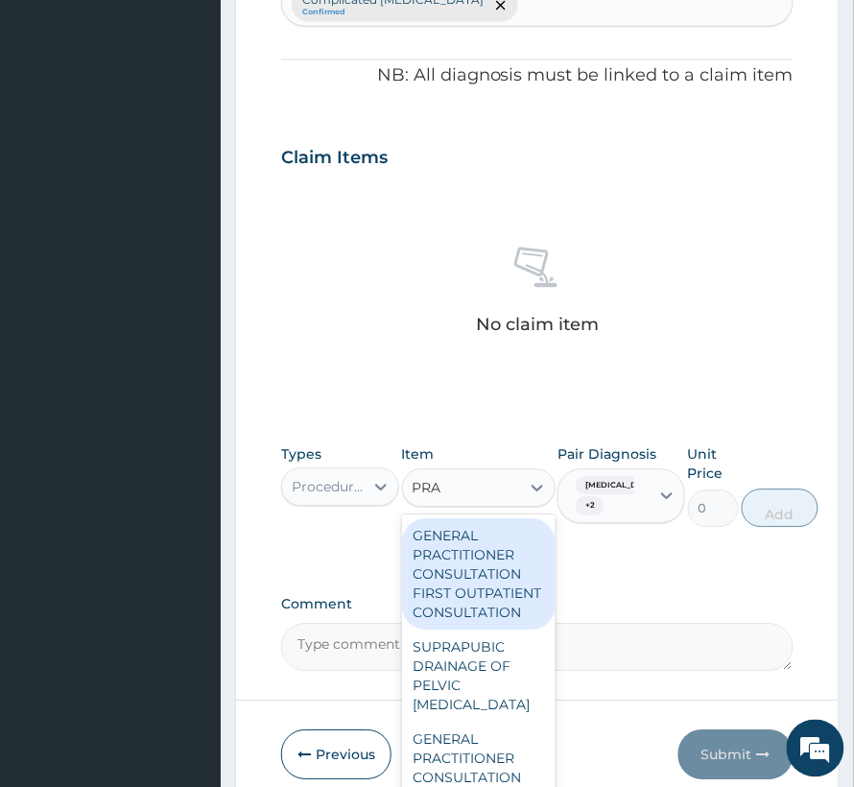
type input "PRAC"
click at [468, 547] on div "GENERAL PRACTITIONER CONSULTATION FIRST OUTPATIENT CONSULTATION" at bounding box center [479, 574] width 154 height 111
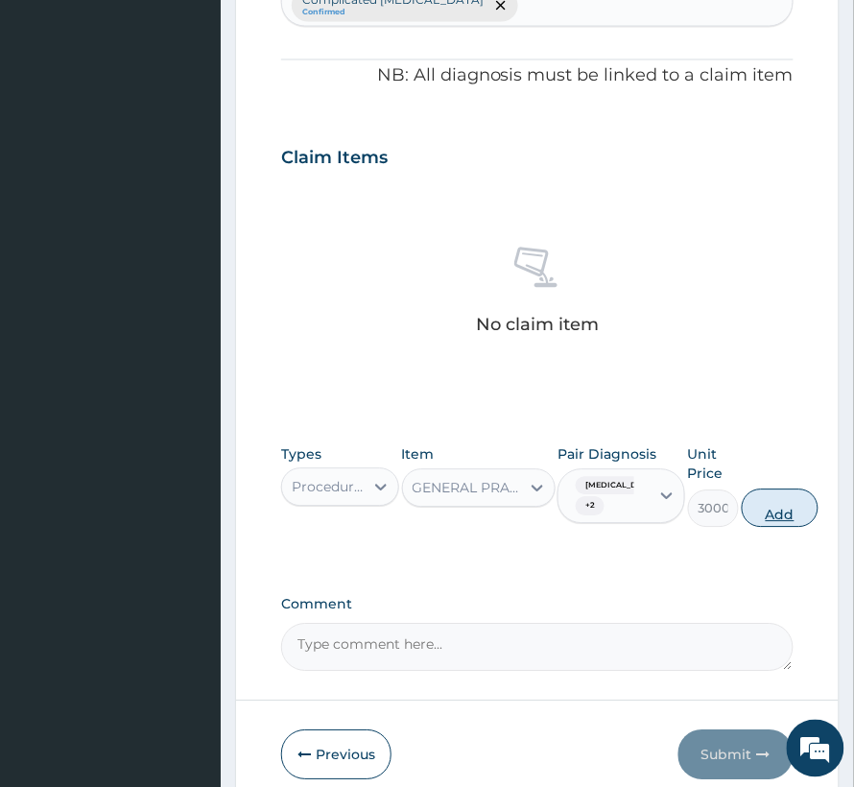
click at [792, 503] on button "Add" at bounding box center [780, 508] width 77 height 38
type input "0"
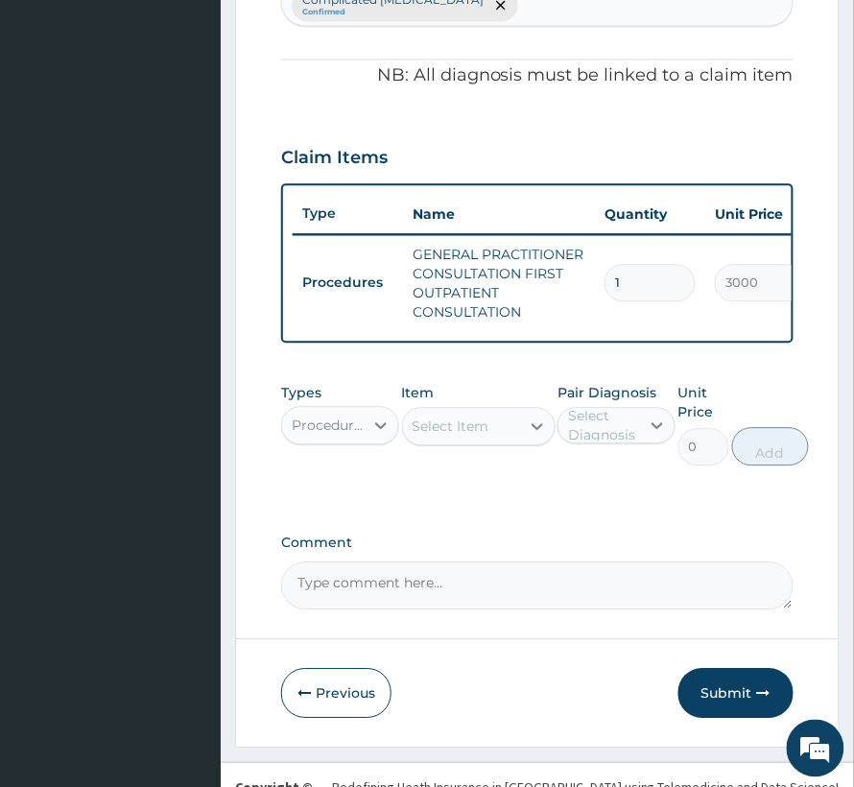
click at [343, 436] on div "Procedures" at bounding box center [329, 426] width 74 height 19
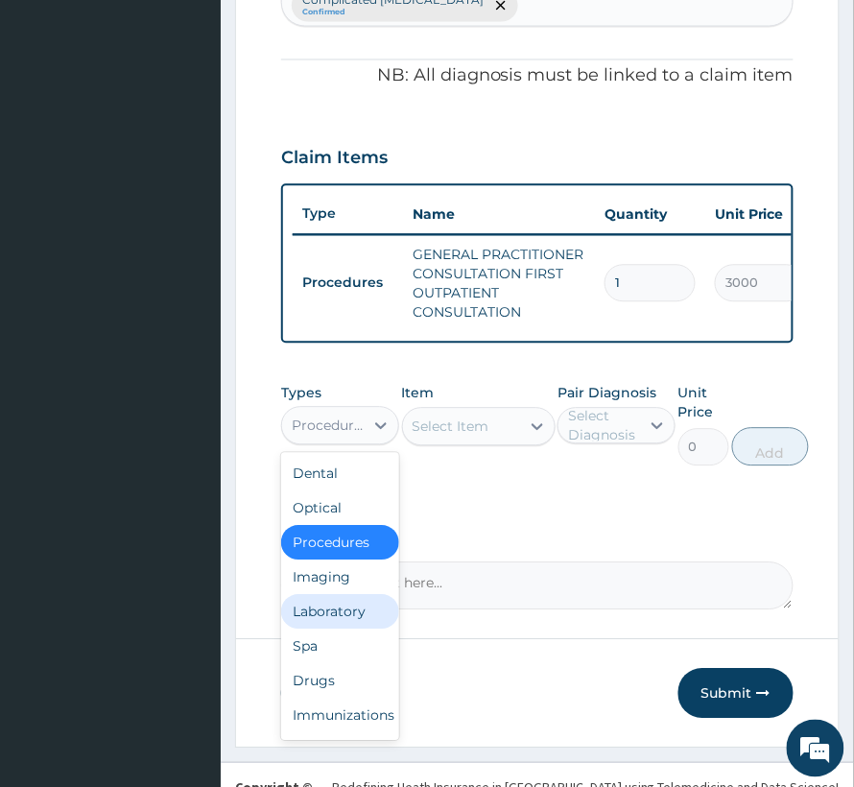
click at [346, 630] on div "Laboratory" at bounding box center [340, 612] width 118 height 35
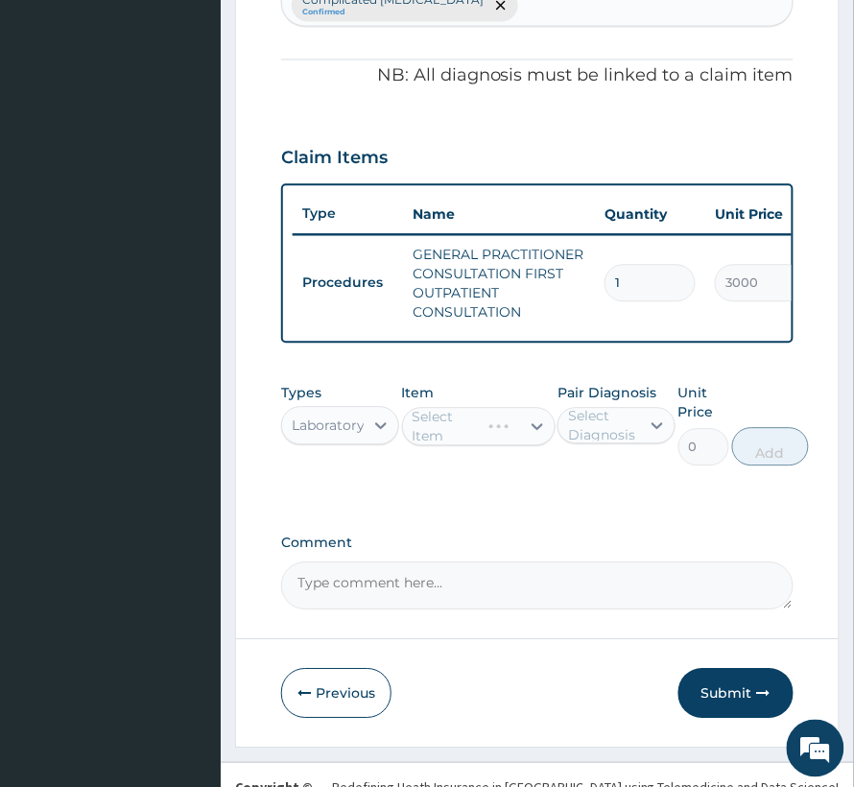
click at [614, 443] on div "Select Diagnosis" at bounding box center [603, 426] width 70 height 38
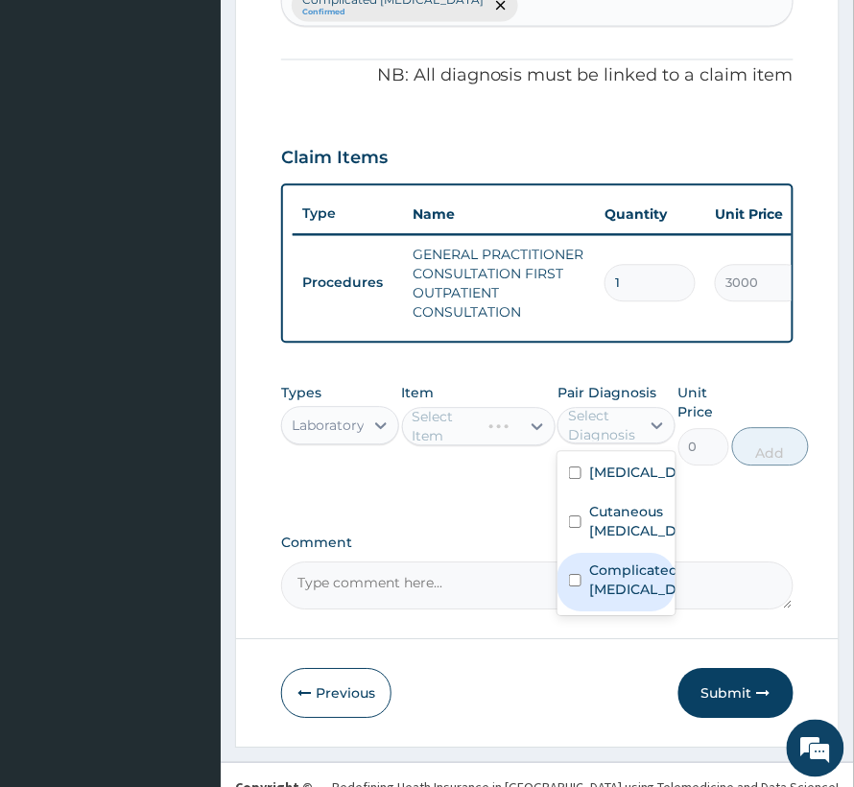
click at [608, 600] on label "Complicated malaria" at bounding box center [636, 580] width 95 height 38
checkbox input "true"
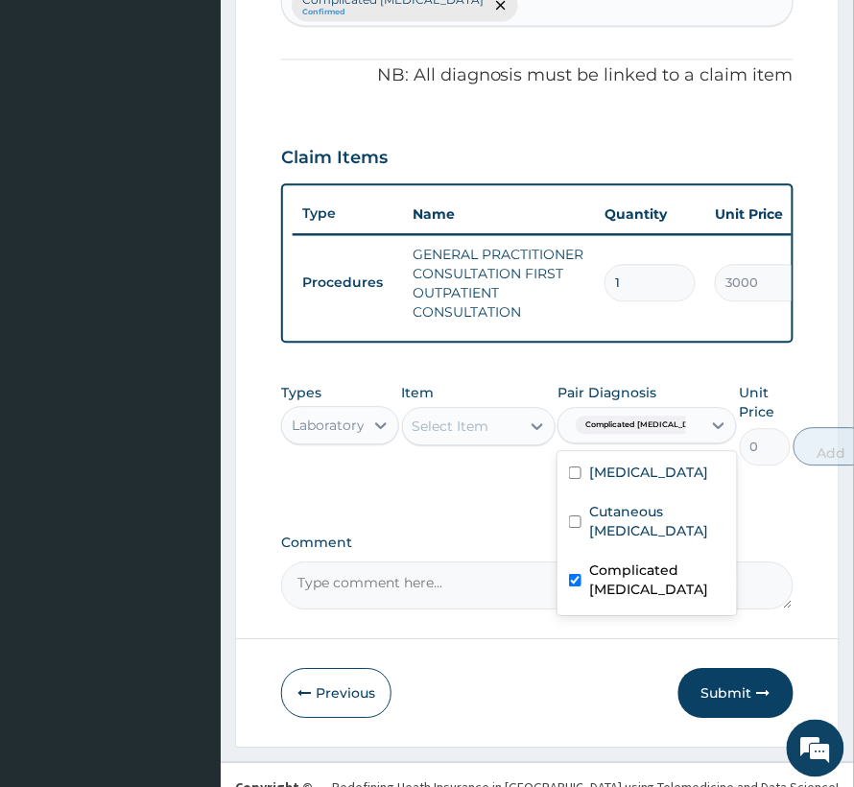
click at [482, 442] on div "Select Item" at bounding box center [461, 427] width 117 height 31
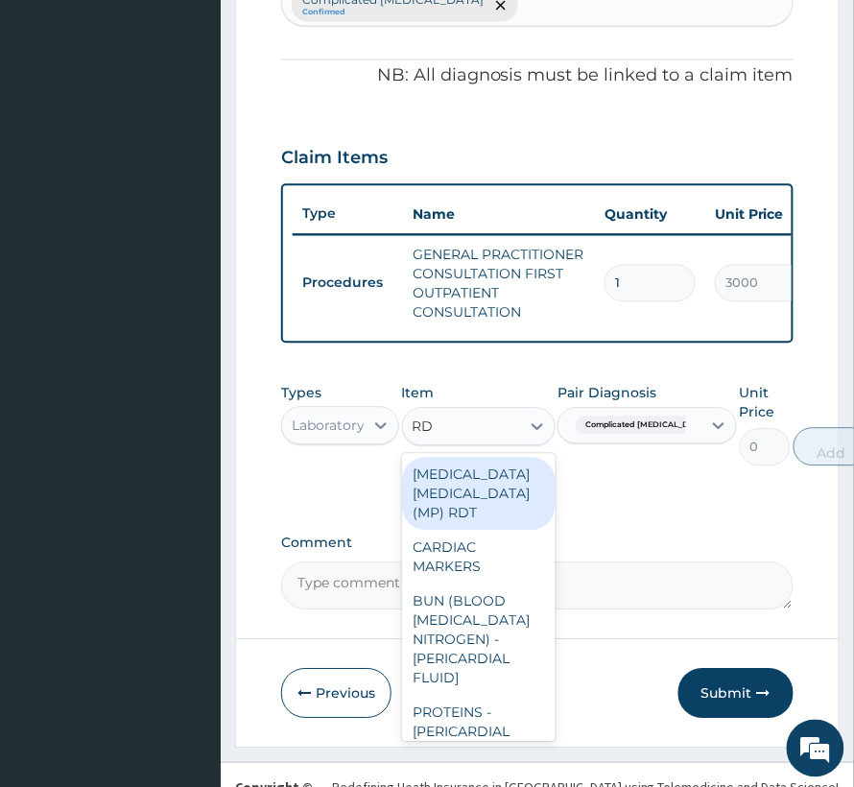
type input "RDT"
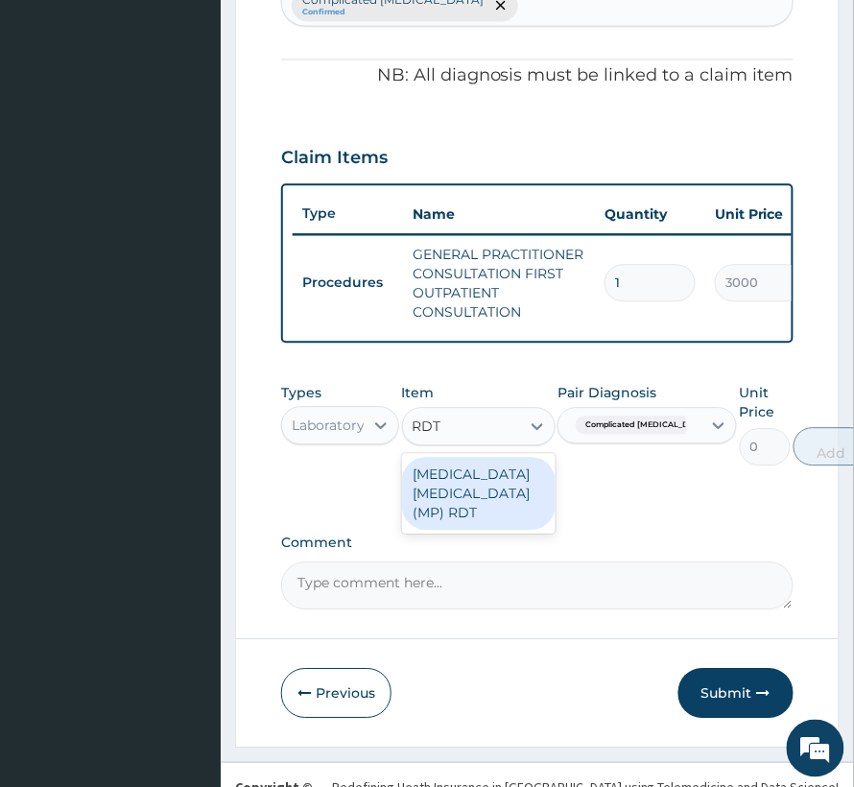
scroll to position [703, 0]
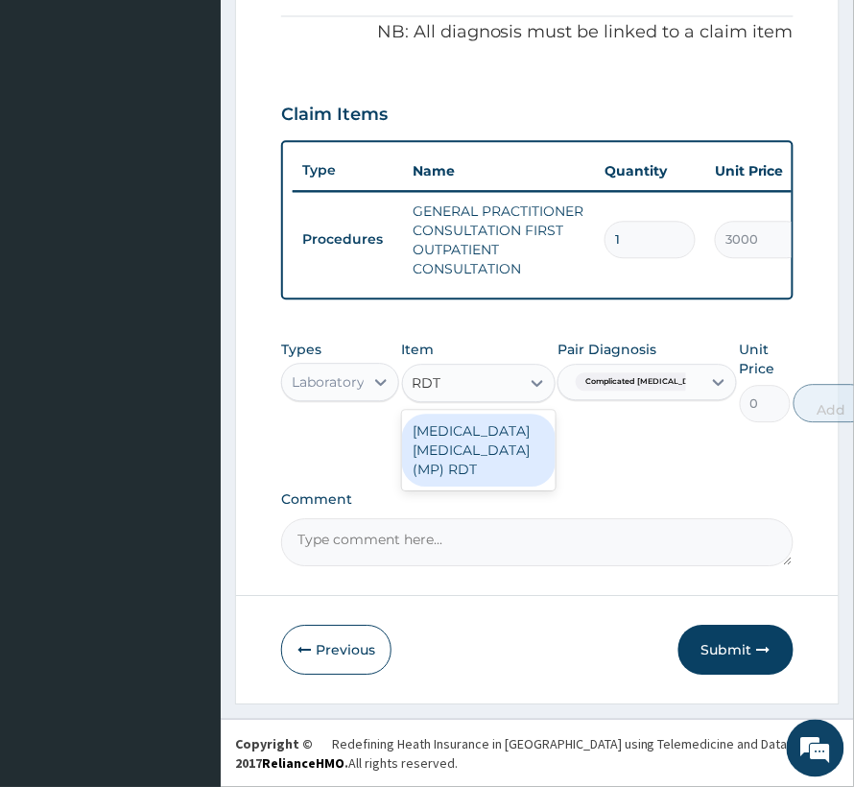
click at [465, 473] on div "[MEDICAL_DATA] [MEDICAL_DATA] (MP) RDT" at bounding box center [479, 450] width 154 height 73
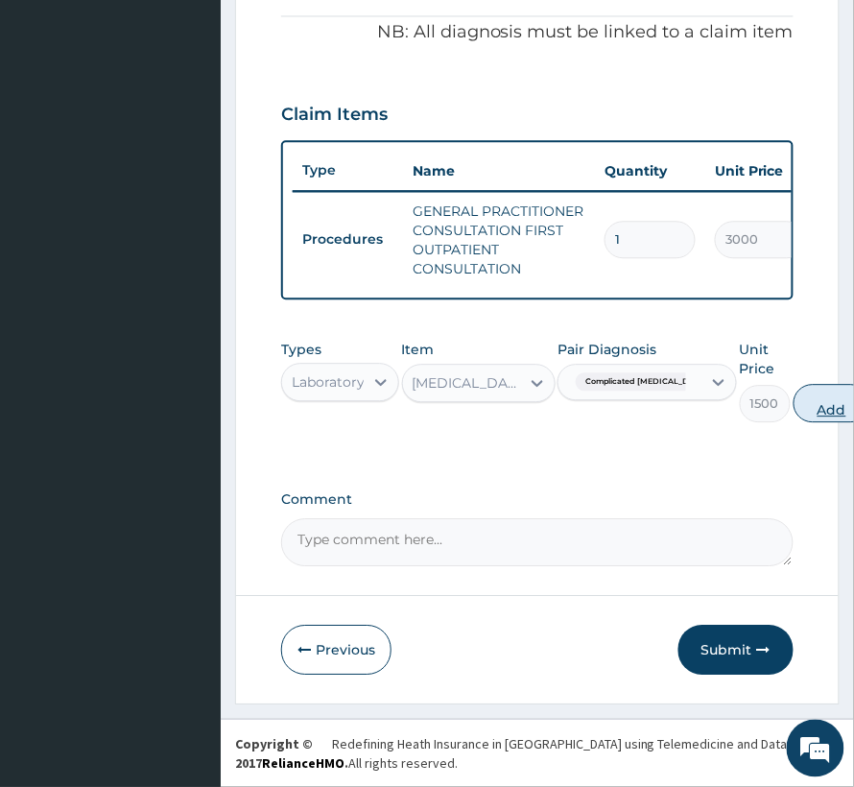
click at [794, 395] on button "Add" at bounding box center [832, 403] width 77 height 38
type input "0"
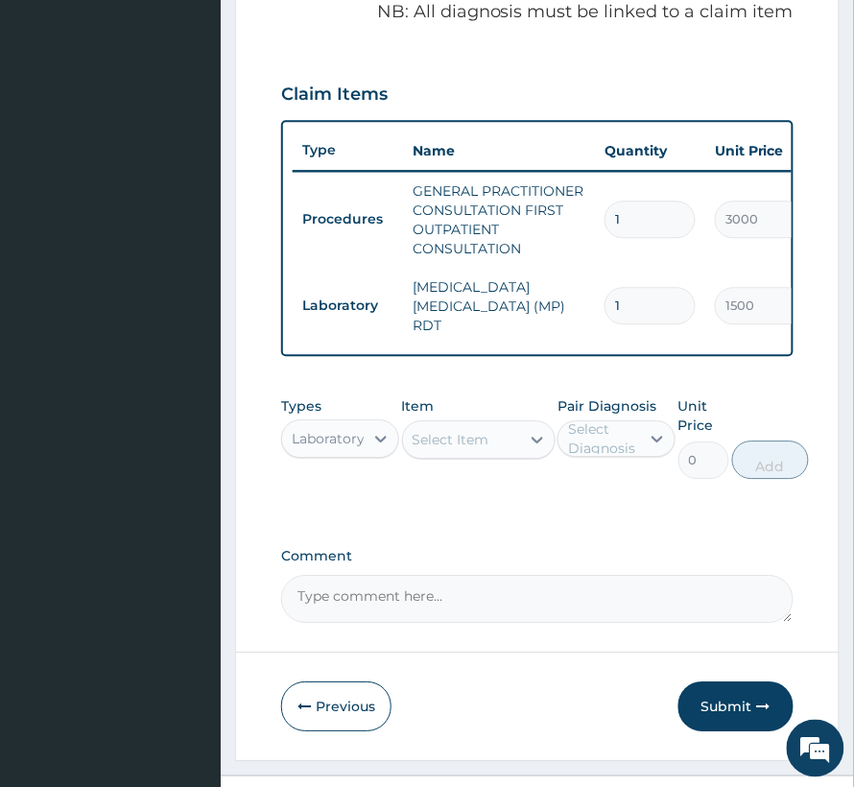
click at [355, 440] on div "Laboratory" at bounding box center [328, 438] width 73 height 19
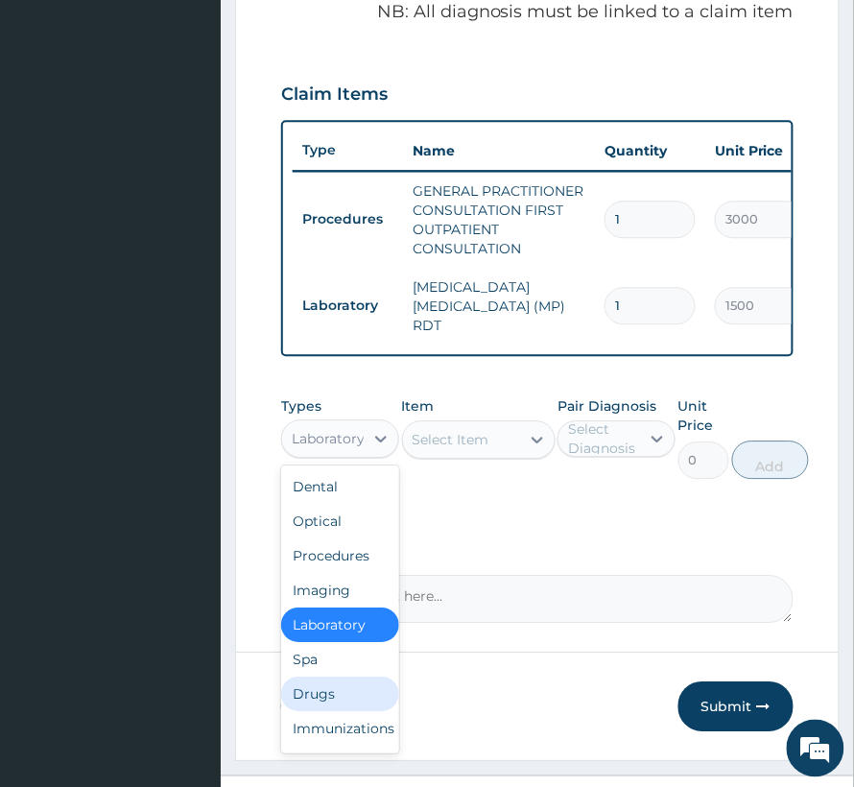
click at [323, 707] on div "Drugs" at bounding box center [340, 694] width 118 height 35
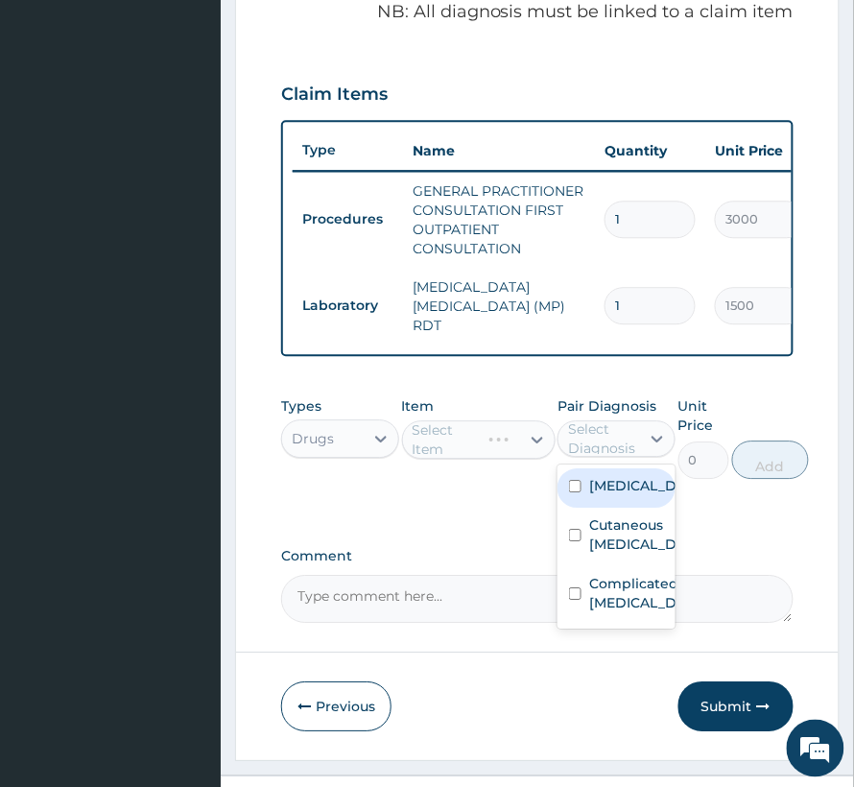
click at [618, 455] on div "Select Diagnosis" at bounding box center [603, 438] width 70 height 38
click at [605, 493] on label "Angioedema" at bounding box center [636, 485] width 95 height 19
checkbox input "true"
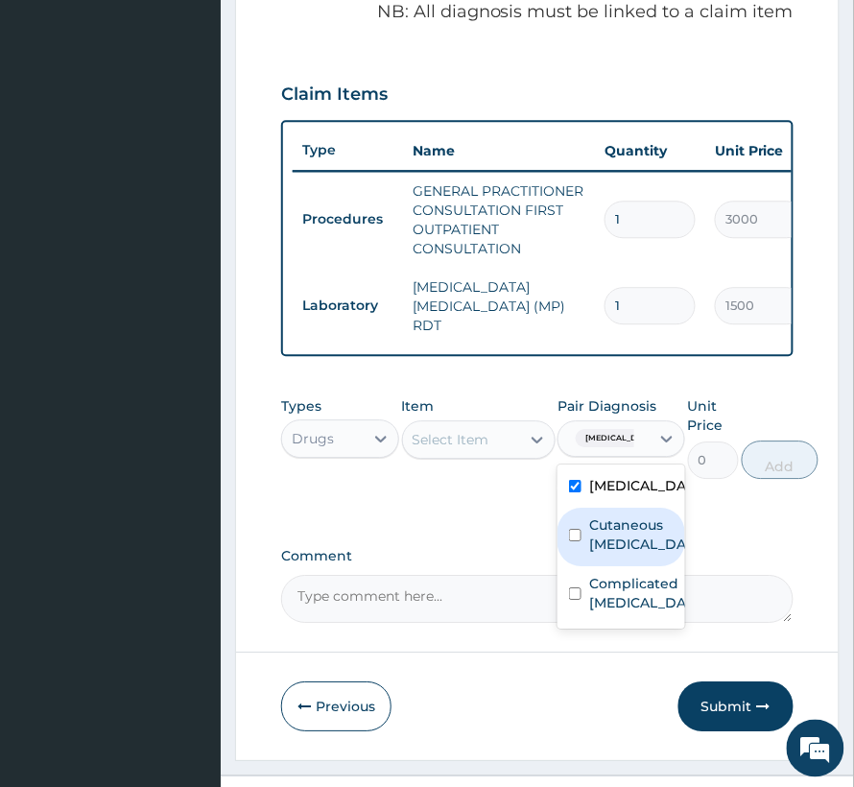
click at [605, 536] on label "Cutaneous hypersensitivity" at bounding box center [641, 534] width 105 height 38
checkbox input "true"
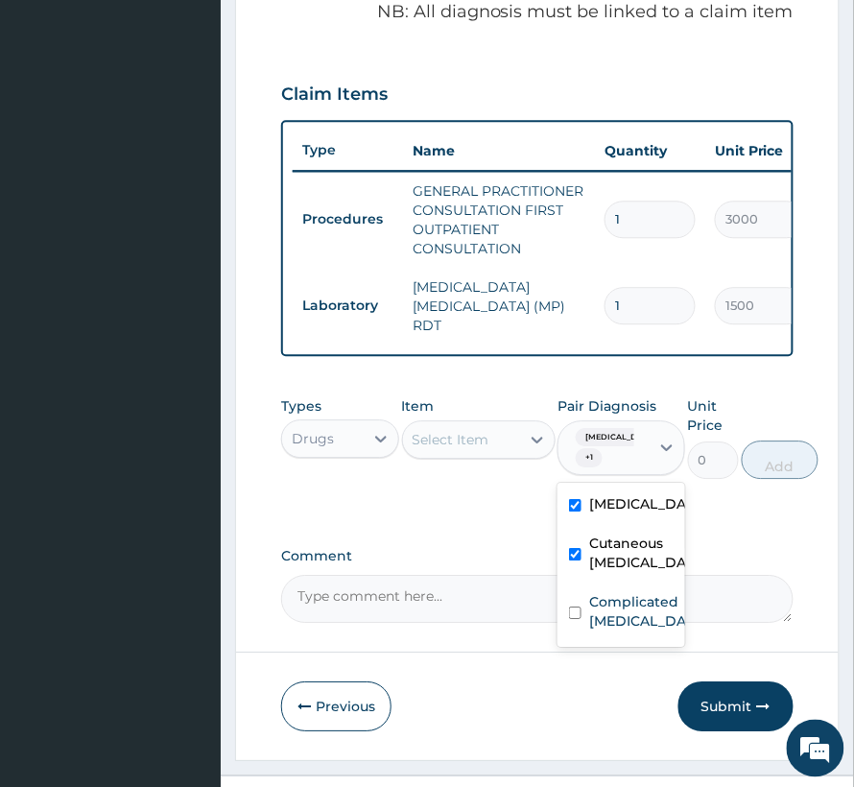
click at [453, 449] on div "Select Item" at bounding box center [451, 439] width 77 height 19
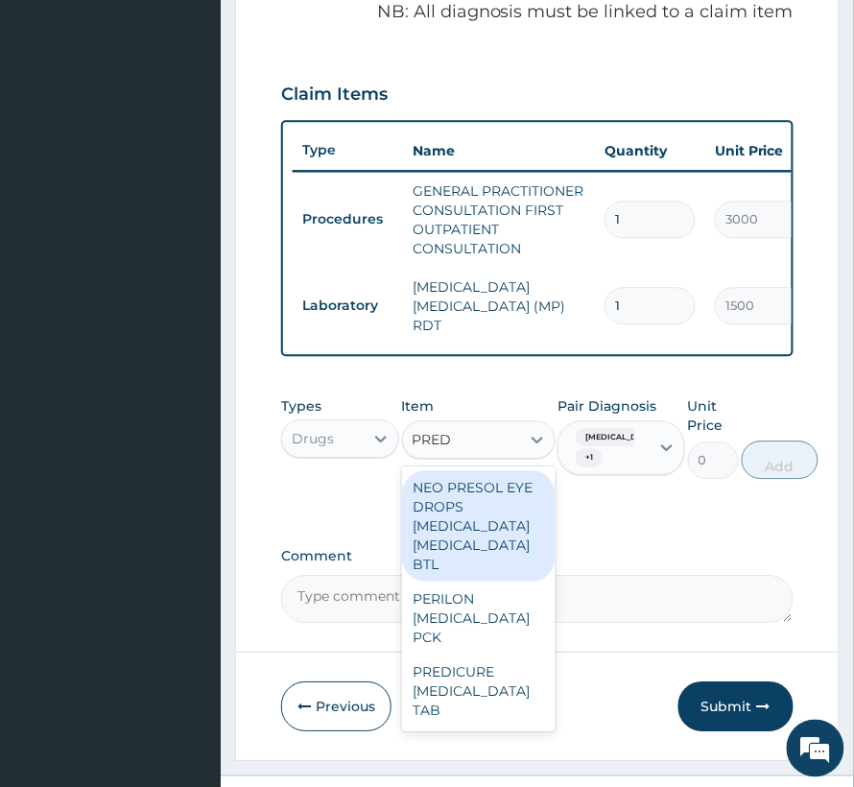
type input "PREDN"
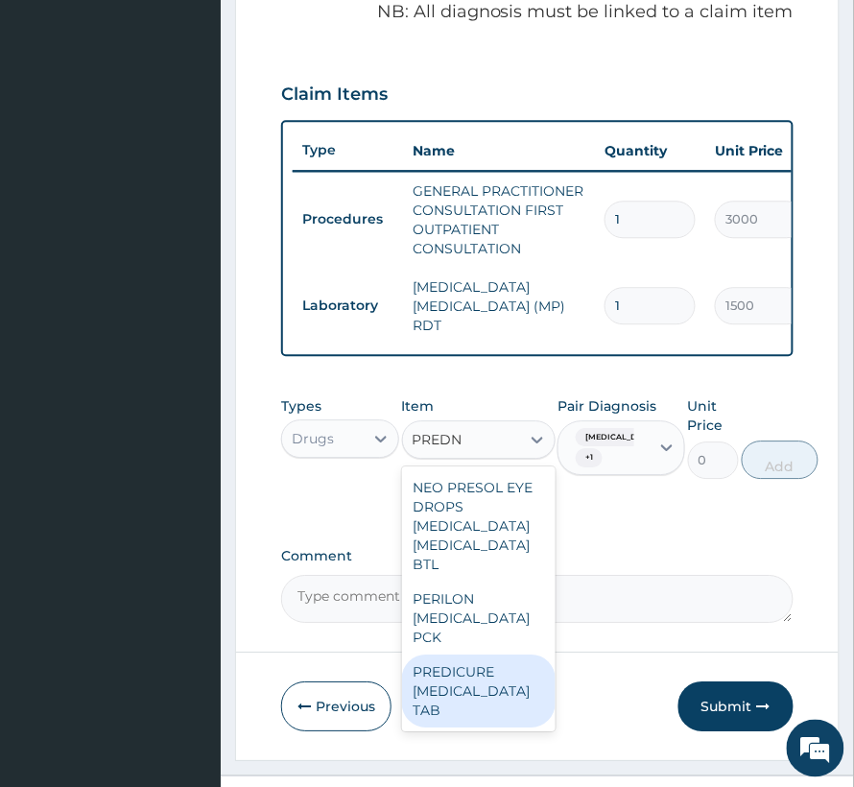
click at [463, 677] on div "PREDICURE PREDNISOLONE TAB" at bounding box center [479, 691] width 154 height 73
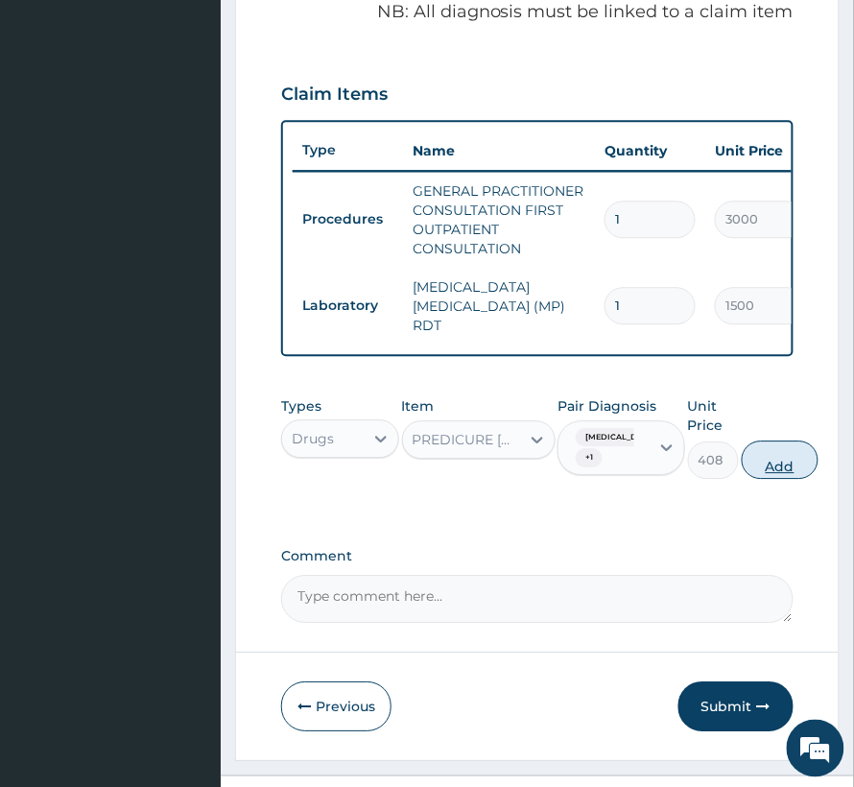
click at [757, 458] on button "Add" at bounding box center [780, 460] width 77 height 38
type input "0"
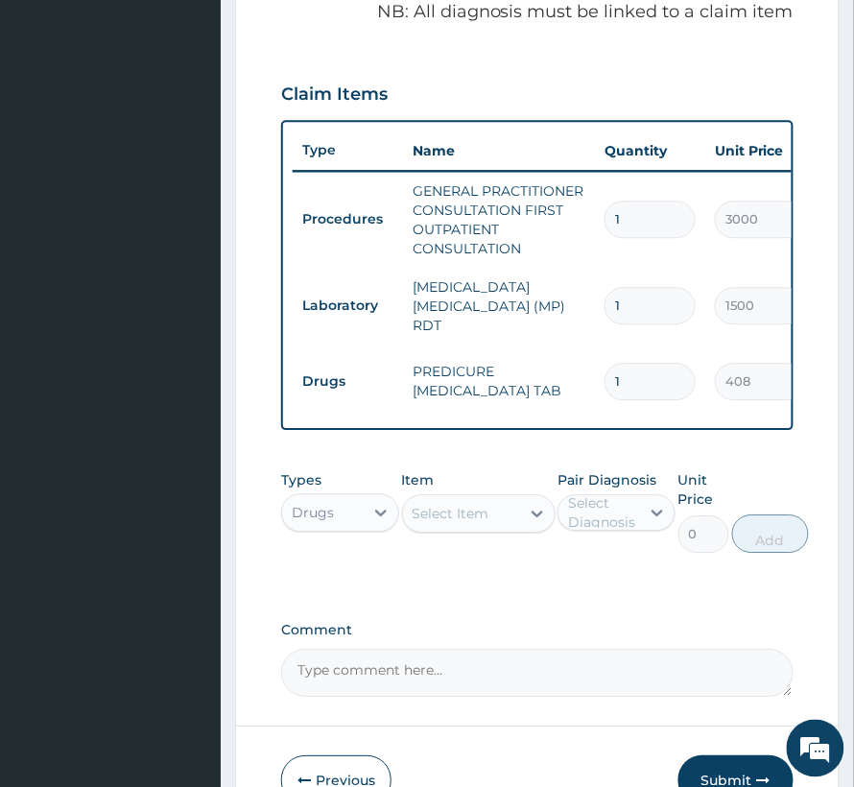
drag, startPoint x: 612, startPoint y: 367, endPoint x: 637, endPoint y: 369, distance: 25.0
click at [637, 369] on input "1" at bounding box center [650, 381] width 91 height 37
type input "2"
type input "816.00"
type input "20"
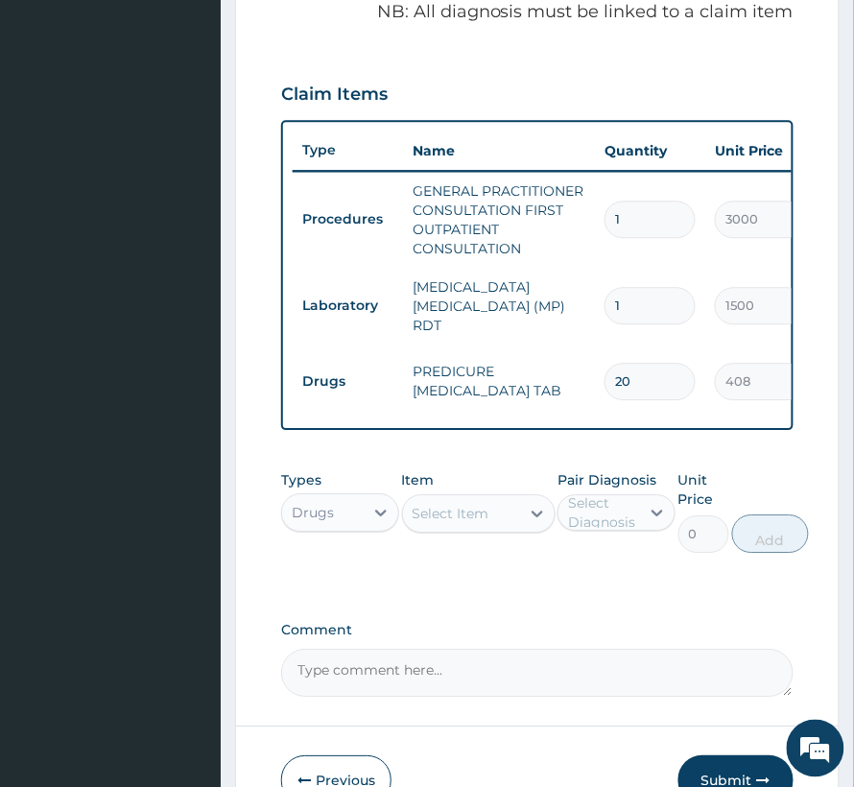
type input "8160.00"
type input "20"
click at [450, 520] on div "Select Item" at bounding box center [451, 513] width 77 height 19
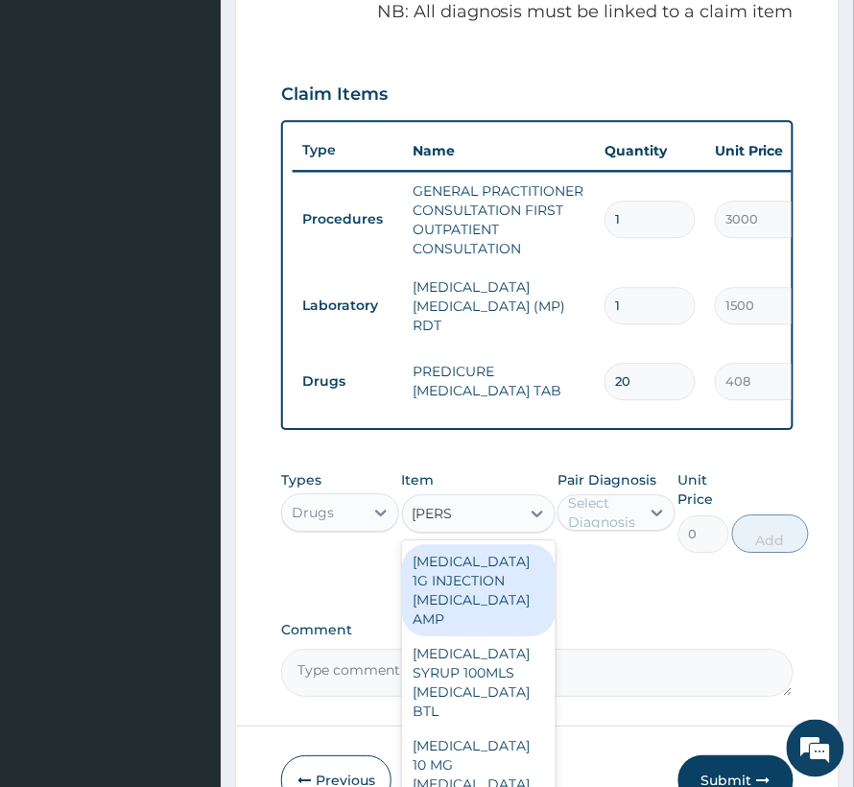
type input "LORAT"
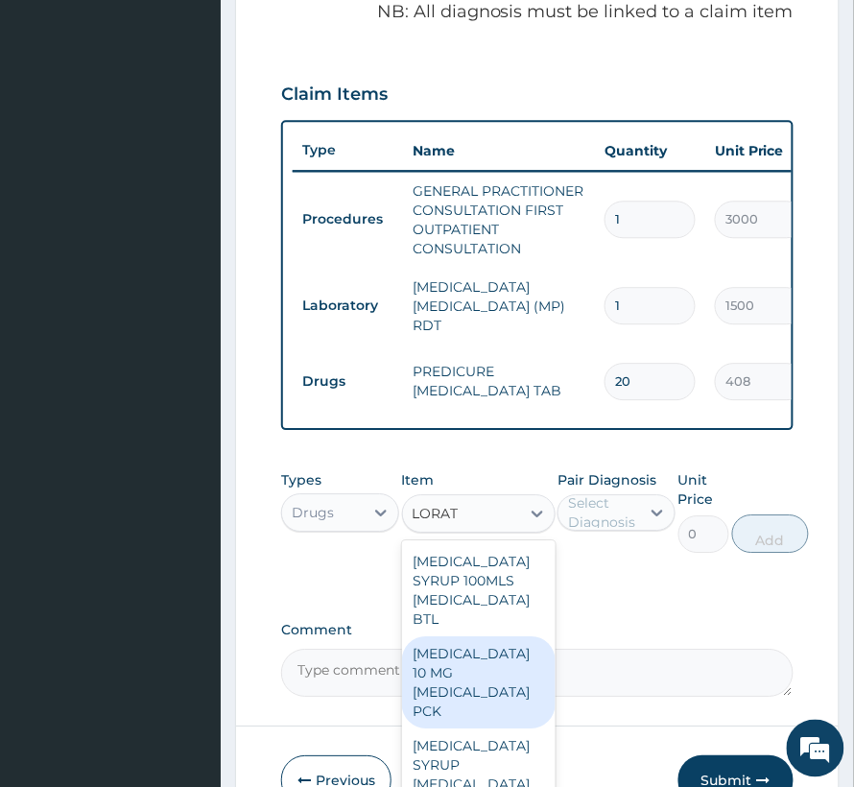
click at [457, 668] on div "LORATADINE 10 MG LORATADINE PCK" at bounding box center [479, 682] width 154 height 92
type input "840"
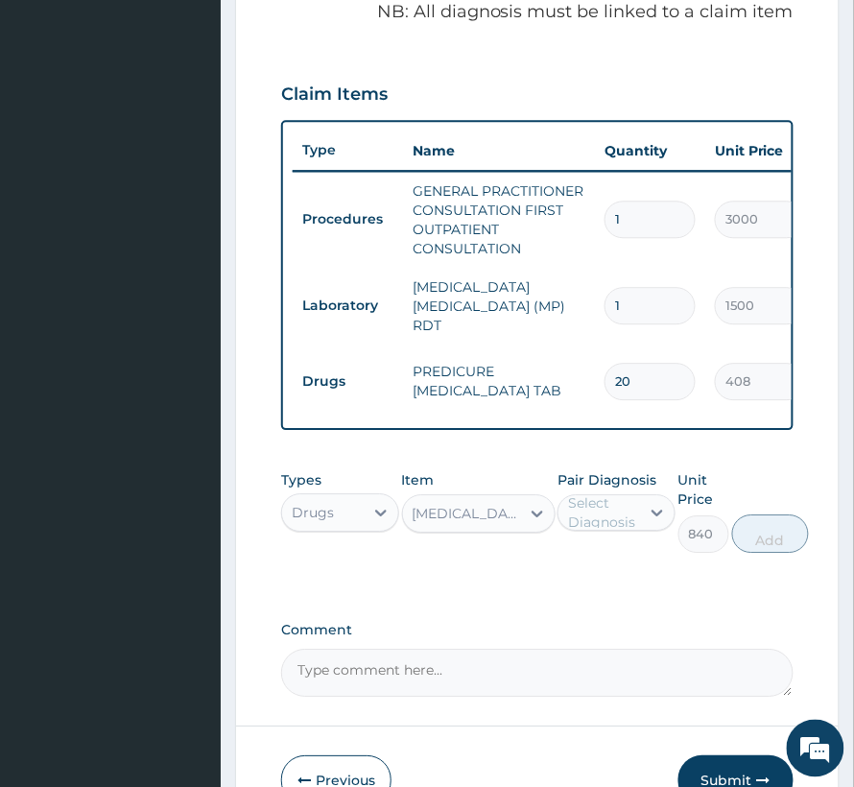
click at [610, 496] on div "Select Diagnosis" at bounding box center [617, 512] width 118 height 36
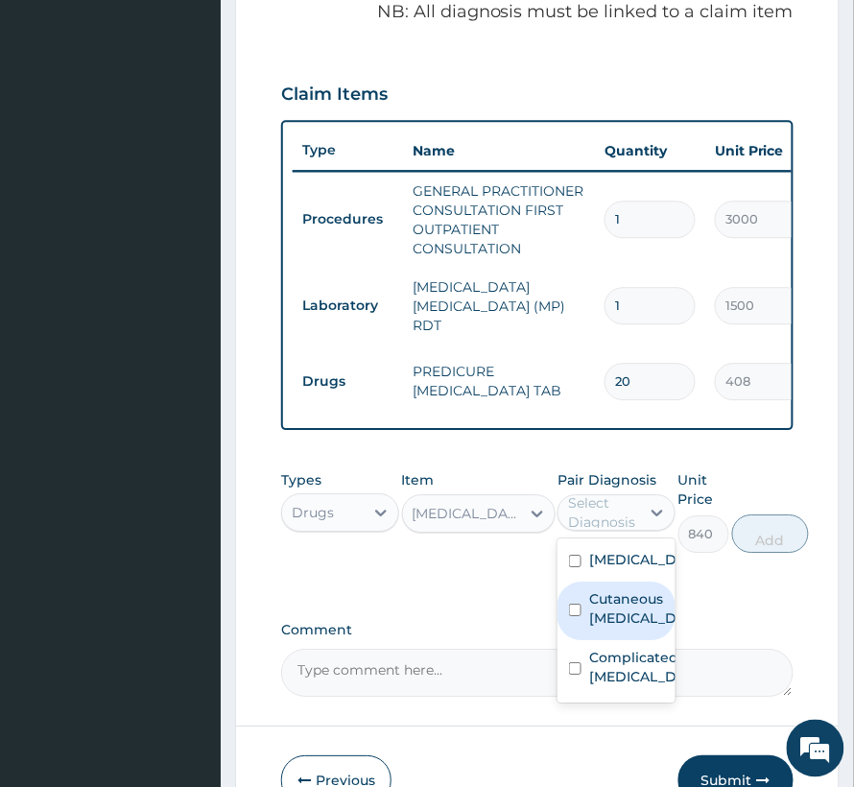
click at [634, 619] on label "Cutaneous hypersensitivity" at bounding box center [636, 608] width 95 height 38
checkbox input "true"
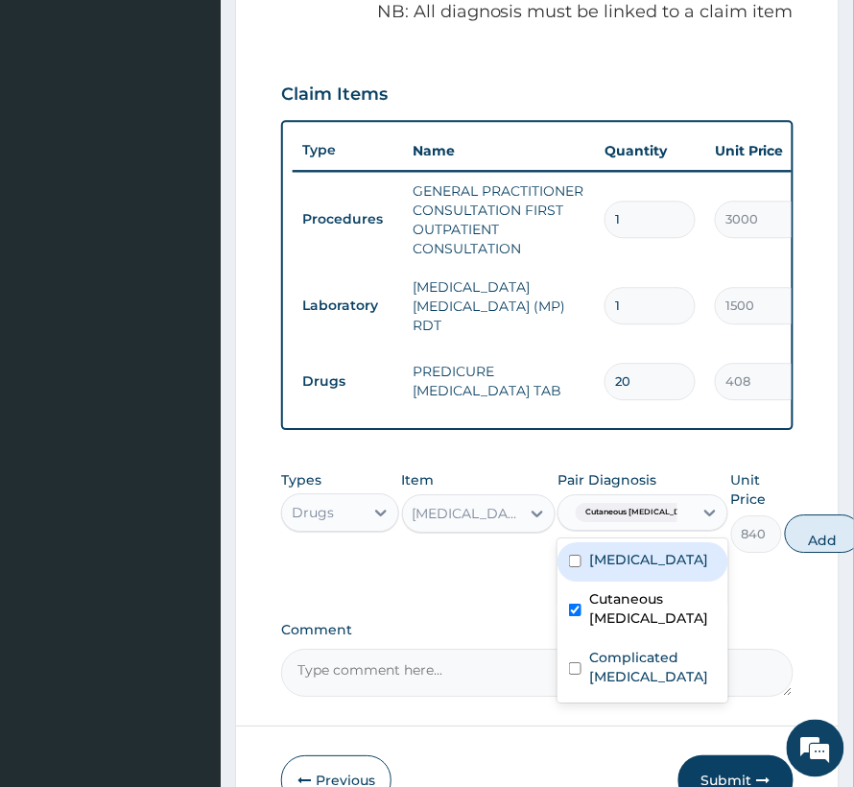
click at [626, 576] on div "Angioedema" at bounding box center [643, 561] width 171 height 39
checkbox input "true"
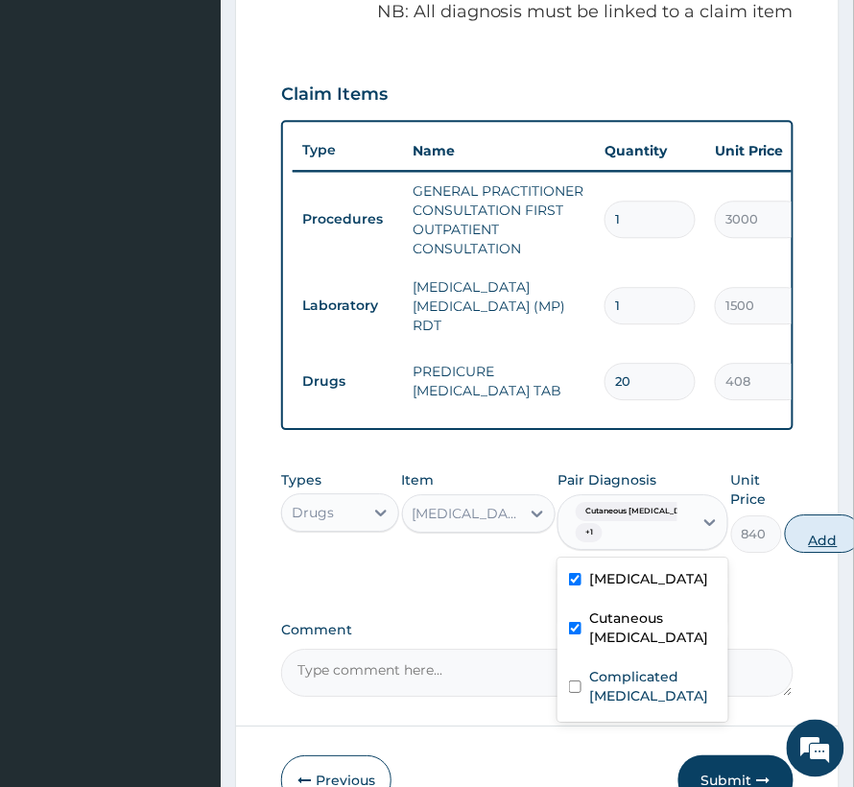
click at [822, 531] on button "Add" at bounding box center [823, 533] width 77 height 38
type input "0"
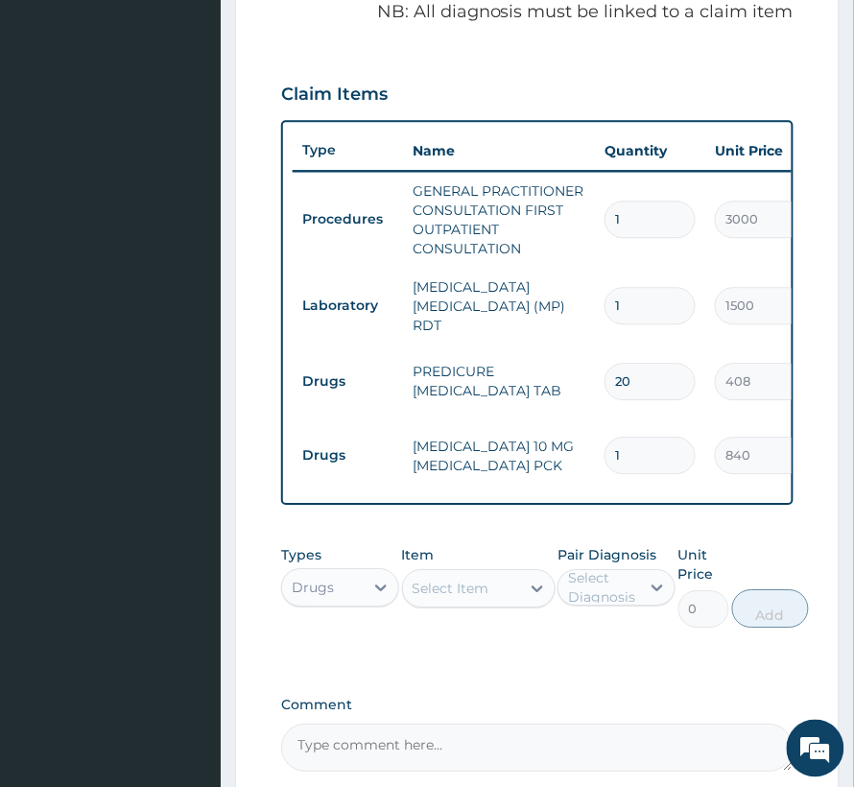
click at [440, 597] on div "Select Item" at bounding box center [451, 588] width 77 height 19
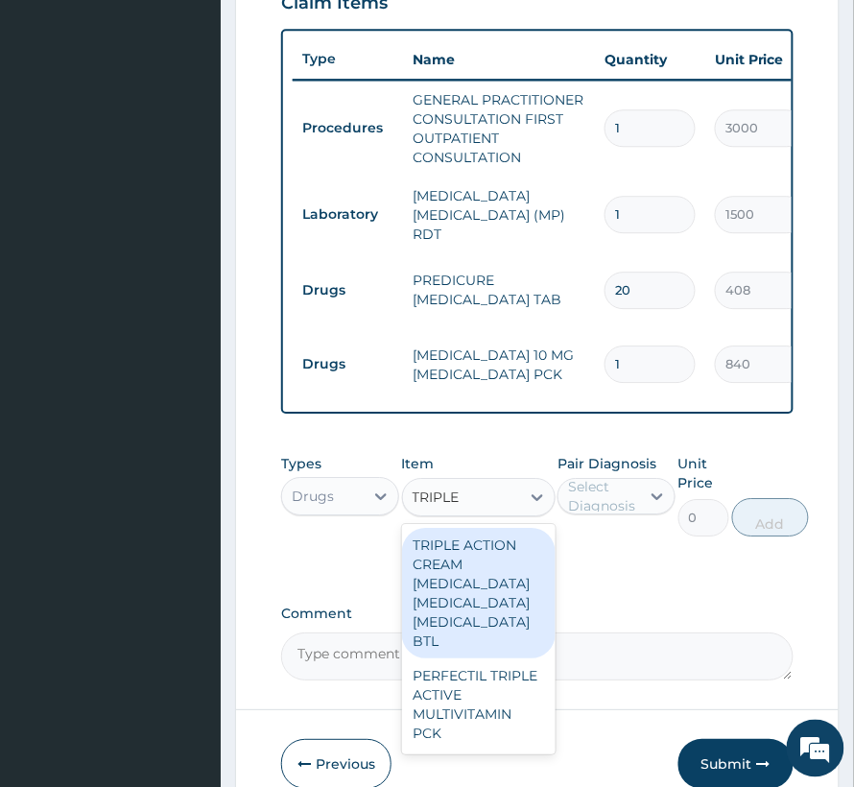
scroll to position [831, 0]
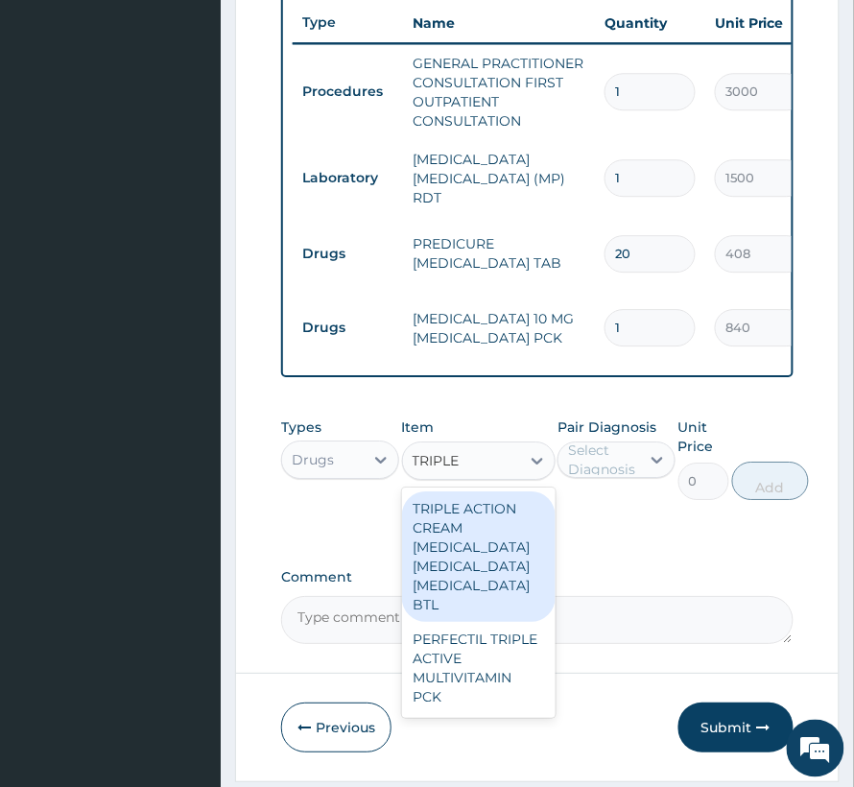
click at [449, 461] on input "TRIPLE" at bounding box center [438, 460] width 50 height 19
type input "ACTION"
click at [523, 574] on div "TRIPLE ACTION CREAM BETAMETHASONE CLOTRIMAZOLE NEOMYCIN BTL" at bounding box center [479, 556] width 154 height 131
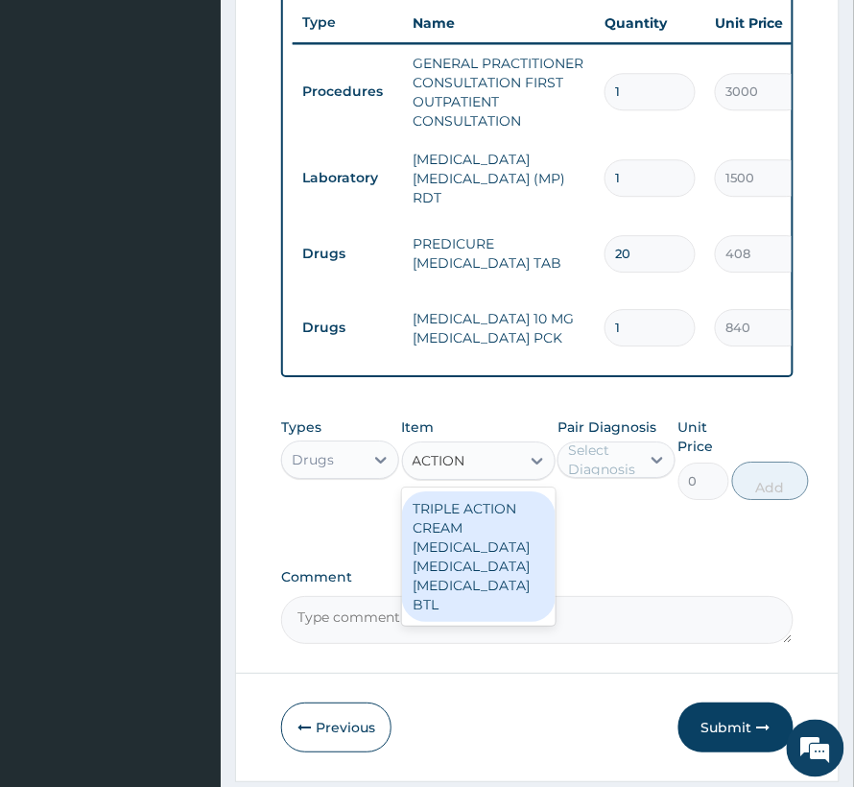
type input "660"
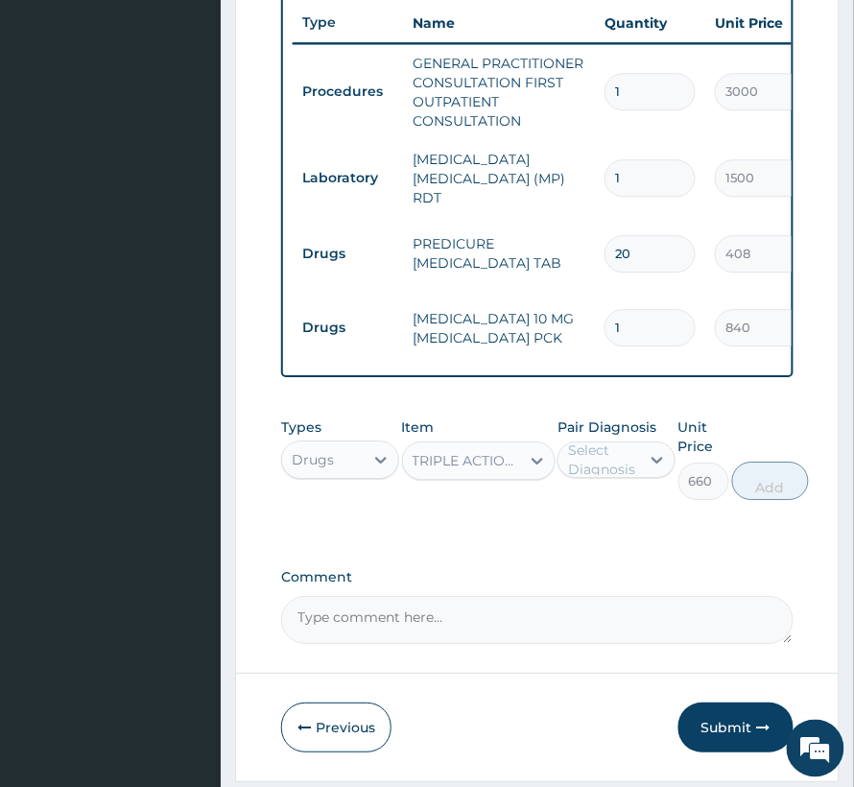
click at [612, 465] on div "Select Diagnosis" at bounding box center [603, 460] width 70 height 38
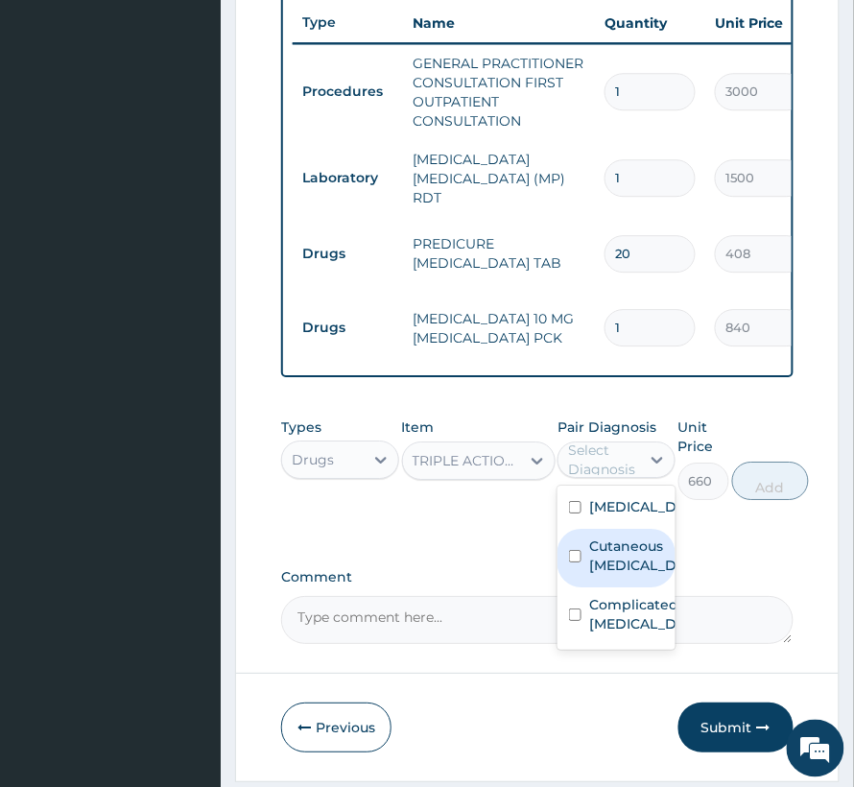
click at [632, 554] on label "Cutaneous hypersensitivity" at bounding box center [636, 555] width 95 height 38
checkbox input "true"
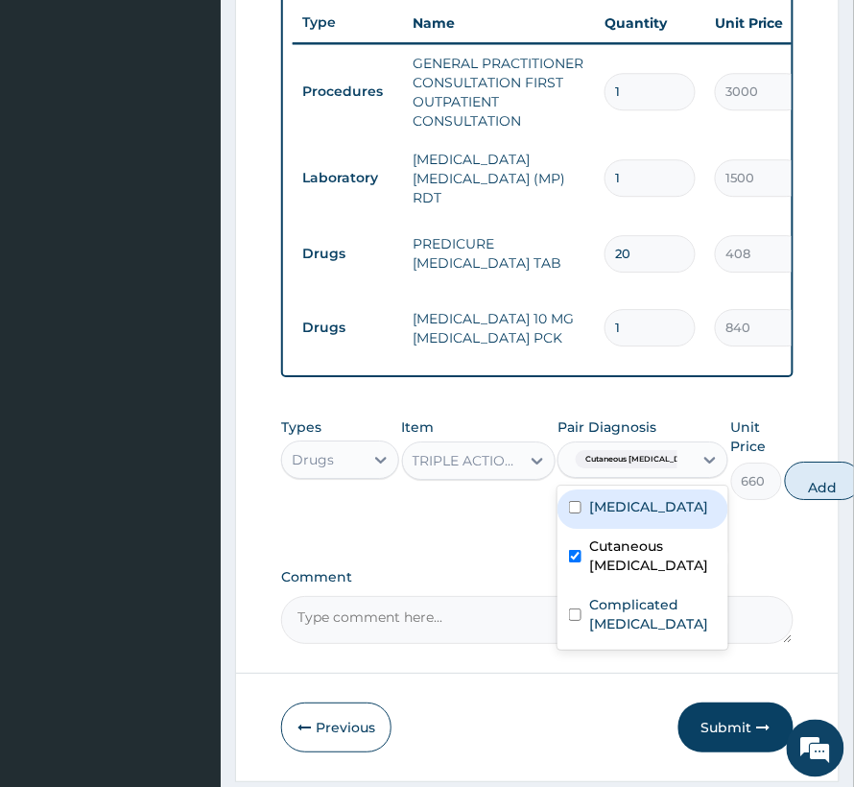
click at [626, 511] on label "Angioedema" at bounding box center [648, 506] width 119 height 19
checkbox input "true"
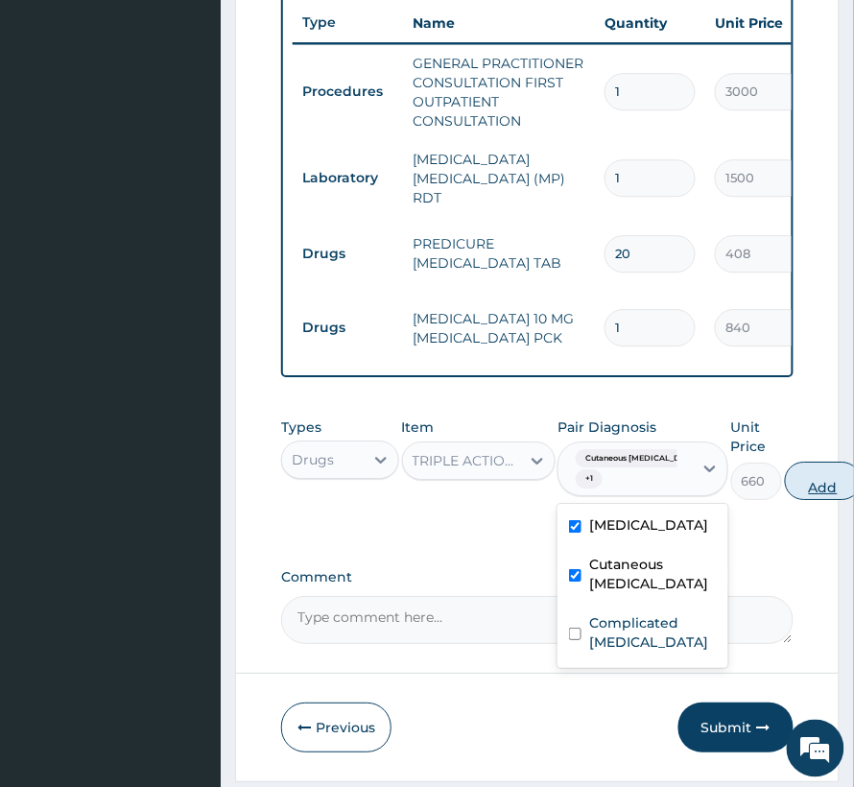
click at [816, 485] on button "Add" at bounding box center [823, 481] width 77 height 38
type input "0"
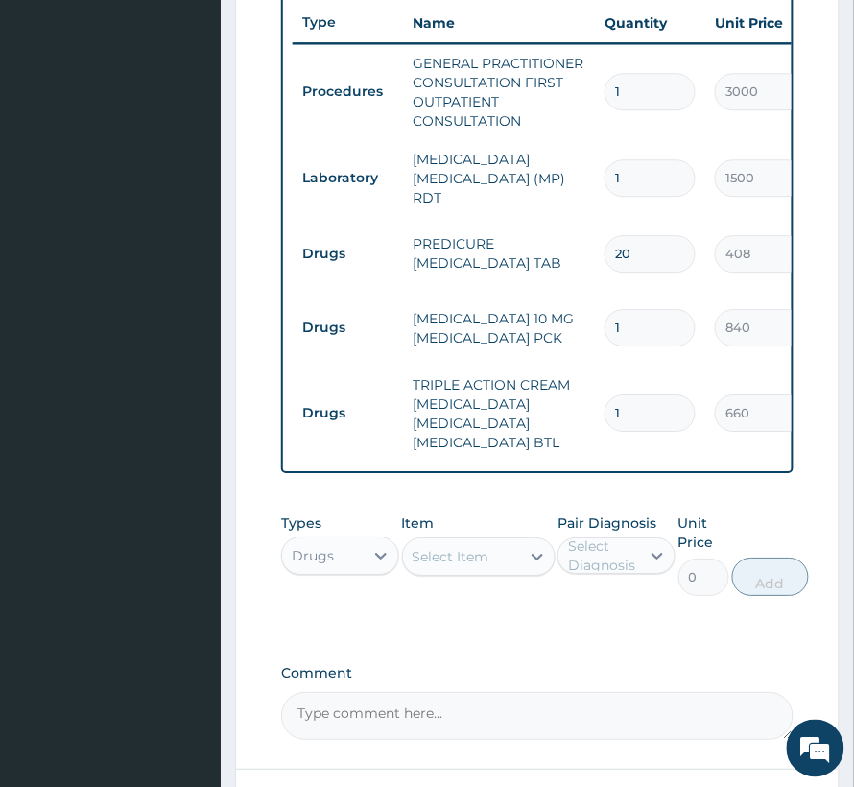
click at [465, 557] on div "Select Item" at bounding box center [451, 556] width 77 height 19
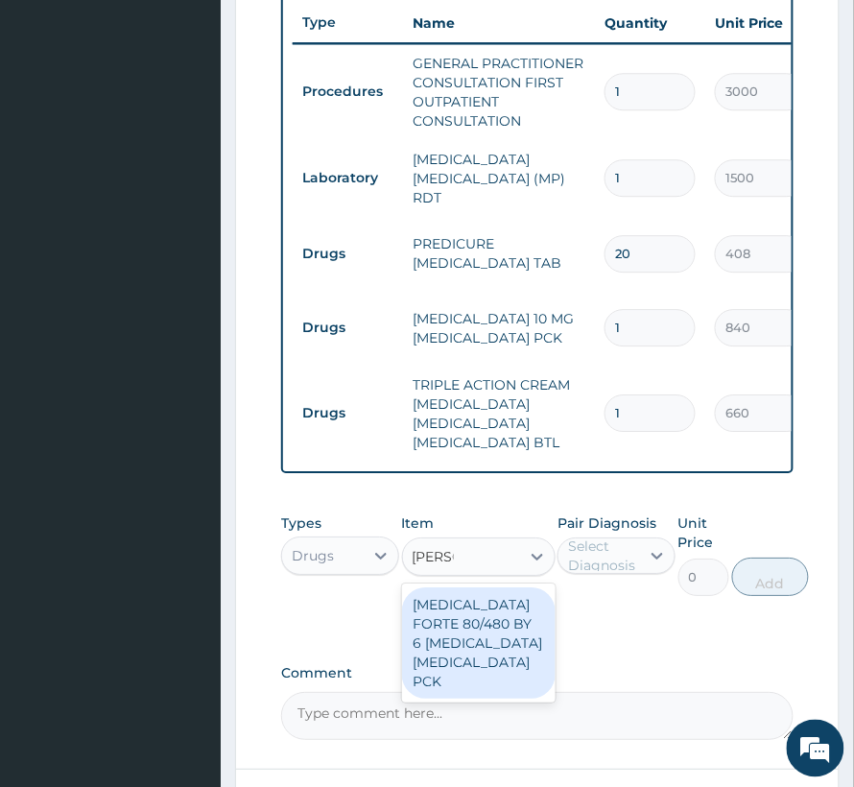
type input "COART"
click at [489, 645] on div "COARTEM FORTE 80/480 BY 6 ARTEMETHER LUMEFANTRINE PCK" at bounding box center [479, 642] width 154 height 111
type input "3360"
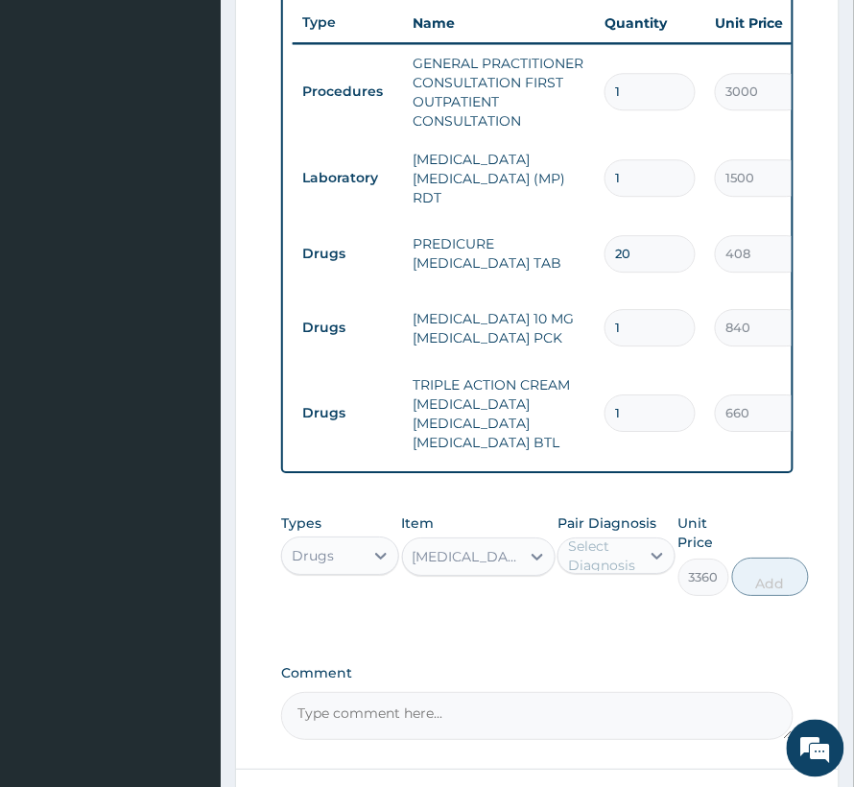
click at [628, 543] on div "Select Diagnosis" at bounding box center [603, 555] width 70 height 38
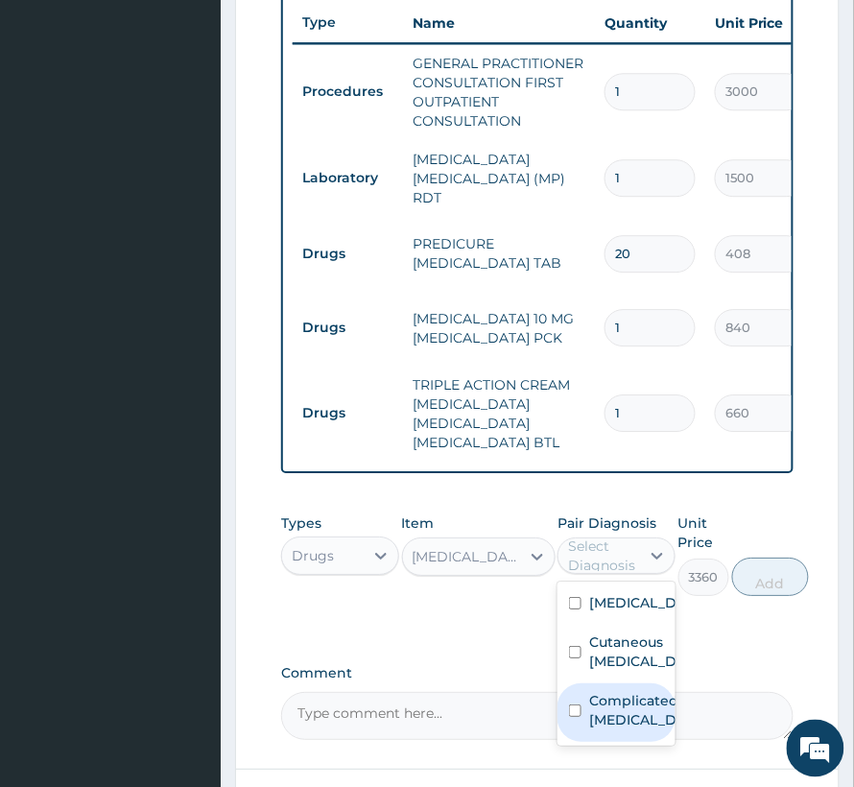
click at [650, 718] on label "Complicated malaria" at bounding box center [636, 710] width 95 height 38
checkbox input "true"
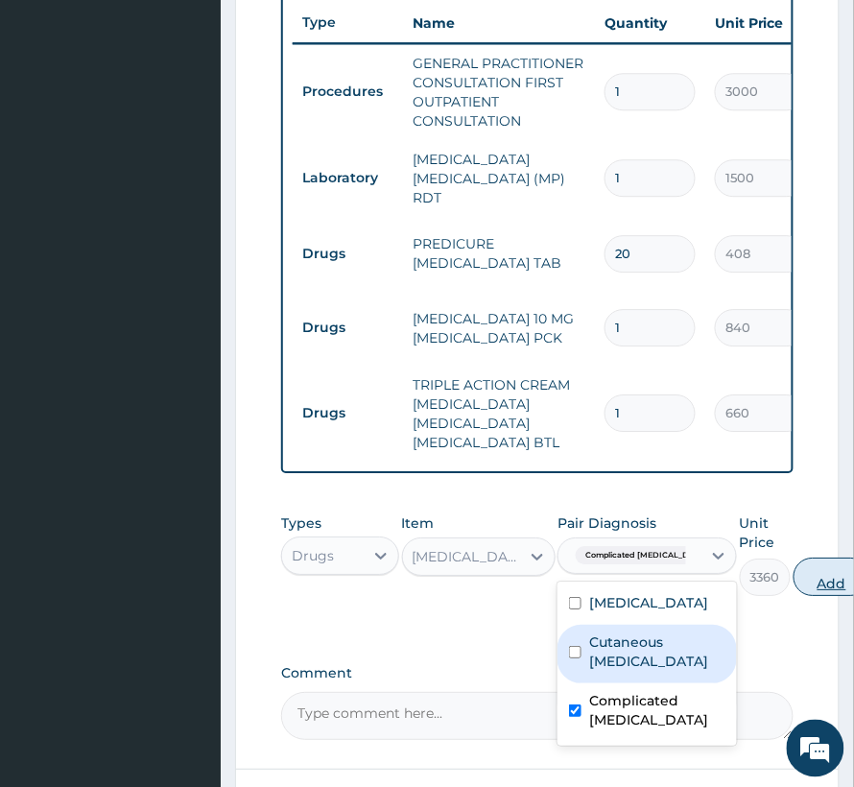
click at [794, 593] on button "Add" at bounding box center [832, 577] width 77 height 38
type input "0"
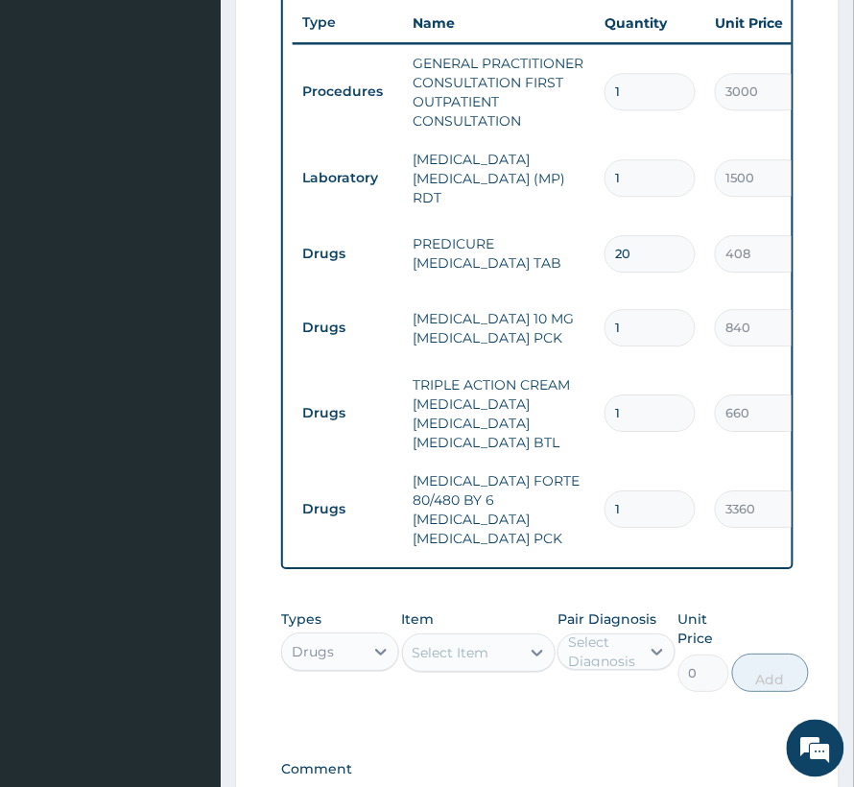
click at [451, 643] on div "Select Item" at bounding box center [451, 652] width 77 height 19
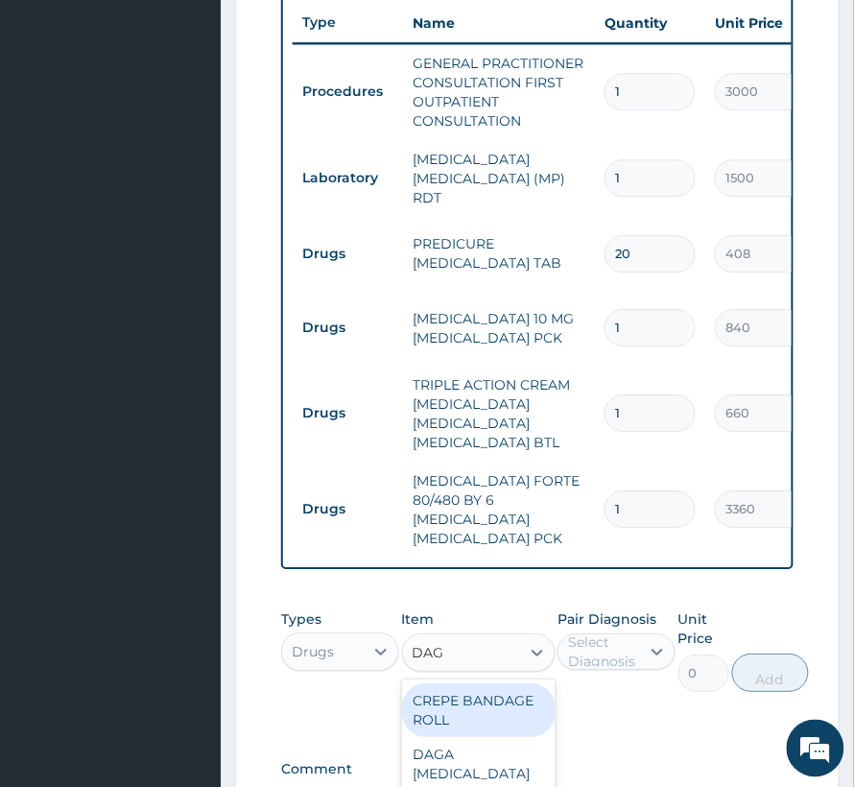
type input "DAGA"
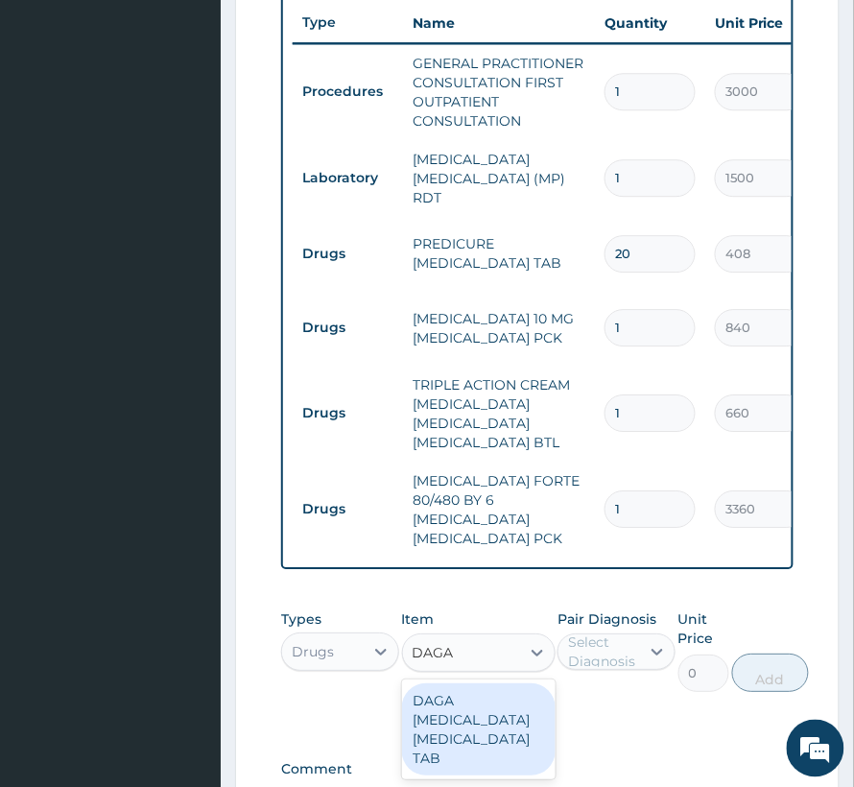
click at [486, 727] on div "DAGA PARACETAMOL ACETAMINOPHEN TAB" at bounding box center [479, 729] width 154 height 92
type input "24"
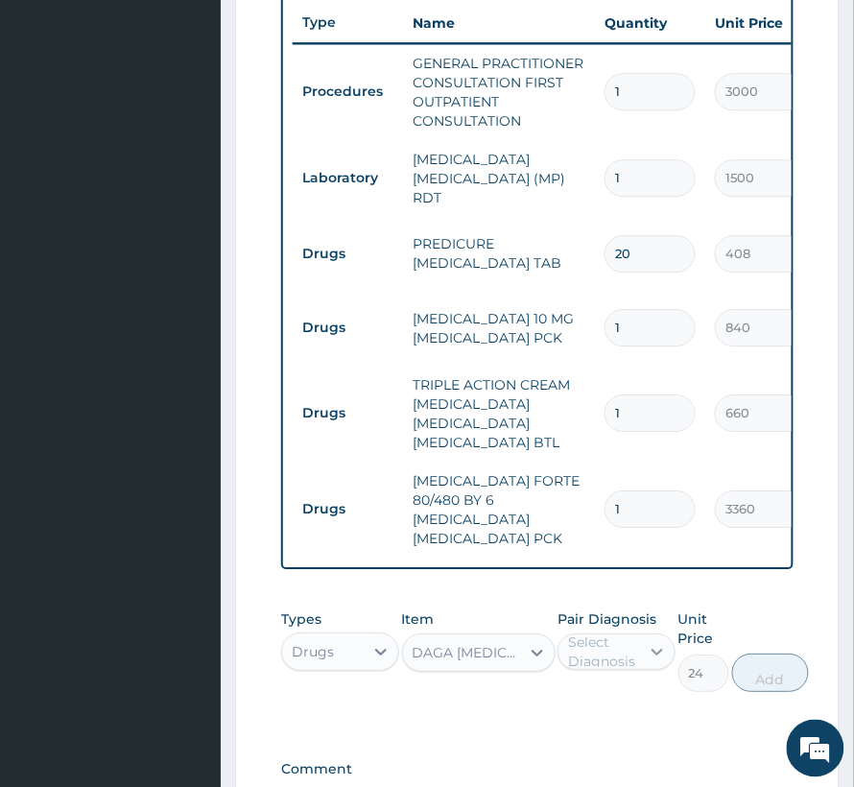
click at [670, 634] on div at bounding box center [657, 651] width 35 height 35
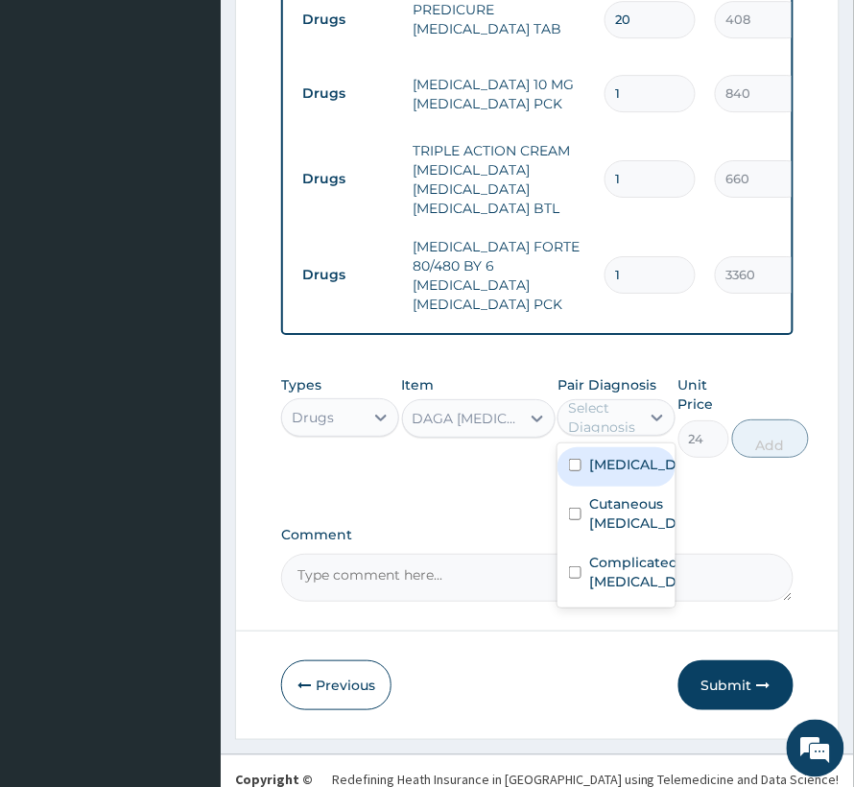
scroll to position [1084, 0]
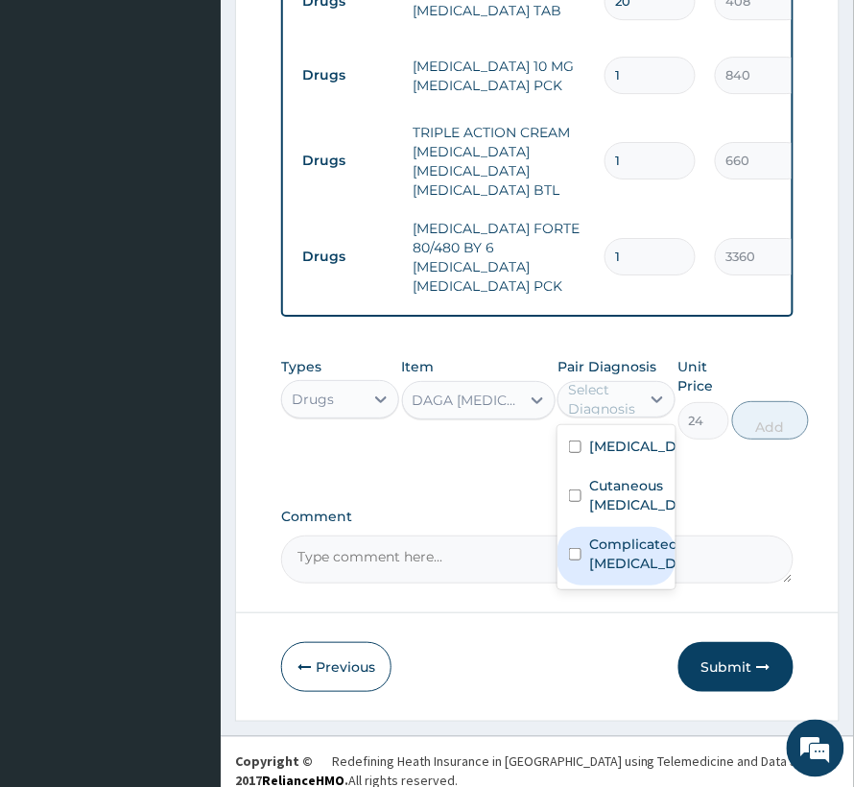
click at [630, 545] on label "Complicated malaria" at bounding box center [636, 554] width 95 height 38
checkbox input "true"
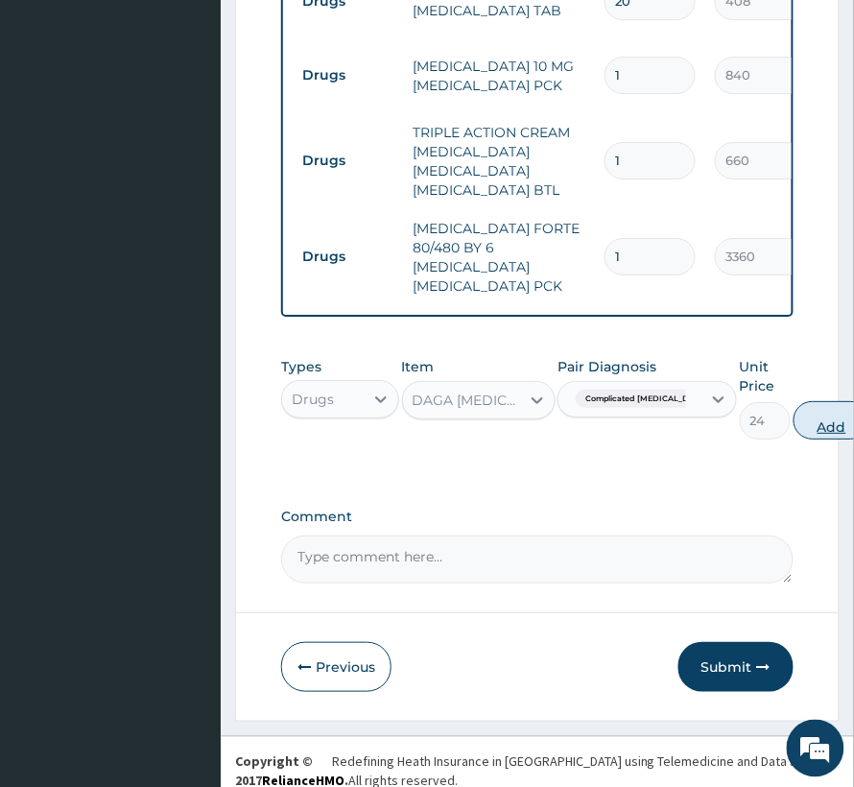
click at [822, 401] on button "Add" at bounding box center [832, 420] width 77 height 38
type input "0"
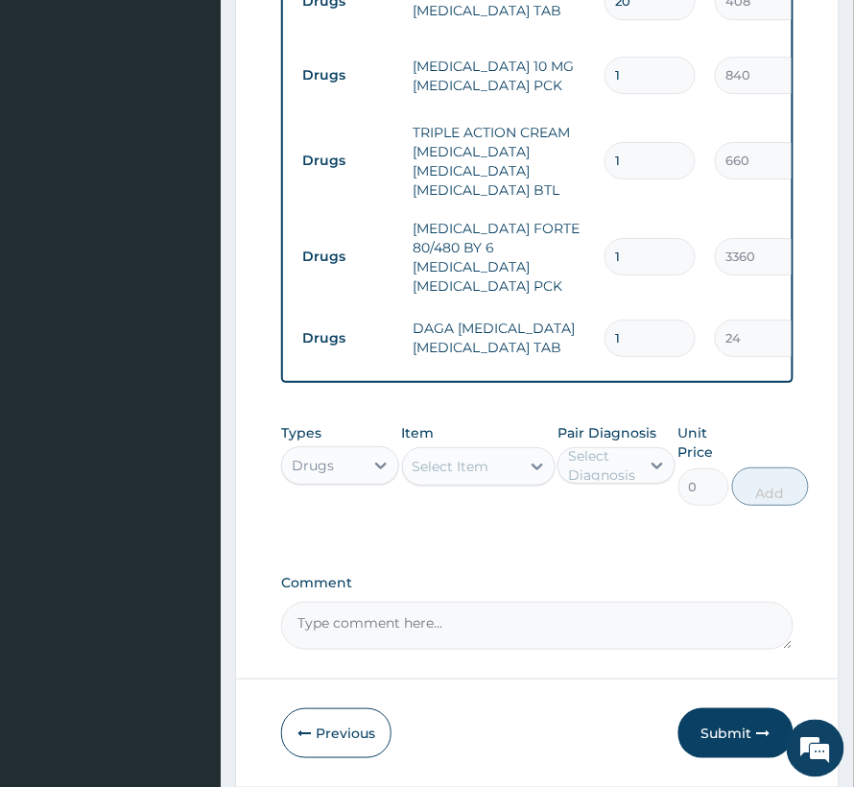
click at [635, 320] on input "1" at bounding box center [650, 338] width 91 height 37
type input "18"
type input "432.00"
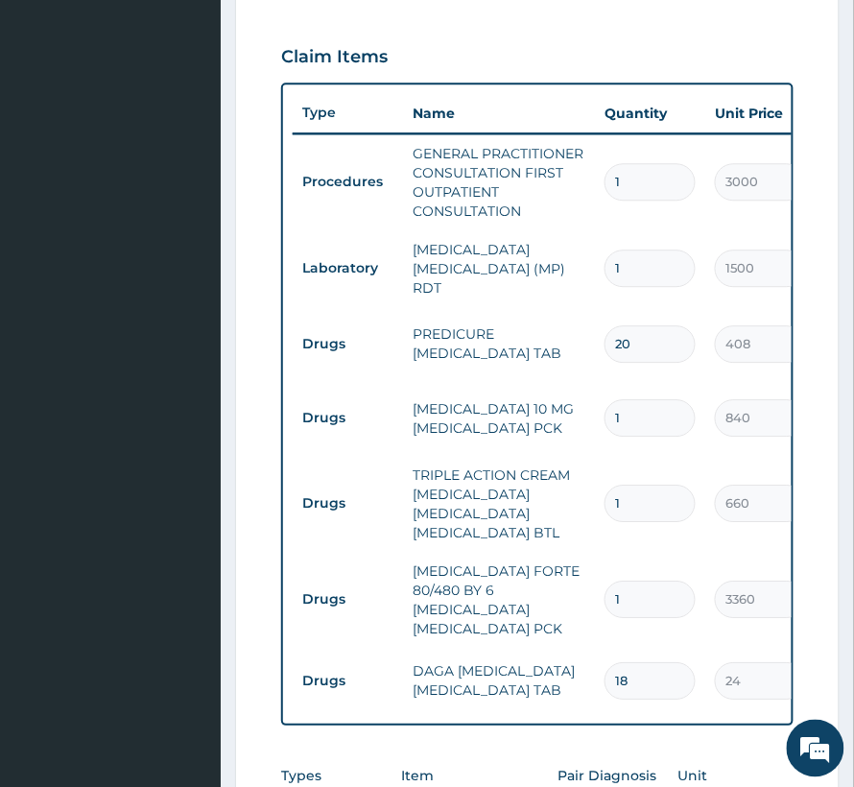
scroll to position [700, 0]
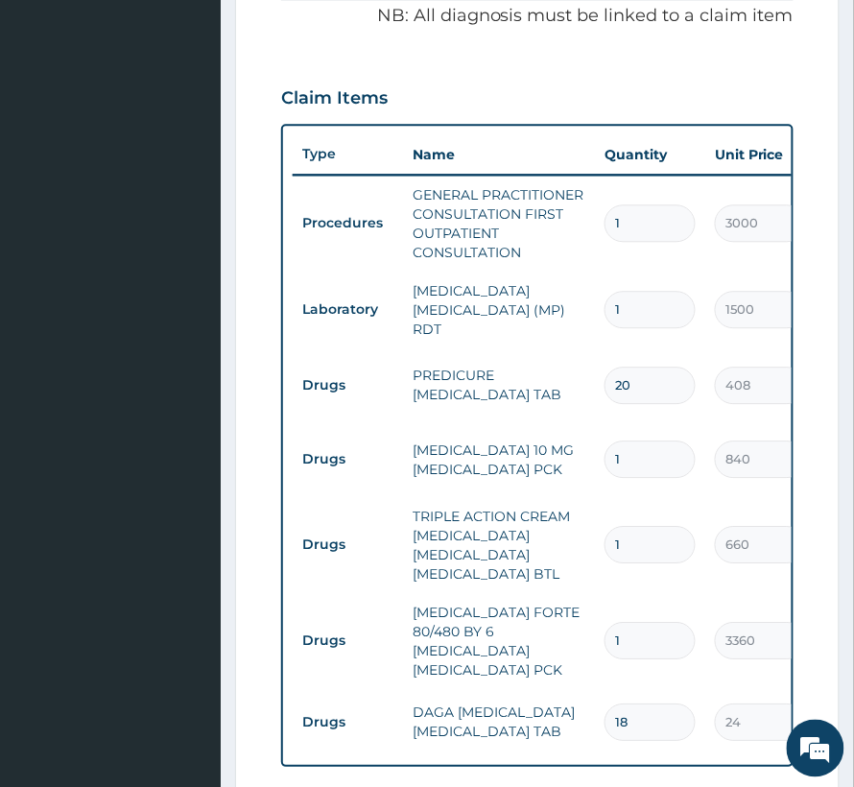
type input "17"
type input "408.00"
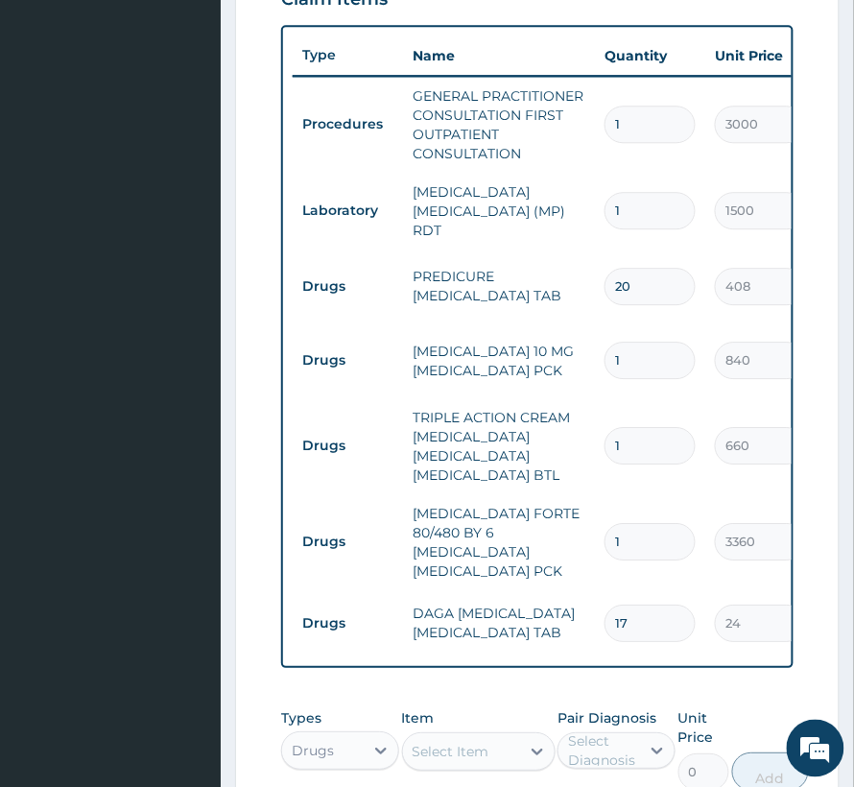
scroll to position [827, 0]
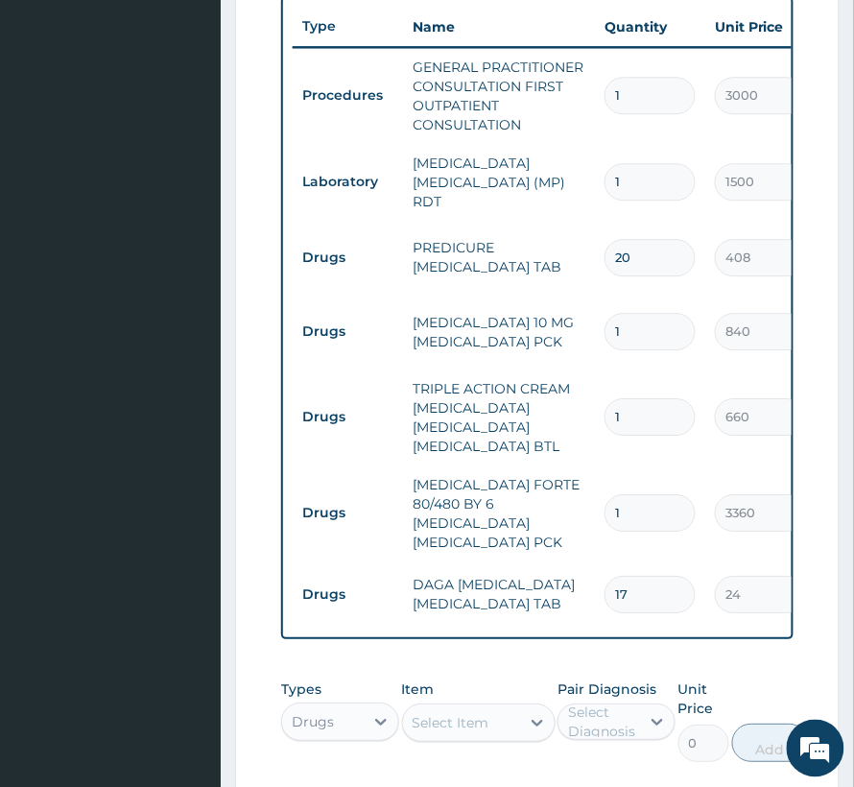
drag, startPoint x: 630, startPoint y: 555, endPoint x: 622, endPoint y: 562, distance: 10.9
click at [622, 576] on input "17" at bounding box center [650, 594] width 91 height 37
type input "18"
type input "432.00"
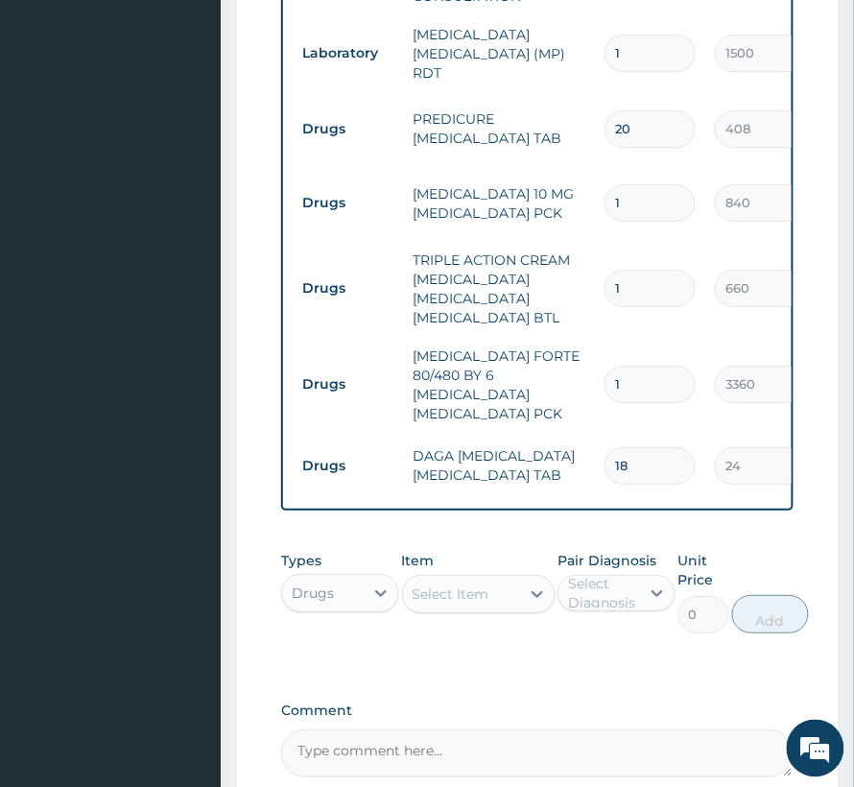
scroll to position [1084, 0]
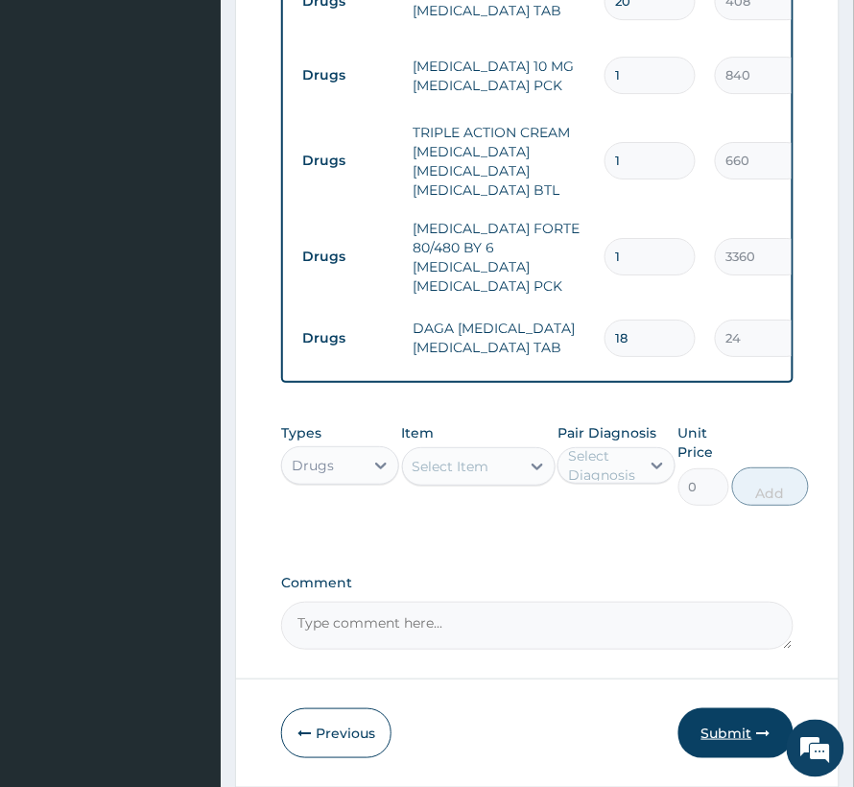
type input "18"
click at [714, 708] on button "Submit" at bounding box center [736, 733] width 115 height 50
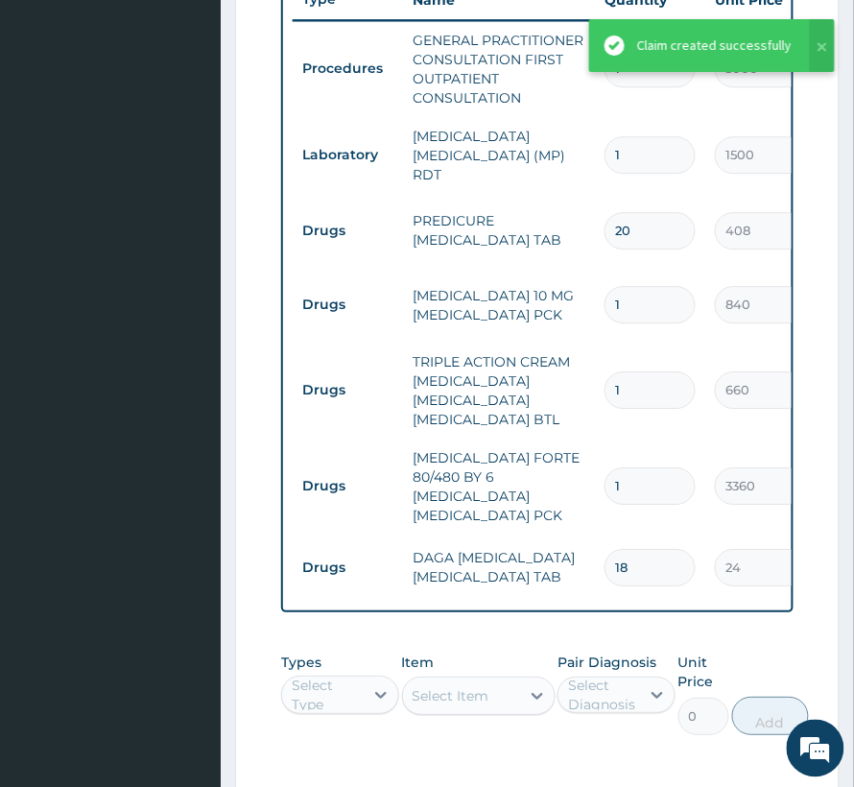
scroll to position [827, 0]
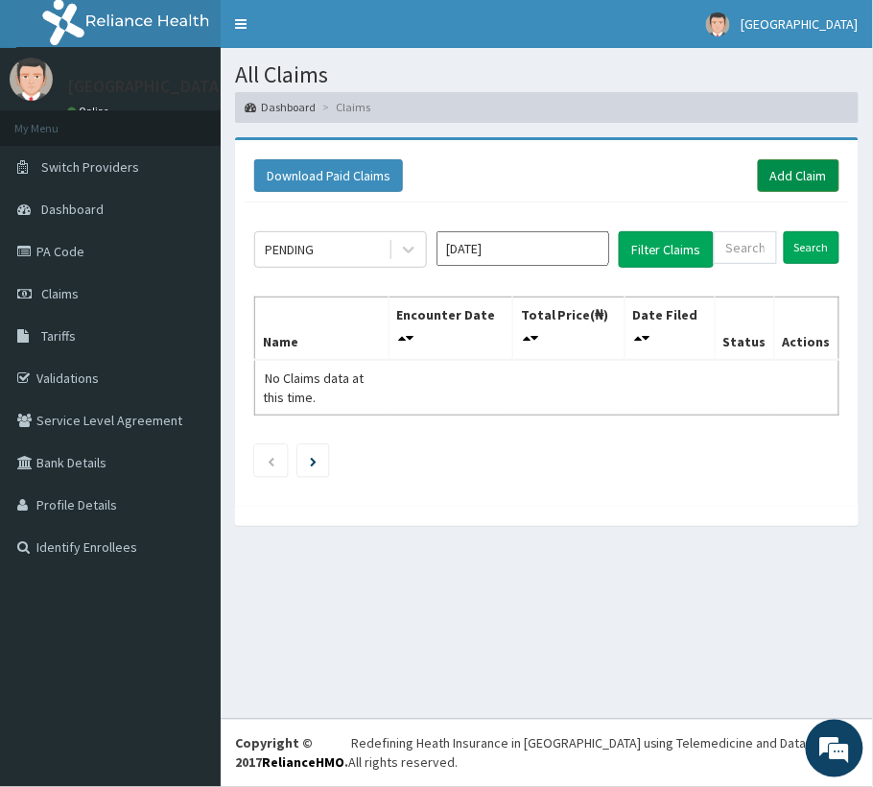
click at [788, 173] on link "Add Claim" at bounding box center [799, 175] width 82 height 33
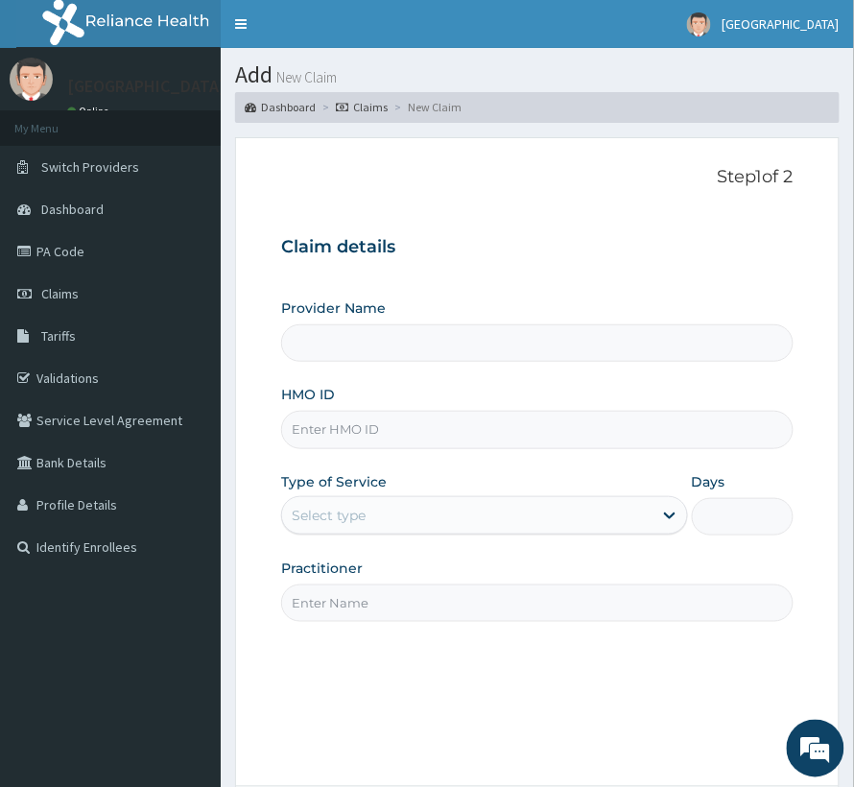
type input "[GEOGRAPHIC_DATA]"
type input "NPM/10642/A"
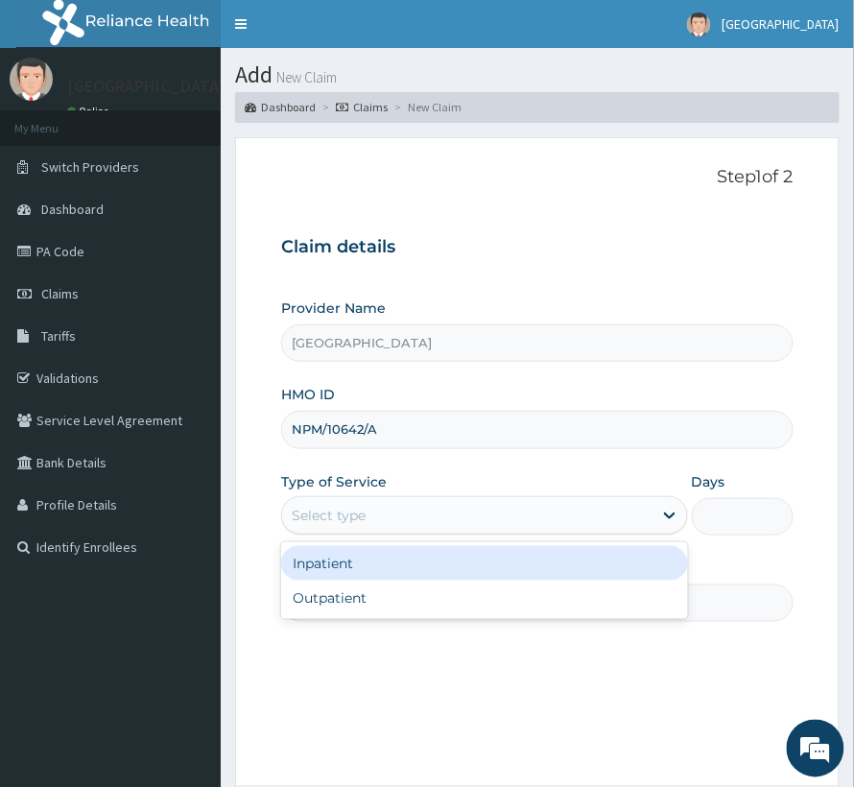
click at [403, 505] on div "Select type" at bounding box center [467, 515] width 370 height 31
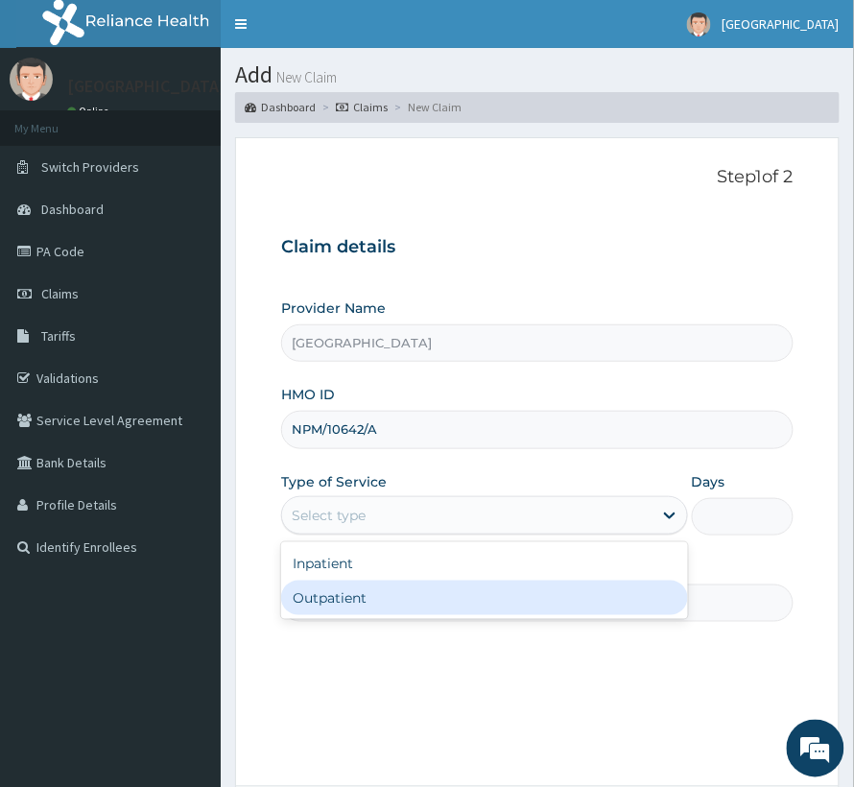
click at [369, 596] on div "Outpatient" at bounding box center [484, 598] width 407 height 35
type input "1"
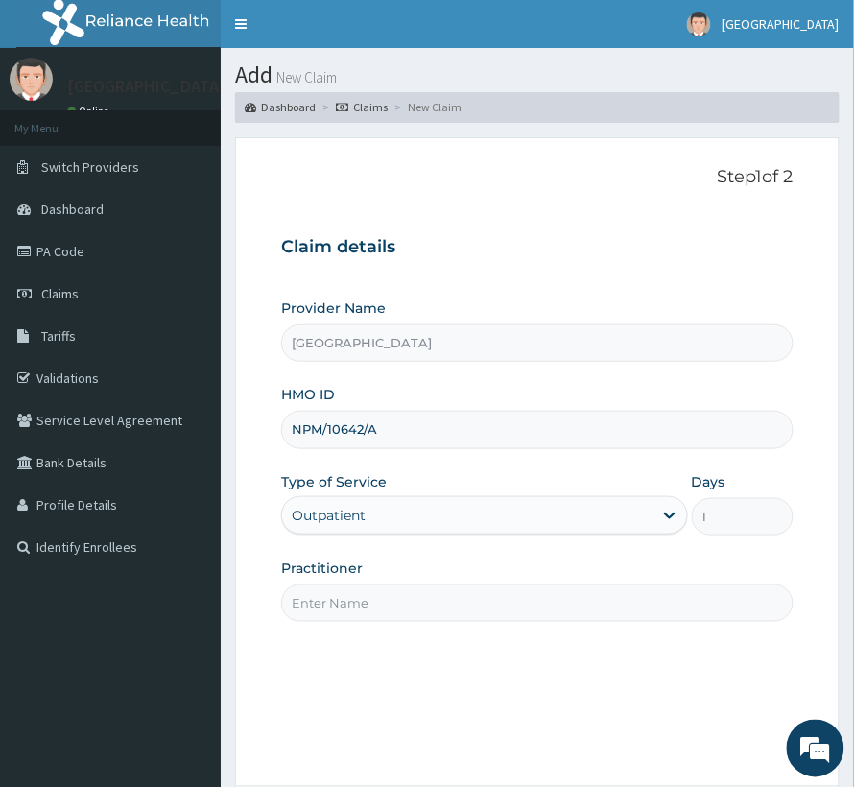
click at [478, 603] on input "Practitioner" at bounding box center [537, 602] width 513 height 37
drag, startPoint x: 384, startPoint y: 608, endPoint x: 315, endPoint y: 618, distance: 69.9
click at [315, 618] on input "[PERSON_NAME]" at bounding box center [537, 602] width 513 height 37
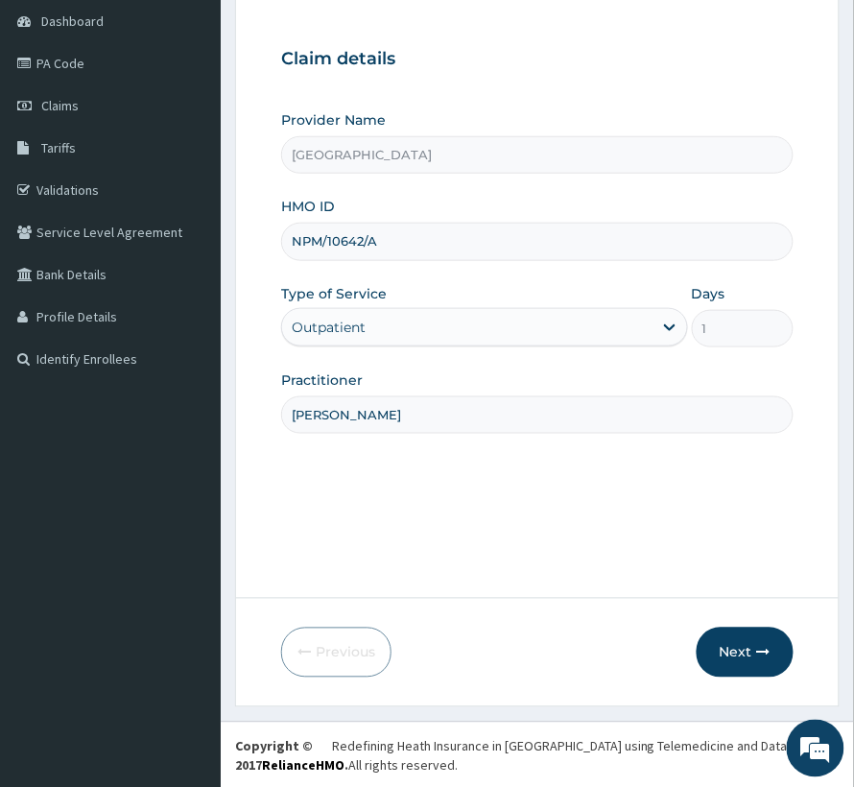
scroll to position [192, 0]
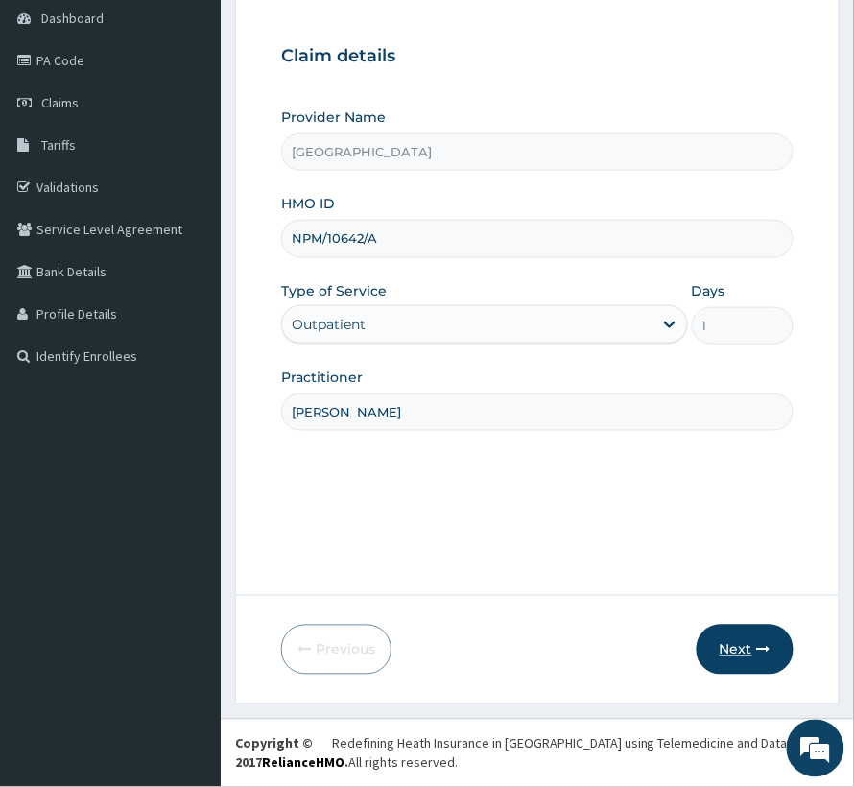
type input "[PERSON_NAME]"
click at [742, 649] on button "Next" at bounding box center [745, 650] width 97 height 50
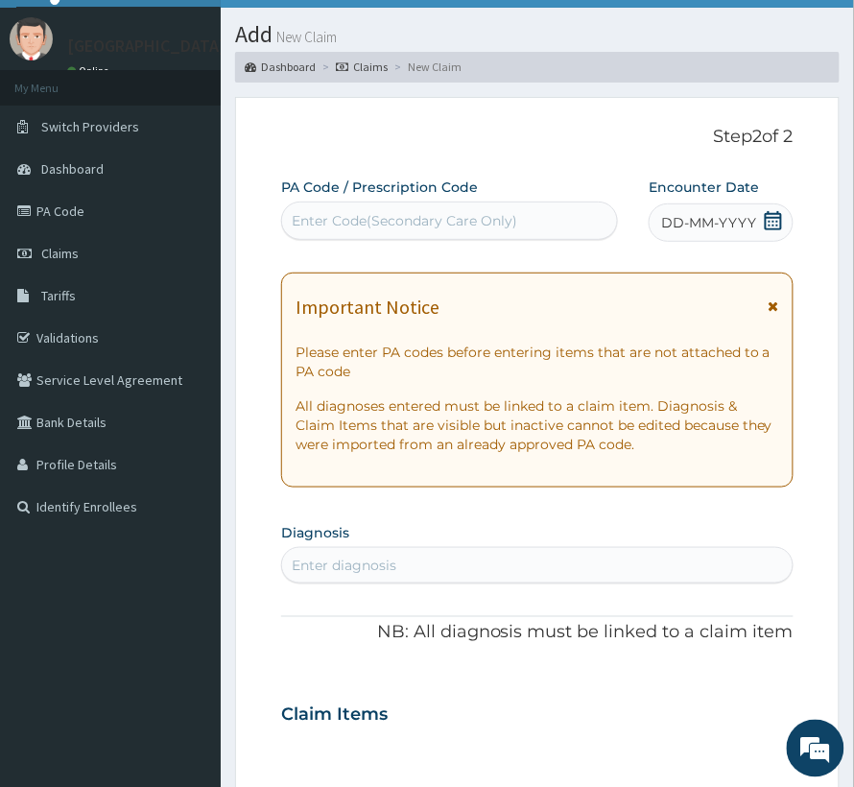
scroll to position [0, 0]
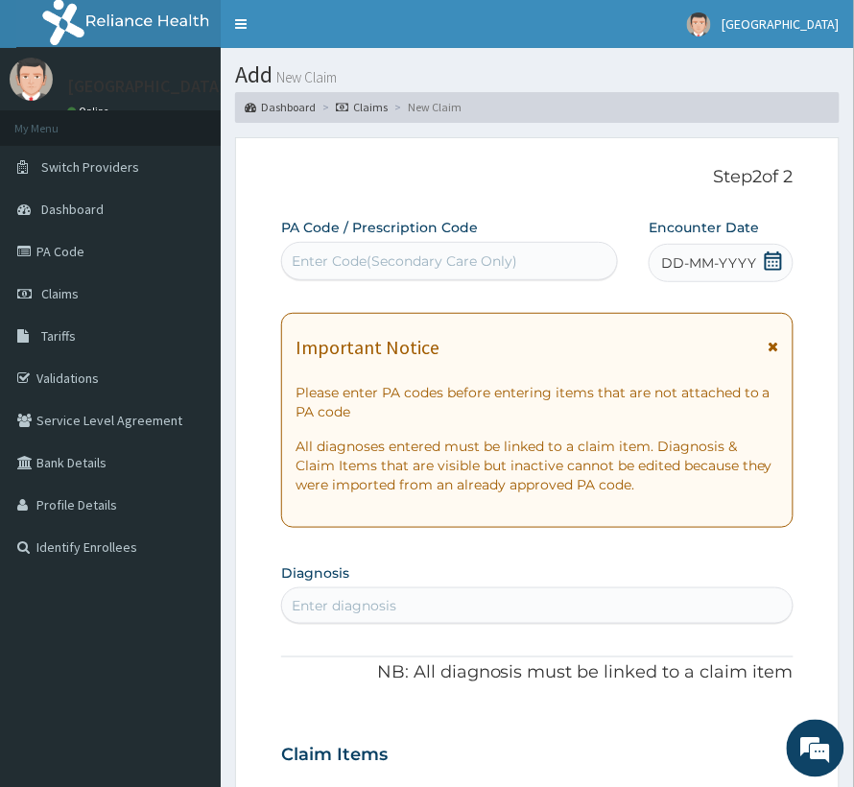
click at [441, 253] on div "Enter Code(Secondary Care Only)" at bounding box center [405, 260] width 226 height 19
drag, startPoint x: 441, startPoint y: 253, endPoint x: 350, endPoint y: 250, distance: 91.3
click at [350, 250] on div "Enter Code(Secondary Care Only)" at bounding box center [449, 261] width 335 height 31
click at [343, 265] on div "Enter Code(Secondary Care Only)" at bounding box center [405, 260] width 226 height 19
paste input "PA/DBA3FC"
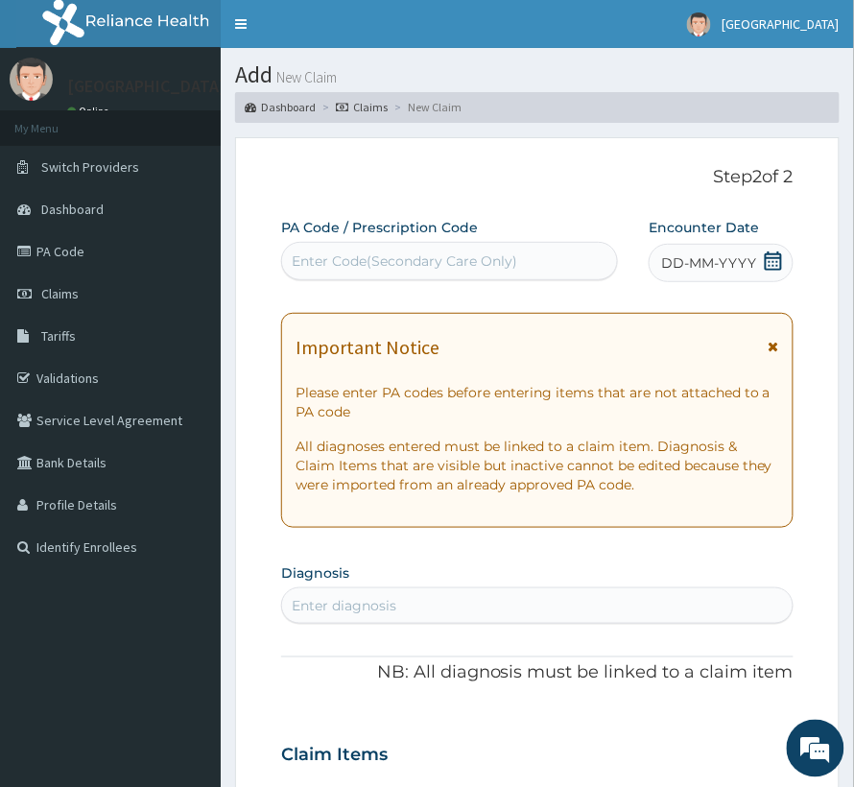
type input "PA/DBA3FC"
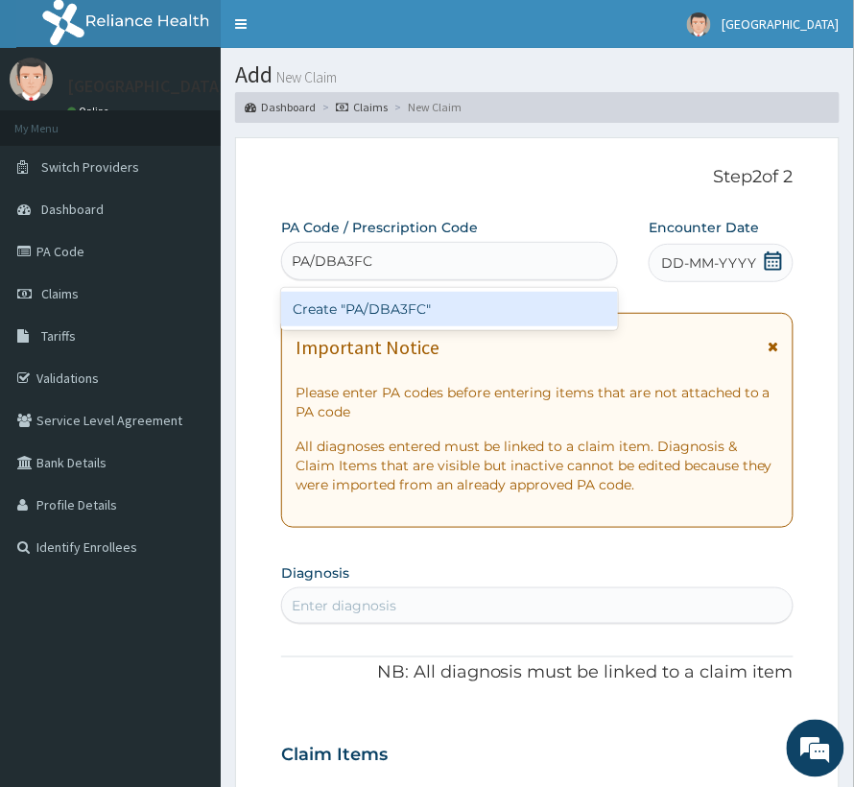
click at [353, 301] on div "Create "PA/DBA3FC"" at bounding box center [449, 309] width 337 height 35
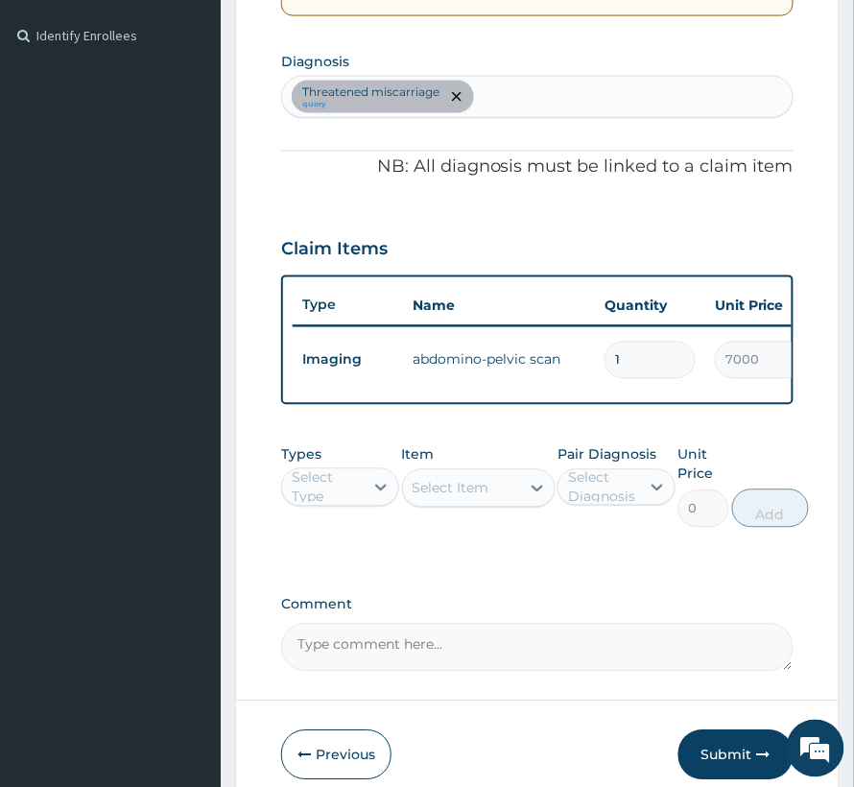
scroll to position [637, 0]
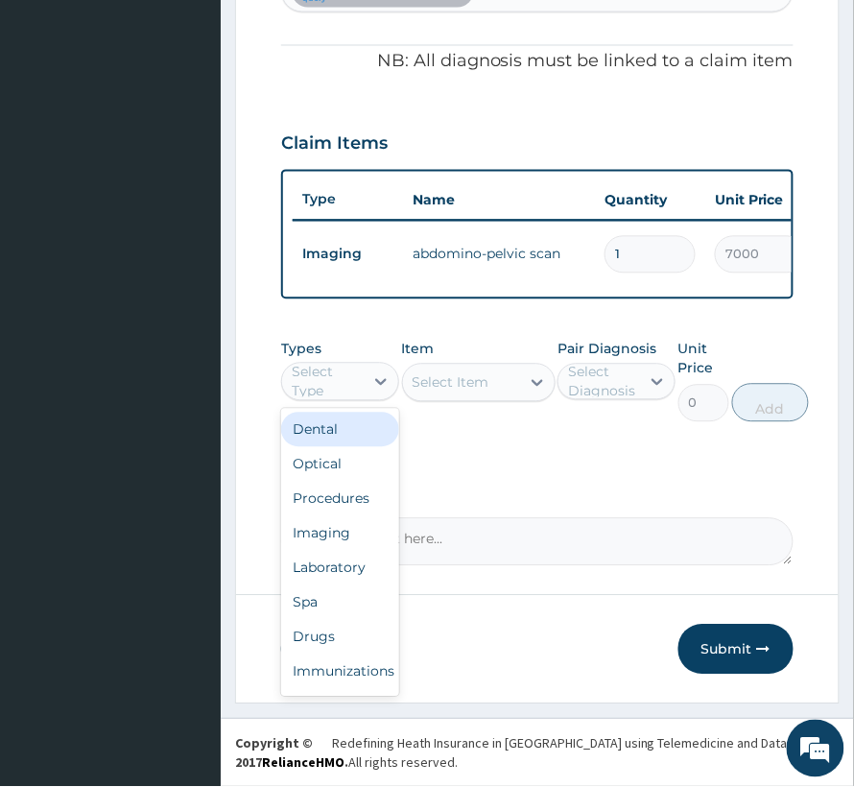
click at [331, 386] on div "Select Type" at bounding box center [327, 382] width 70 height 38
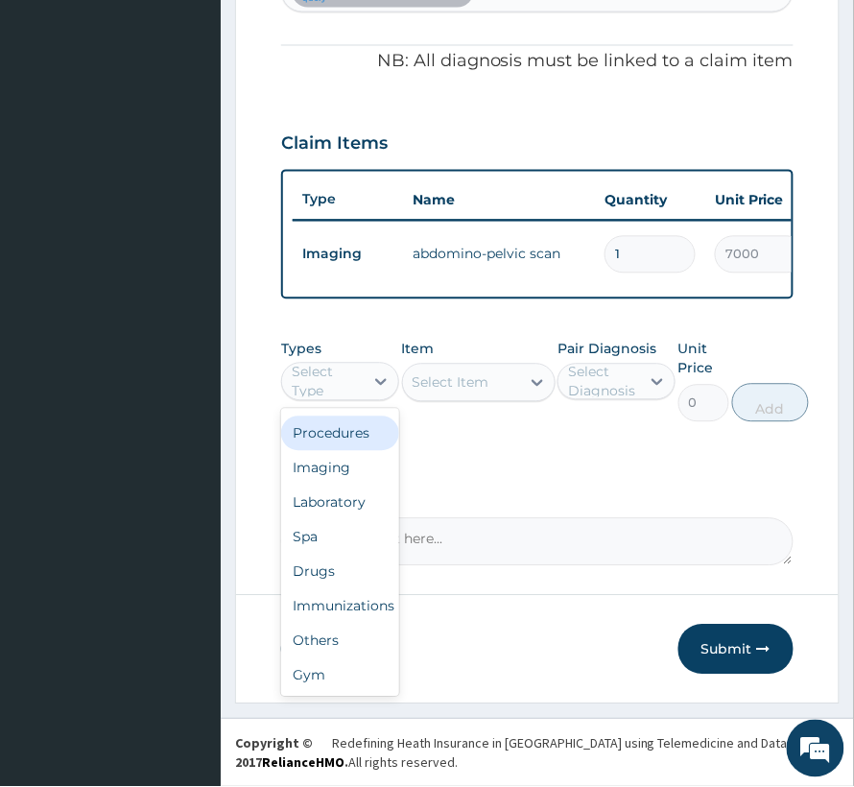
click at [321, 428] on div "Dental Optical Procedures Imaging Laboratory Spa Drugs Immunizations Others Gym" at bounding box center [340, 553] width 118 height 288
click at [321, 428] on div "Procedures" at bounding box center [340, 434] width 118 height 35
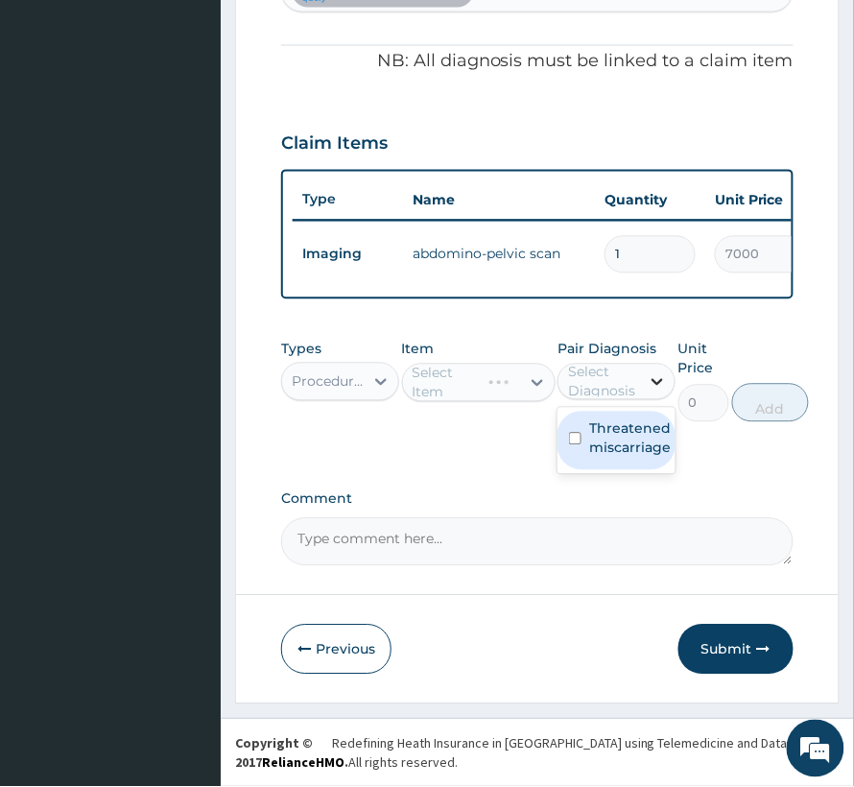
click at [641, 372] on div at bounding box center [657, 382] width 35 height 35
click at [612, 440] on label "Threatened miscarriage" at bounding box center [630, 438] width 82 height 38
checkbox input "true"
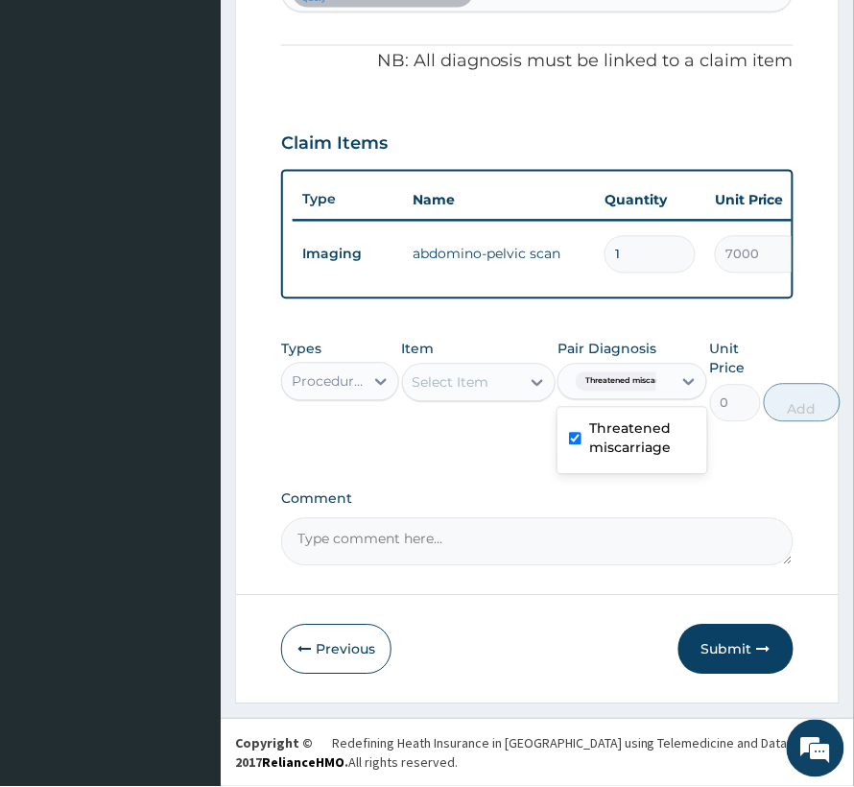
click at [449, 382] on div "Select Item" at bounding box center [451, 382] width 77 height 19
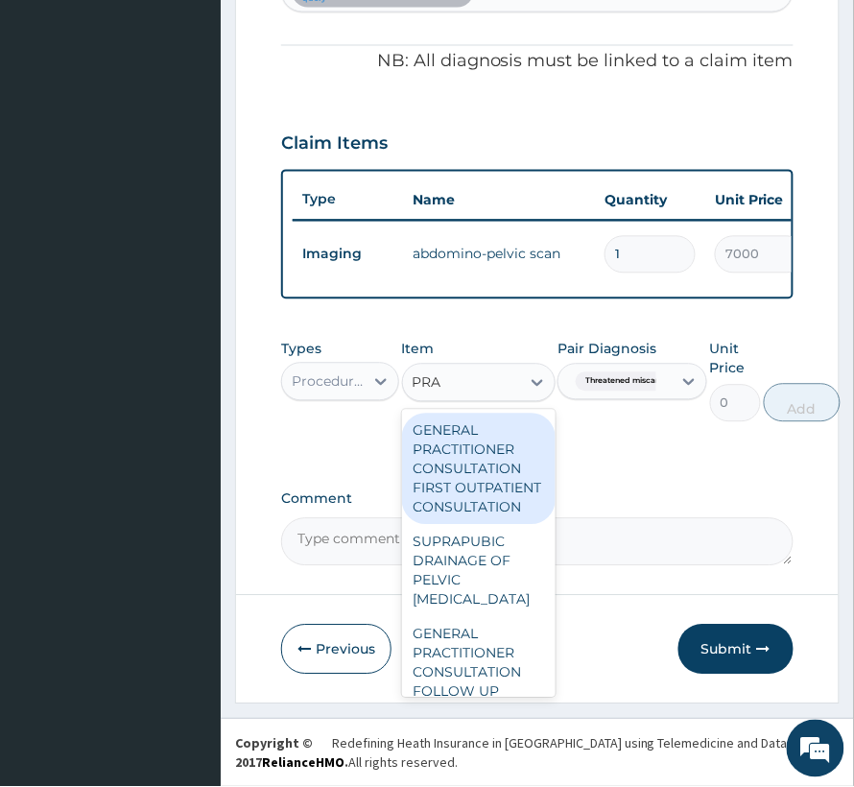
type input "PRAC"
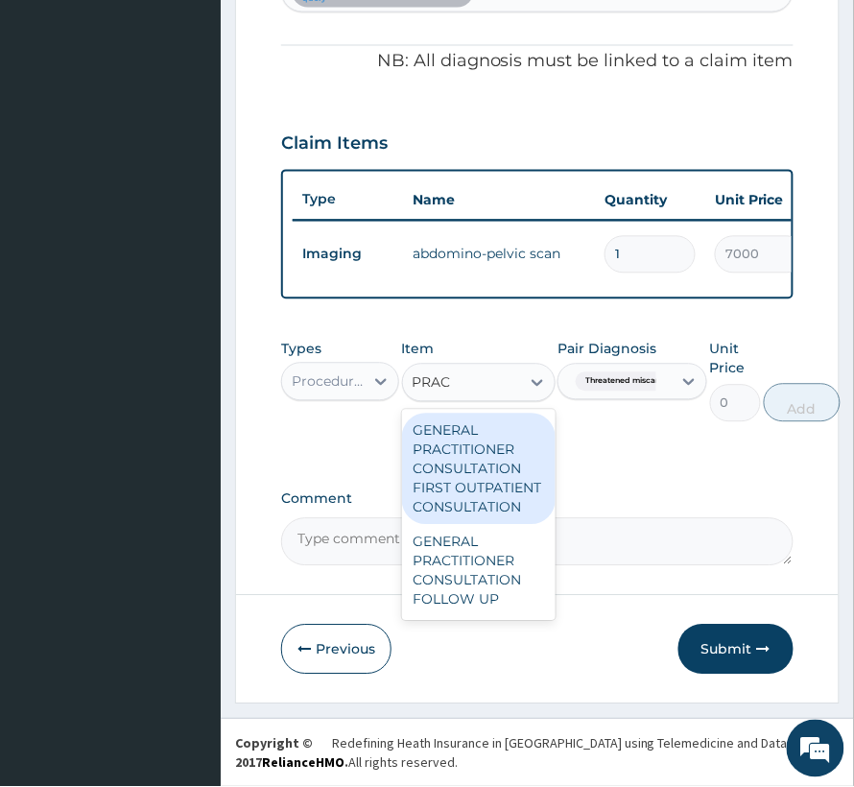
click at [496, 459] on div "GENERAL PRACTITIONER CONSULTATION FIRST OUTPATIENT CONSULTATION" at bounding box center [479, 469] width 154 height 111
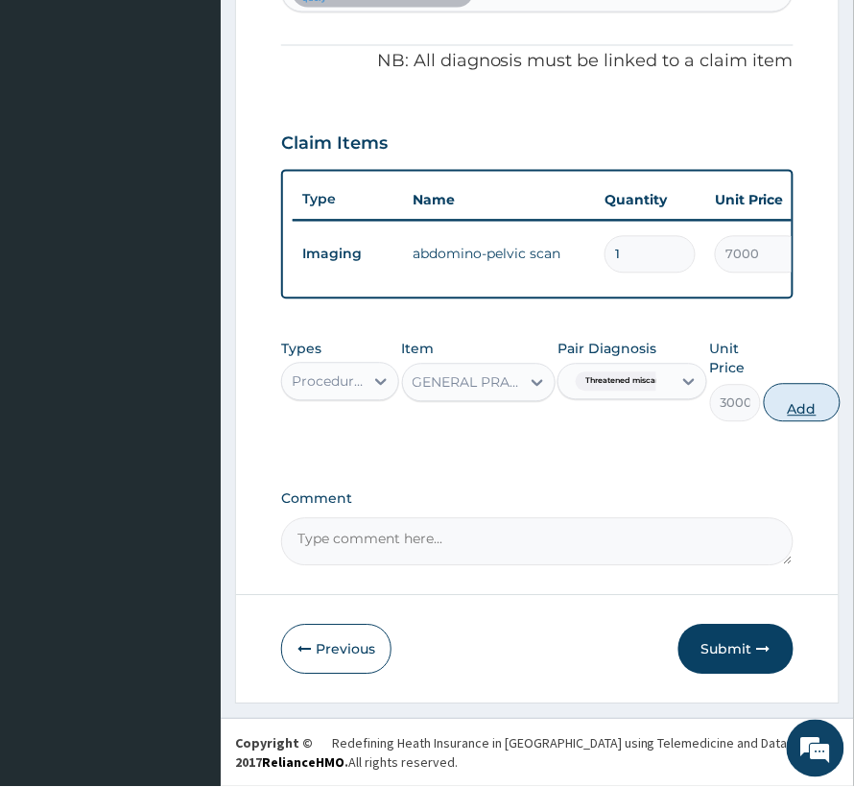
click at [784, 399] on button "Add" at bounding box center [802, 403] width 77 height 38
type input "0"
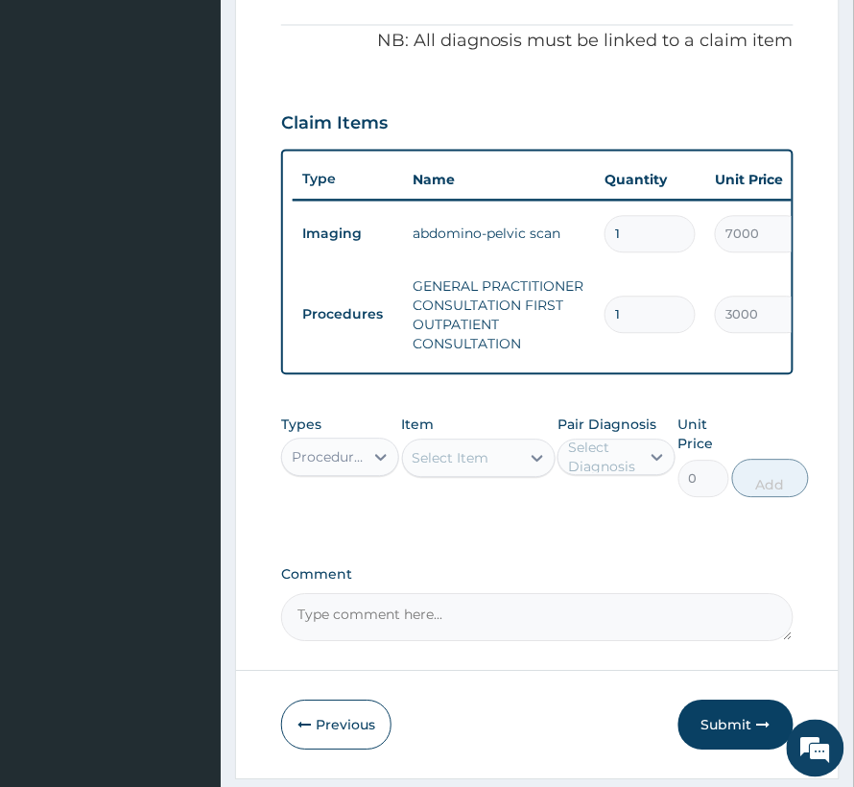
click at [321, 473] on div "Procedures" at bounding box center [323, 457] width 82 height 31
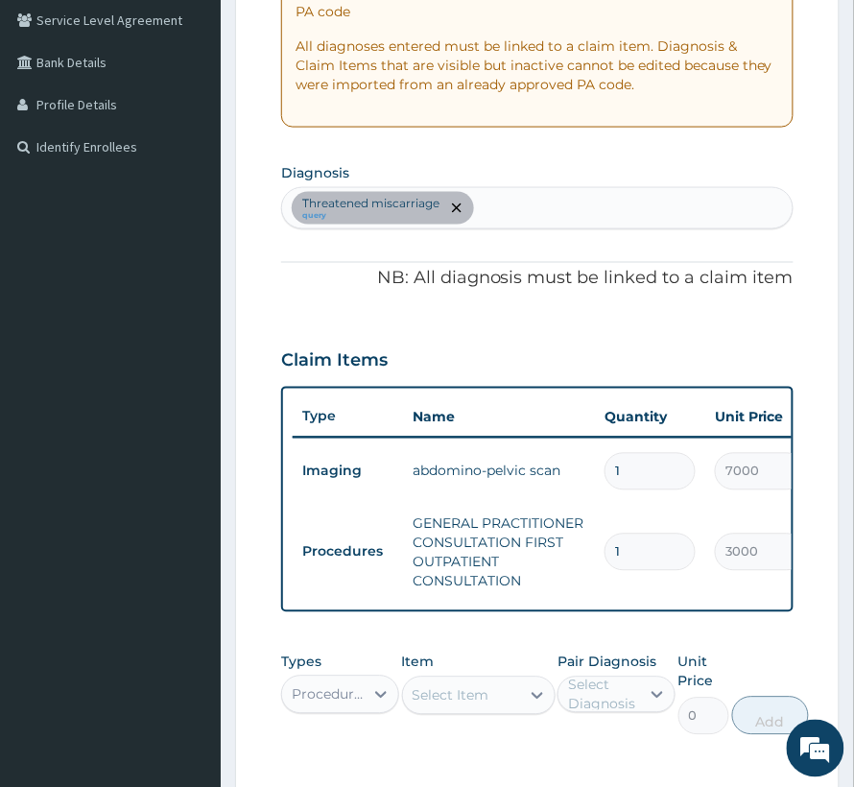
scroll to position [381, 0]
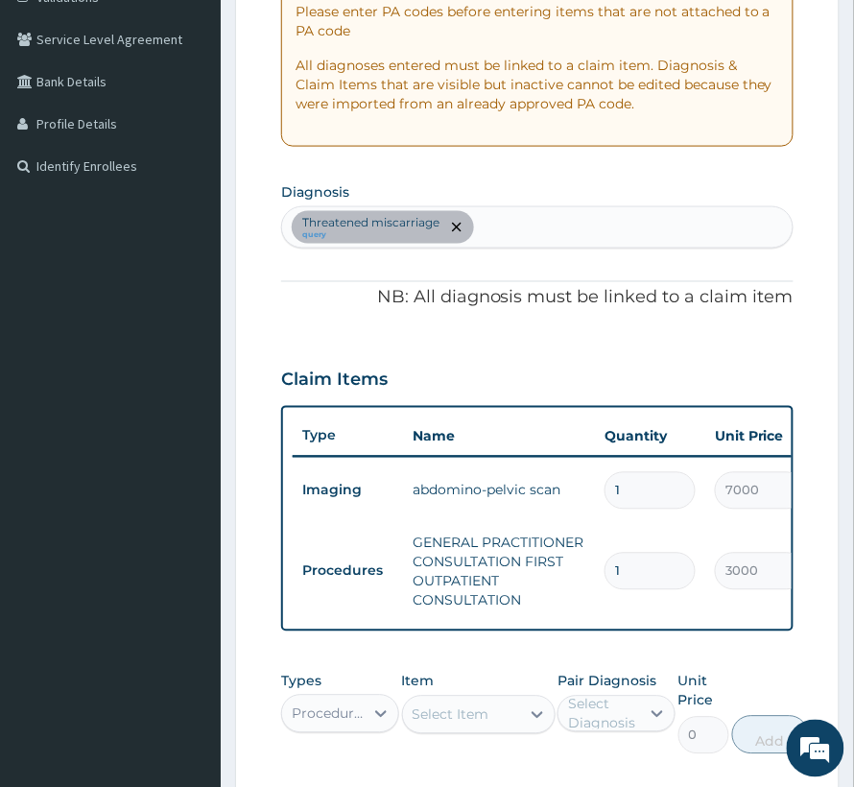
click at [527, 244] on div "Threatened [MEDICAL_DATA] query" at bounding box center [537, 227] width 511 height 40
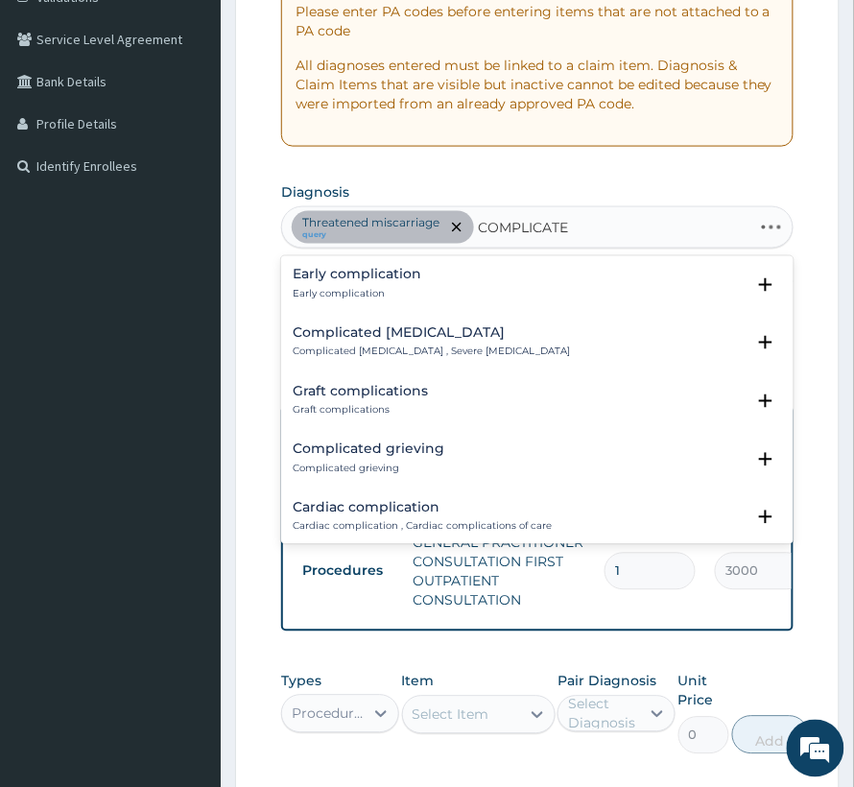
type input "COMPLICATED"
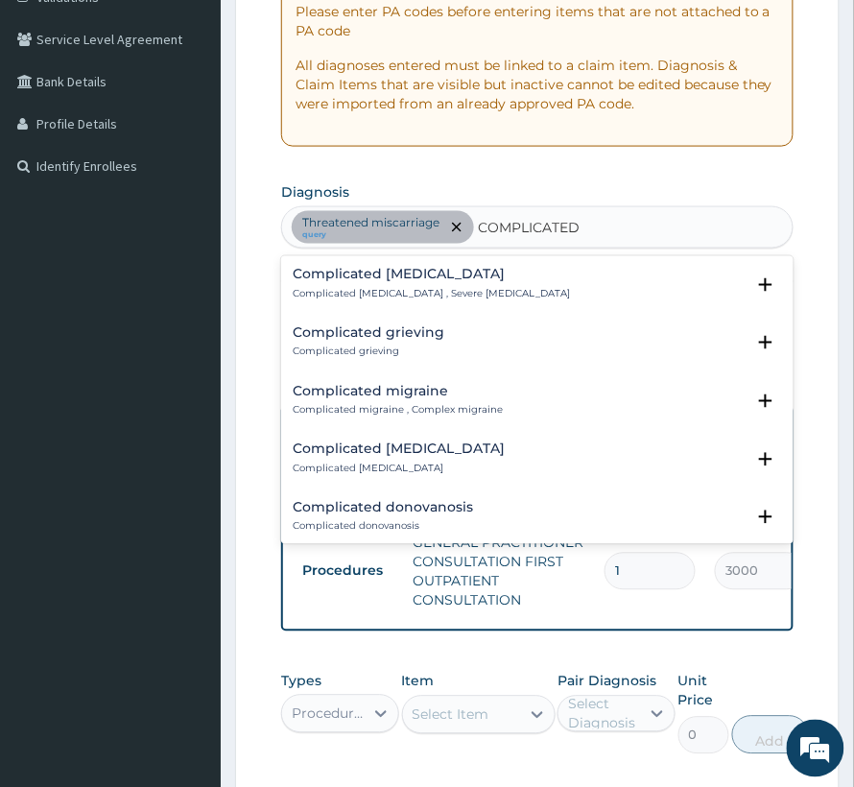
click at [388, 288] on p "Complicated [MEDICAL_DATA] , Severe [MEDICAL_DATA]" at bounding box center [431, 294] width 277 height 13
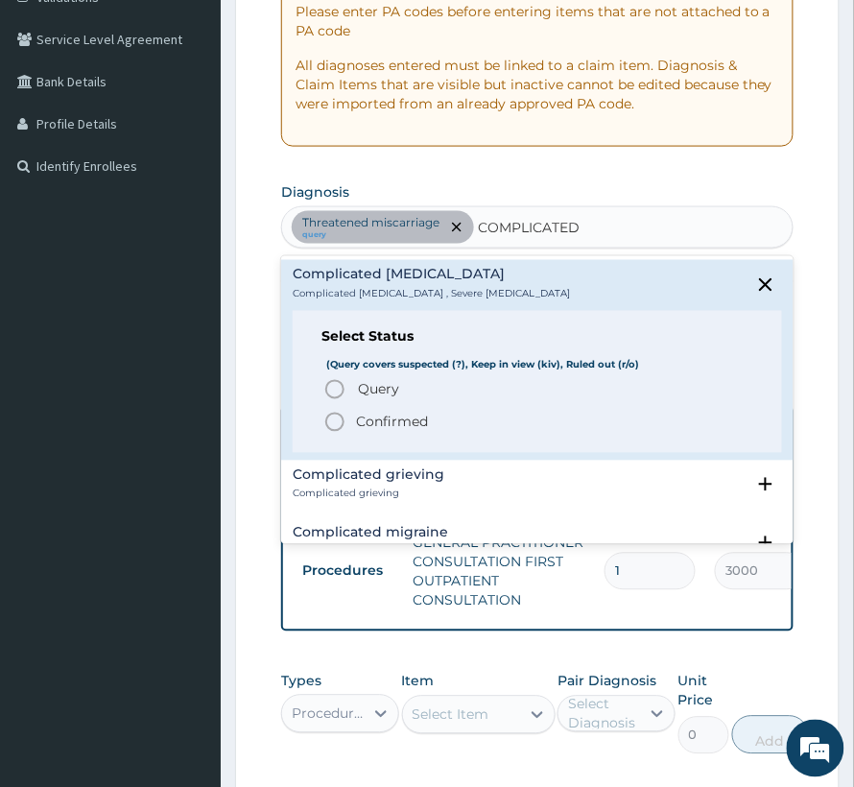
click at [403, 420] on p "Confirmed" at bounding box center [392, 422] width 72 height 19
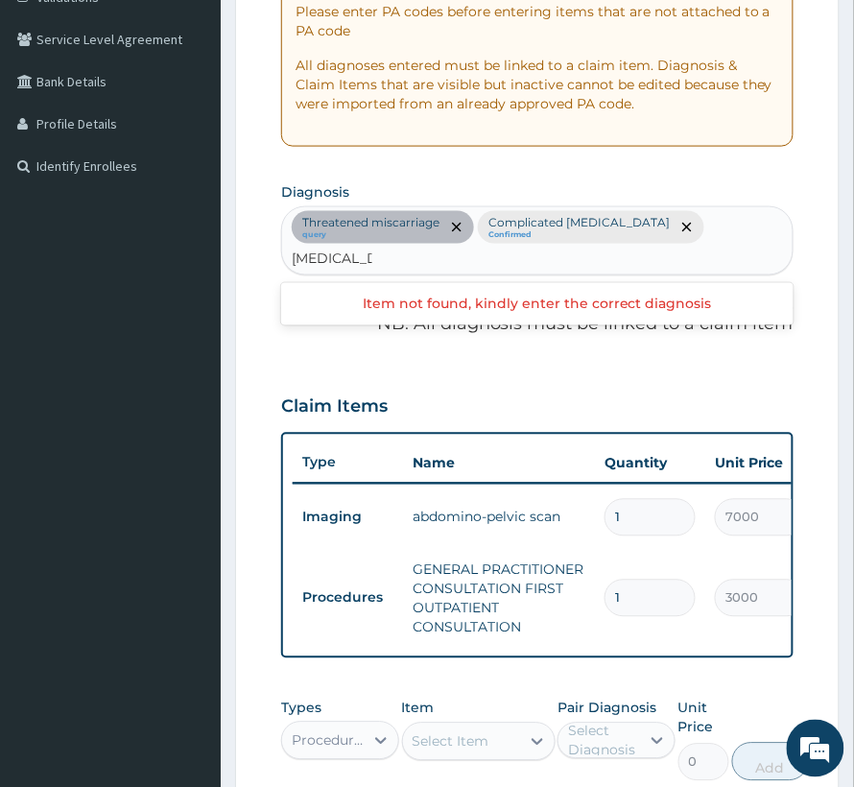
click at [372, 250] on input "UROSEPSIS" at bounding box center [332, 259] width 81 height 19
type input "SEPSIS"
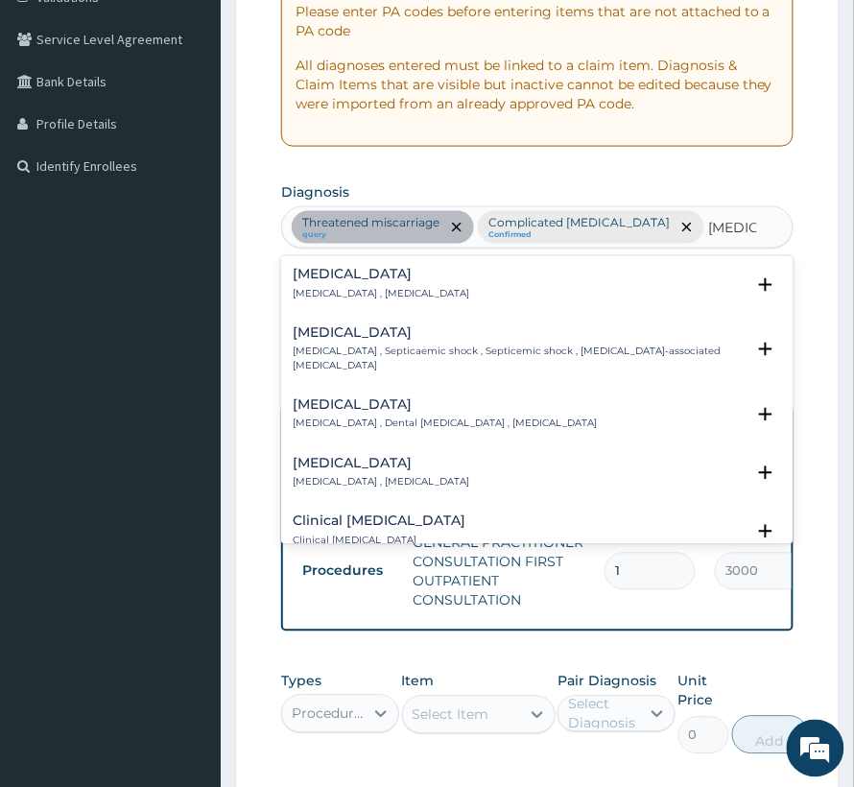
click at [386, 277] on h4 "Sepsis" at bounding box center [381, 275] width 177 height 14
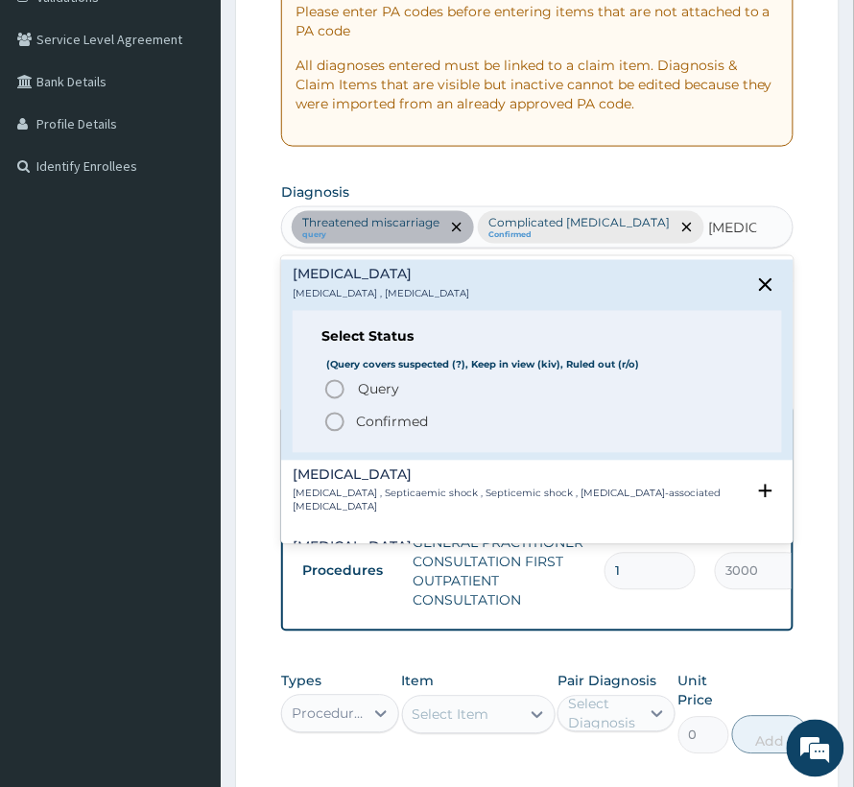
drag, startPoint x: 376, startPoint y: 404, endPoint x: 369, endPoint y: 418, distance: 15.9
click at [369, 418] on div "Query Query covers suspected (?), Keep in view (kiv), Ruled out (r/o) Confirmed" at bounding box center [538, 406] width 432 height 56
click at [369, 418] on p "Confirmed" at bounding box center [392, 422] width 72 height 19
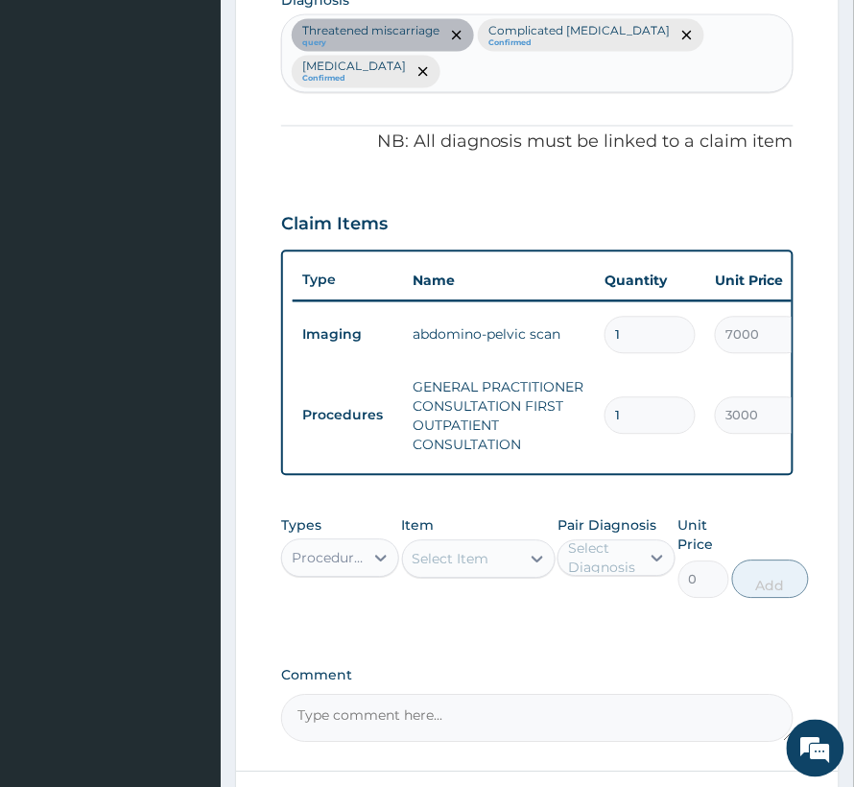
scroll to position [637, 0]
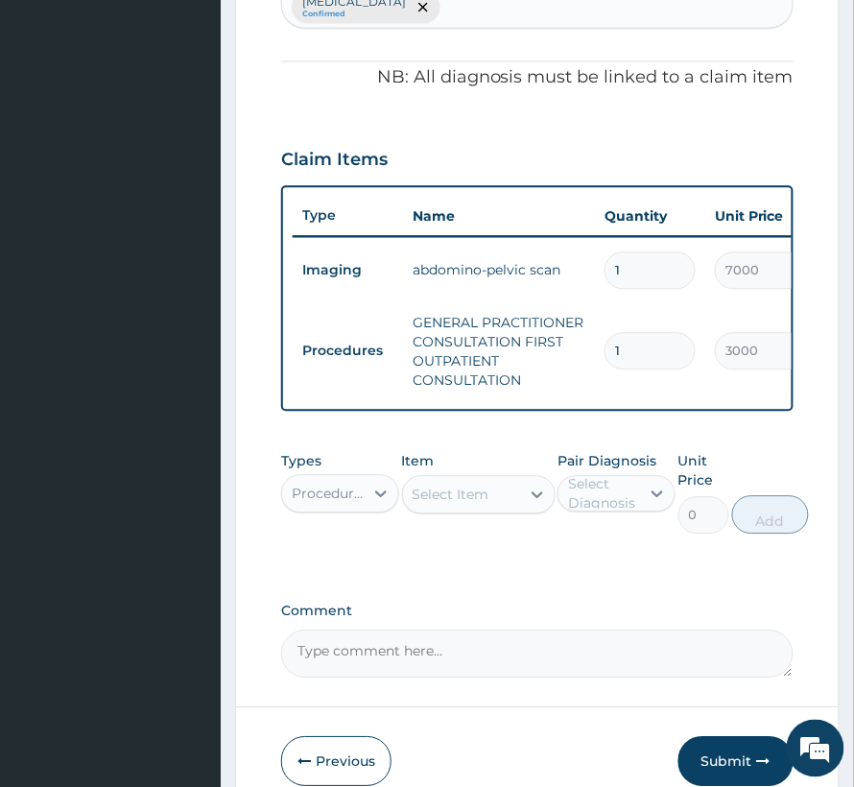
click at [317, 485] on div "Procedures" at bounding box center [329, 494] width 74 height 19
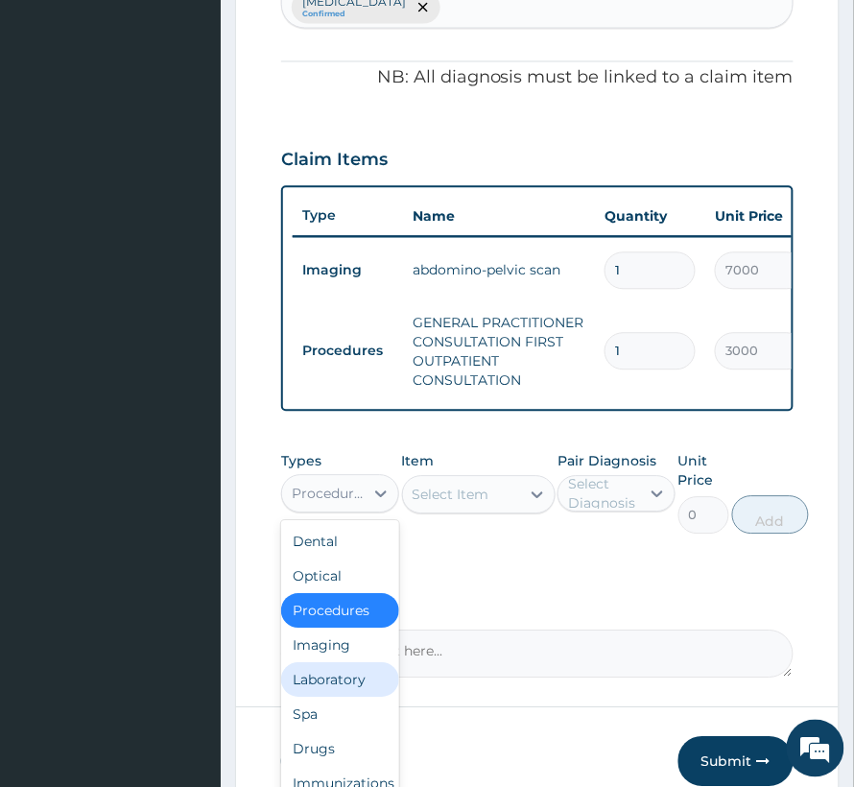
click at [332, 672] on div "Laboratory" at bounding box center [340, 680] width 118 height 35
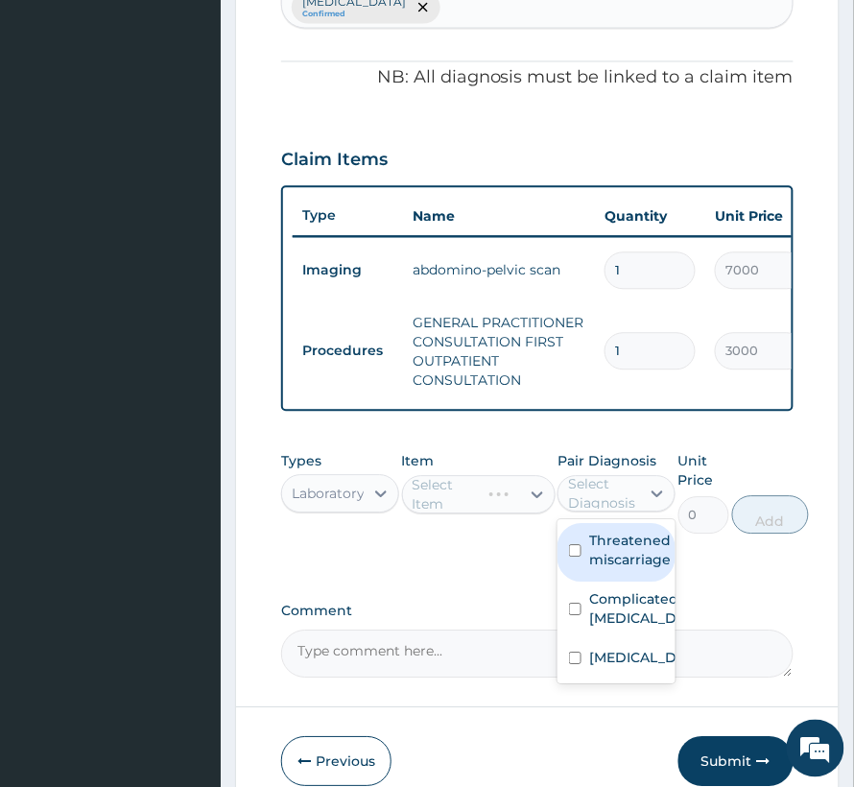
click at [633, 486] on div "Select Diagnosis" at bounding box center [603, 494] width 70 height 38
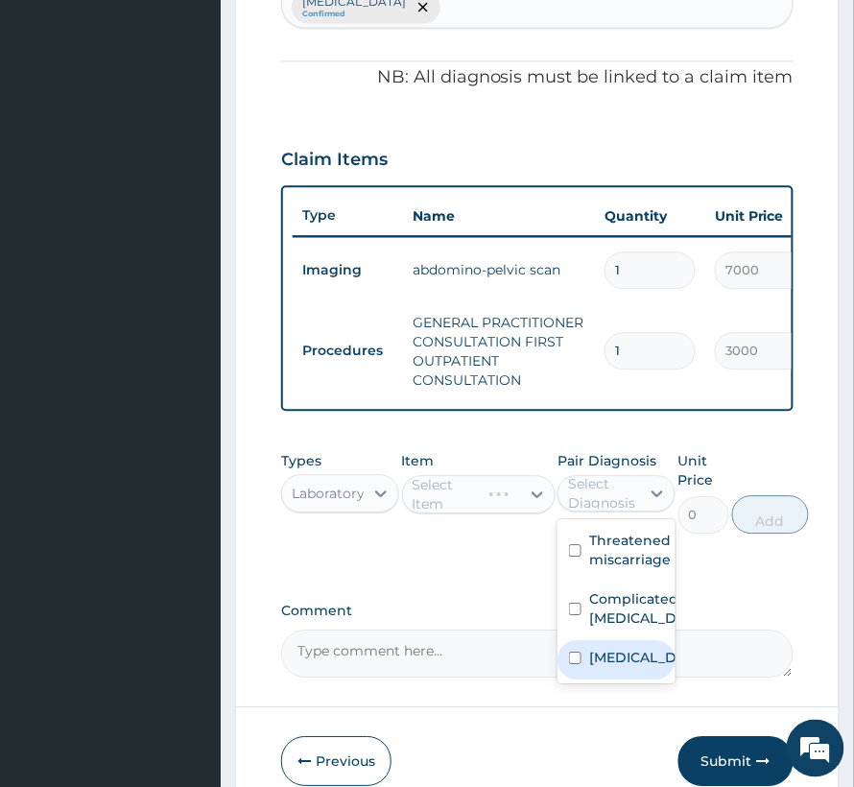
click at [608, 641] on div "Sepsis" at bounding box center [617, 660] width 118 height 39
checkbox input "true"
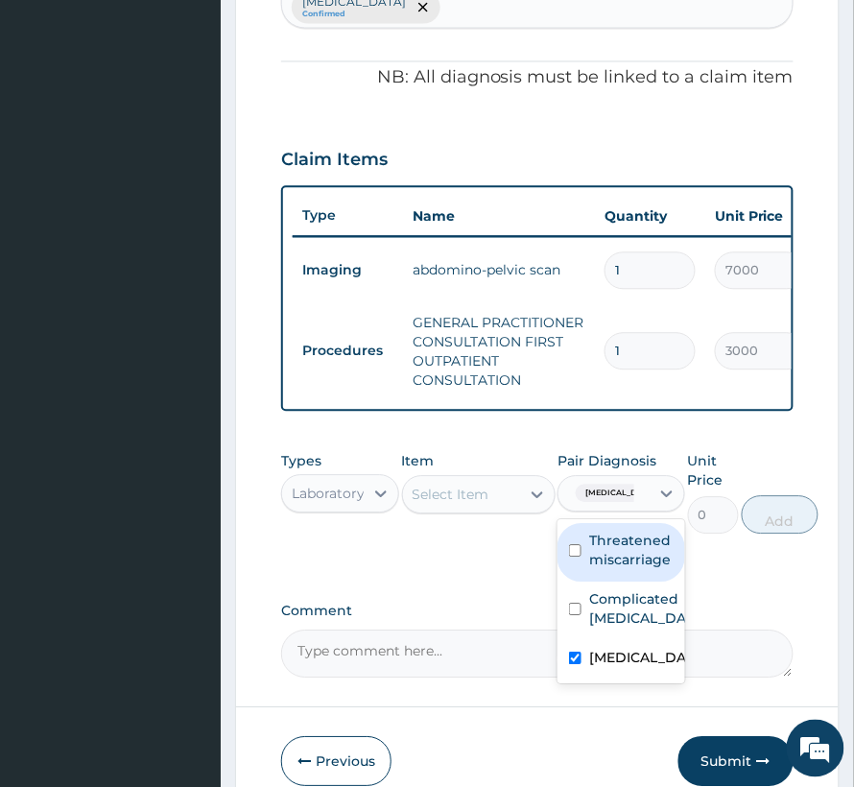
click at [465, 488] on div "Select Item" at bounding box center [461, 495] width 117 height 31
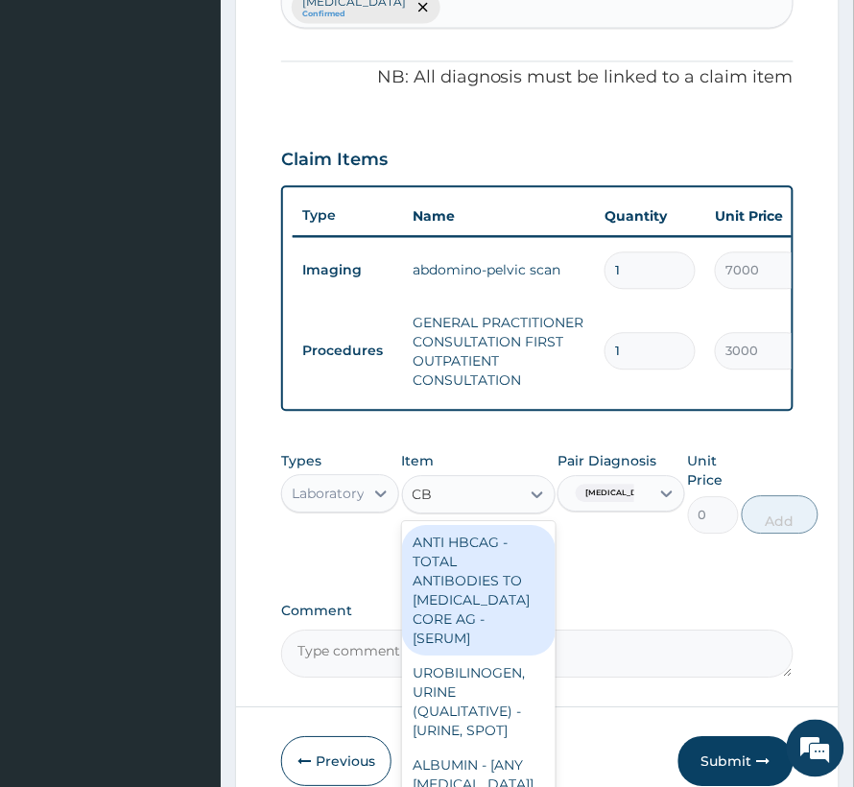
type input "CBC"
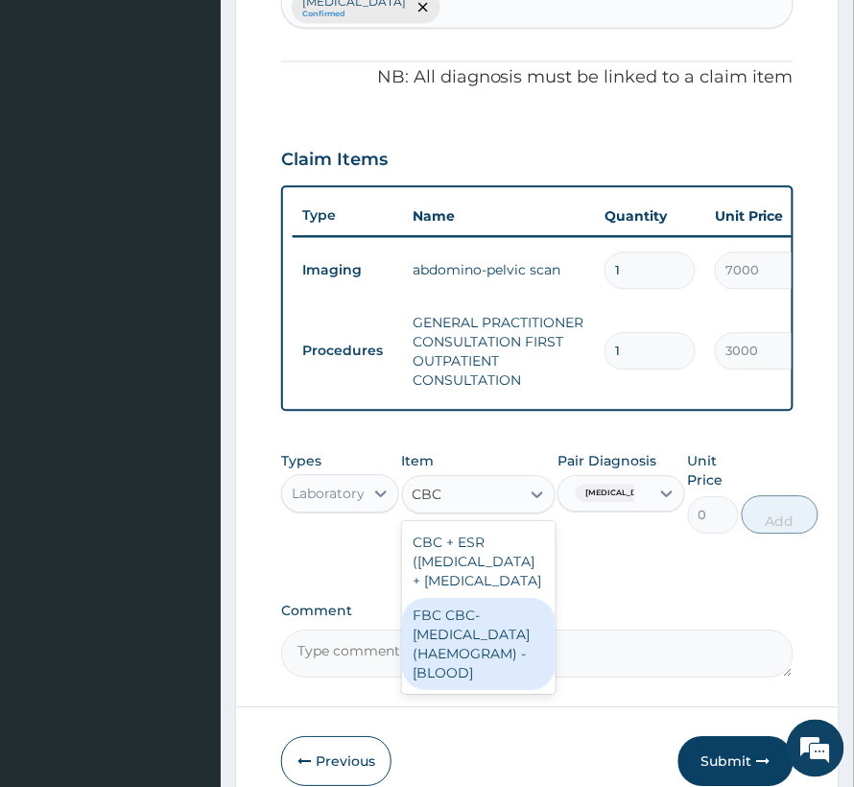
click at [465, 691] on div "FBC CBC-COMPLETE BLOOD COUNT (HAEMOGRAM) - [BLOOD]" at bounding box center [479, 645] width 154 height 92
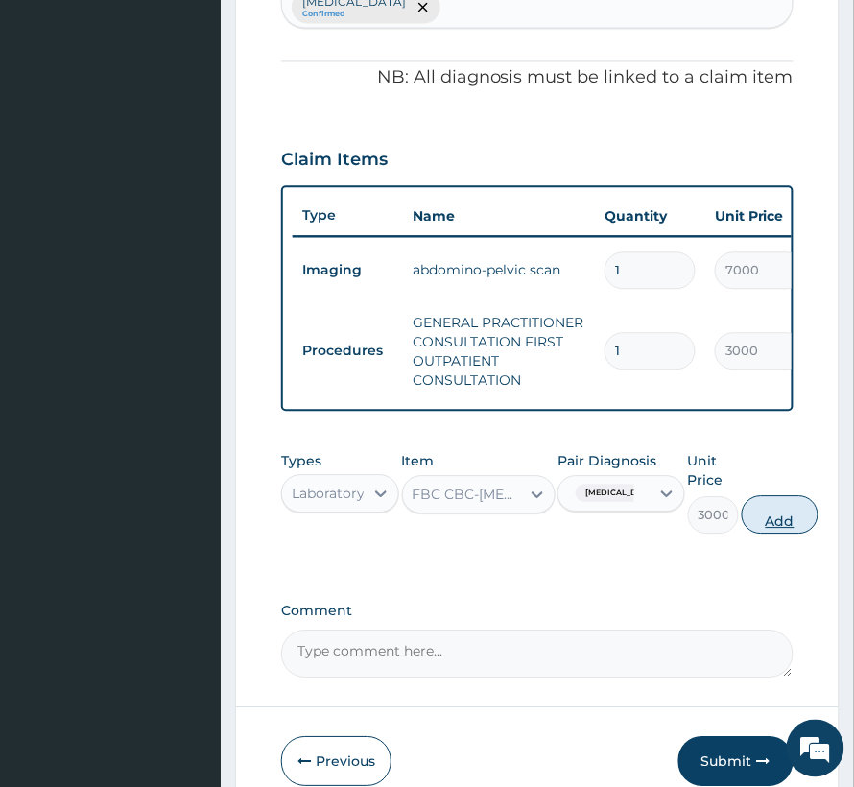
click at [787, 496] on button "Add" at bounding box center [780, 515] width 77 height 38
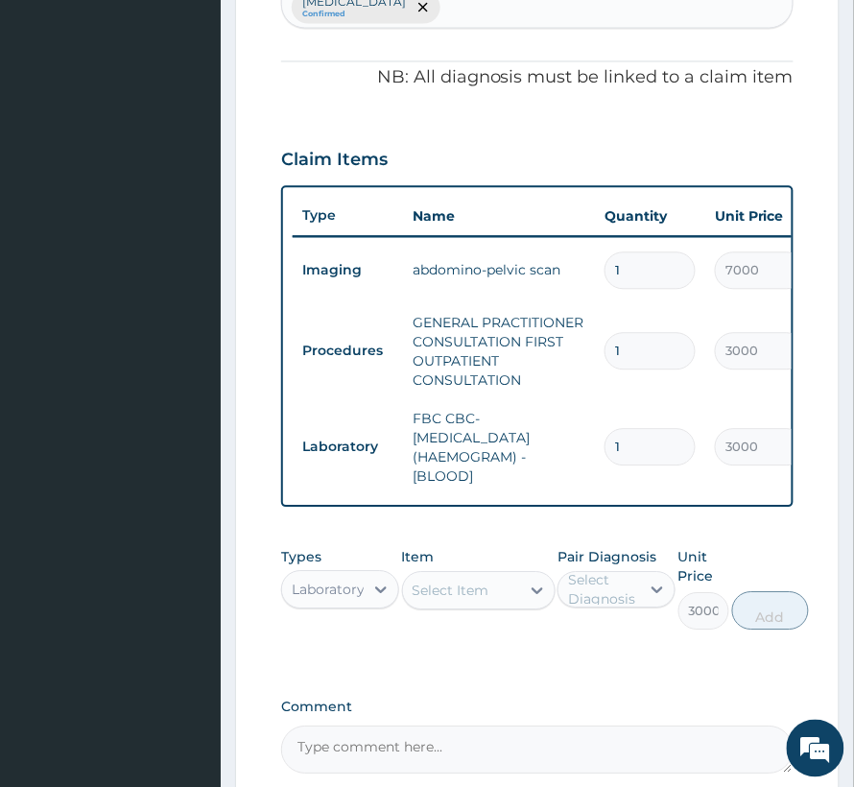
type input "0"
click at [455, 582] on div "Select Item" at bounding box center [451, 591] width 77 height 19
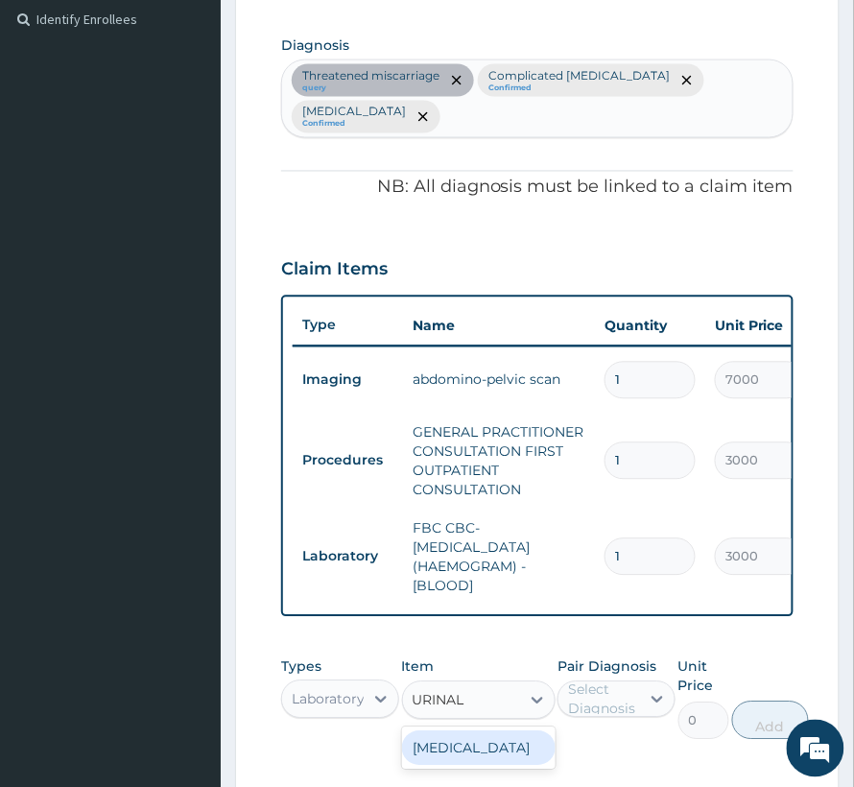
scroll to position [509, 0]
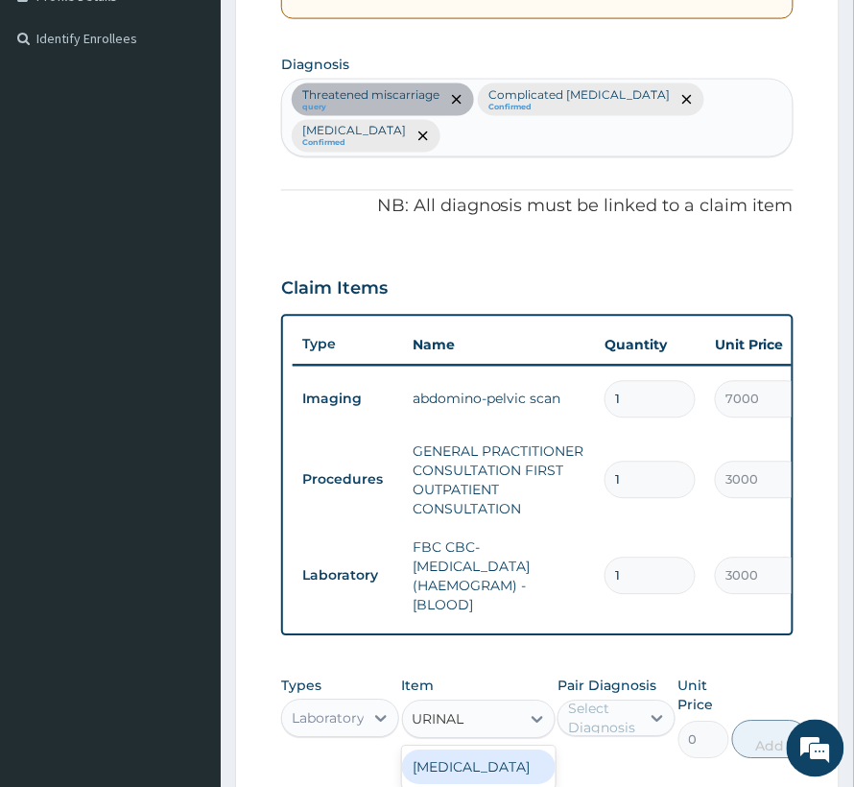
type input "URINAL"
click at [751, 109] on div "Threatened miscarriage query Complicated malaria Confirmed Sepsis Confirmed" at bounding box center [537, 118] width 511 height 77
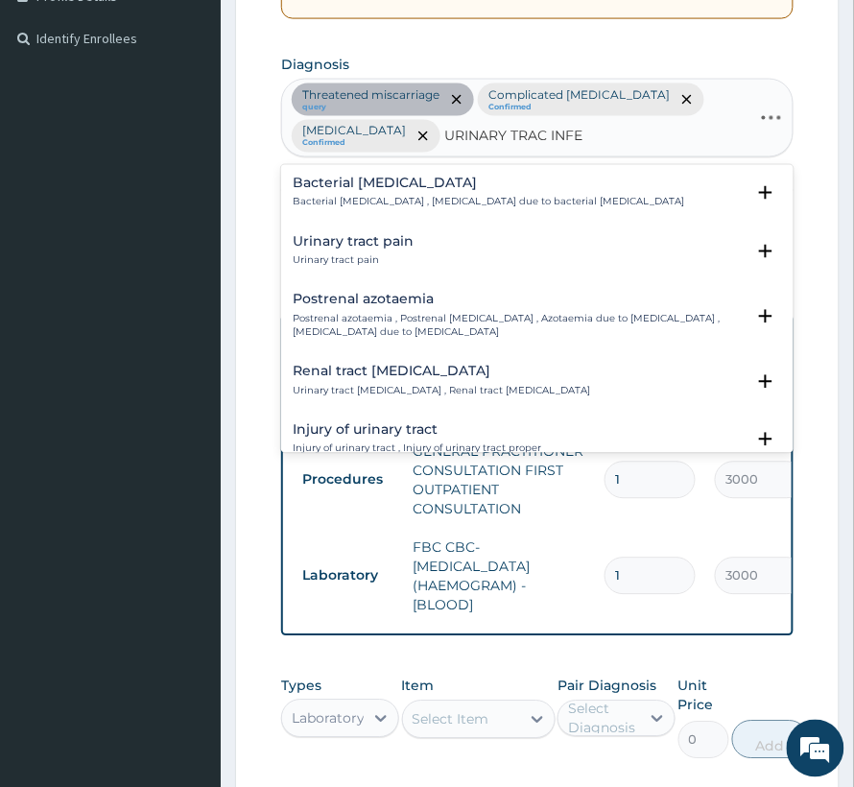
type input "URINARY TRAC INFEC"
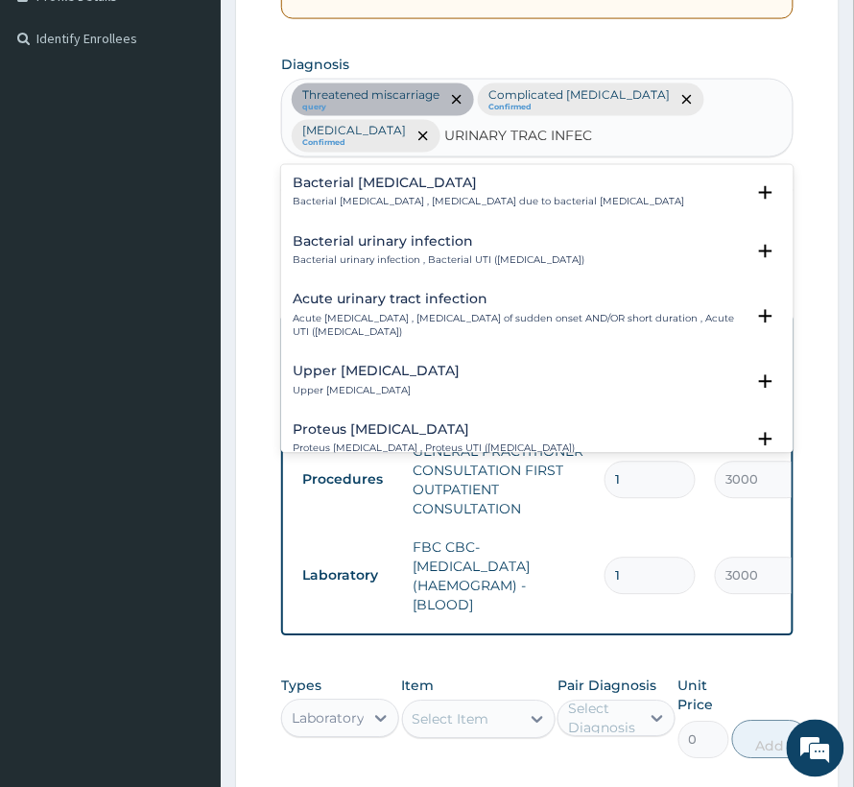
click at [388, 313] on p "Acute urinary tract infection , Urinary tract infection of sudden onset AND/OR …" at bounding box center [519, 327] width 452 height 28
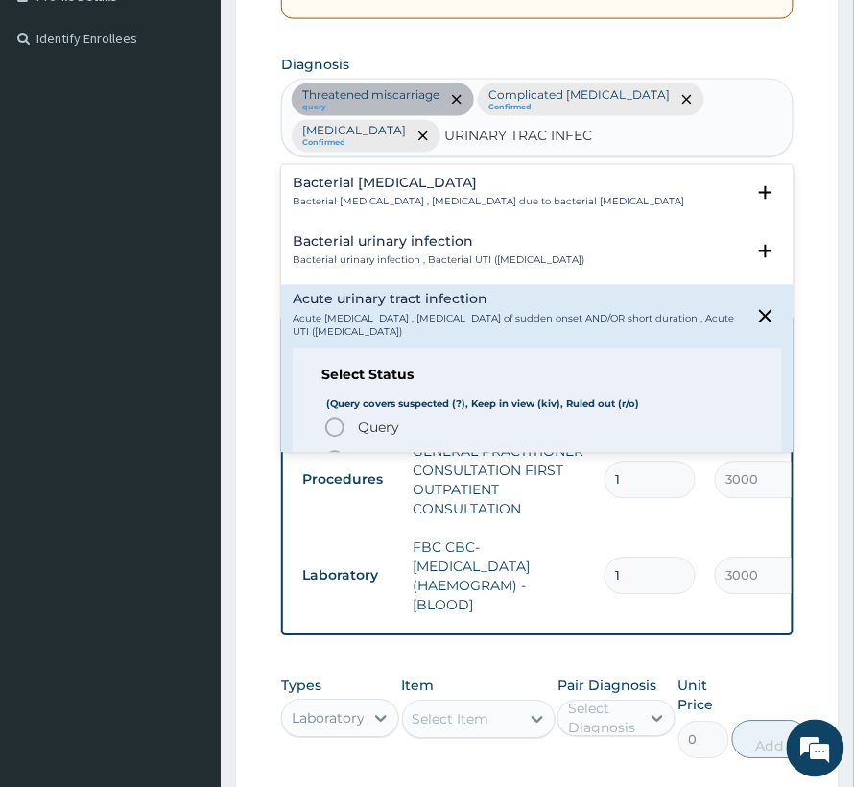
scroll to position [128, 0]
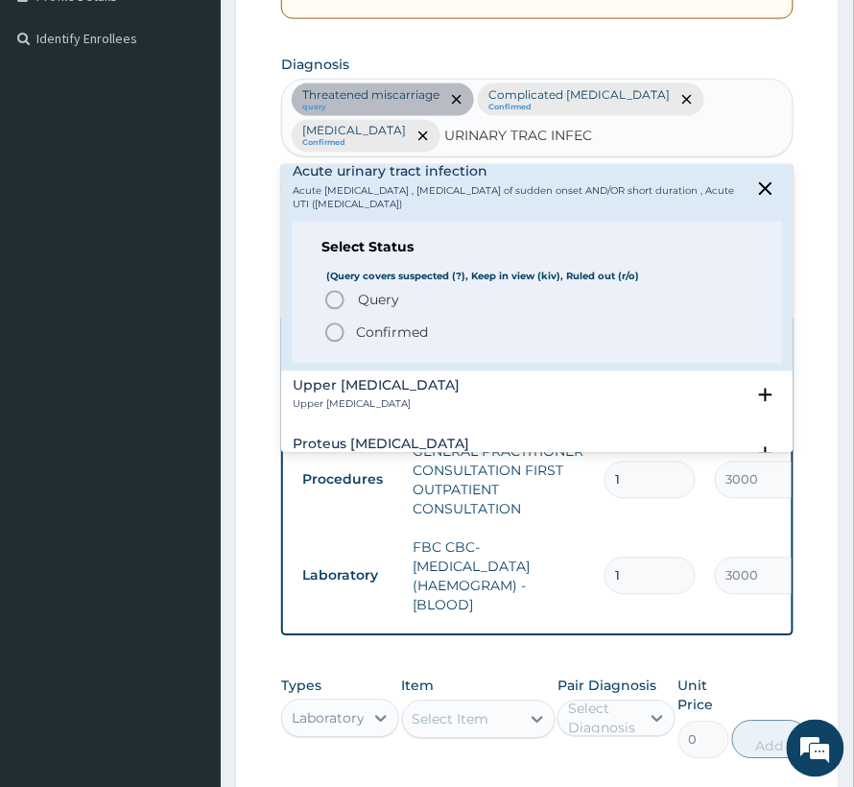
click at [370, 292] on span "Query" at bounding box center [378, 300] width 41 height 19
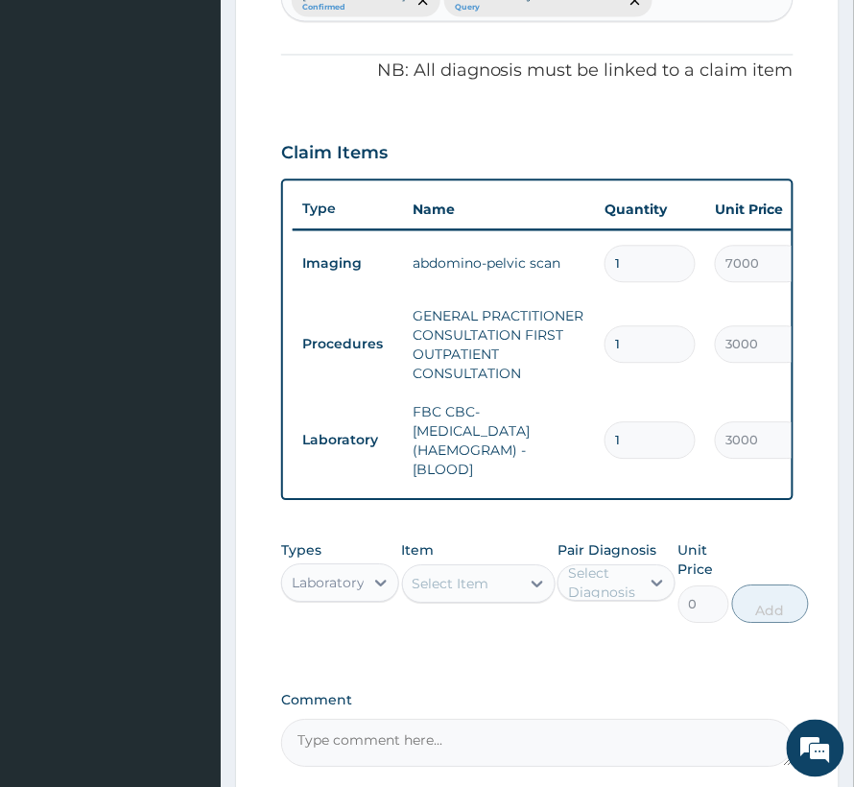
scroll to position [765, 0]
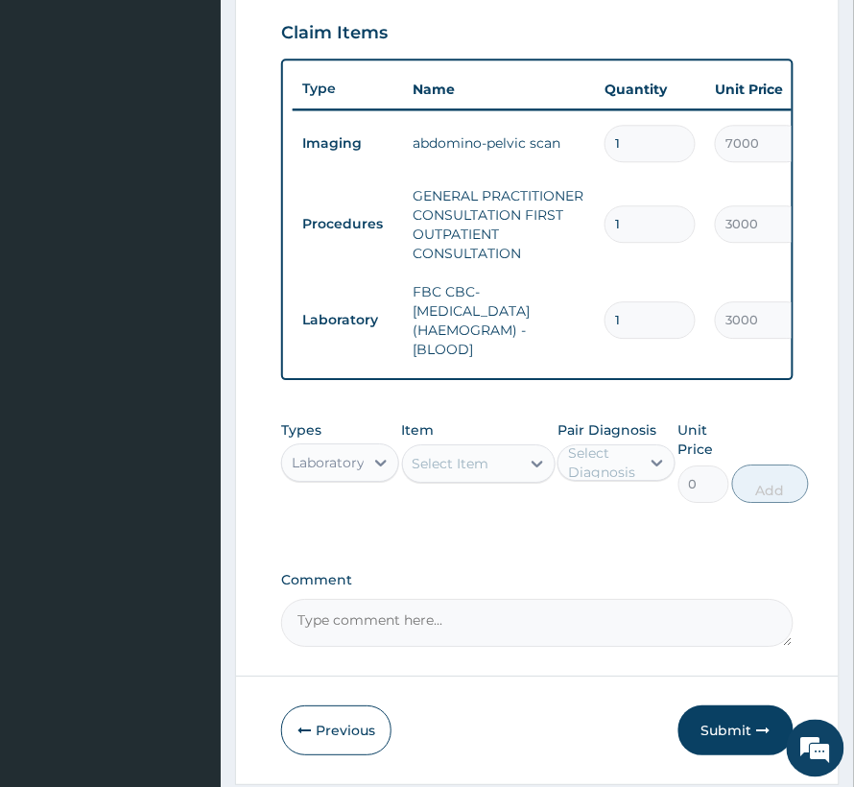
click at [439, 473] on div "Select Item" at bounding box center [451, 463] width 77 height 19
type input "URINAL"
click at [499, 529] on div "URINALYSIS" at bounding box center [479, 511] width 154 height 35
type input "2000"
click at [582, 470] on div "Select Diagnosis" at bounding box center [603, 462] width 70 height 38
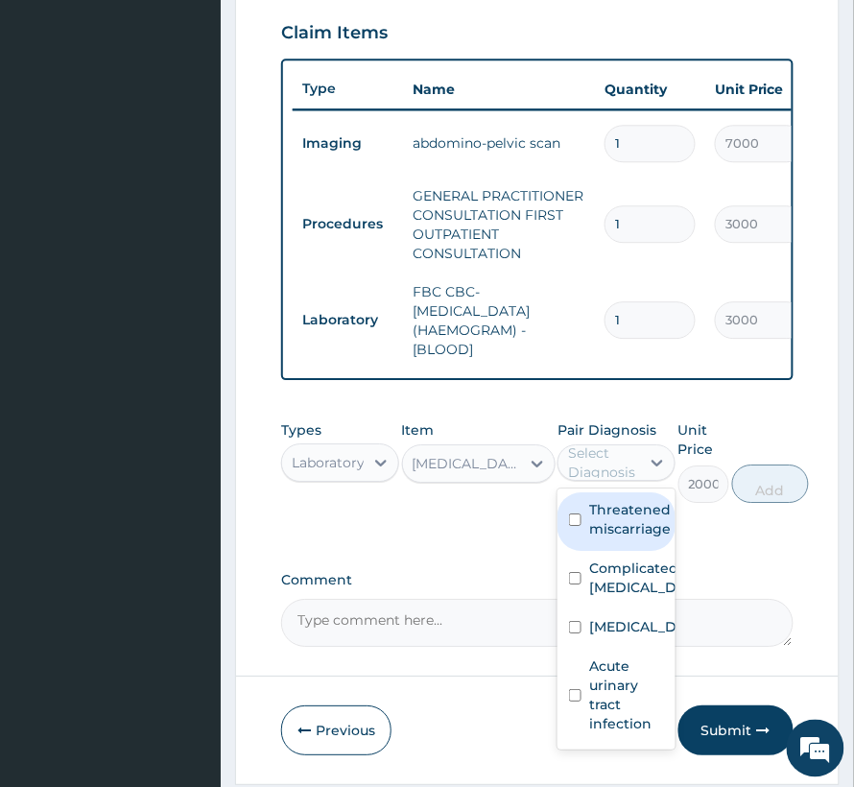
click at [635, 538] on label "Threatened miscarriage" at bounding box center [630, 519] width 82 height 38
checkbox input "true"
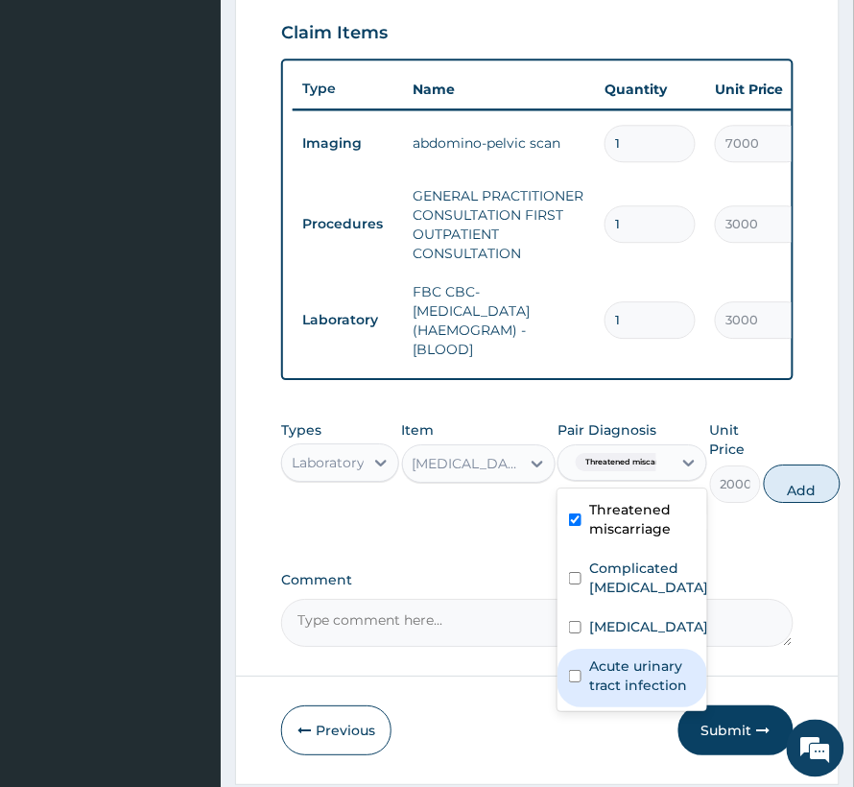
click at [612, 695] on label "Acute urinary tract infection" at bounding box center [642, 675] width 107 height 38
checkbox input "true"
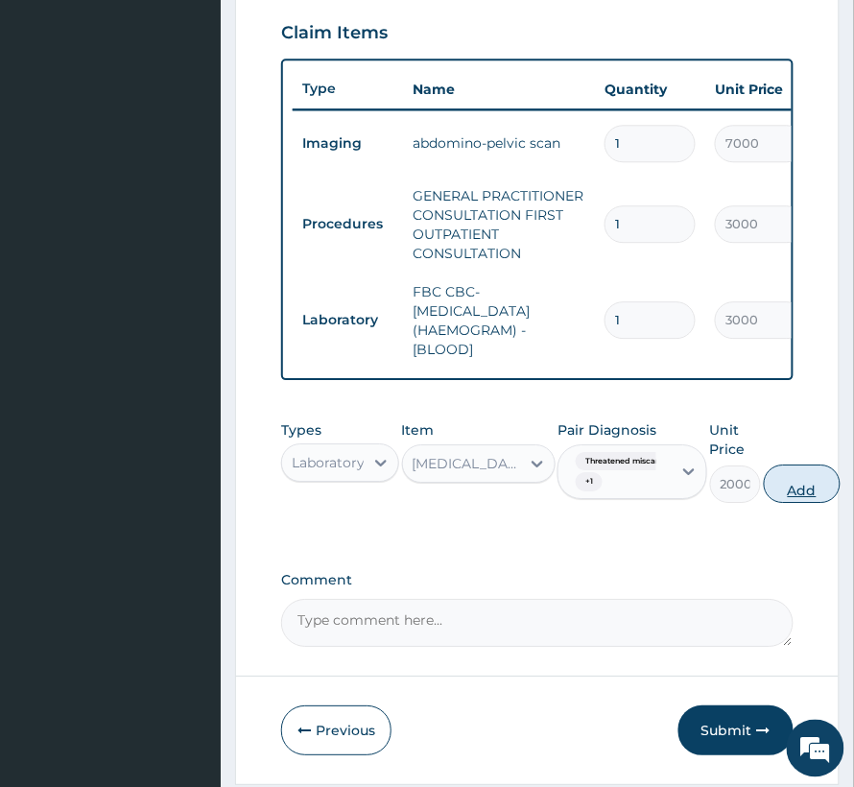
click at [802, 503] on button "Add" at bounding box center [802, 484] width 77 height 38
type input "0"
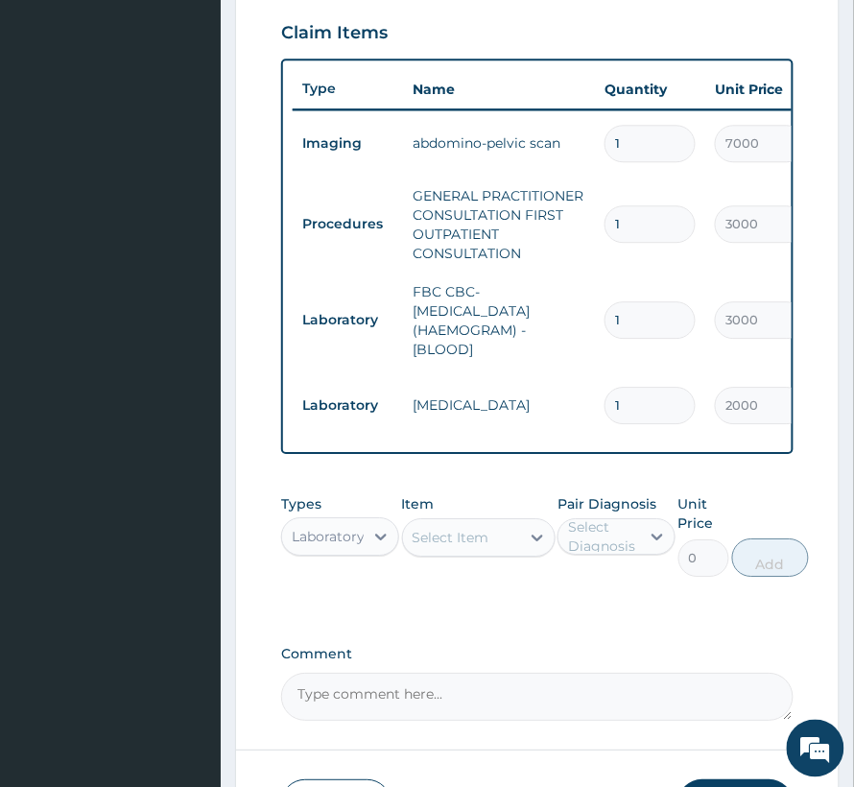
click at [412, 553] on div "Select Item" at bounding box center [461, 537] width 117 height 31
type input "C"
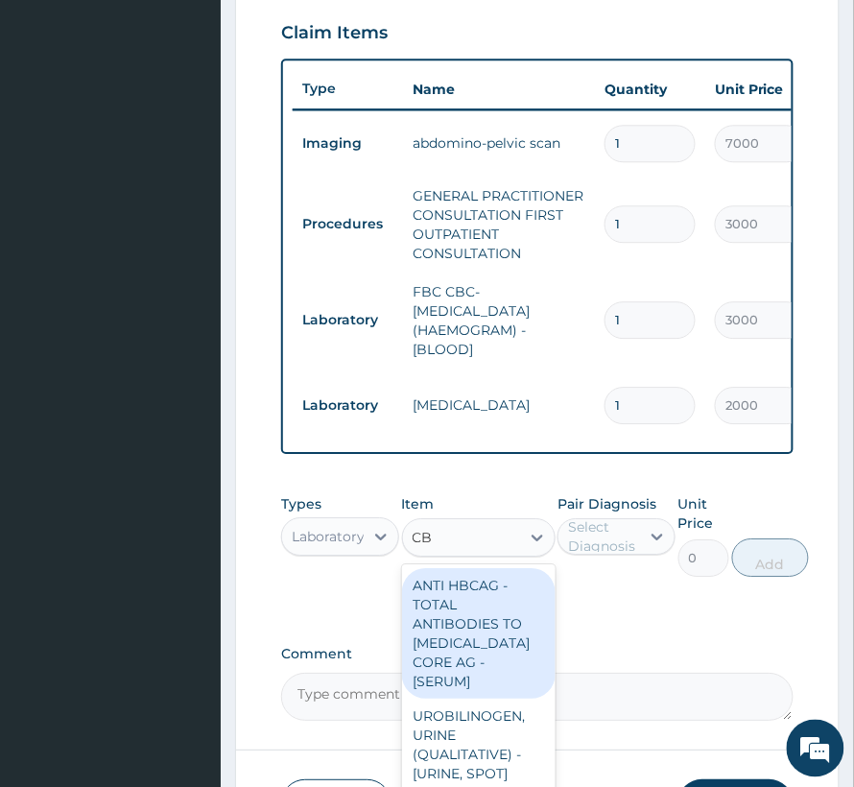
type input "CBC"
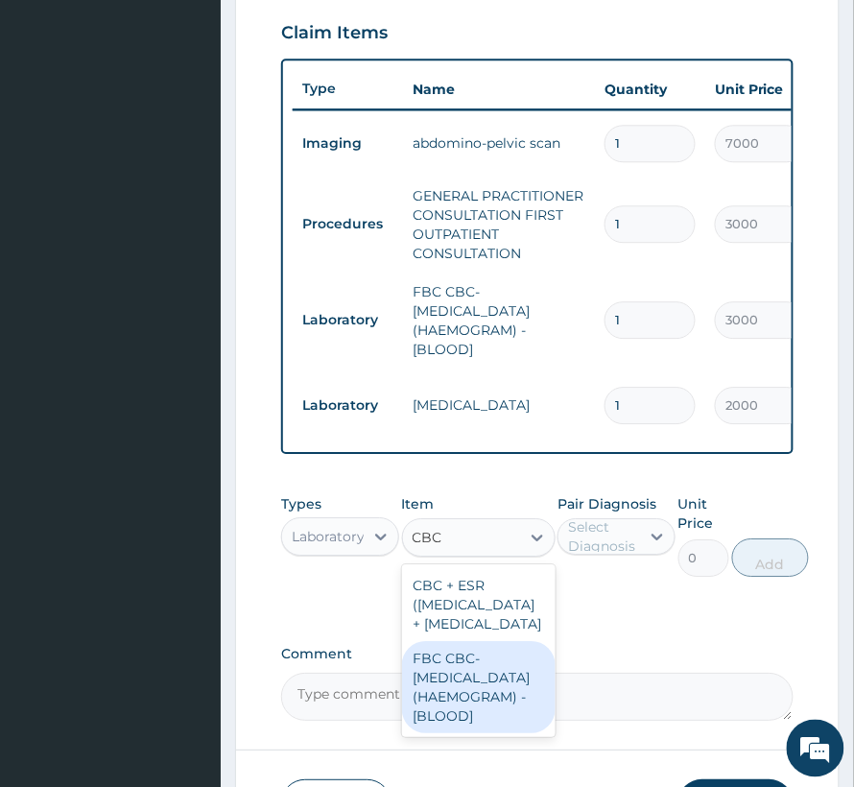
click at [496, 733] on div "FBC CBC-COMPLETE BLOOD COUNT (HAEMOGRAM) - [BLOOD]" at bounding box center [479, 687] width 154 height 92
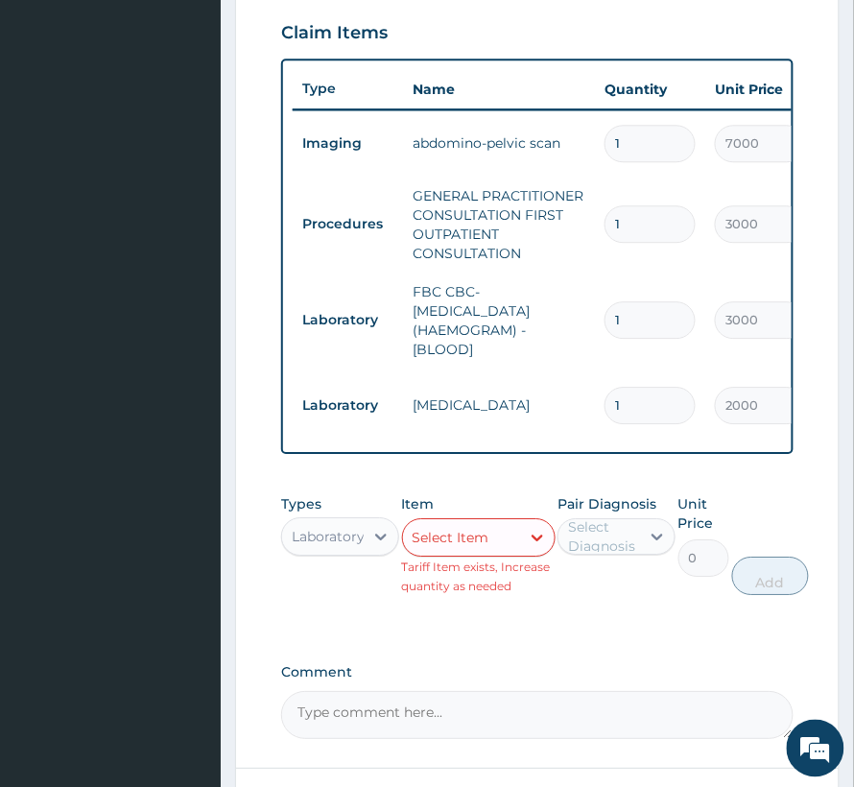
click at [485, 547] on div "Select Item" at bounding box center [451, 537] width 77 height 19
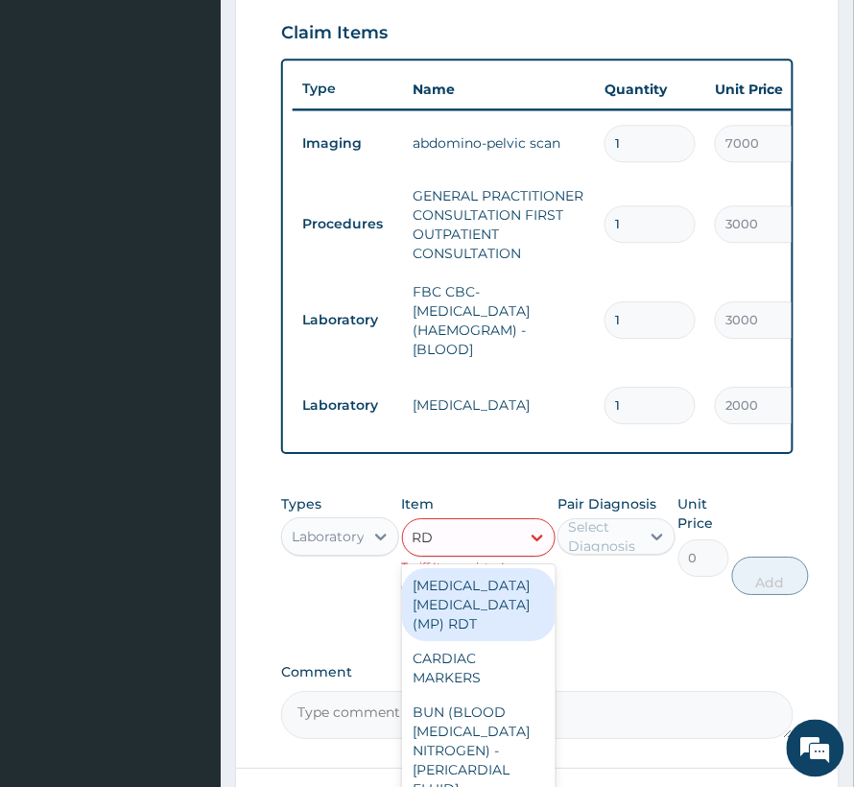
type input "RDT"
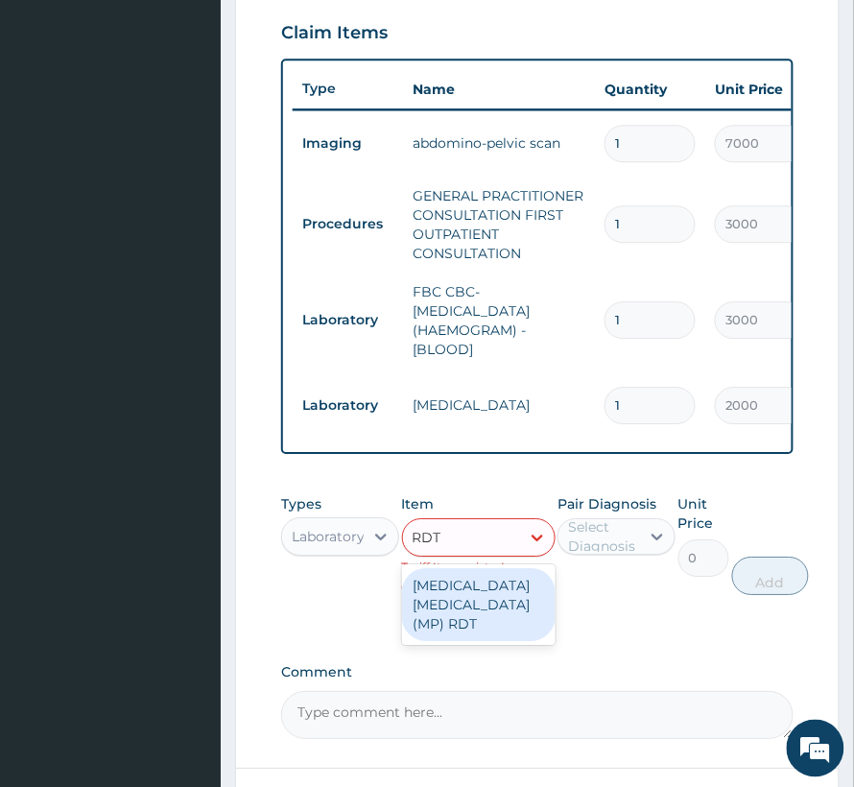
click at [466, 622] on div "MALARIA PARASITE (MP) RDT" at bounding box center [479, 604] width 154 height 73
type input "1500"
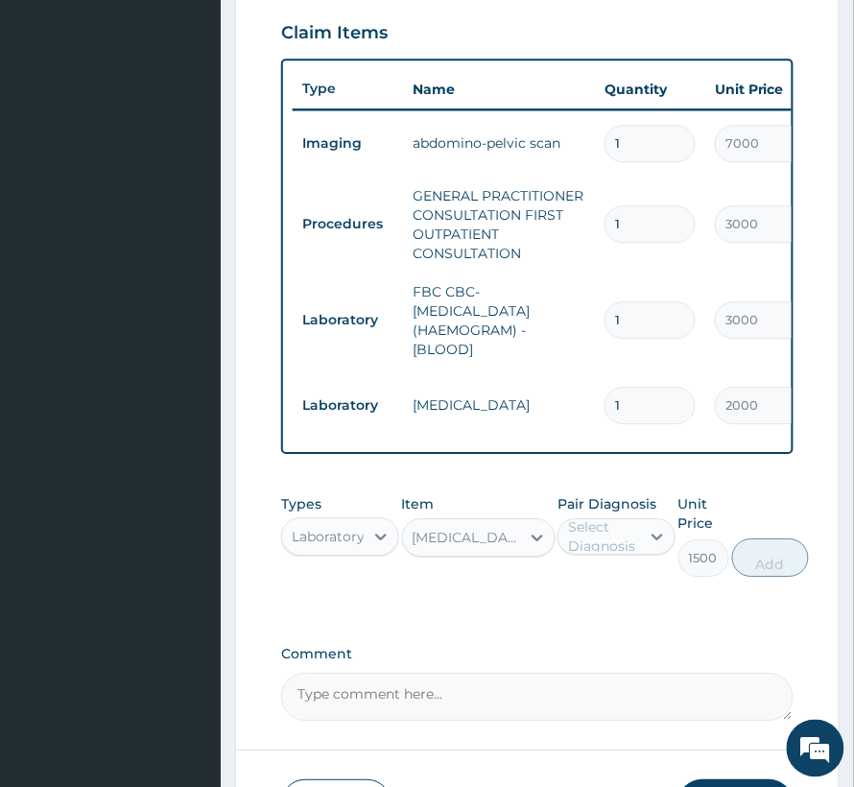
click at [612, 541] on div "Select Diagnosis" at bounding box center [603, 536] width 70 height 38
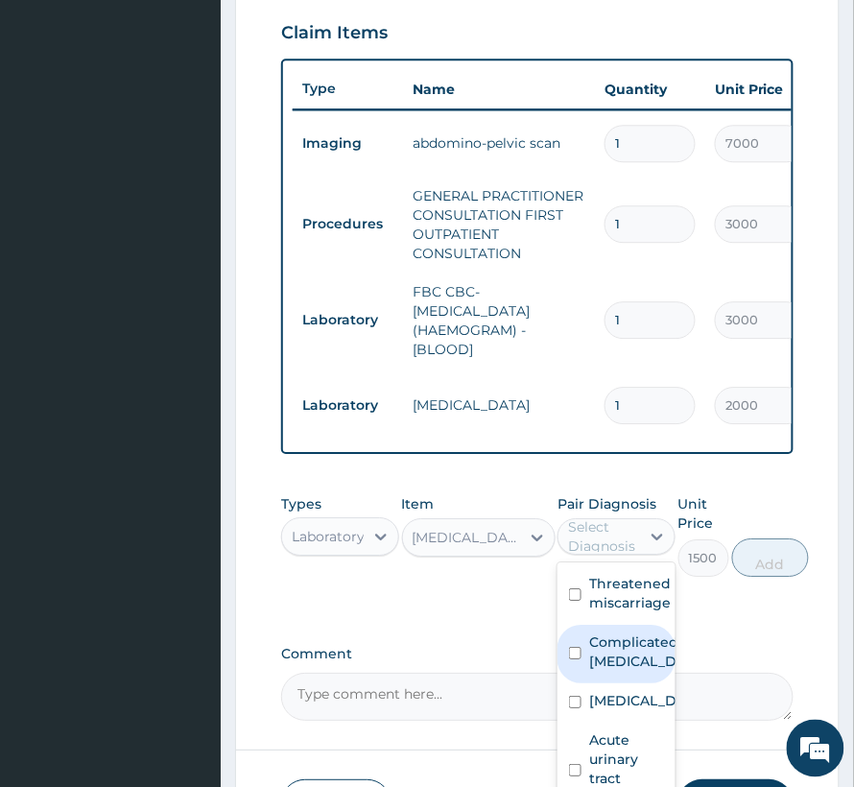
click at [638, 671] on label "Complicated malaria" at bounding box center [636, 651] width 95 height 38
checkbox input "true"
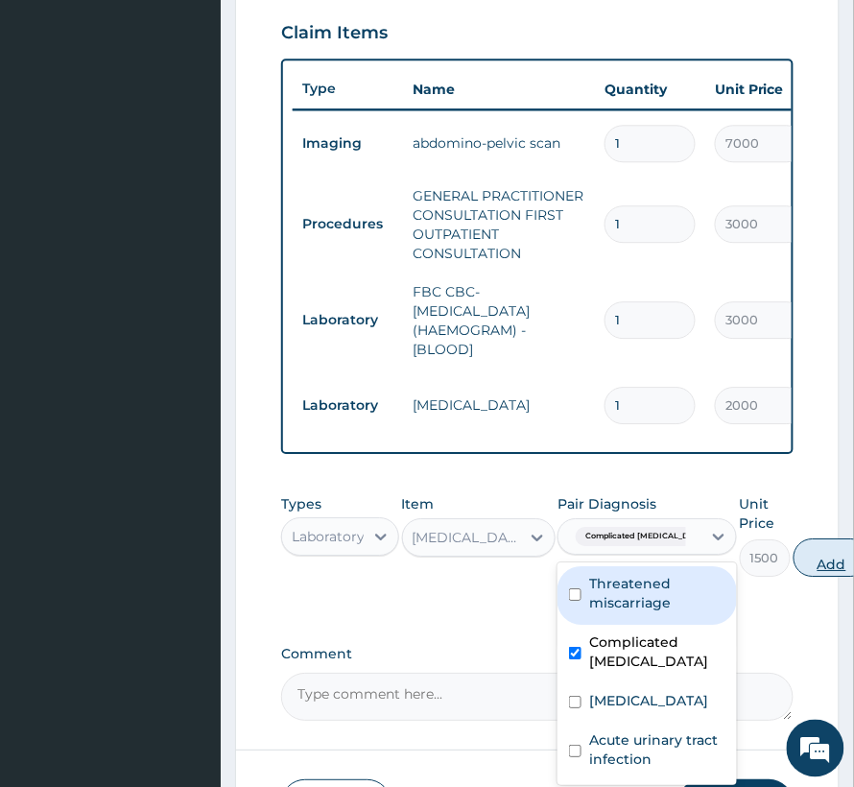
click at [816, 577] on button "Add" at bounding box center [832, 557] width 77 height 38
type input "0"
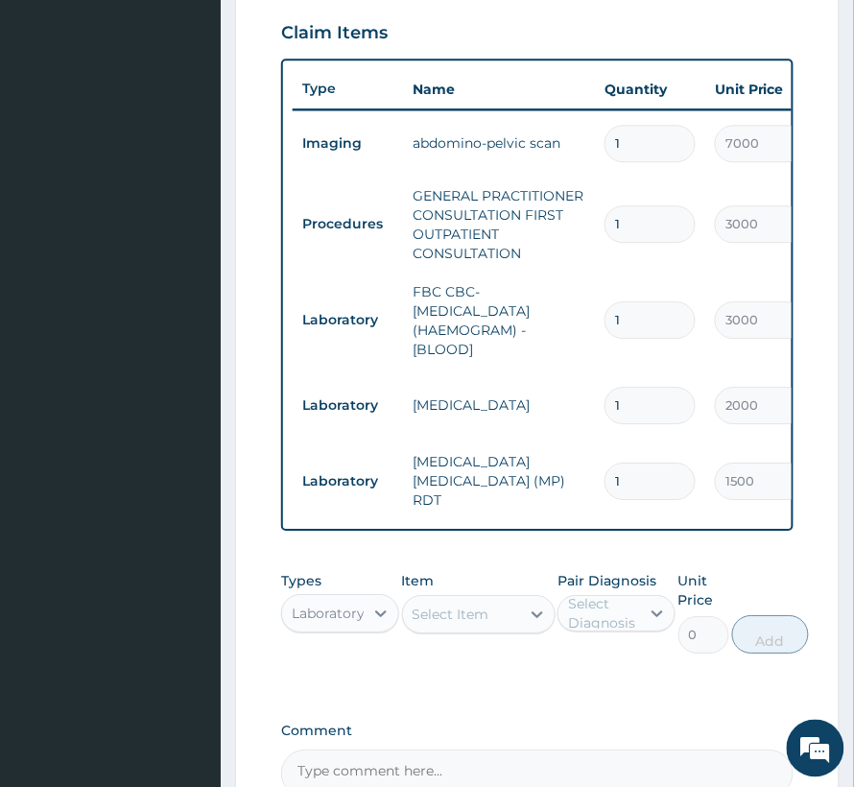
click at [276, 610] on form "Step 2 of 2 PA Code / Prescription Code PA/DBA3FC Encounter Date 05-08-2025 Imp…" at bounding box center [537, 154] width 605 height 1564
click at [416, 615] on div "Select Item" at bounding box center [451, 614] width 77 height 19
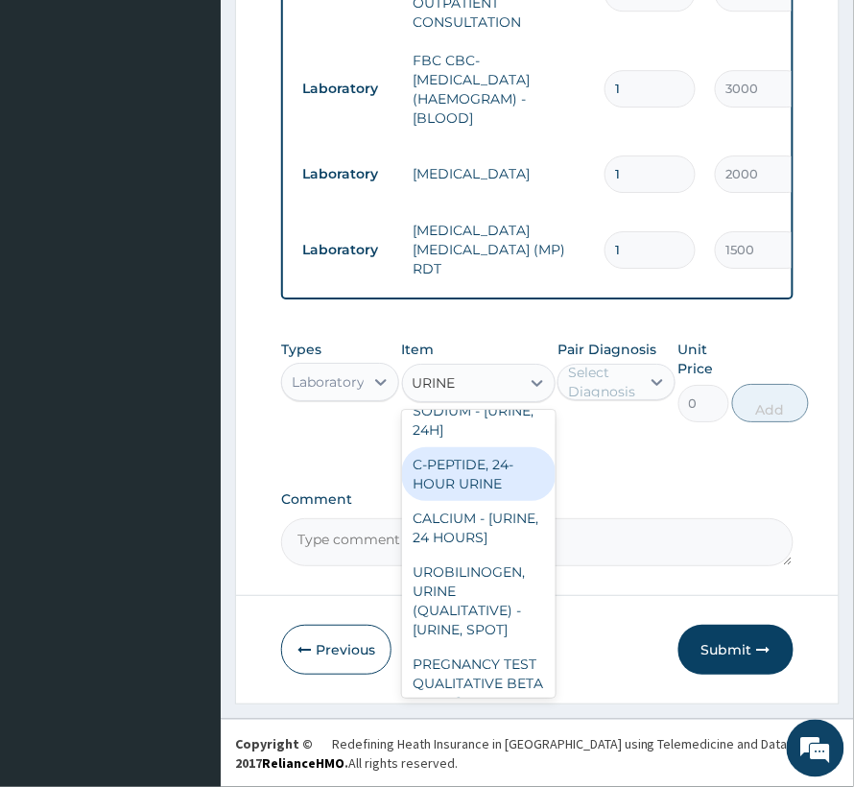
scroll to position [0, 0]
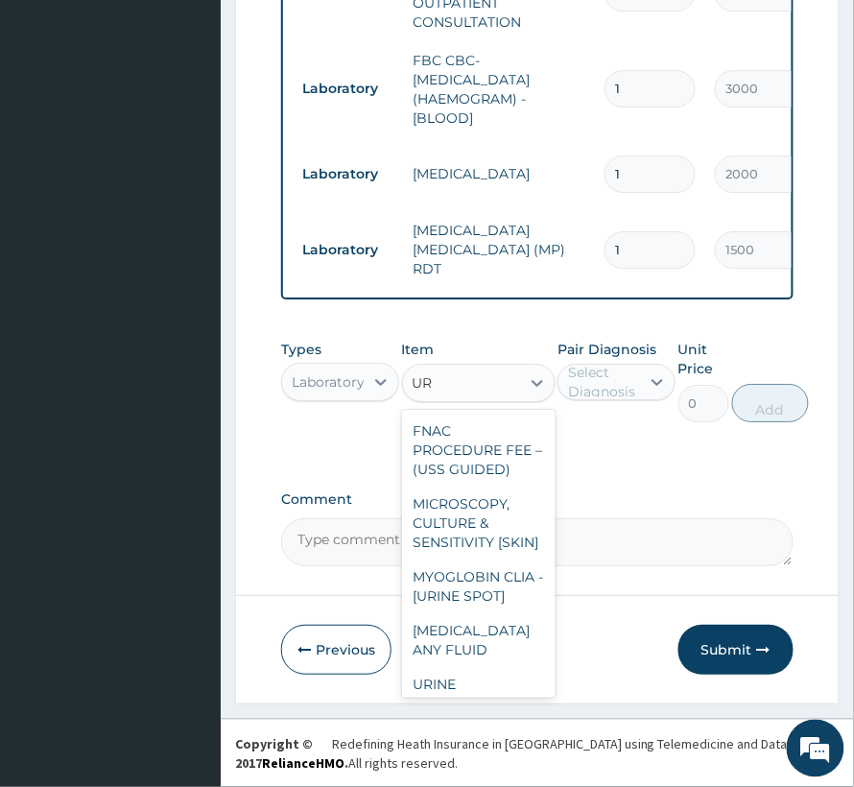
type input "U"
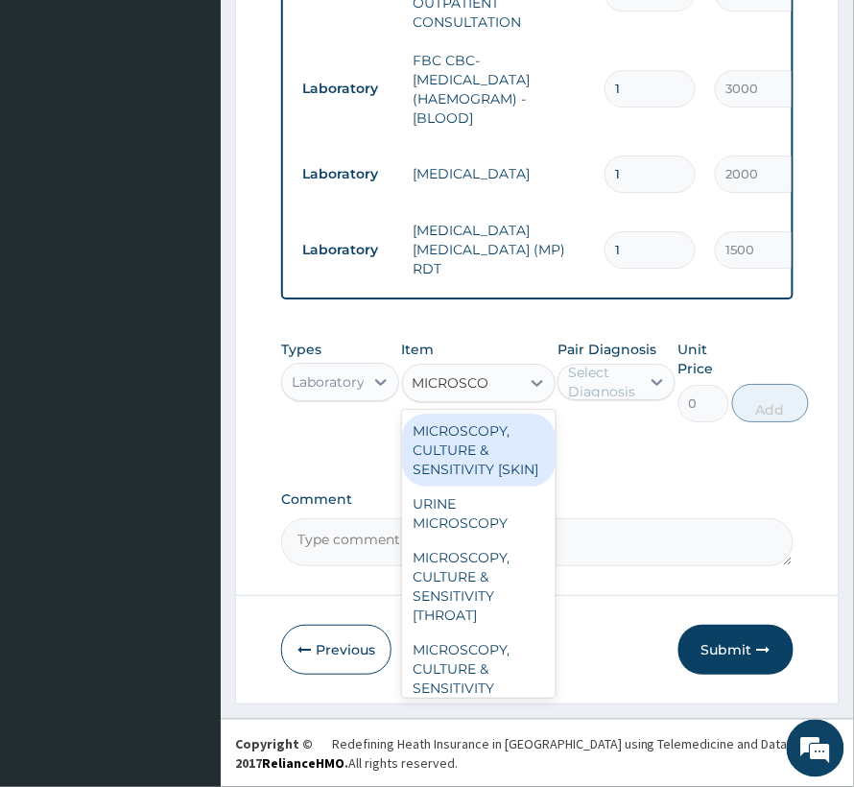
type input "MICROSCOP"
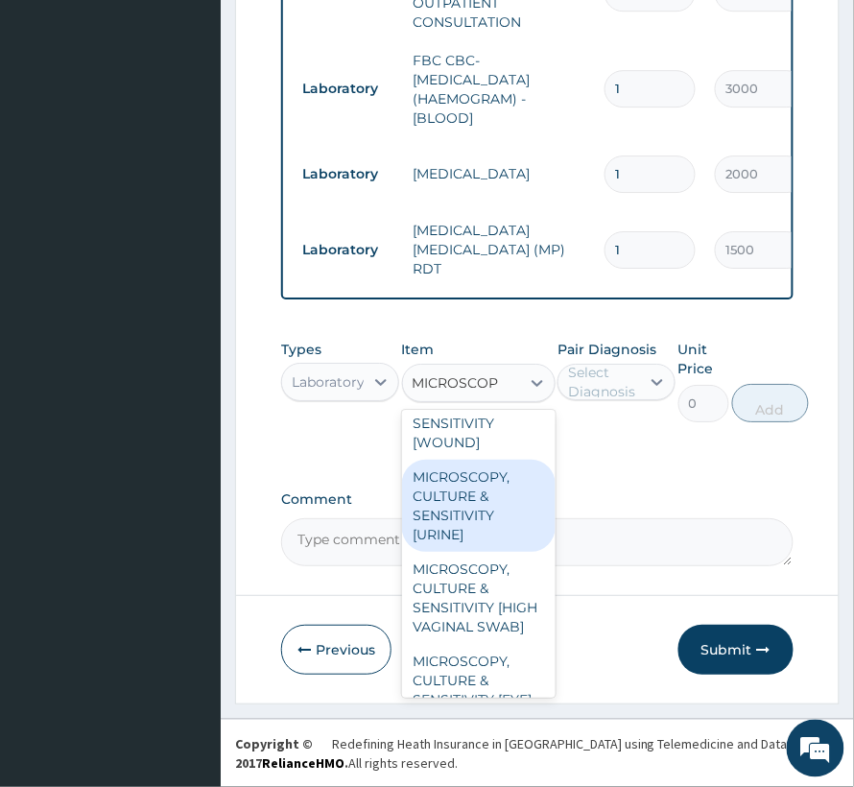
scroll to position [639, 0]
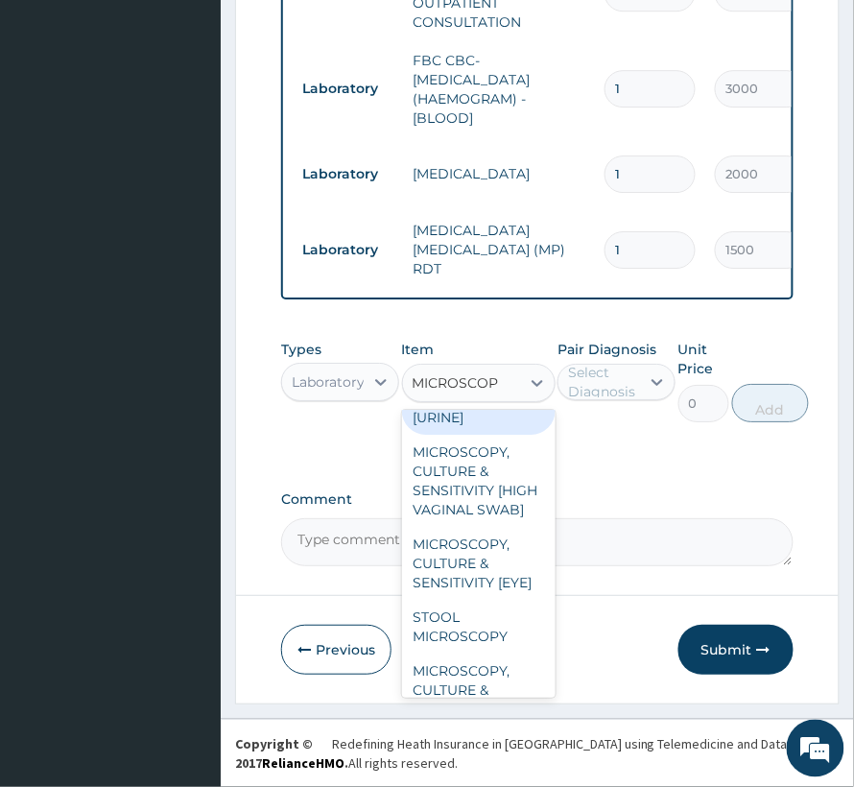
click at [462, 435] on div "MICROSCOPY, CULTURE & SENSITIVITY [URINE]" at bounding box center [479, 389] width 154 height 92
type input "3500"
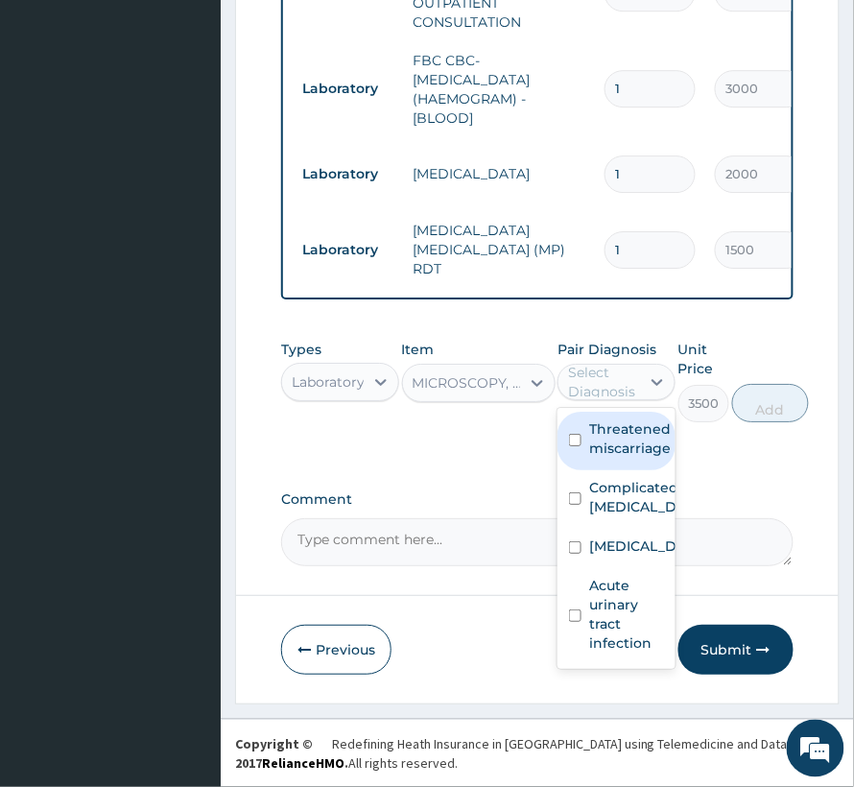
click at [599, 373] on div "Select Diagnosis" at bounding box center [603, 382] width 70 height 38
click at [622, 443] on label "Threatened miscarriage" at bounding box center [630, 438] width 82 height 38
checkbox input "true"
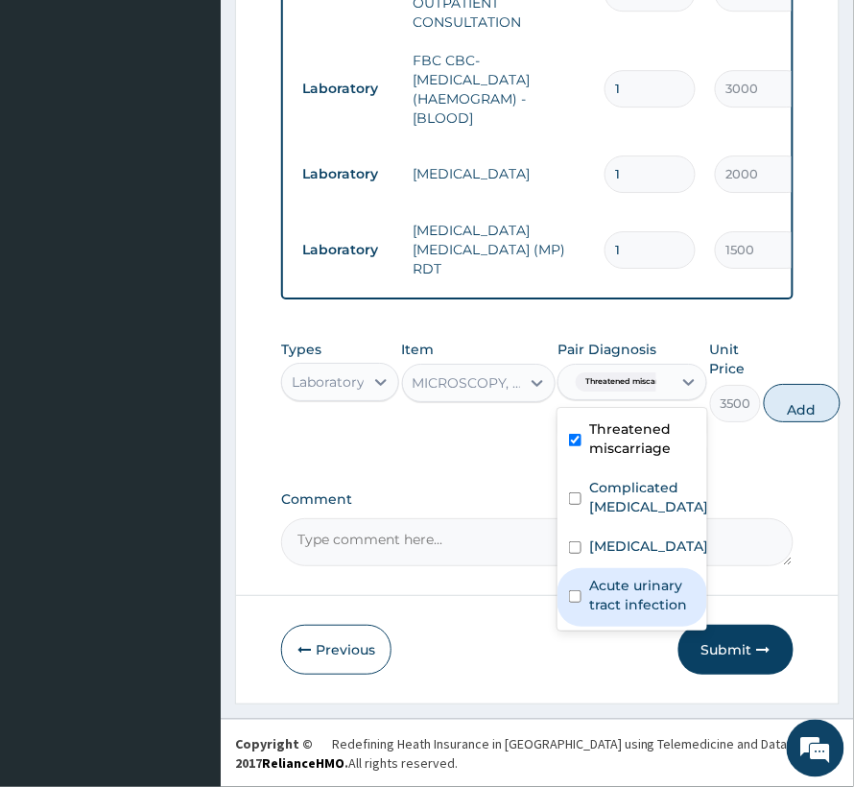
click at [610, 604] on label "Acute urinary tract infection" at bounding box center [642, 595] width 107 height 38
checkbox input "true"
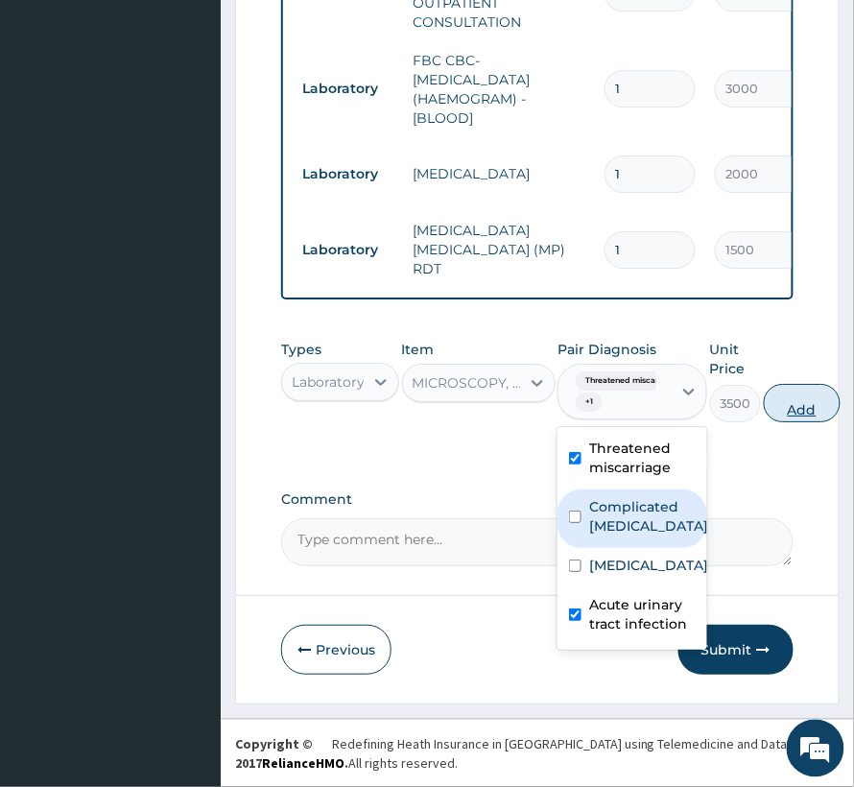
click at [792, 400] on button "Add" at bounding box center [802, 403] width 77 height 38
type input "0"
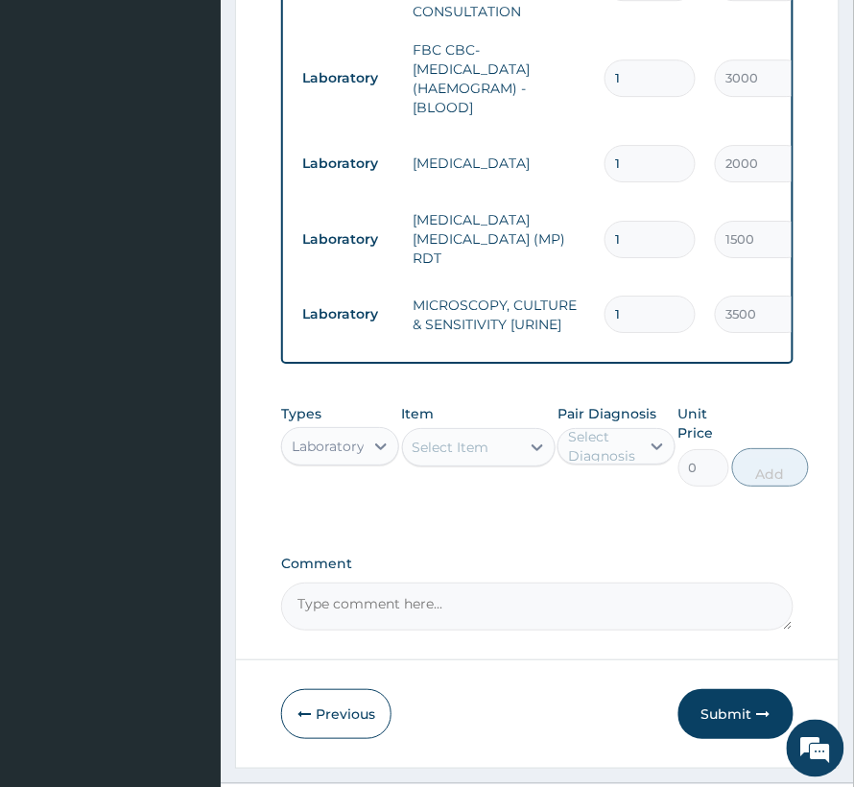
click at [449, 454] on div "Select Item" at bounding box center [451, 447] width 77 height 19
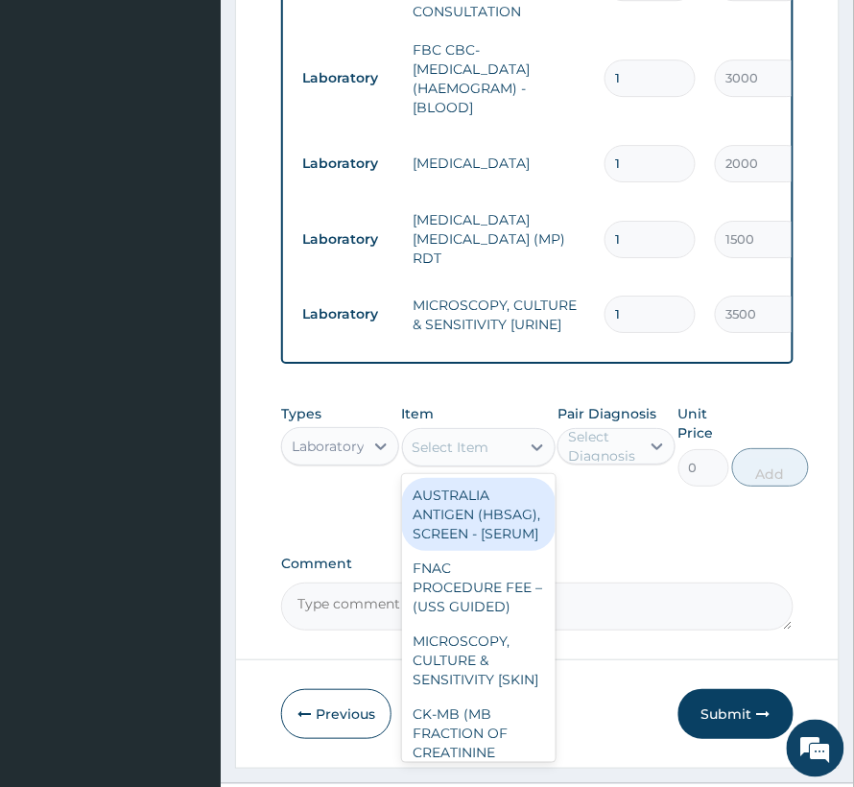
click at [327, 456] on div "Laboratory" at bounding box center [328, 446] width 73 height 19
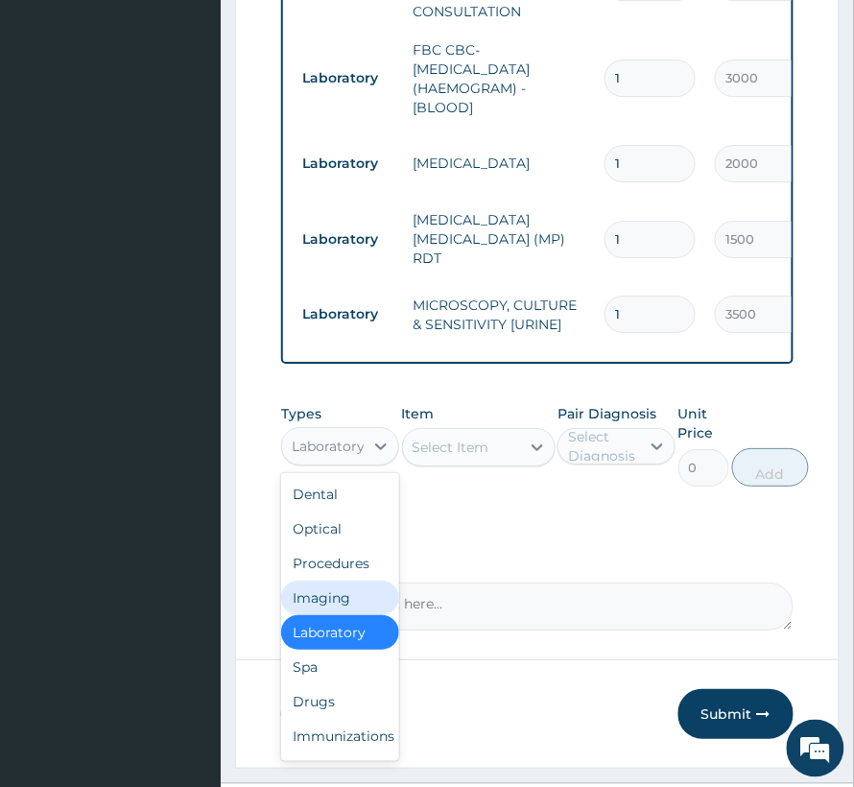
scroll to position [84, 0]
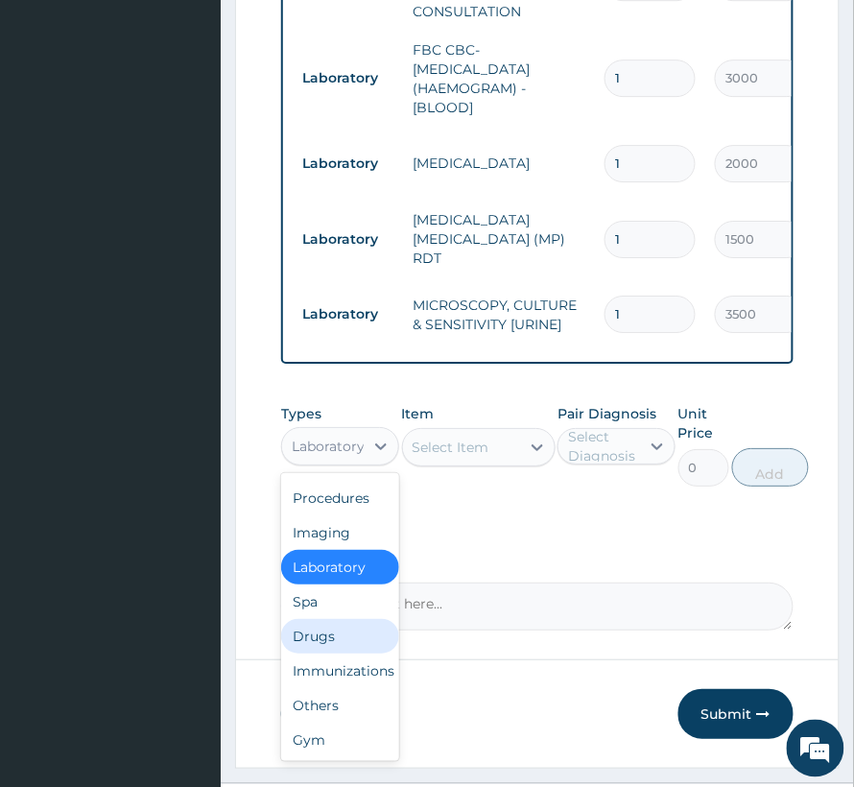
click at [346, 632] on div "Drugs" at bounding box center [340, 636] width 118 height 35
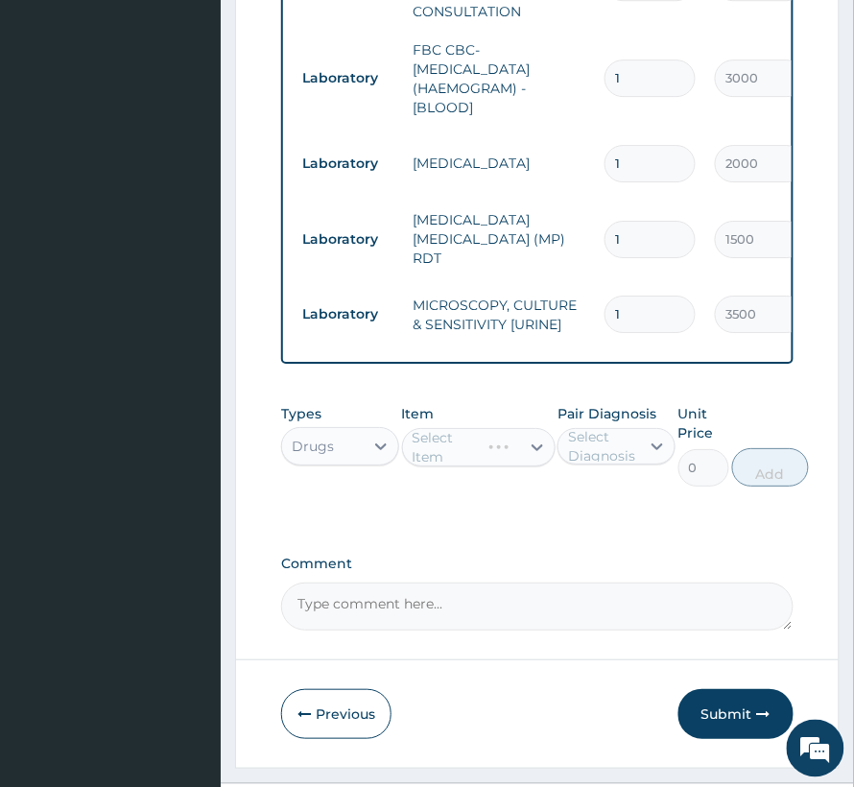
click at [612, 451] on div "Select Diagnosis" at bounding box center [603, 446] width 70 height 38
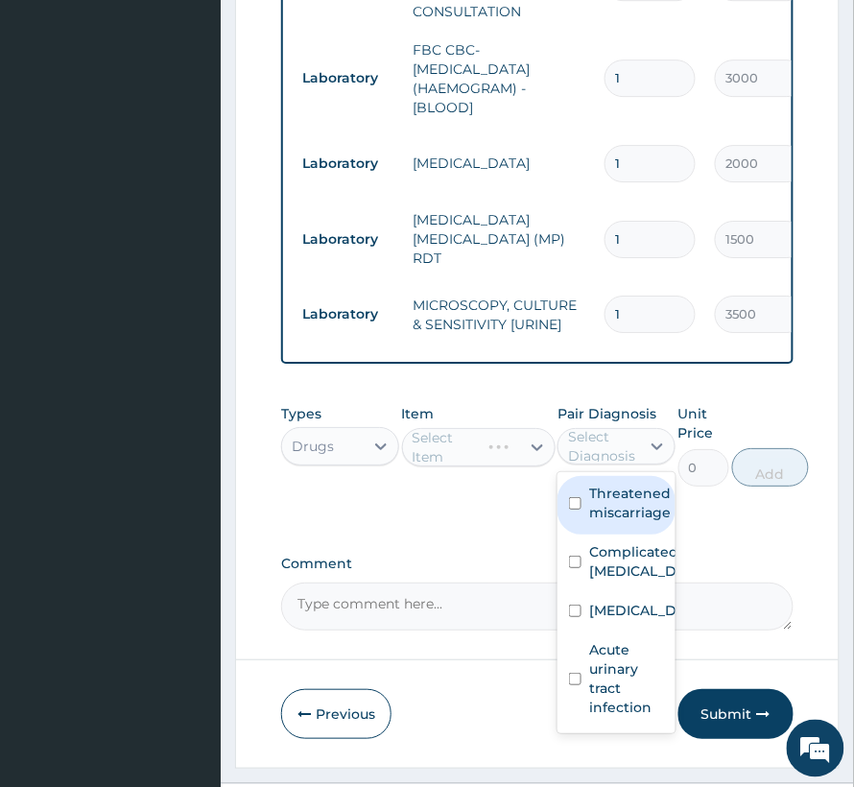
click at [615, 513] on label "Threatened miscarriage" at bounding box center [630, 503] width 82 height 38
checkbox input "true"
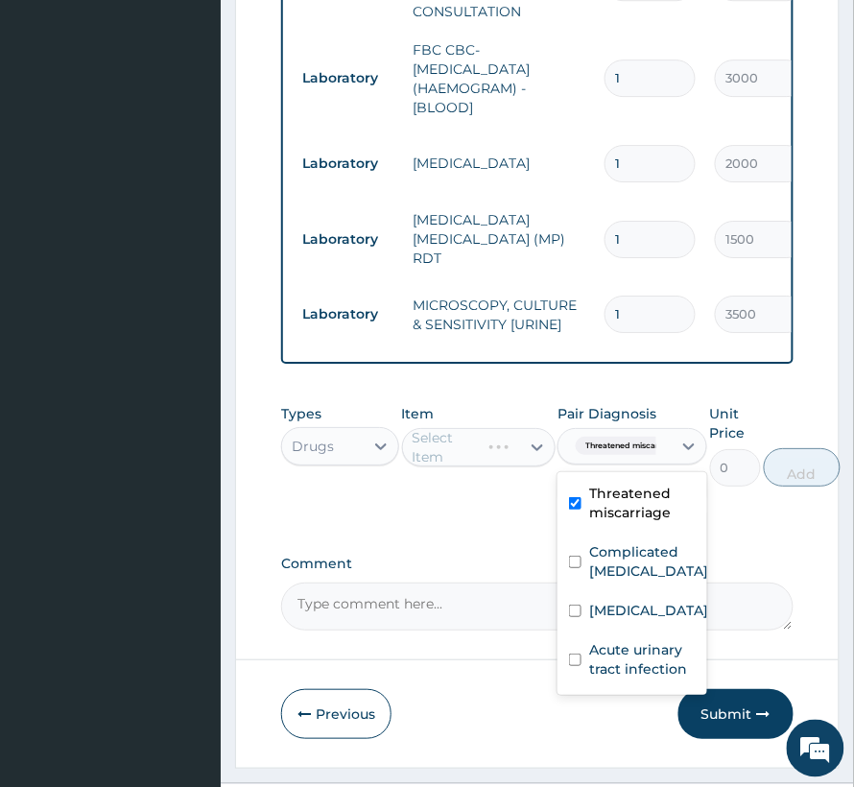
click at [461, 458] on div "Select Item" at bounding box center [479, 447] width 154 height 38
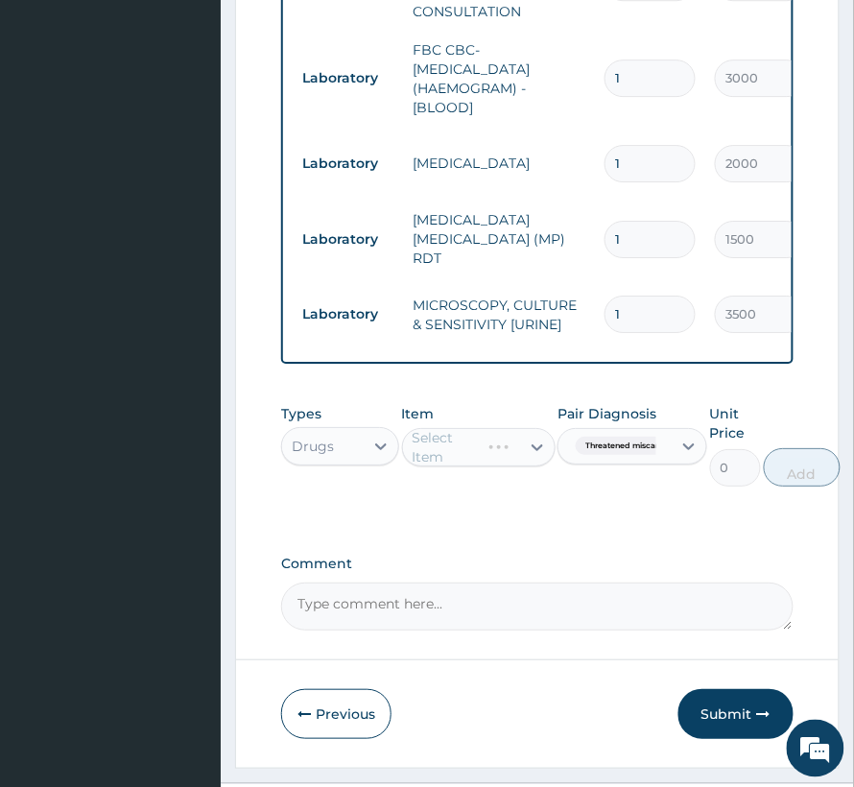
click at [461, 458] on div "Select Item" at bounding box center [479, 447] width 154 height 38
click at [441, 457] on div "Select Item" at bounding box center [451, 447] width 77 height 19
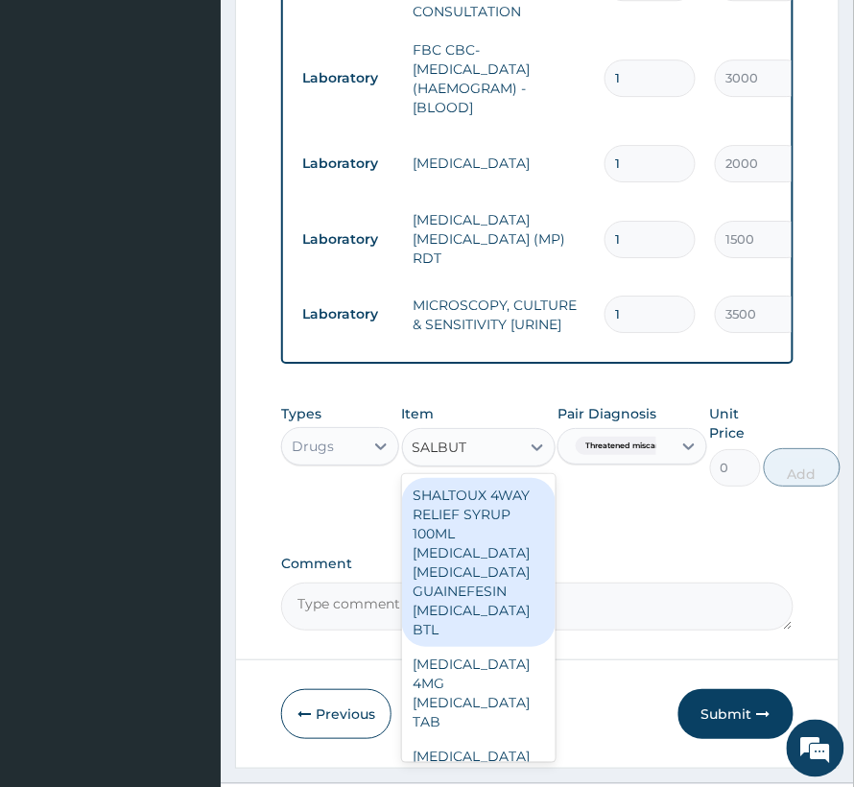
type input "SALBUTA"
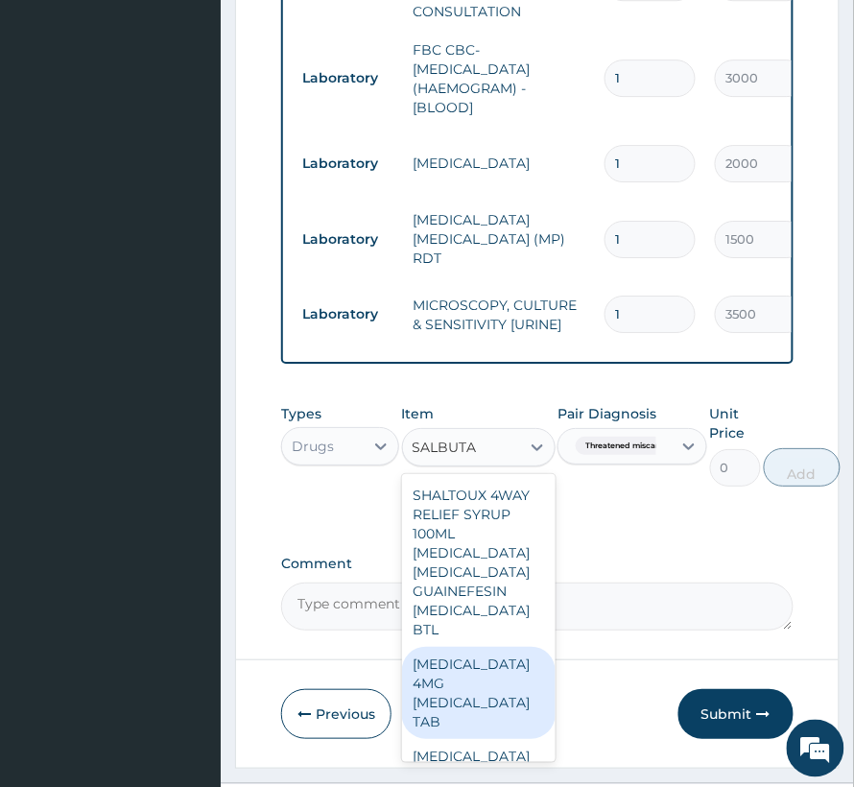
scroll to position [128, 0]
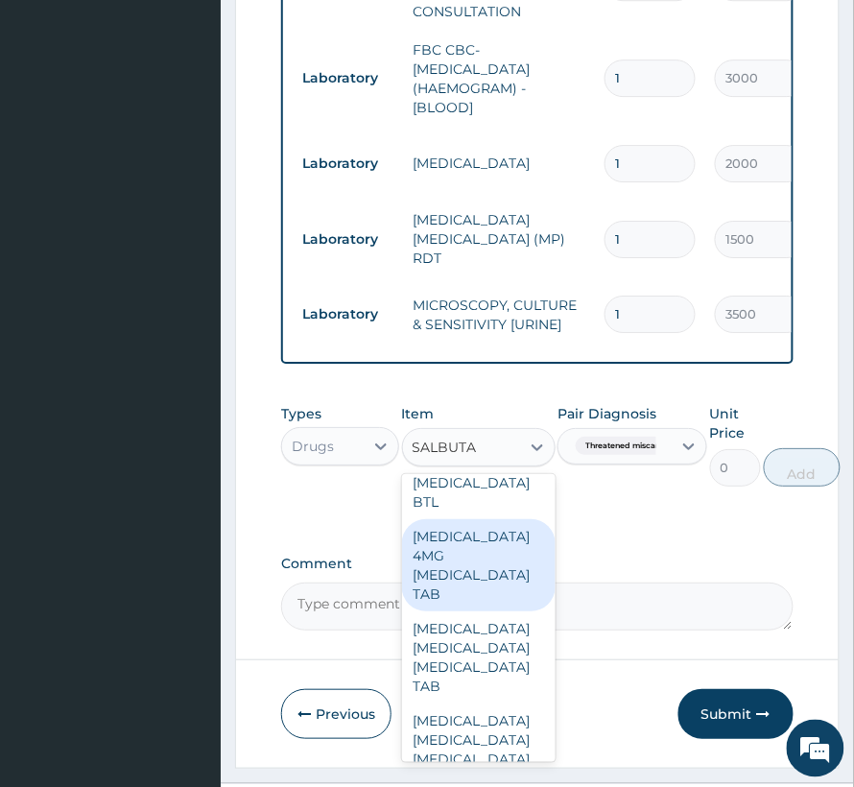
click at [492, 555] on div "SALBUTAMOL 4MG SALBUTAMOL TAB" at bounding box center [479, 565] width 154 height 92
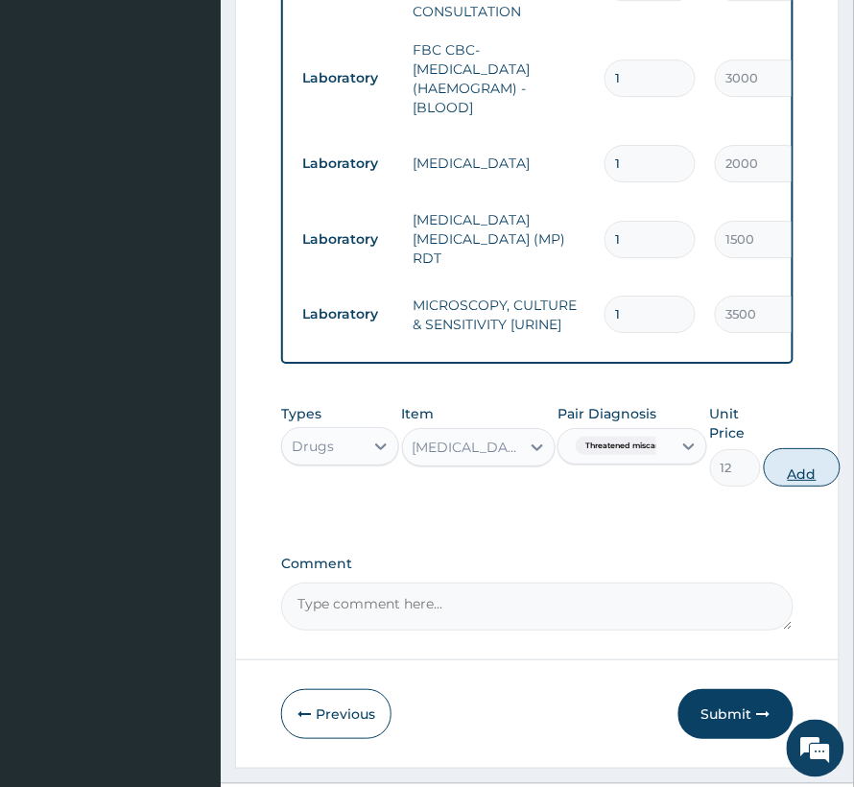
click at [788, 468] on button "Add" at bounding box center [802, 467] width 77 height 38
type input "0"
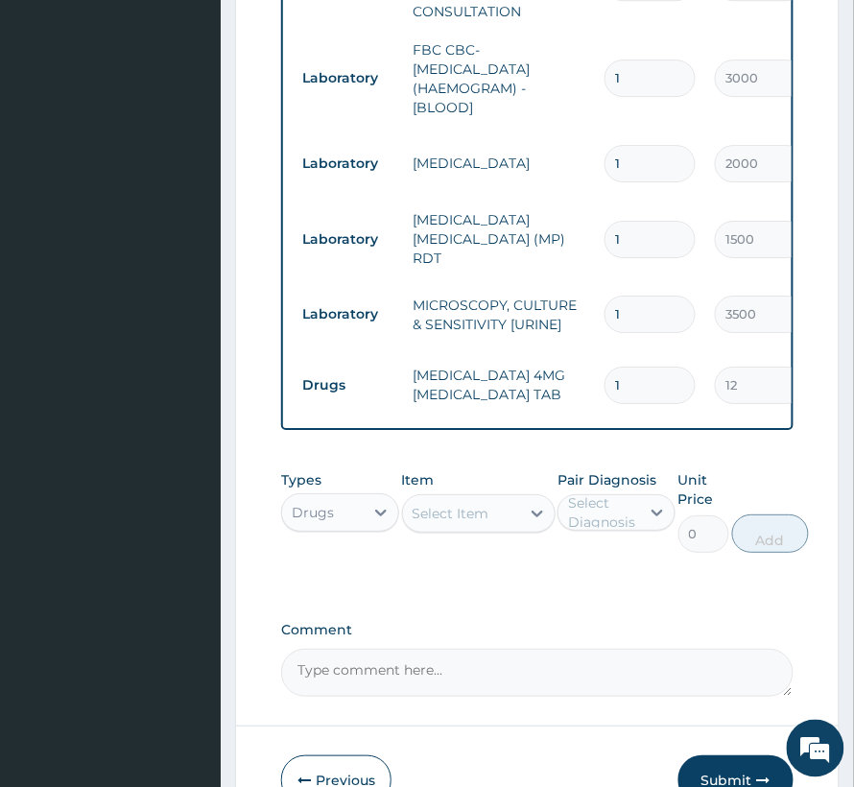
click at [632, 377] on input "1" at bounding box center [650, 385] width 91 height 37
type input "0.00"
type input "2"
type input "24.00"
type input "2"
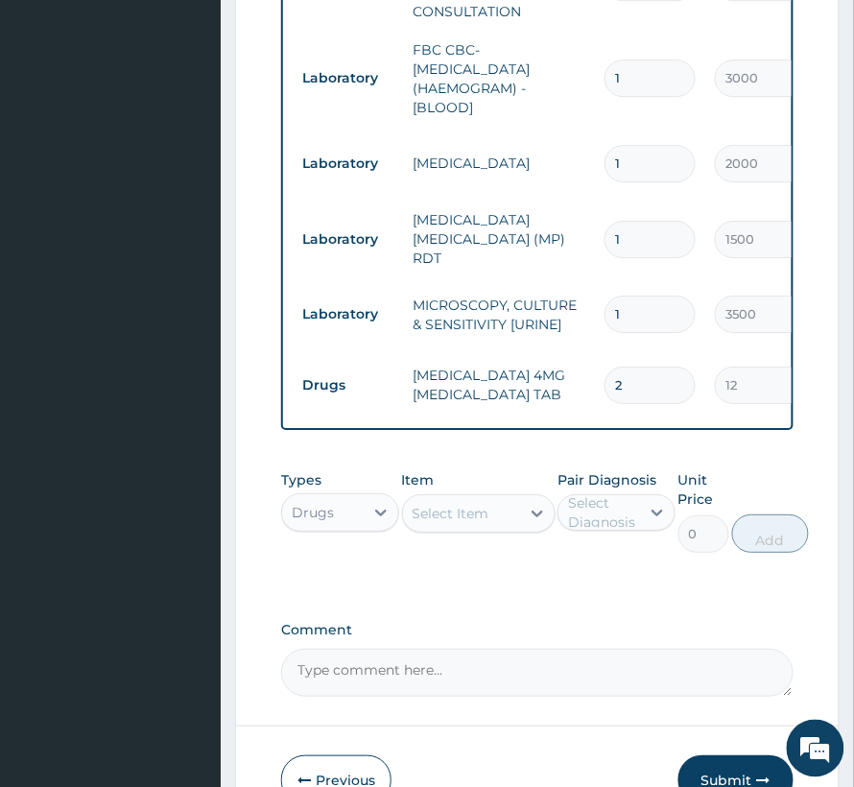
click at [424, 523] on div "Select Item" at bounding box center [451, 513] width 77 height 19
click at [463, 523] on input "ERYTHOMY" at bounding box center [453, 513] width 80 height 19
type input "ERYTHROMY"
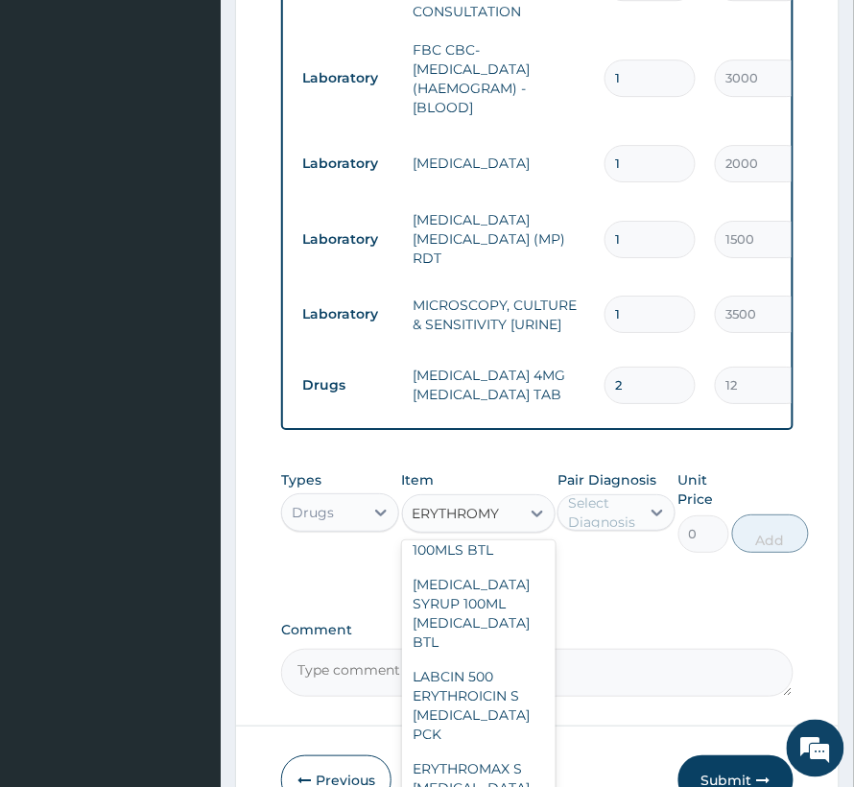
scroll to position [253, 0]
click at [450, 777] on div "ERYTHROMAX S ERYTHROMYCIN PCK" at bounding box center [479, 787] width 154 height 73
type input "2100"
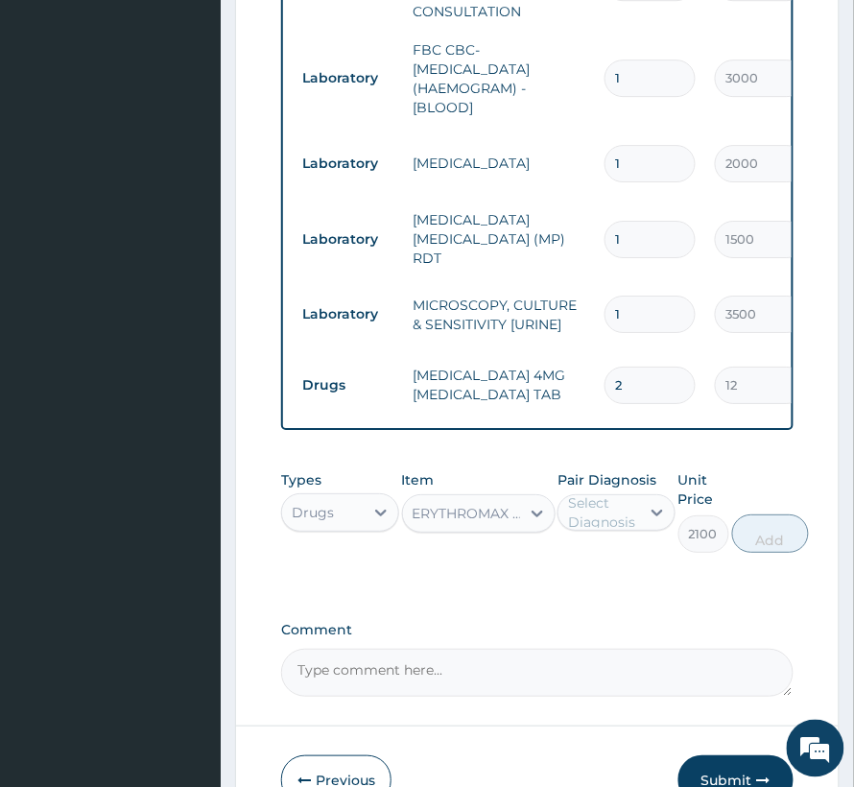
click at [612, 532] on div "Select Diagnosis" at bounding box center [603, 512] width 70 height 38
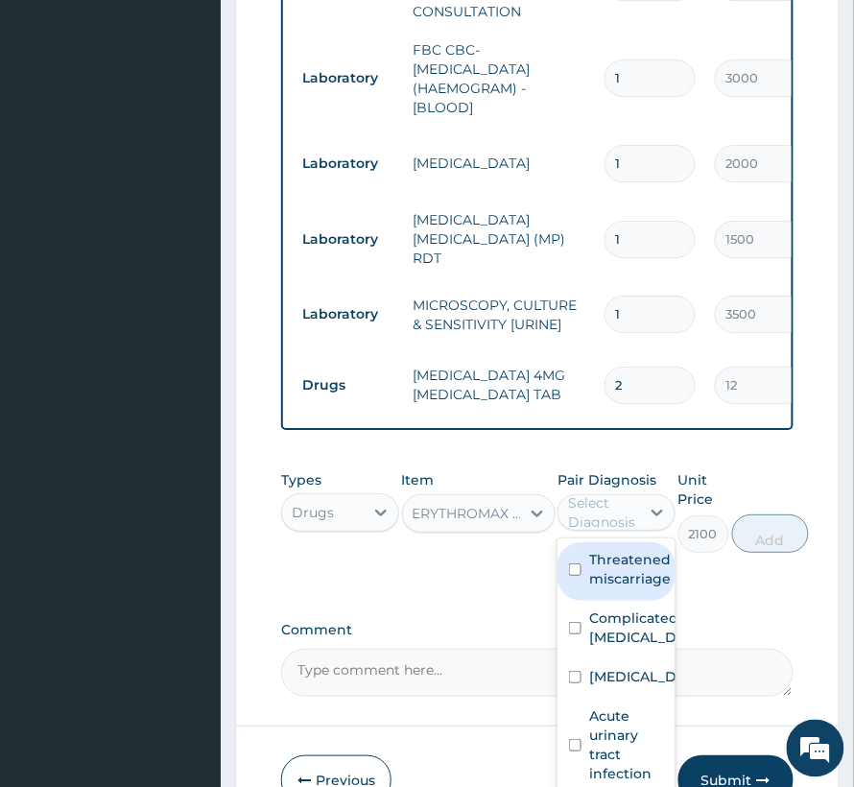
click at [616, 601] on div "Threatened miscarriage" at bounding box center [617, 571] width 118 height 59
checkbox input "true"
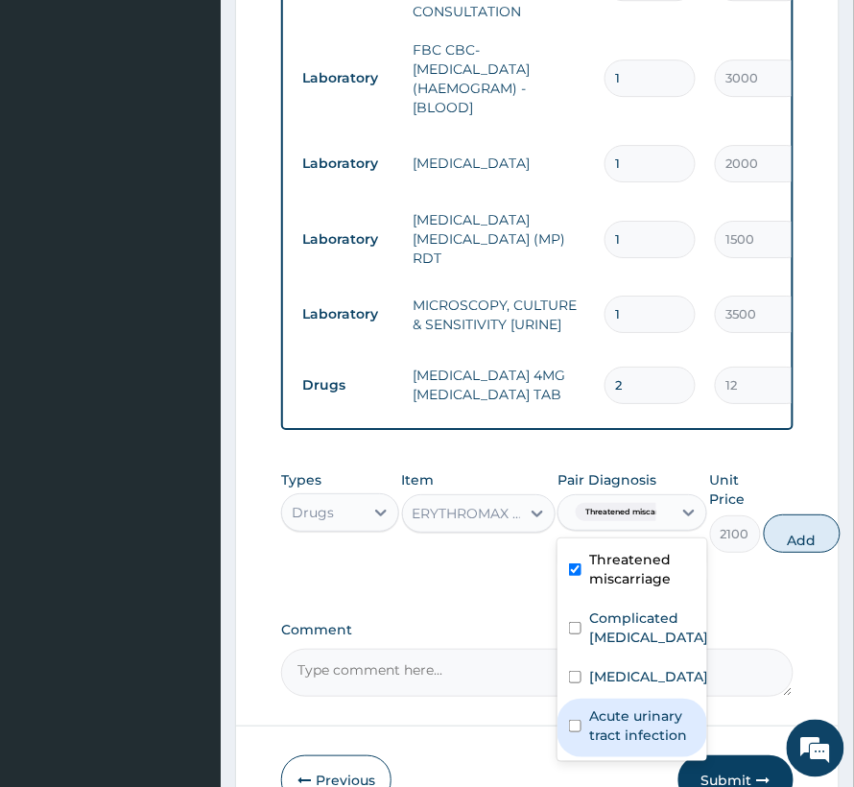
click at [611, 729] on label "Acute urinary tract infection" at bounding box center [642, 725] width 107 height 38
checkbox input "true"
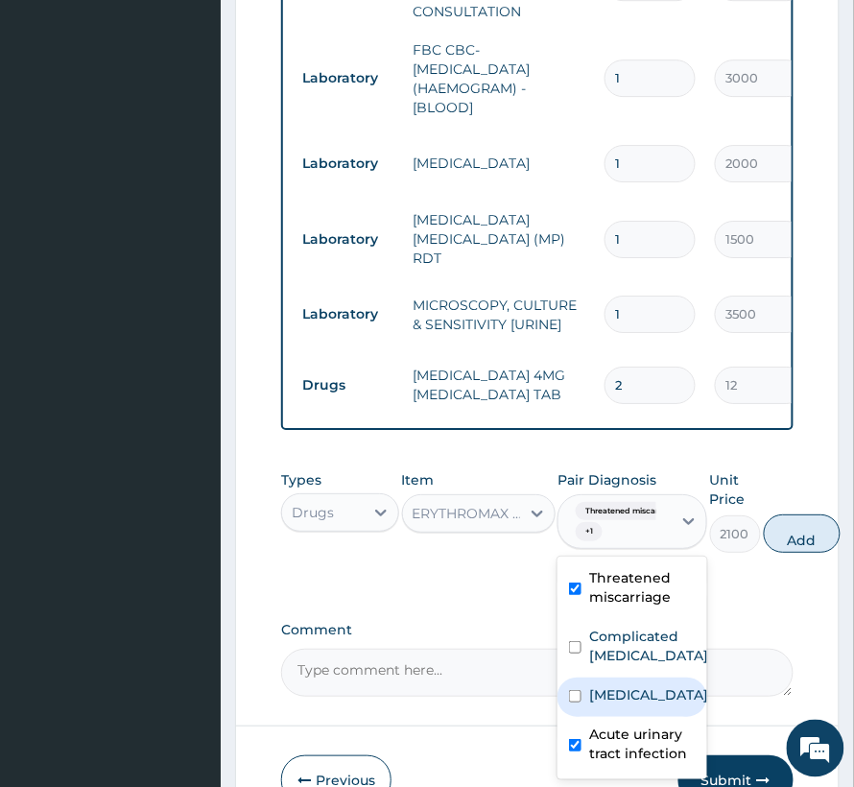
click at [612, 689] on div "[MEDICAL_DATA]" at bounding box center [633, 697] width 150 height 39
checkbox input "true"
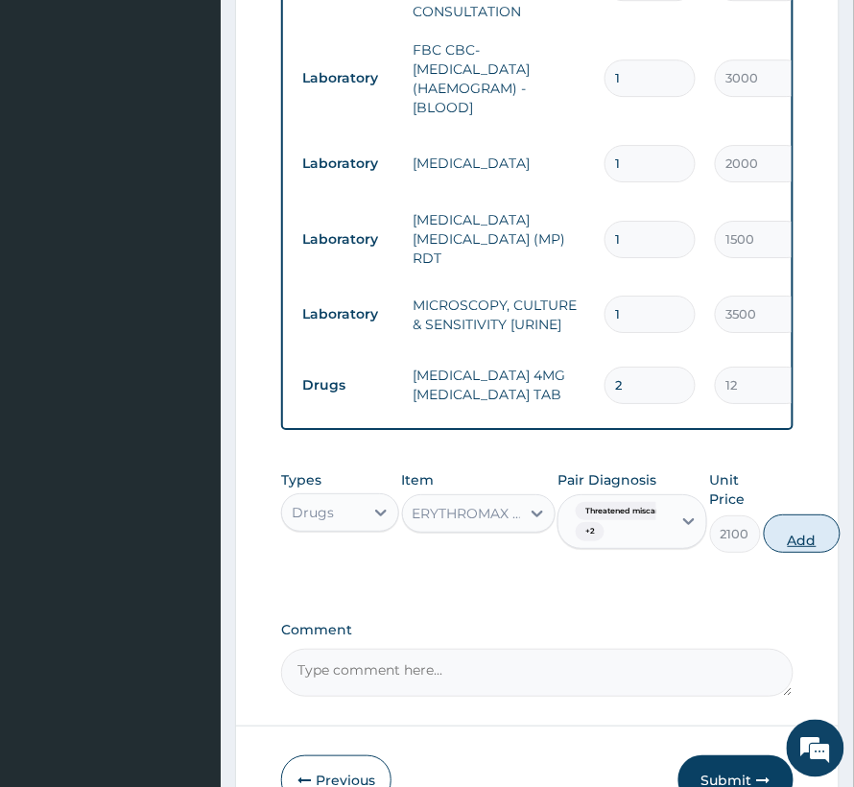
click at [780, 553] on button "Add" at bounding box center [802, 533] width 77 height 38
type input "0"
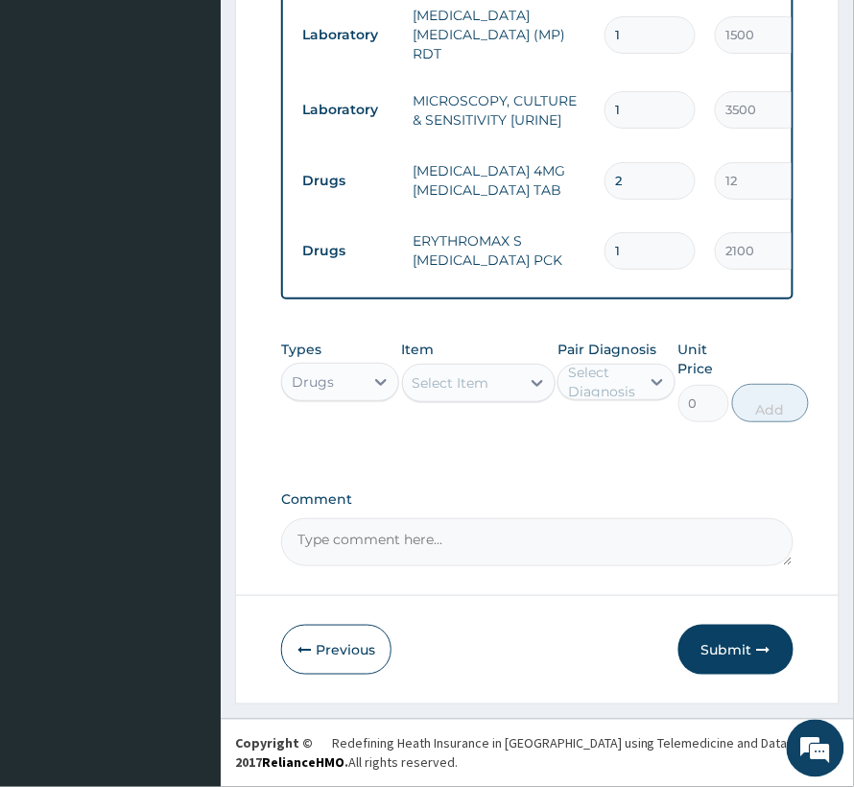
scroll to position [1223, 0]
click at [692, 635] on button "Submit" at bounding box center [736, 650] width 115 height 50
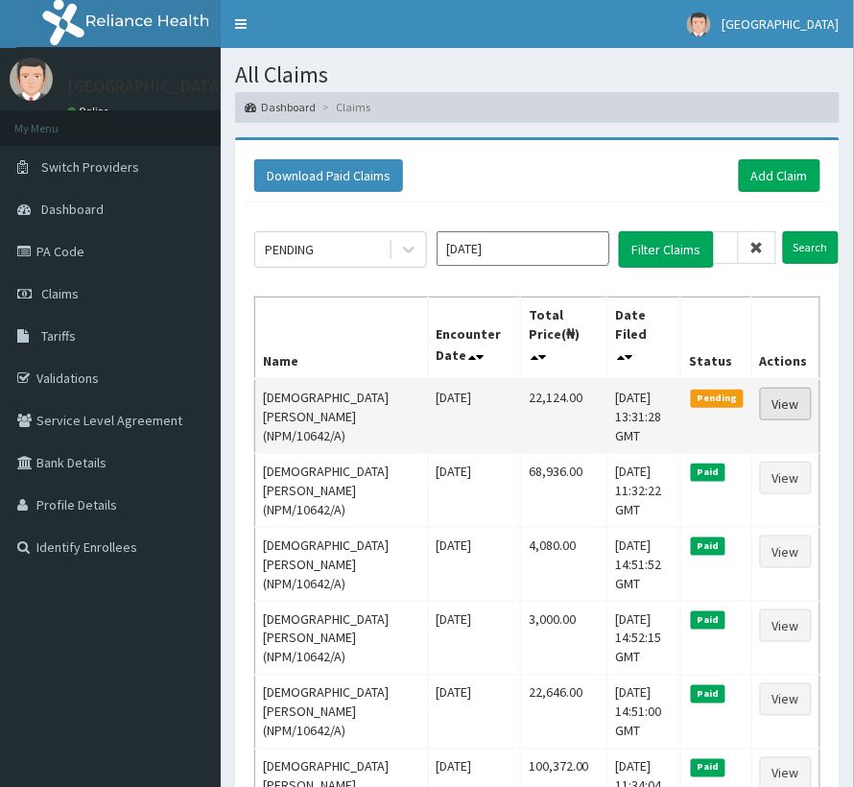
click at [776, 411] on link "View" at bounding box center [786, 404] width 52 height 33
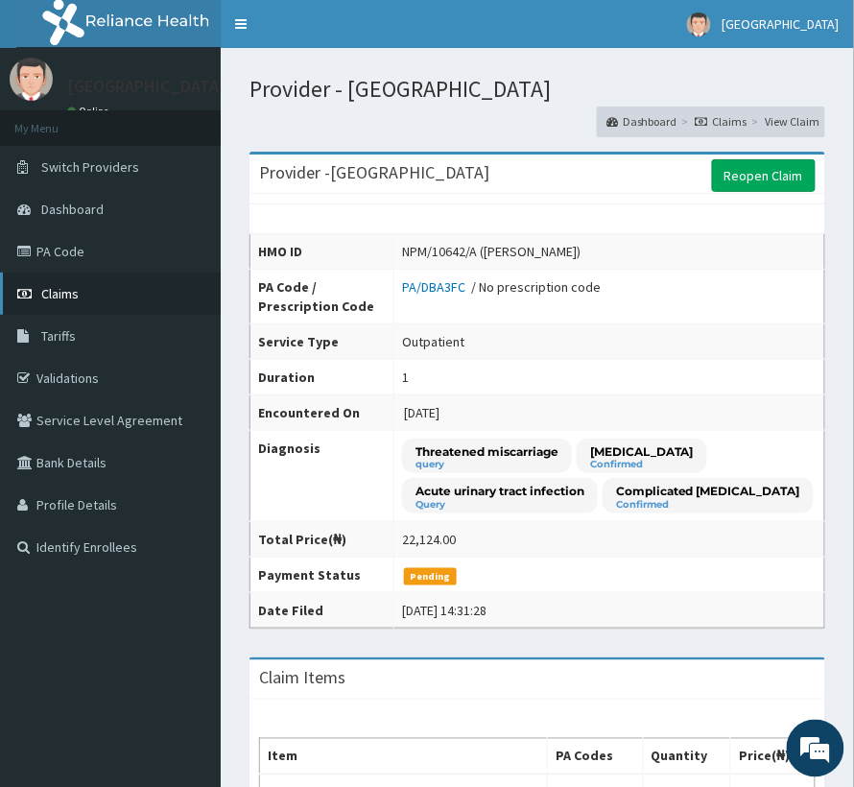
click at [50, 298] on span "Claims" at bounding box center [59, 293] width 37 height 17
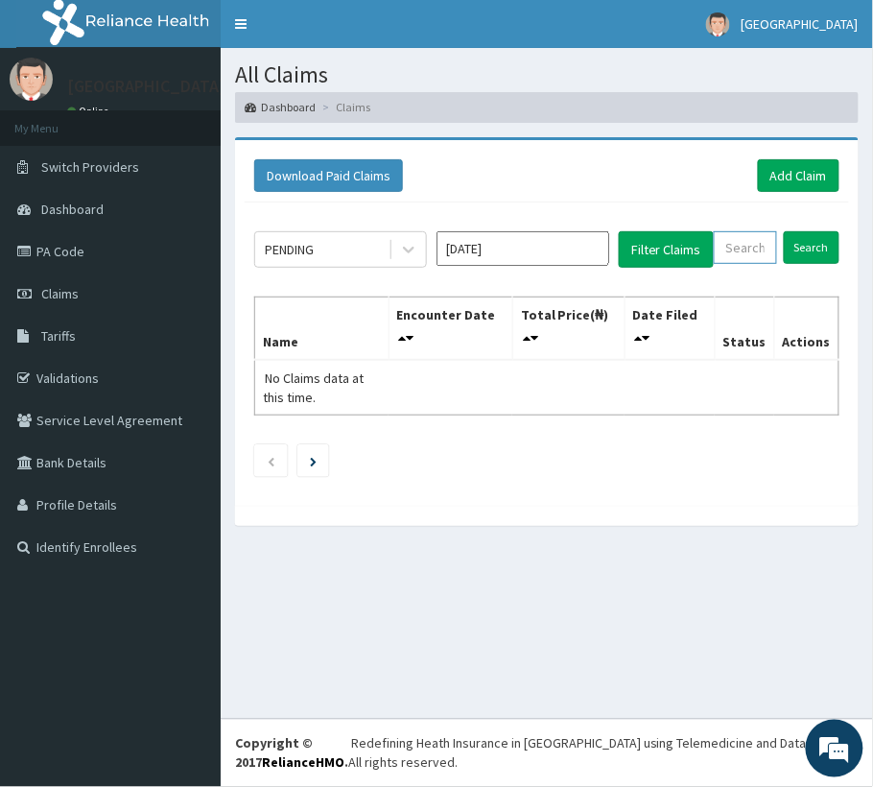
paste input "GTA/10086/A"
type input "GTA/10086/A"
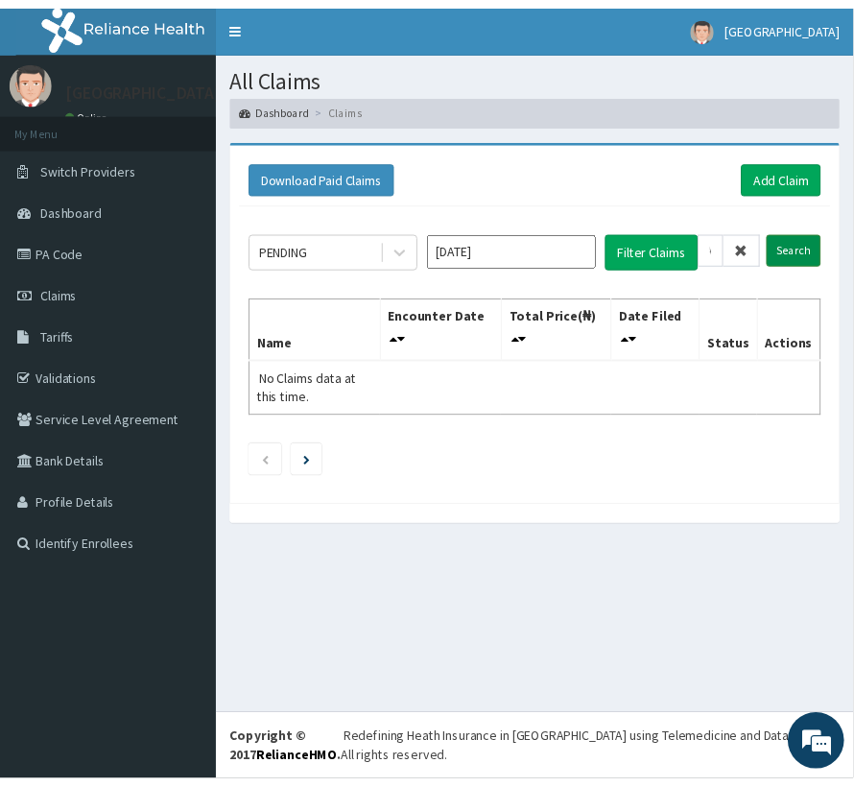
scroll to position [0, 0]
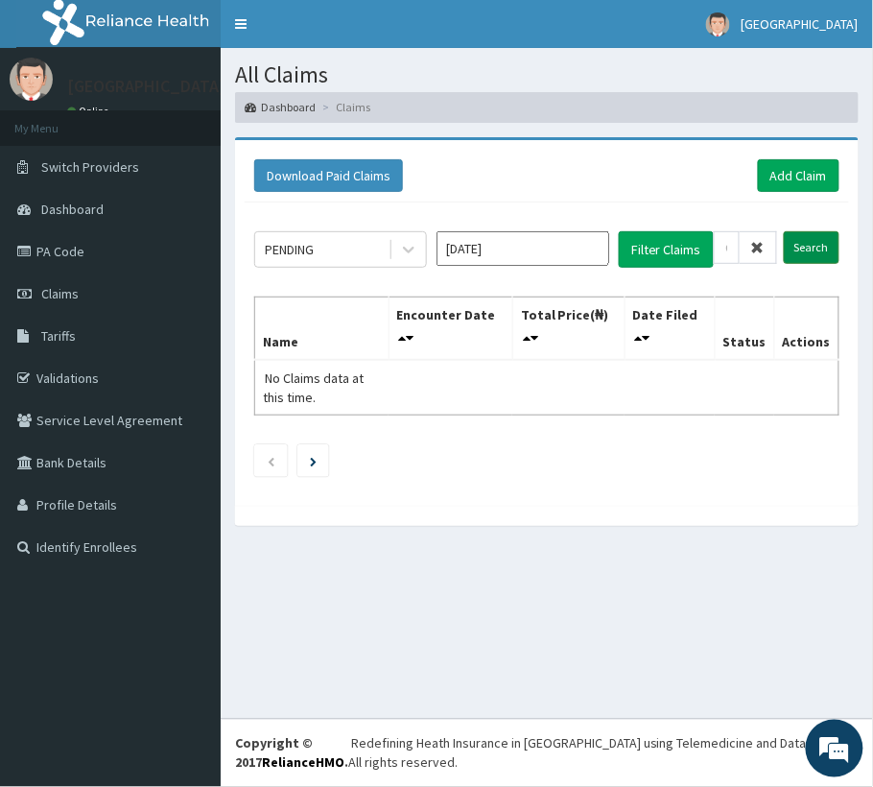
click at [833, 244] on input "Search" at bounding box center [812, 247] width 56 height 33
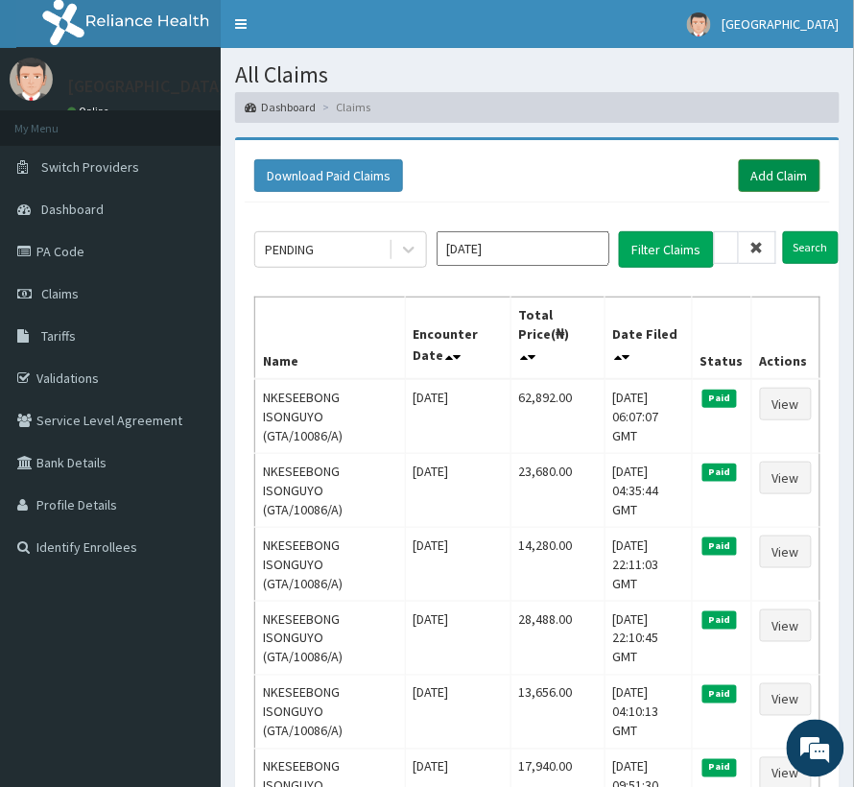
click at [780, 177] on link "Add Claim" at bounding box center [780, 175] width 82 height 33
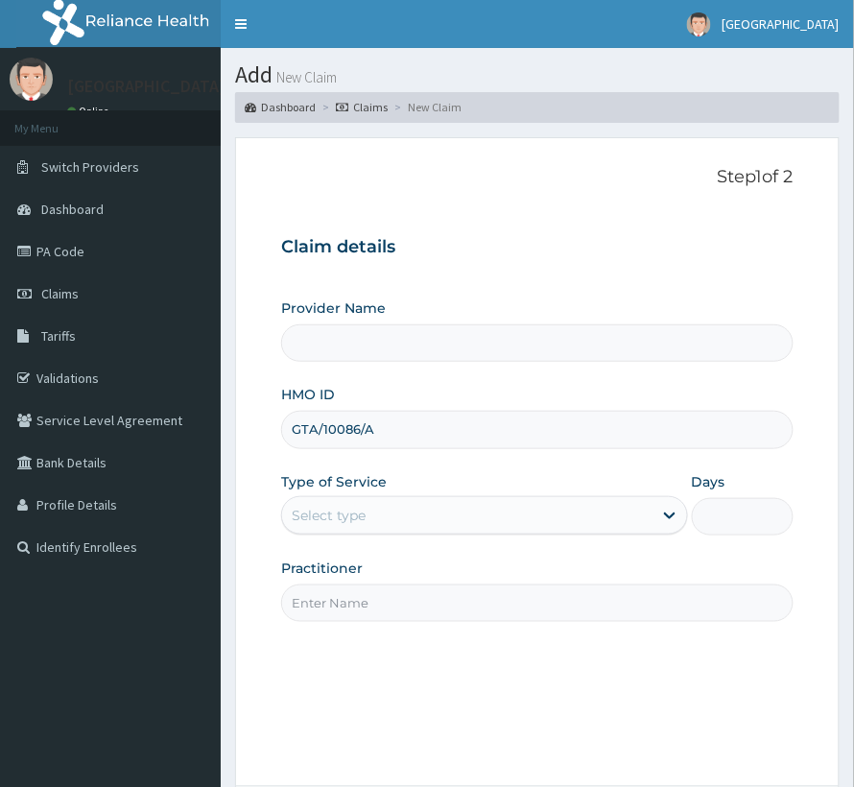
type input "GTA/10086/A"
click at [380, 513] on div "Select type" at bounding box center [467, 515] width 370 height 31
type input "[GEOGRAPHIC_DATA]"
click at [365, 516] on div "Select type" at bounding box center [329, 515] width 74 height 19
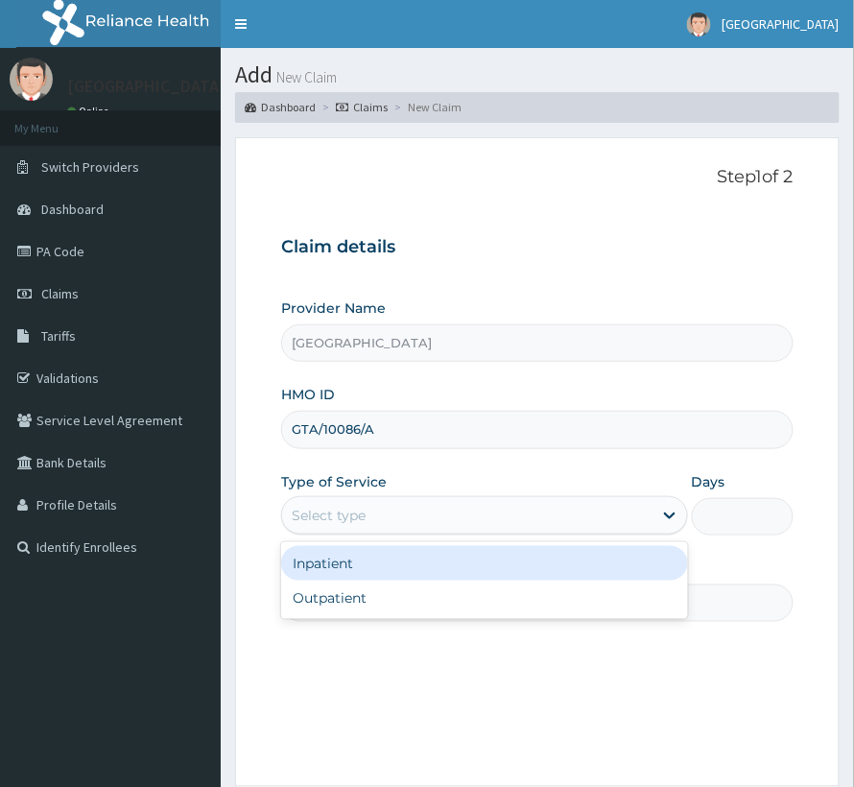
click at [350, 558] on div "Inpatient" at bounding box center [484, 563] width 407 height 35
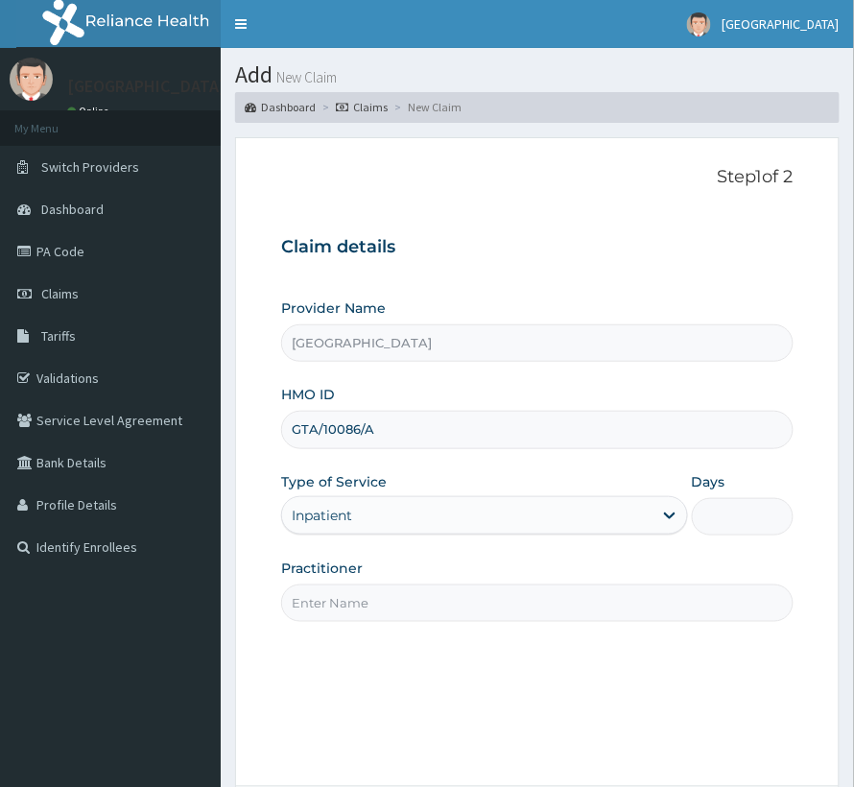
click at [729, 523] on input "Days" at bounding box center [743, 516] width 102 height 37
type input "2"
click at [455, 620] on input "Practitioner" at bounding box center [537, 602] width 513 height 37
click at [465, 615] on input "Practitioner" at bounding box center [537, 602] width 513 height 37
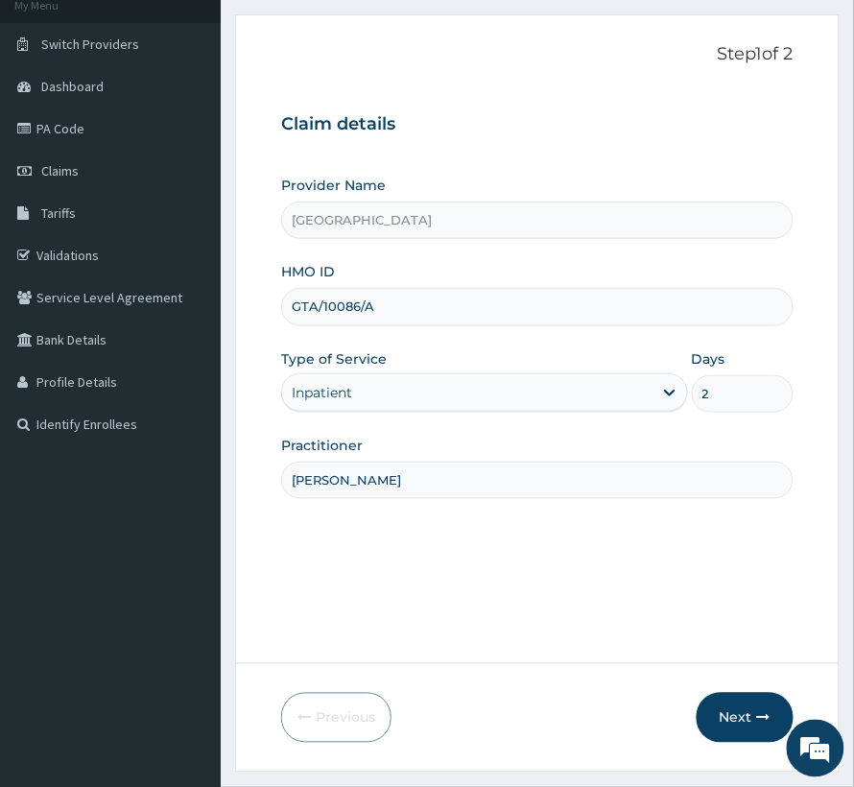
scroll to position [128, 0]
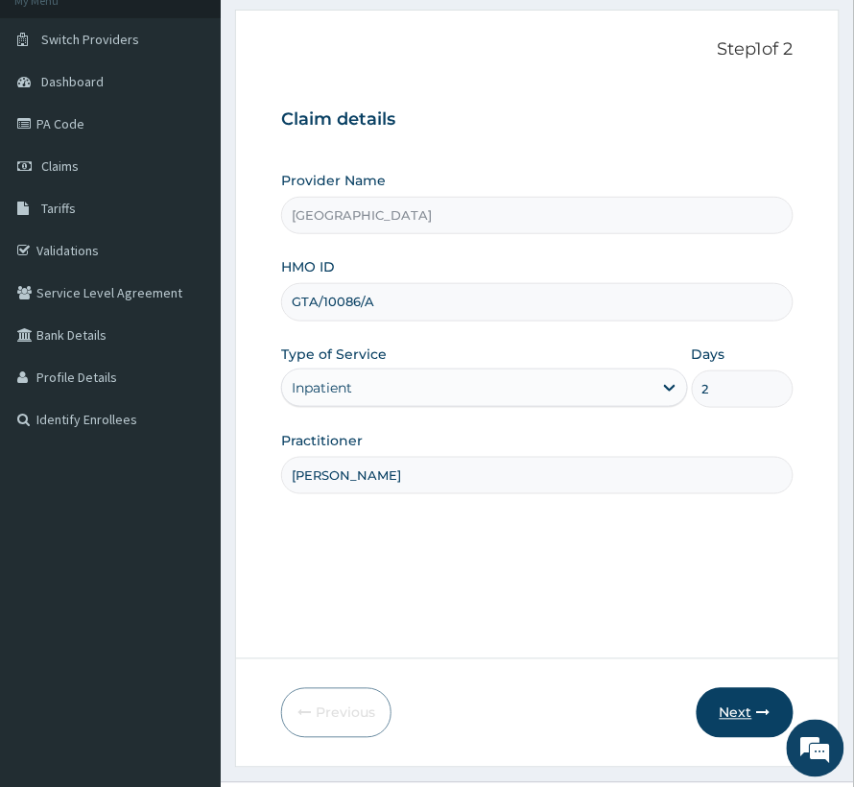
type input "DR PROSPER"
click at [730, 720] on button "Next" at bounding box center [745, 713] width 97 height 50
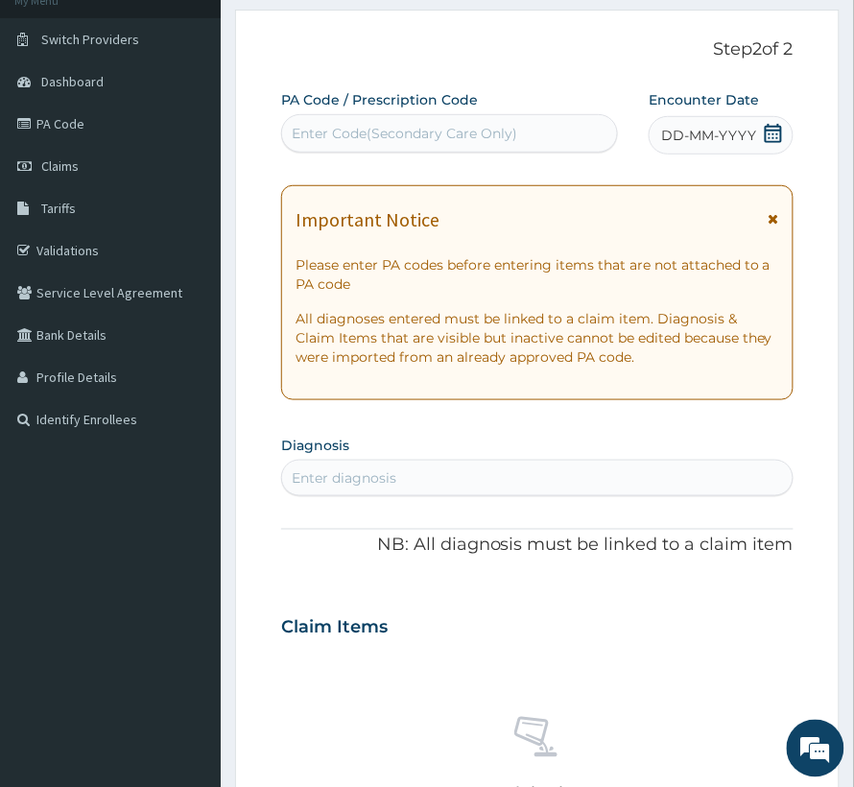
drag, startPoint x: 342, startPoint y: 138, endPoint x: 328, endPoint y: 140, distance: 13.6
click at [328, 140] on div "Enter Code(Secondary Care Only)" at bounding box center [405, 133] width 226 height 19
paste input "PA/C7692C"
type input "PA/C7692C"
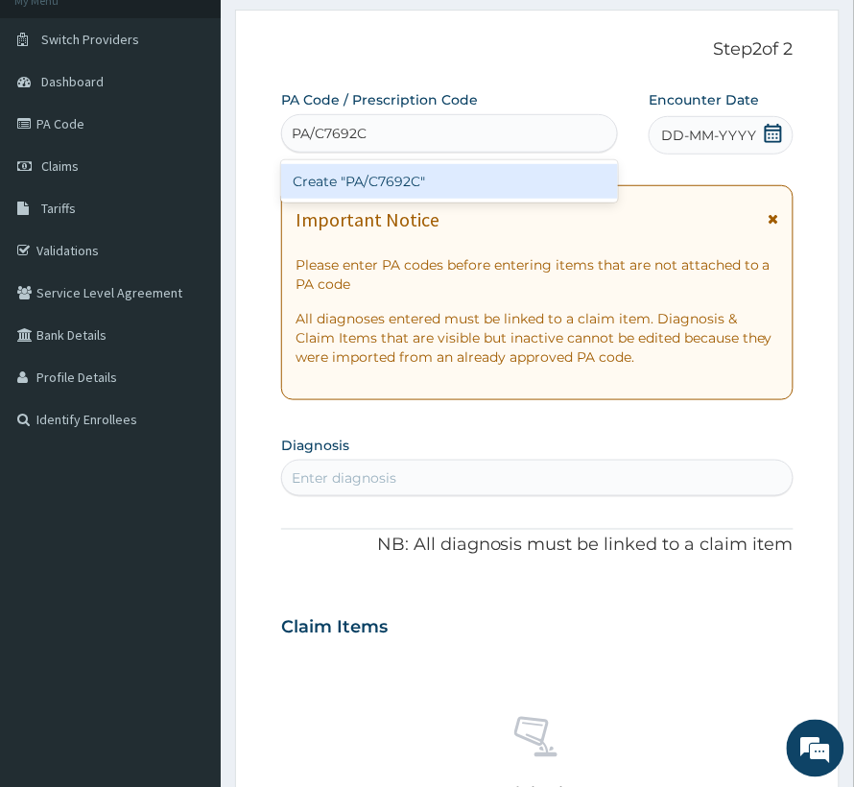
click at [409, 188] on div "Create "PA/C7692C"" at bounding box center [449, 181] width 337 height 35
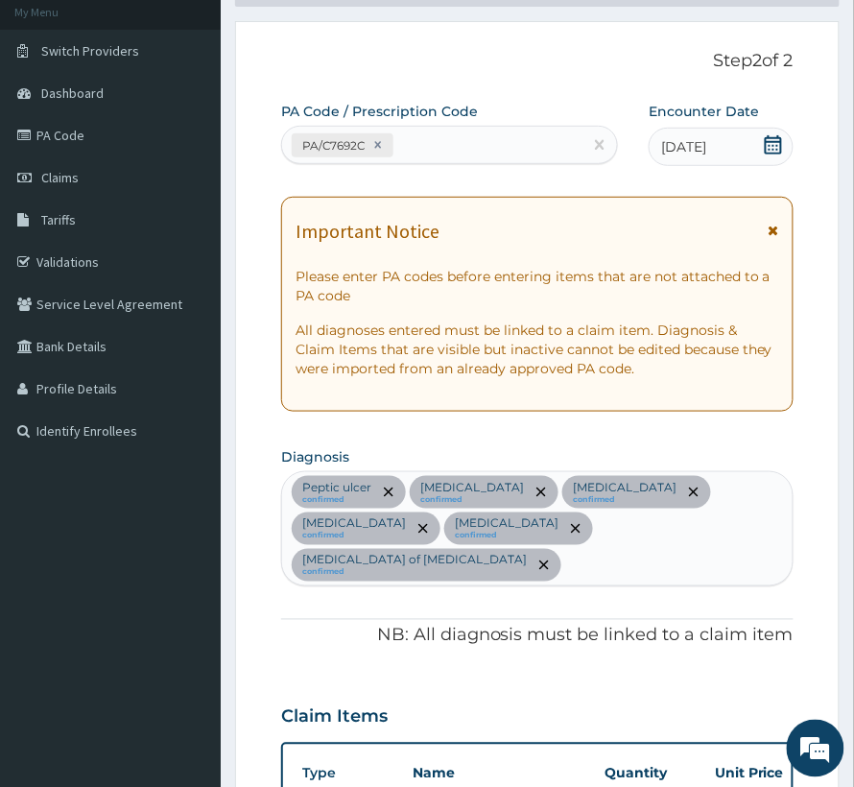
scroll to position [0, 0]
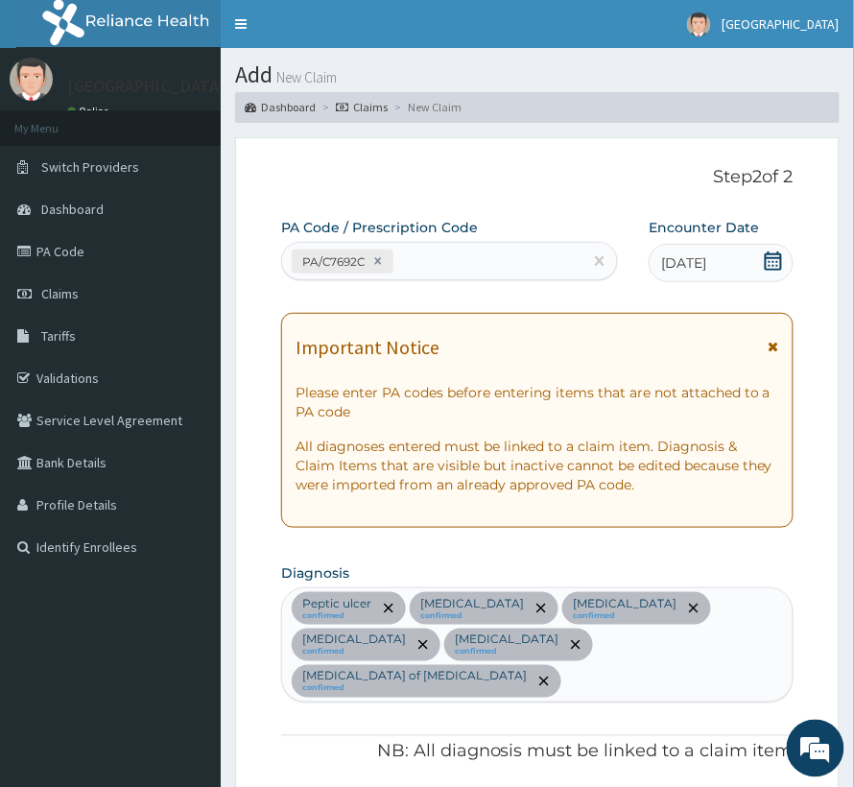
click at [443, 274] on div "PA/C7692C" at bounding box center [432, 262] width 300 height 32
paste input "PA/2A5E92"
type input "PA/2A5E92"
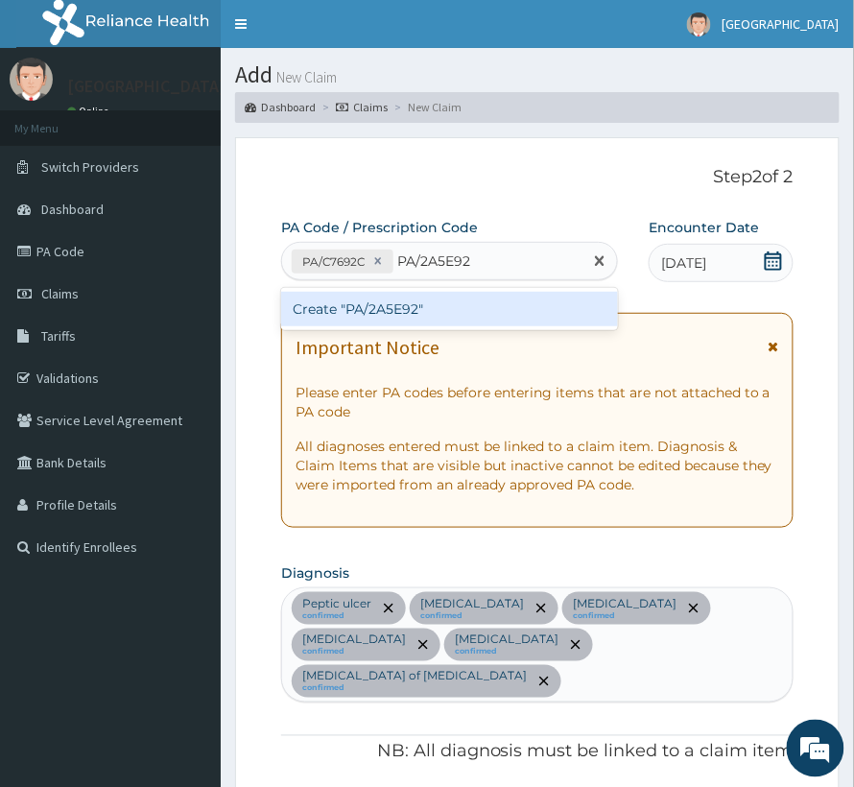
click at [465, 313] on div "Create "PA/2A5E92"" at bounding box center [449, 309] width 337 height 35
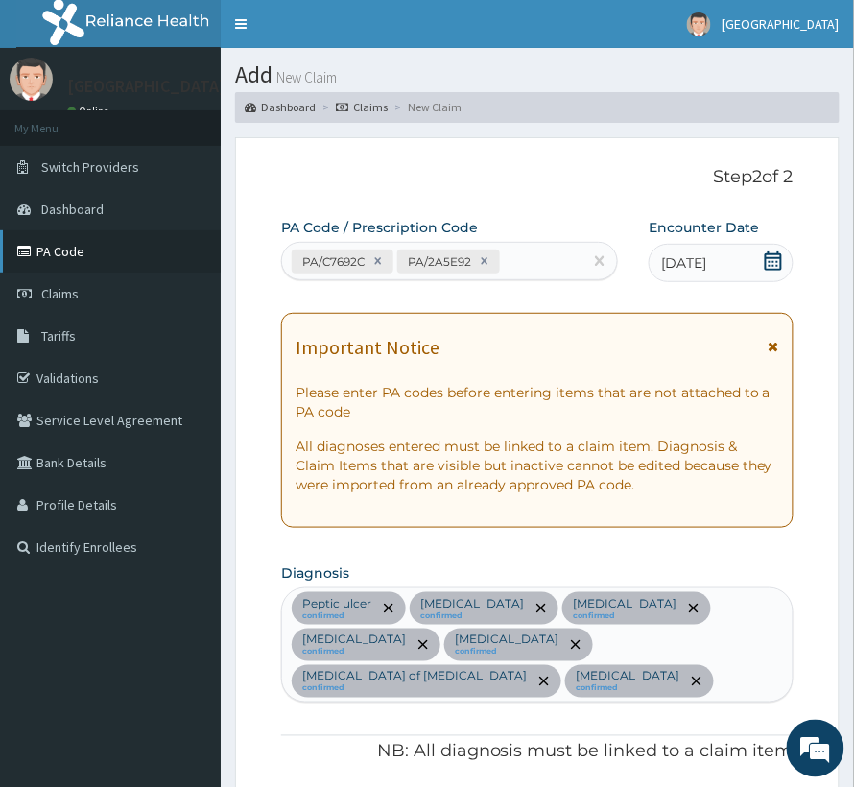
click at [63, 258] on link "PA Code" at bounding box center [110, 251] width 221 height 42
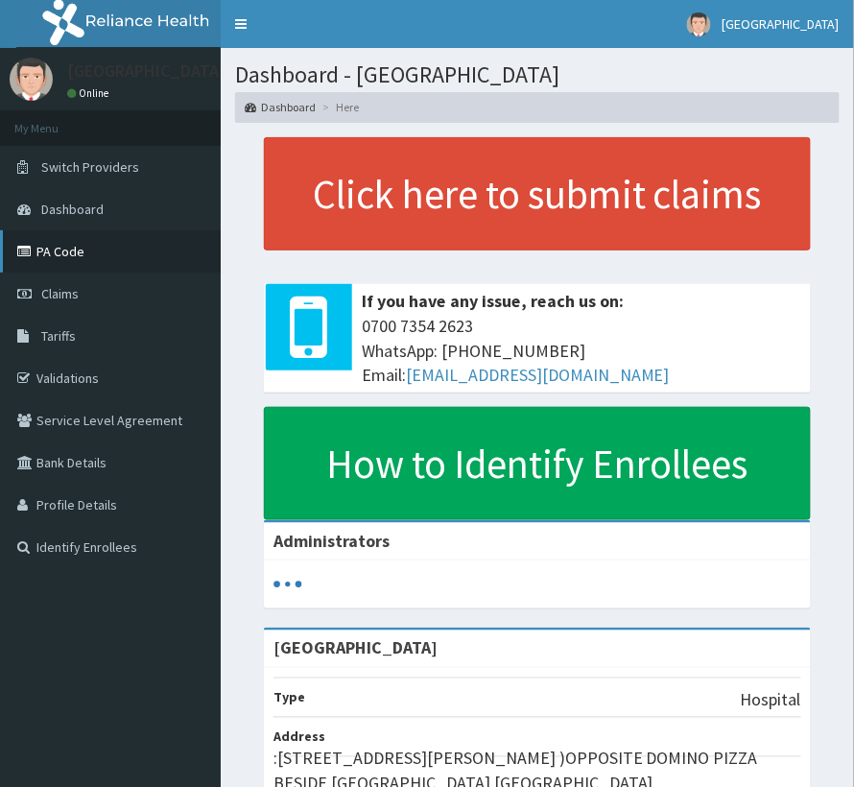
click at [59, 251] on link "PA Code" at bounding box center [110, 251] width 221 height 42
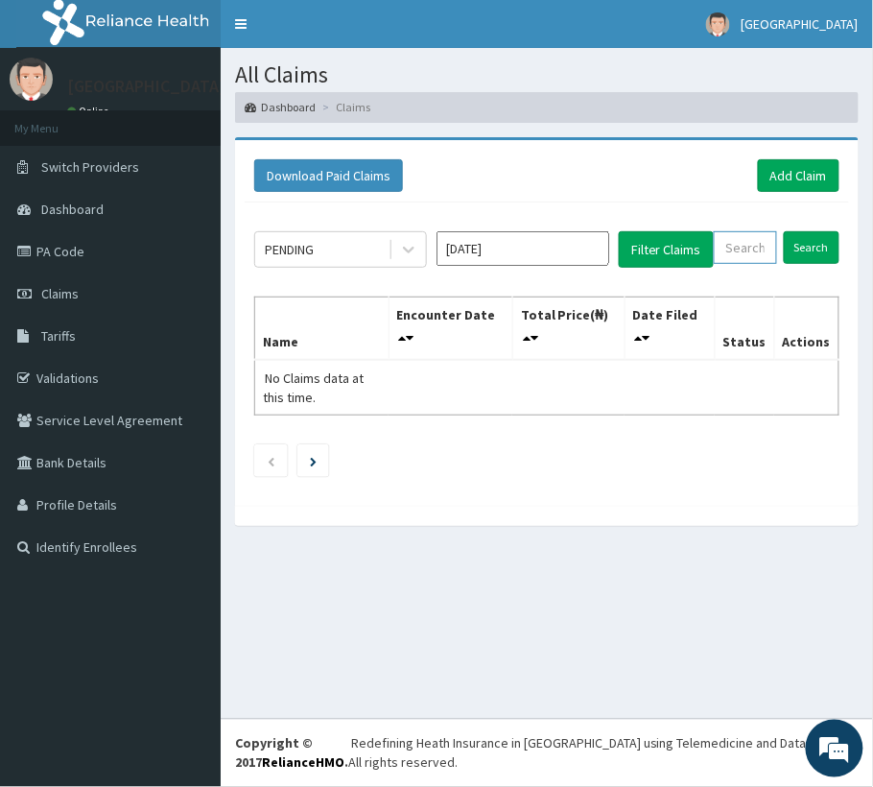
paste input "NPM/10642/A"
type input "NPM/10642/A"
click at [822, 251] on input "Search" at bounding box center [812, 247] width 56 height 33
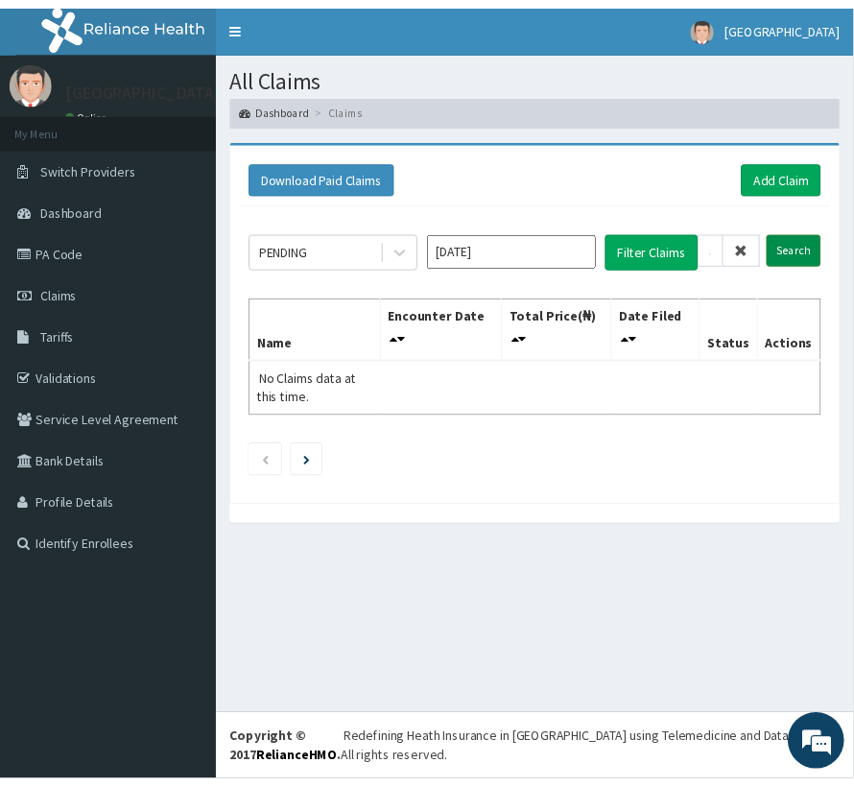
scroll to position [0, 0]
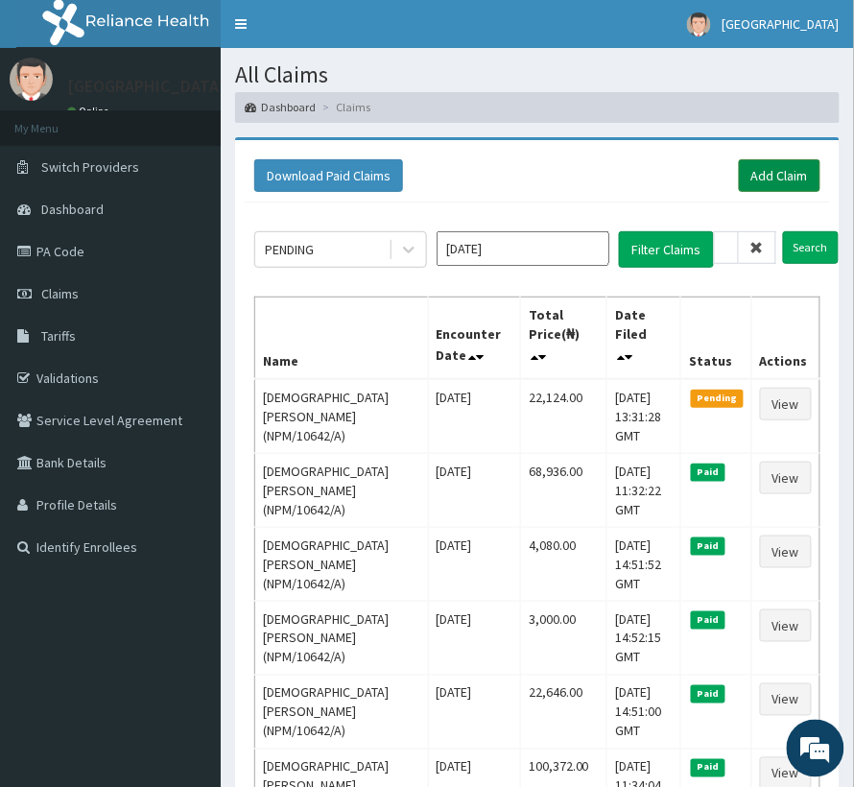
click at [758, 170] on link "Add Claim" at bounding box center [780, 175] width 82 height 33
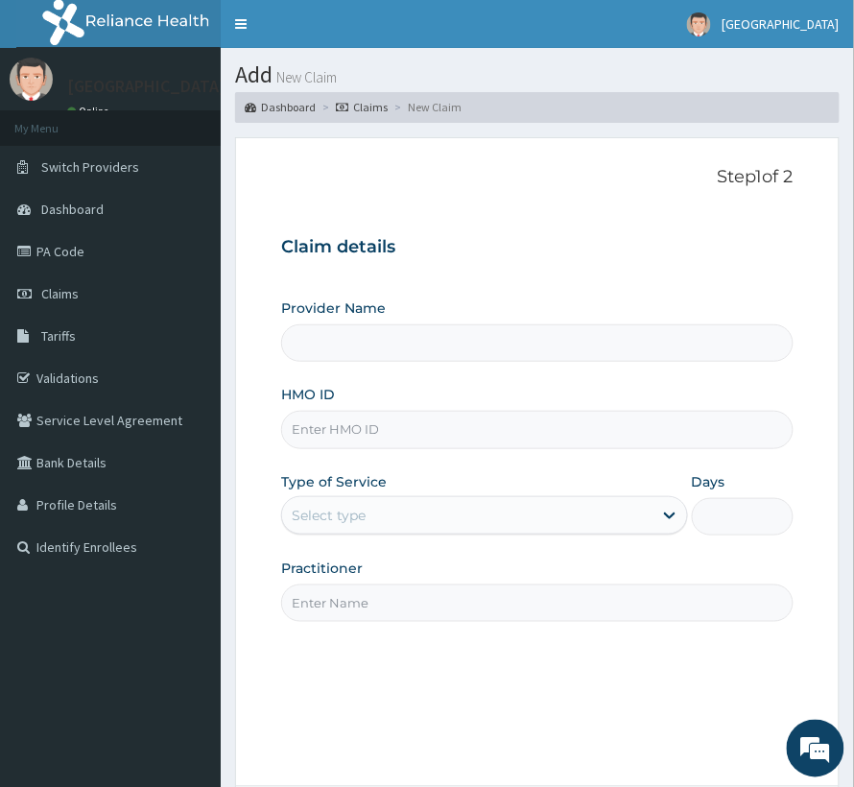
type input "[GEOGRAPHIC_DATA]"
paste input "NPM/10642/A"
type input "NPM/10642/A"
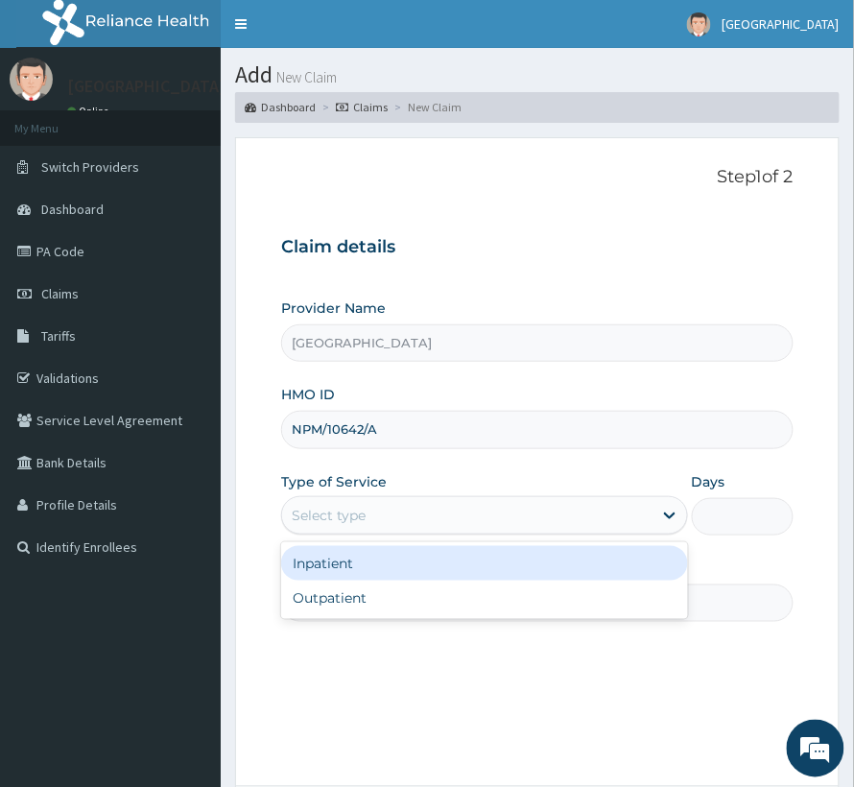
click at [393, 501] on div "Select type" at bounding box center [467, 515] width 370 height 31
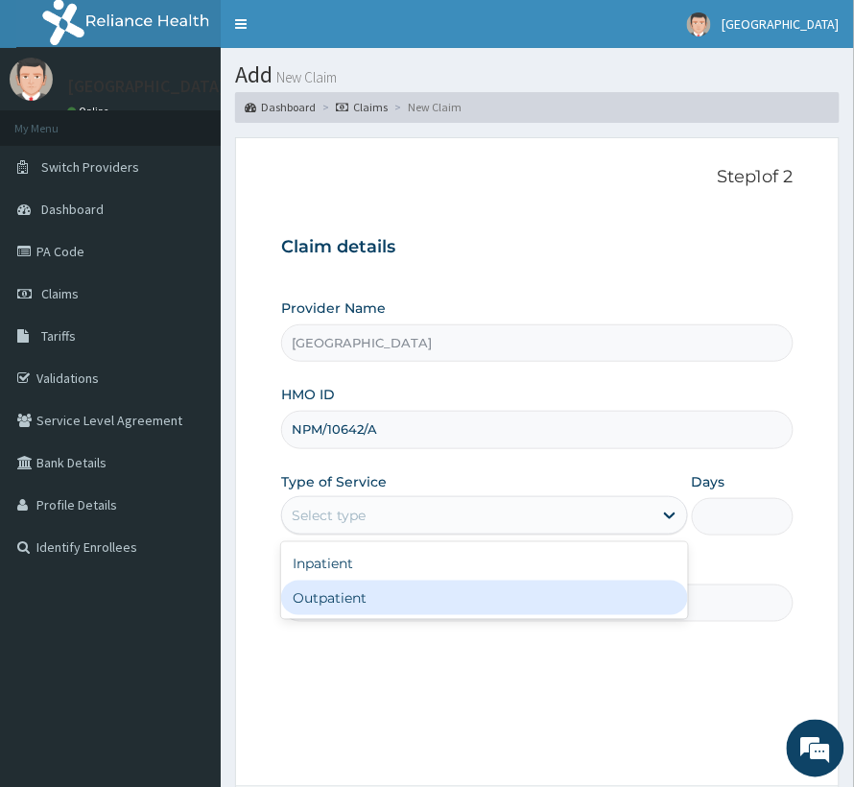
click at [393, 601] on div "Outpatient" at bounding box center [484, 598] width 407 height 35
click at [393, 601] on input "Practitioner" at bounding box center [537, 602] width 513 height 37
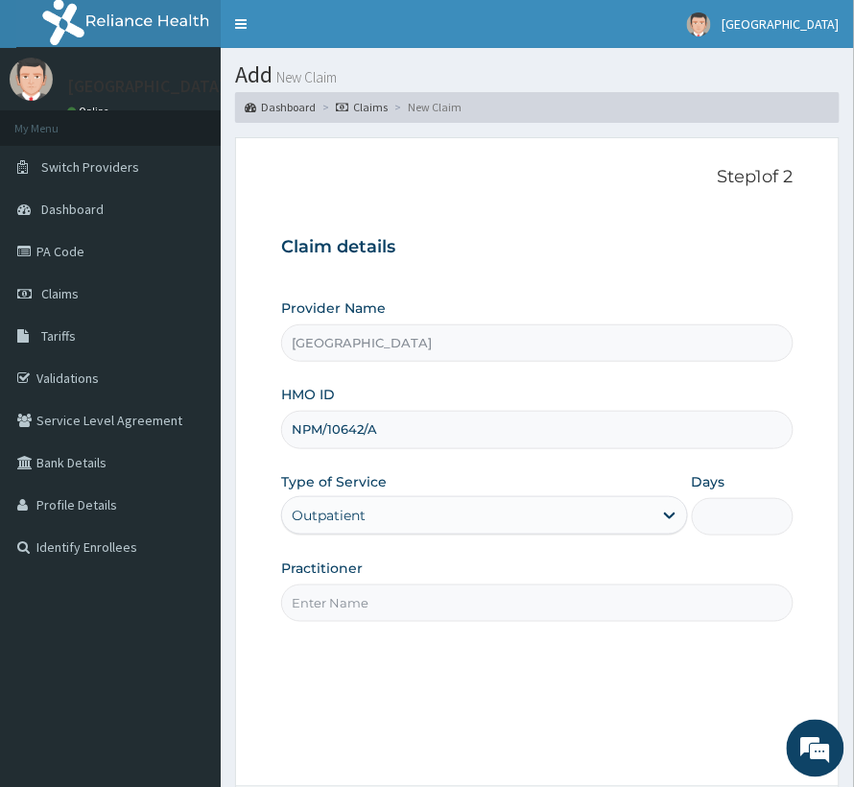
type input "1"
type input "[PERSON_NAME]"
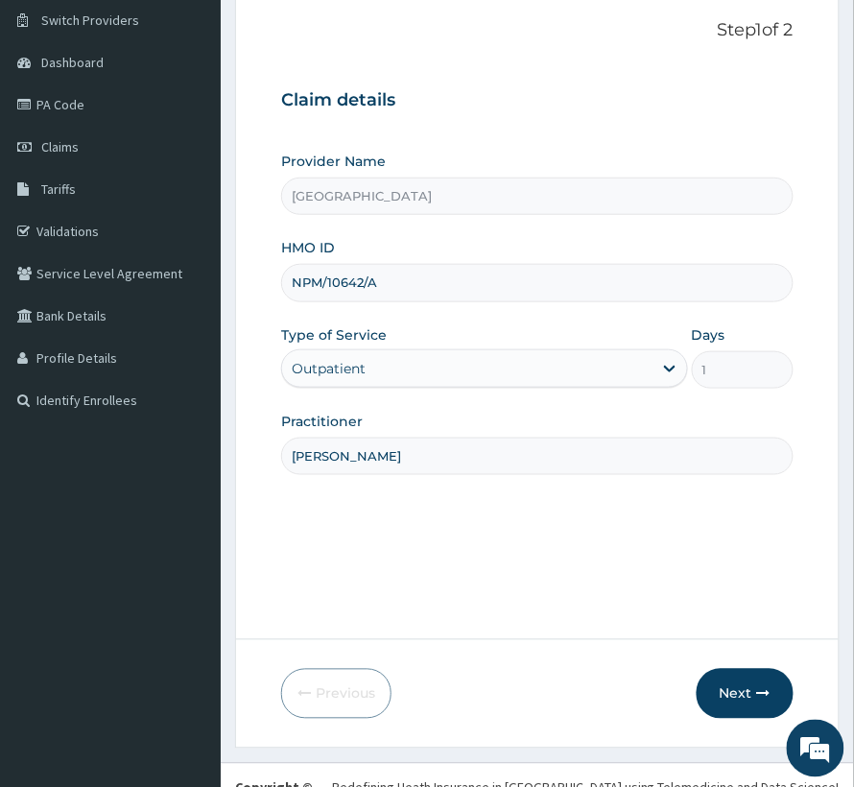
scroll to position [192, 0]
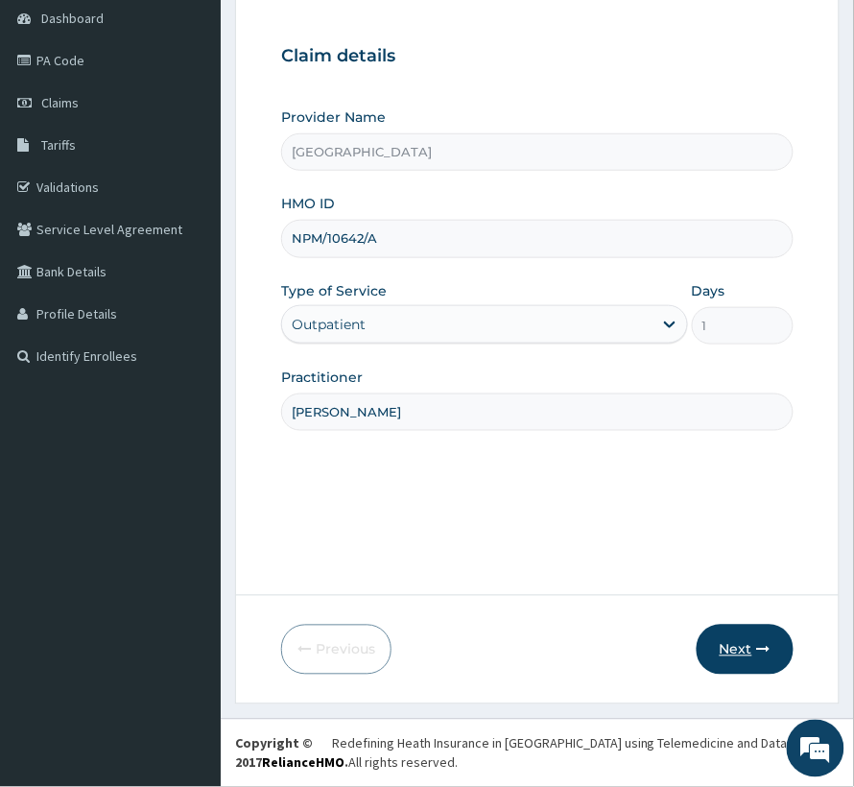
click at [738, 635] on button "Next" at bounding box center [745, 650] width 97 height 50
